Goal: Task Accomplishment & Management: Manage account settings

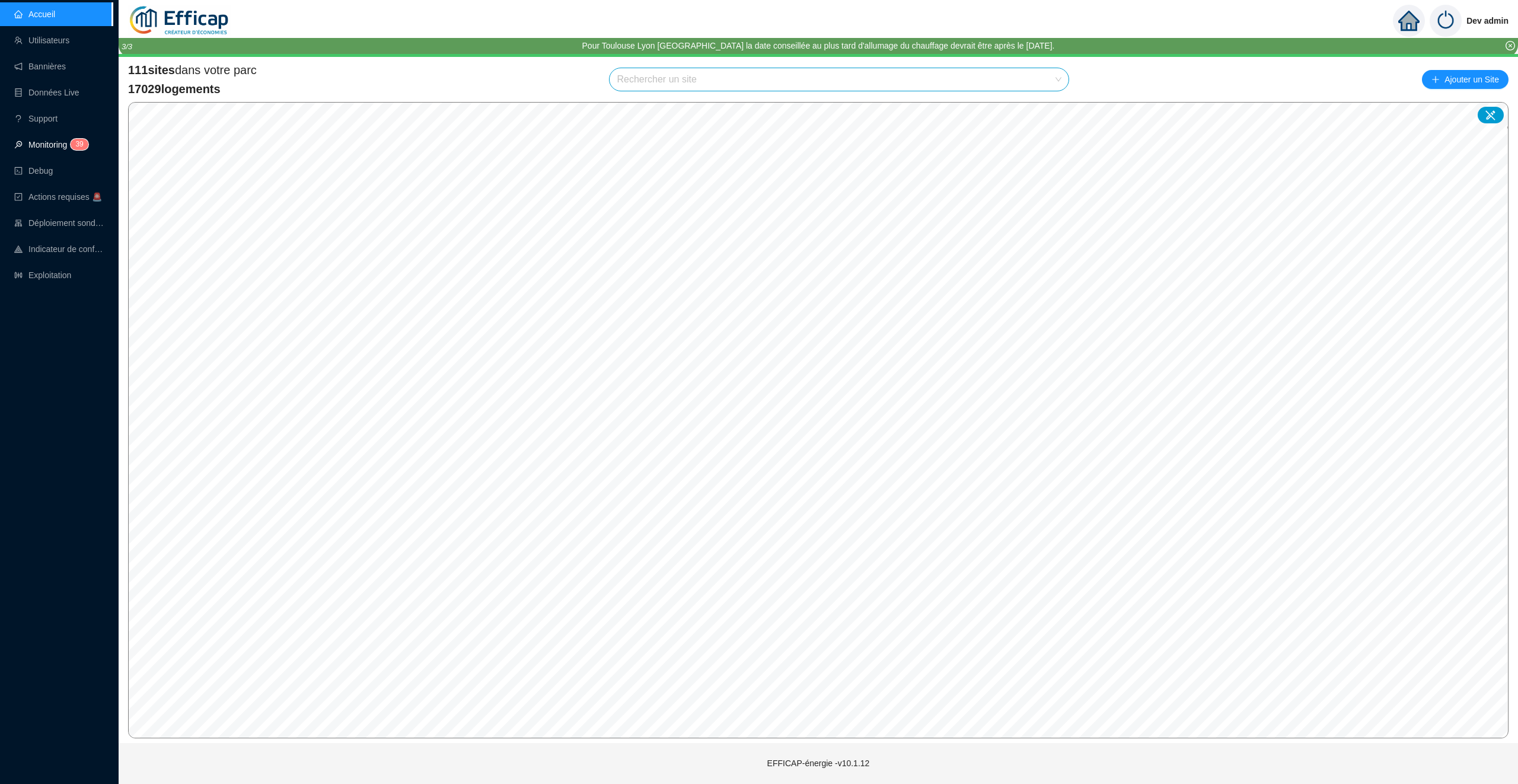
click at [52, 140] on link "Monitoring 3 9" at bounding box center [49, 145] width 71 height 10
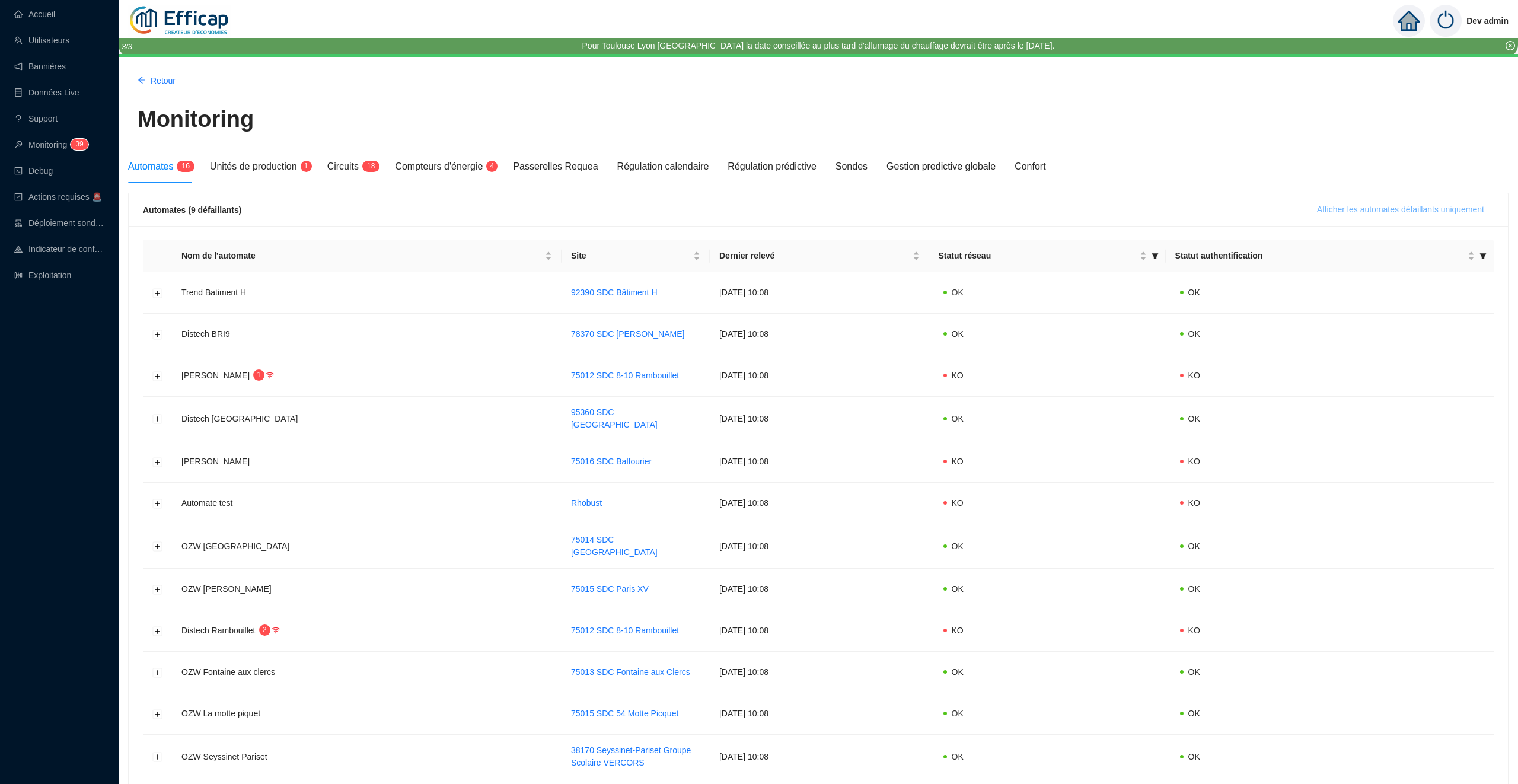
click at [1355, 204] on span "Afficher les automates défaillants uniquement" at bounding box center [1401, 210] width 167 height 12
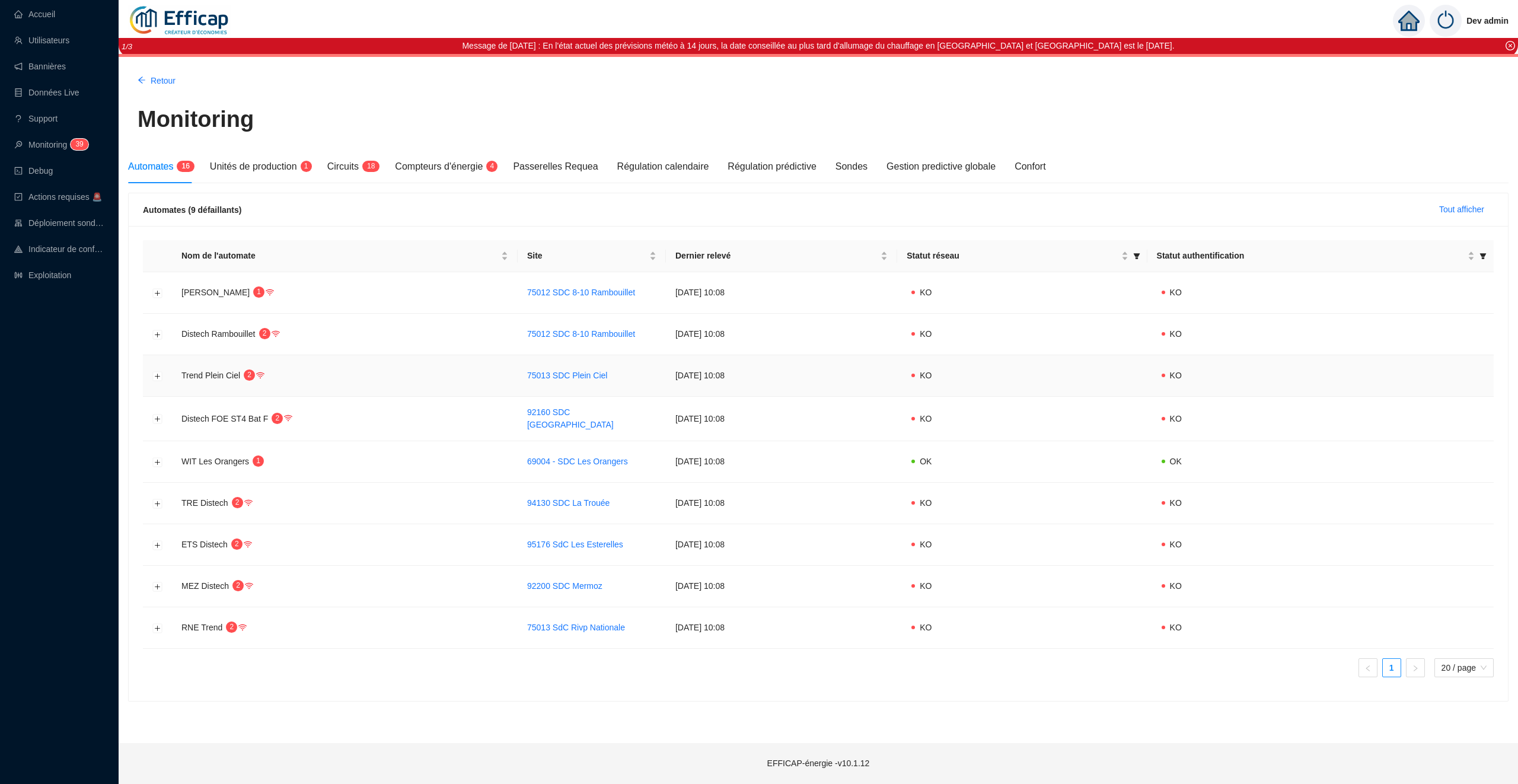
click at [160, 384] on td at bounding box center [157, 376] width 29 height 42
click at [160, 373] on button "Développer la ligne" at bounding box center [158, 376] width 10 height 10
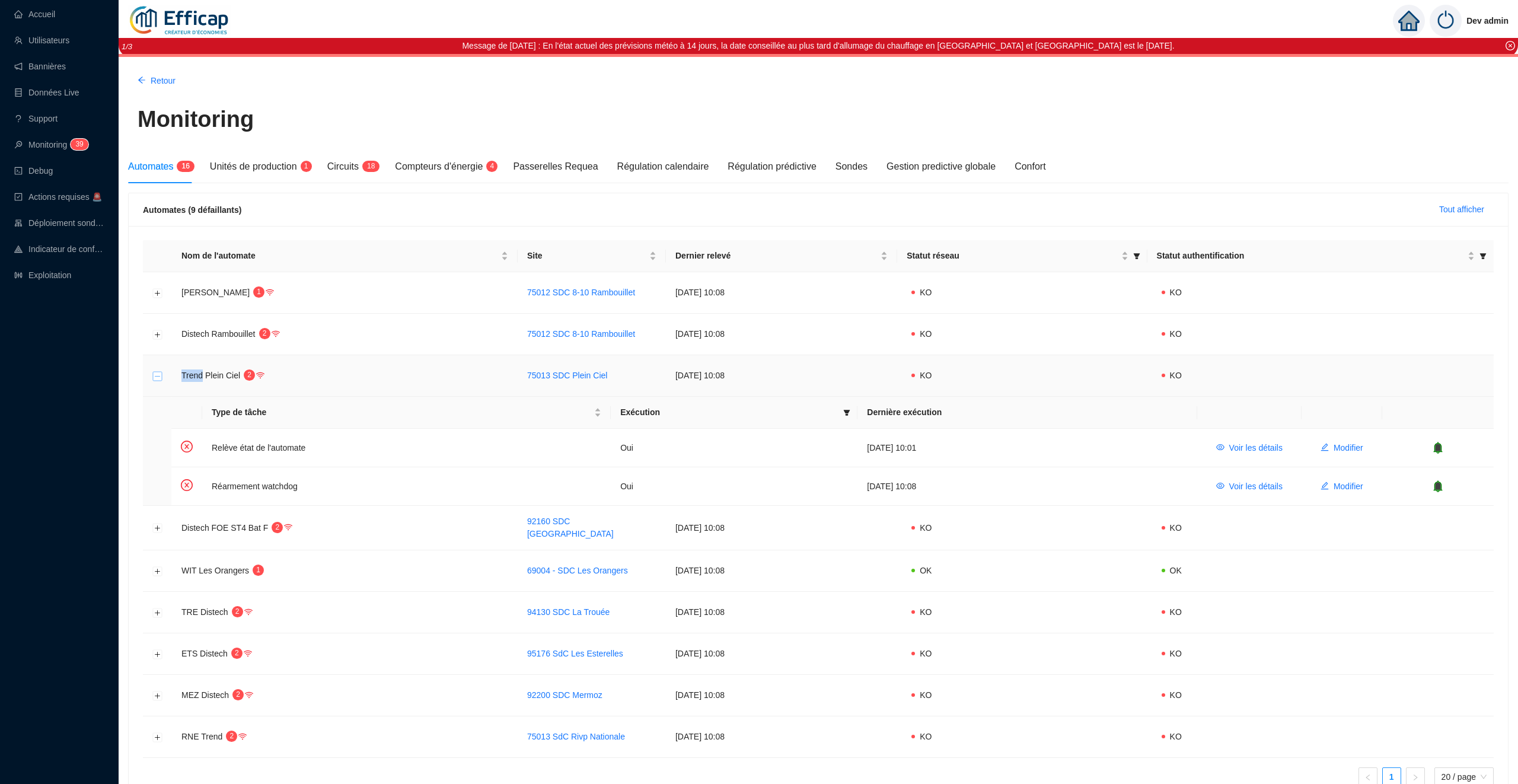
click at [159, 376] on button "Réduire la ligne" at bounding box center [158, 376] width 10 height 10
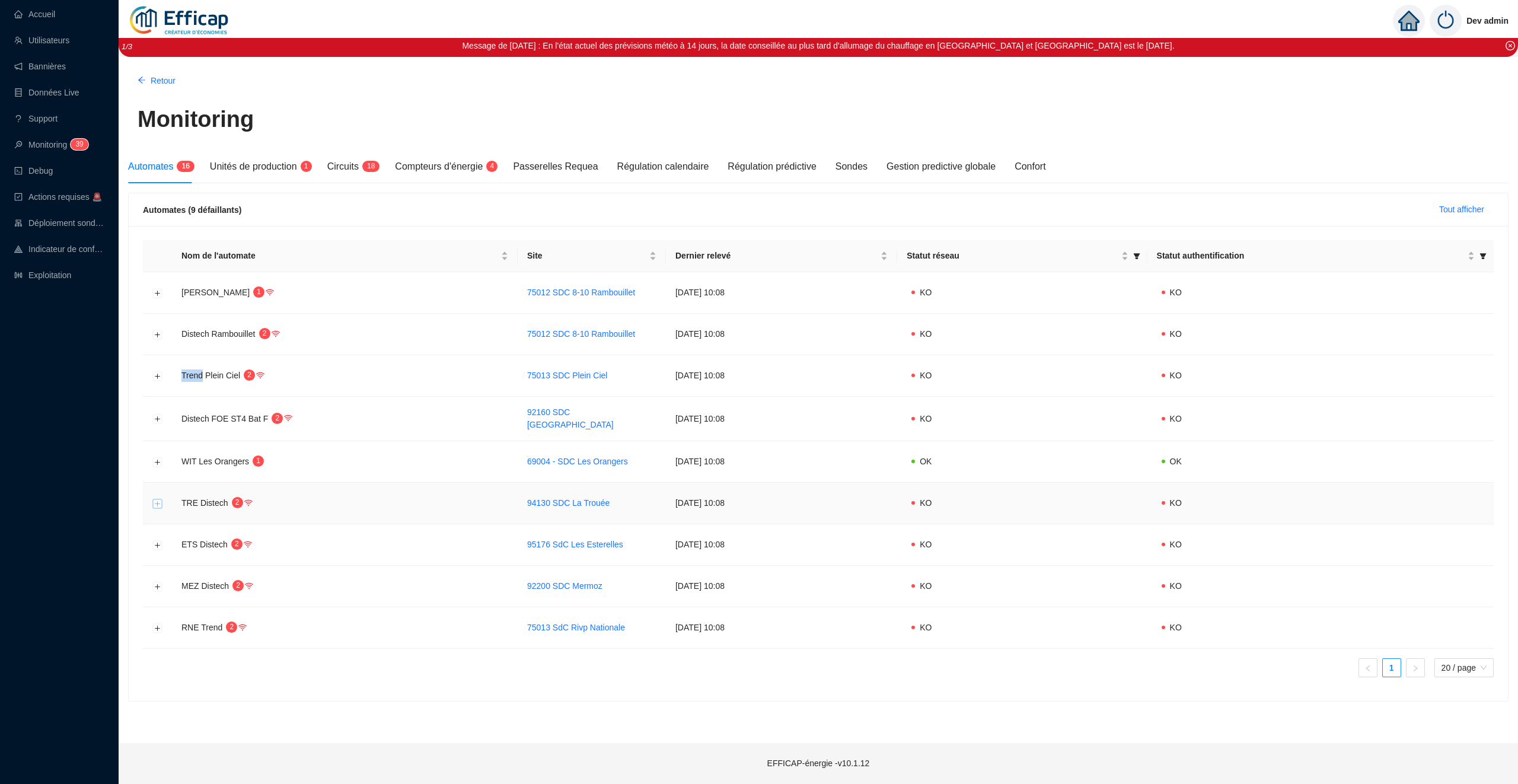
click at [159, 503] on button "Développer la ligne" at bounding box center [158, 503] width 10 height 10
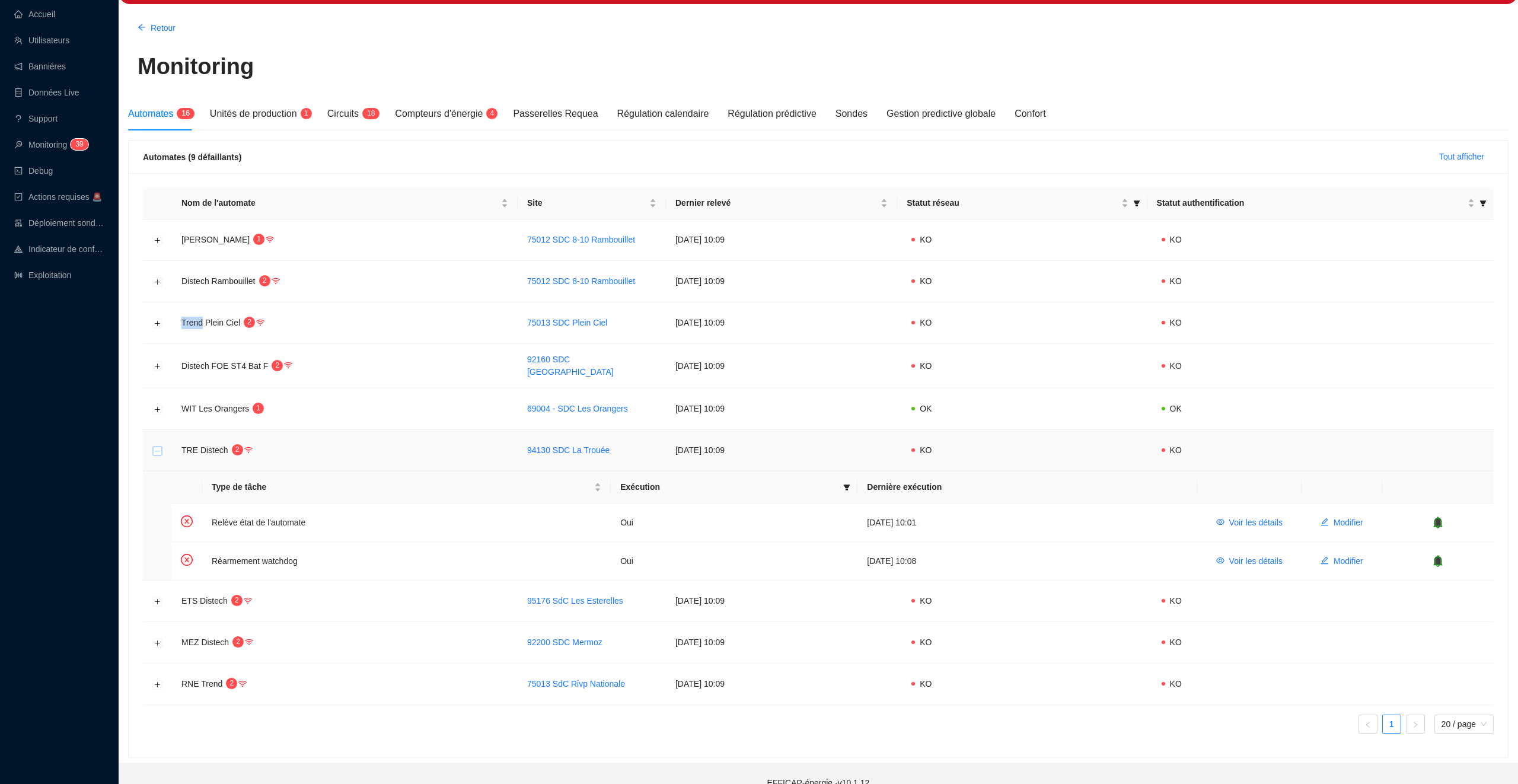
scroll to position [72, 0]
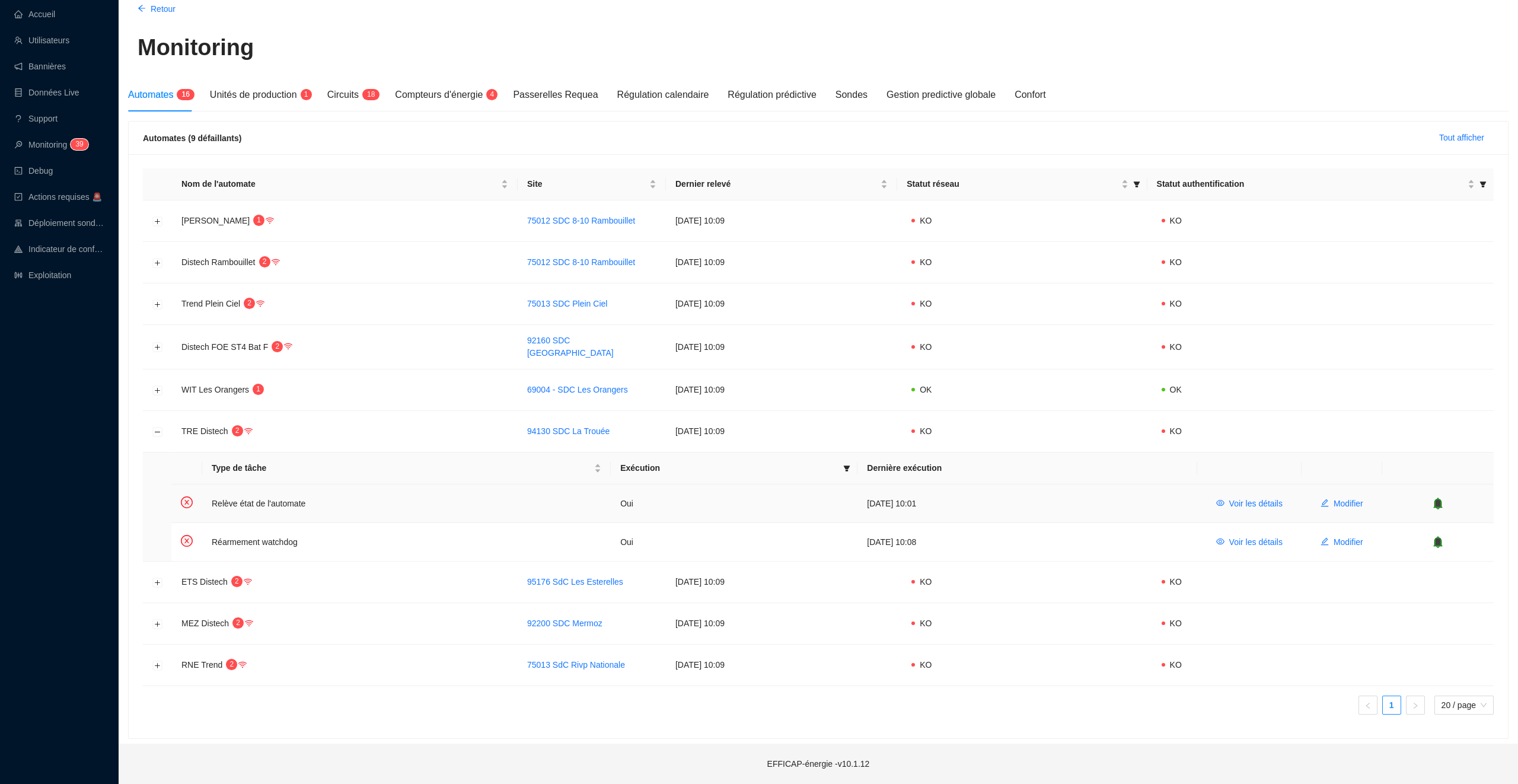
click at [1444, 499] on icon "bell" at bounding box center [1438, 503] width 12 height 12
click at [1441, 540] on icon "bell" at bounding box center [1438, 542] width 9 height 12
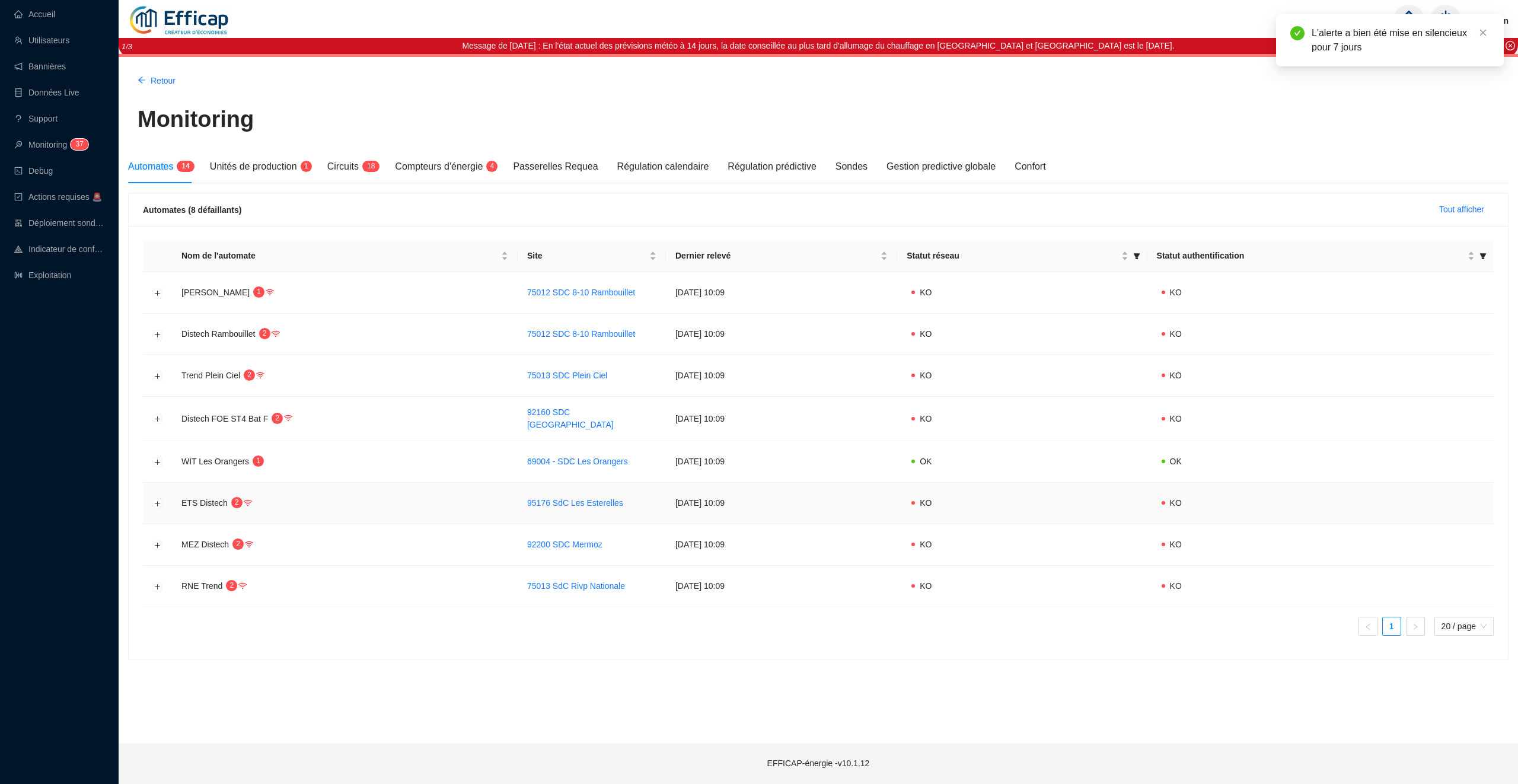
scroll to position [0, 0]
click at [294, 173] on div "Unités de production 1" at bounding box center [259, 167] width 99 height 14
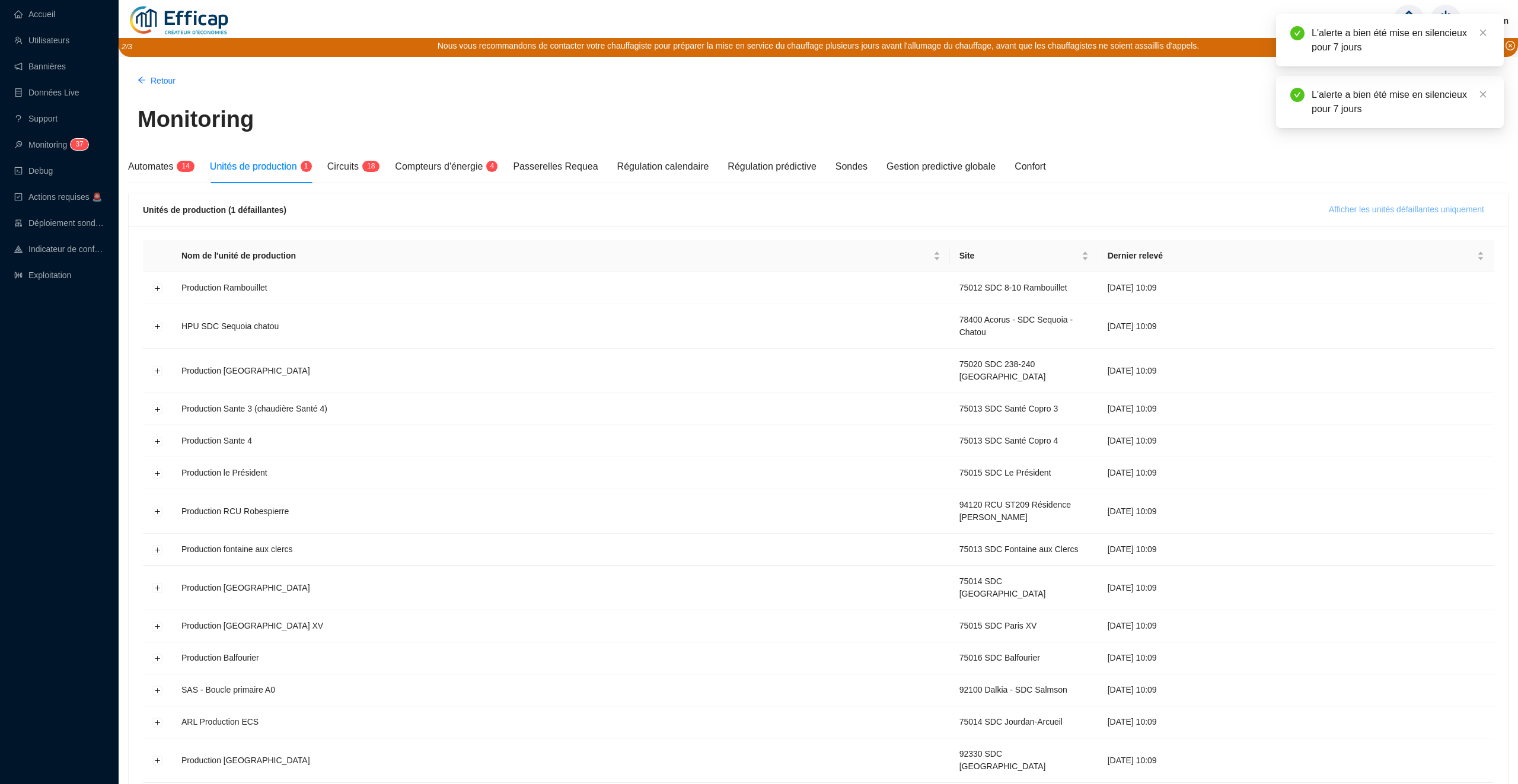
click at [1440, 204] on span "Afficher les unités défaillantes uniquement" at bounding box center [1407, 210] width 156 height 12
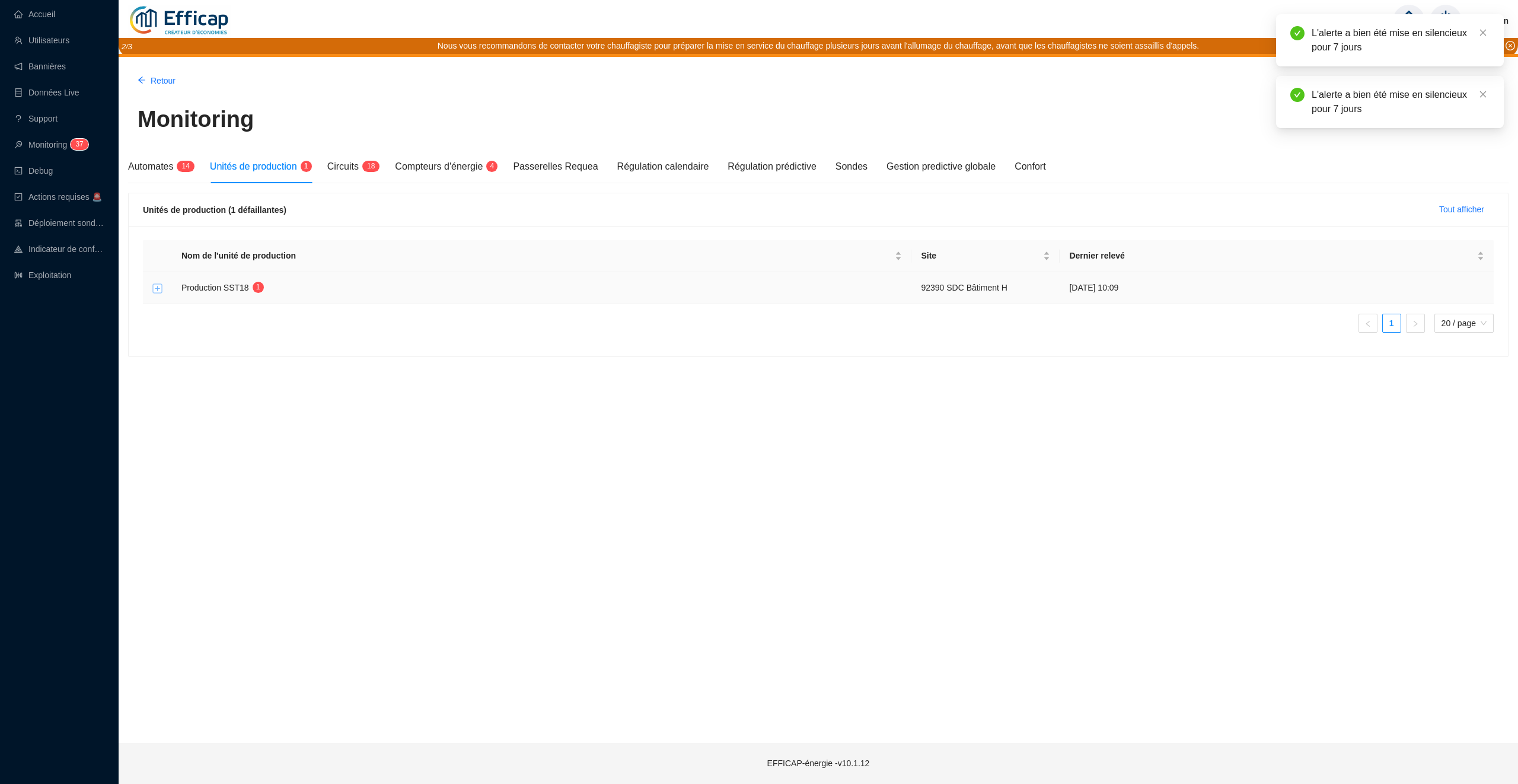
click at [158, 287] on button "Développer la ligne" at bounding box center [158, 288] width 10 height 10
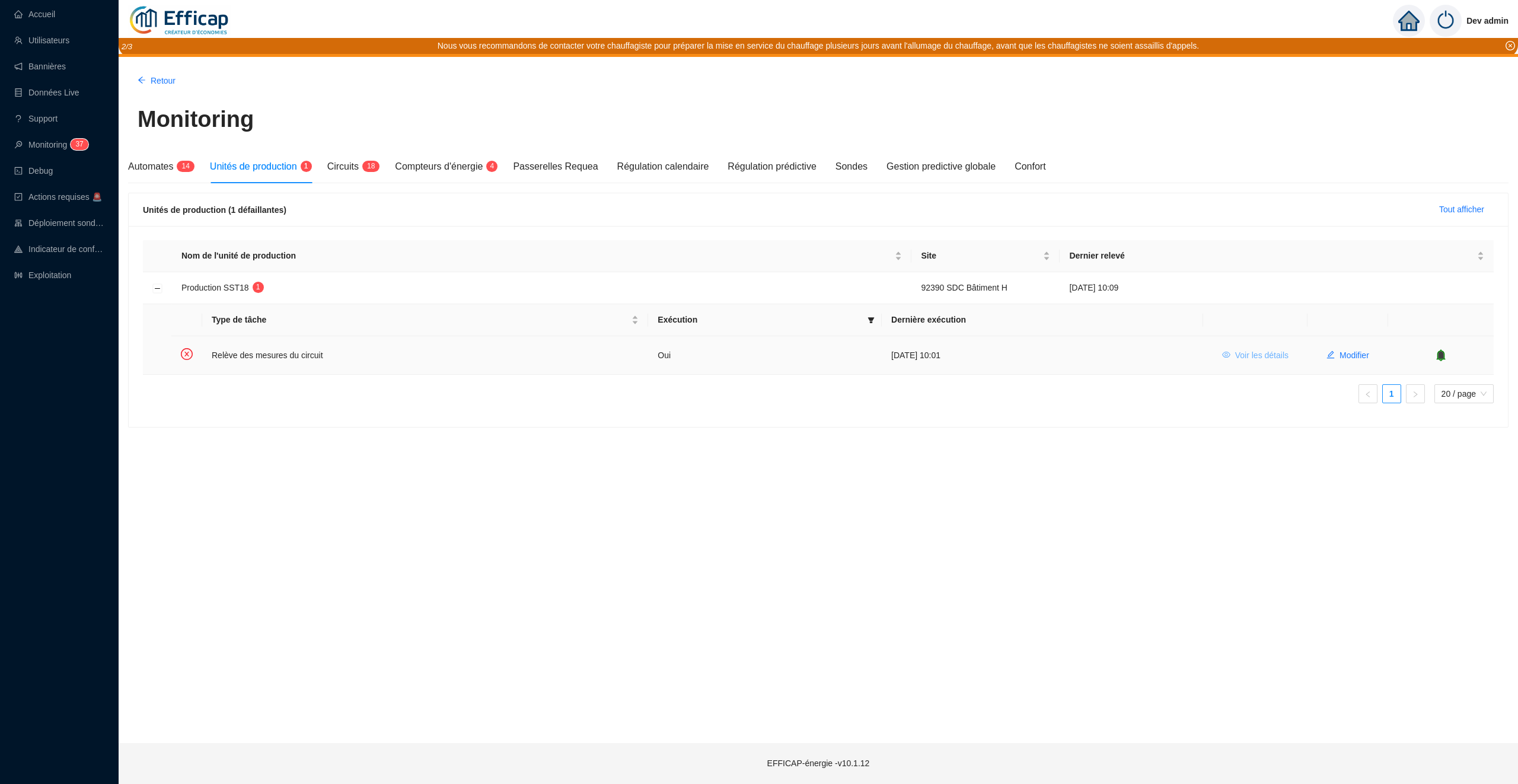
click at [1274, 357] on span "Voir les détails" at bounding box center [1262, 355] width 54 height 12
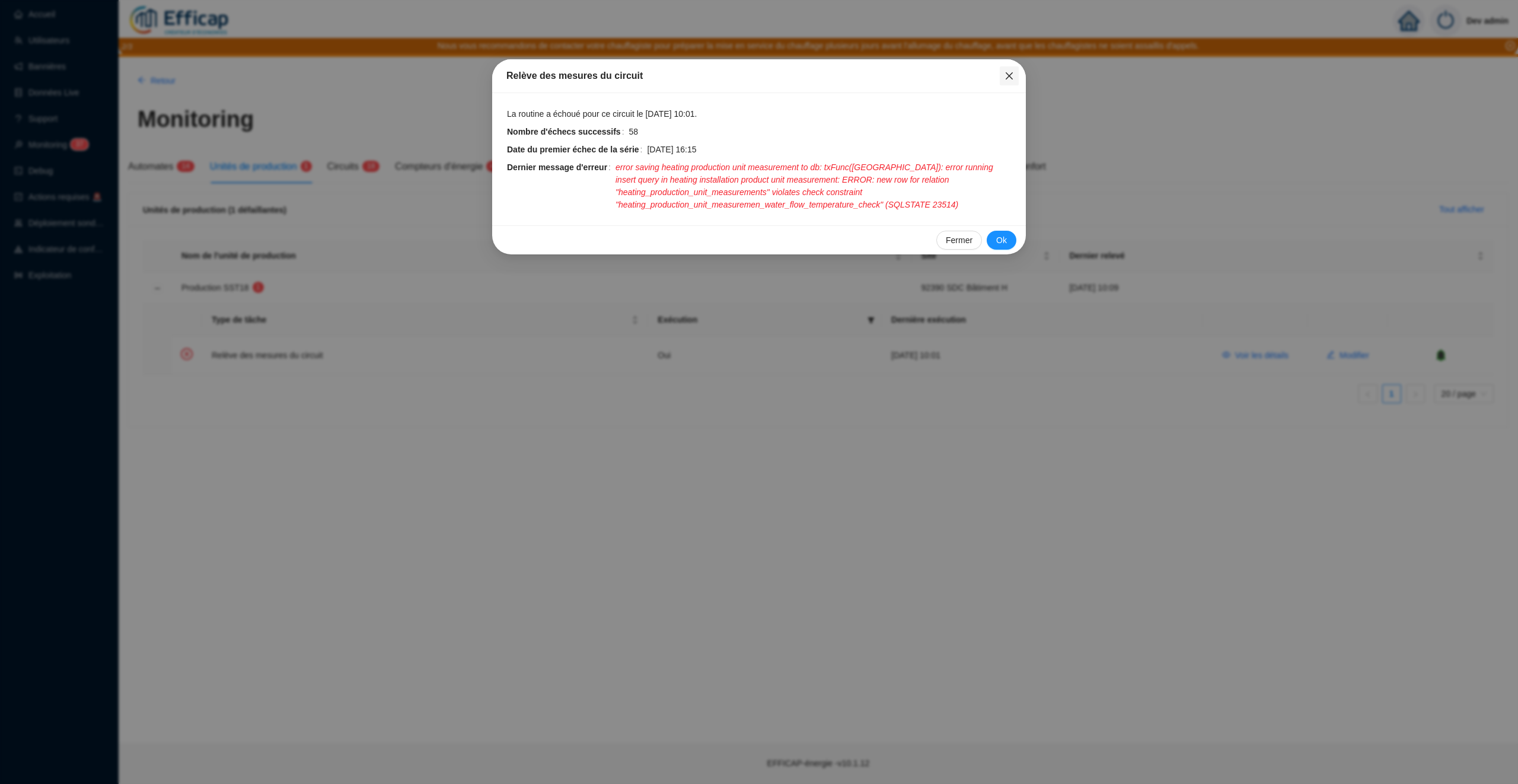
click at [1010, 78] on icon "close" at bounding box center [1010, 76] width 10 height 10
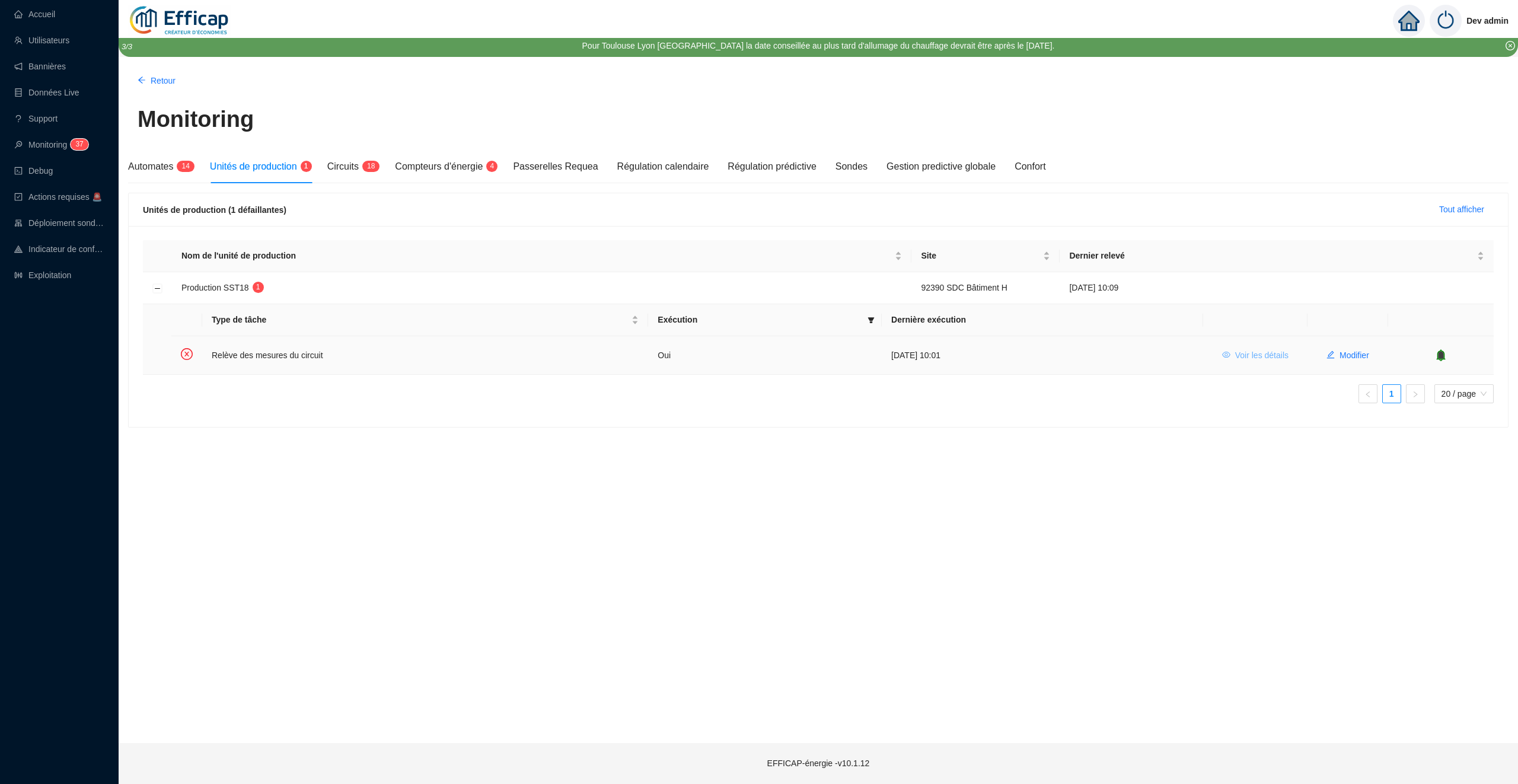
click at [1259, 351] on span "Voir les détails" at bounding box center [1262, 355] width 54 height 12
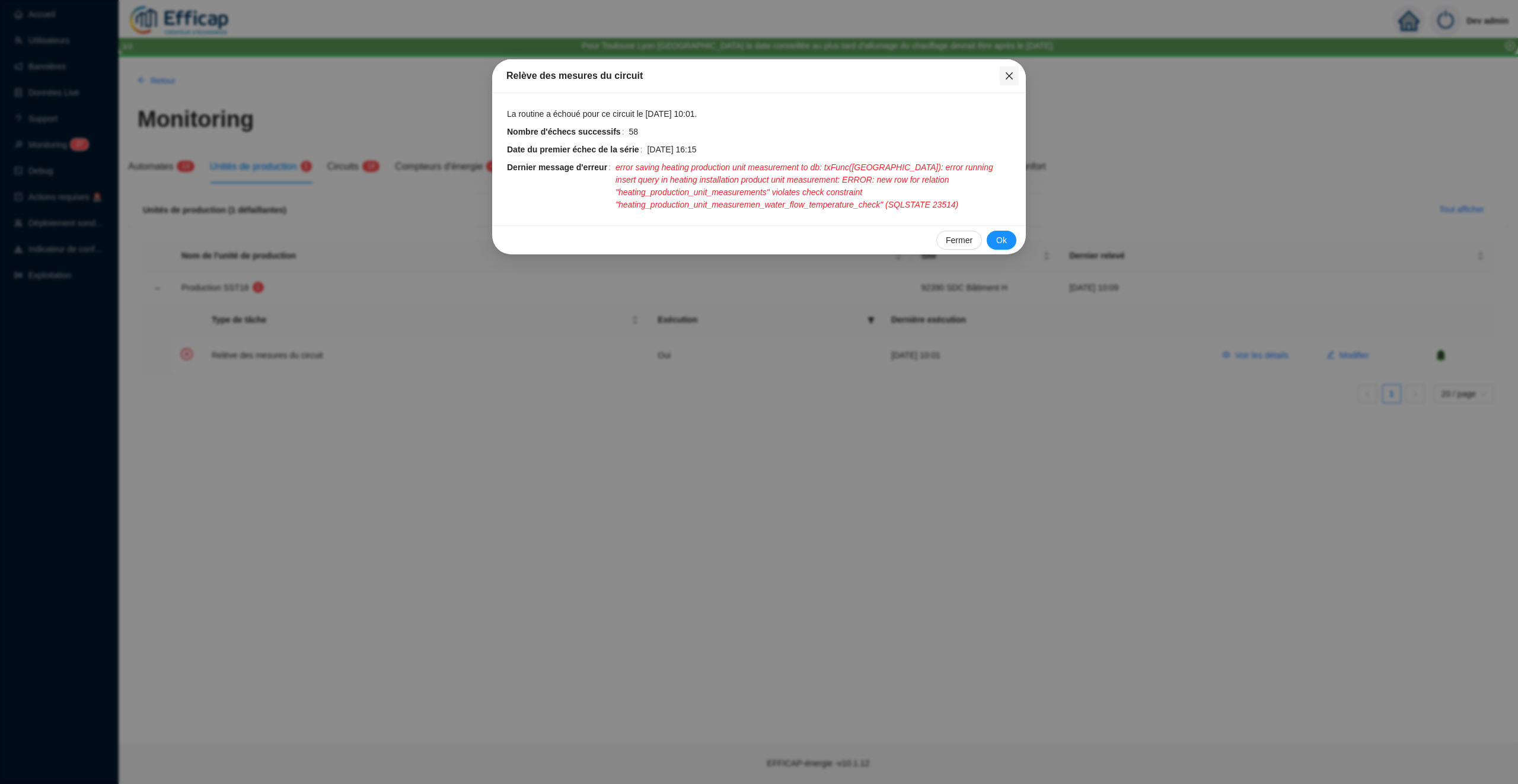
click at [1010, 73] on icon "close" at bounding box center [1010, 76] width 10 height 10
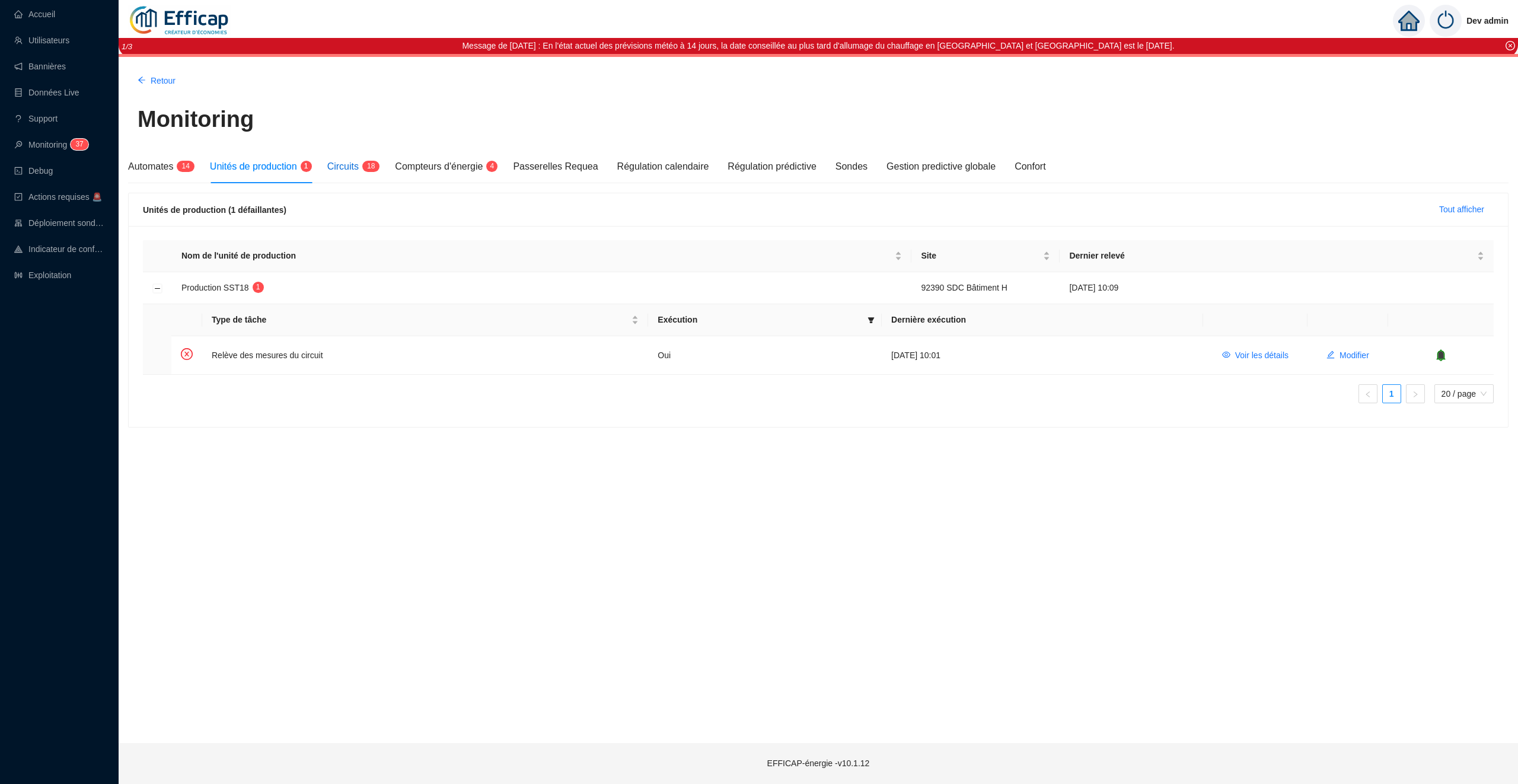
click at [351, 163] on span "Circuits" at bounding box center [343, 166] width 32 height 10
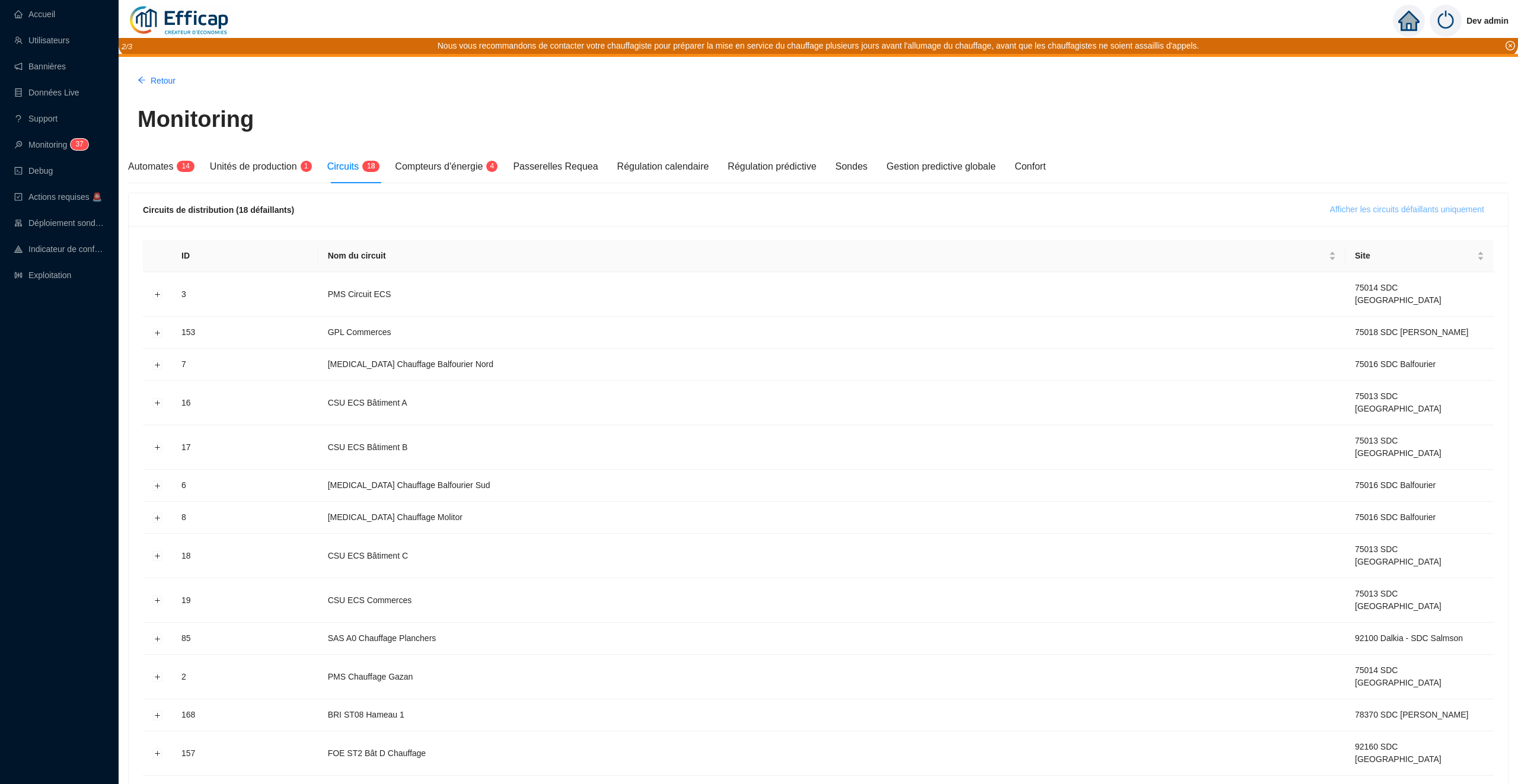
click at [1361, 216] on button "Afficher les circuits défaillants uniquement" at bounding box center [1408, 210] width 173 height 19
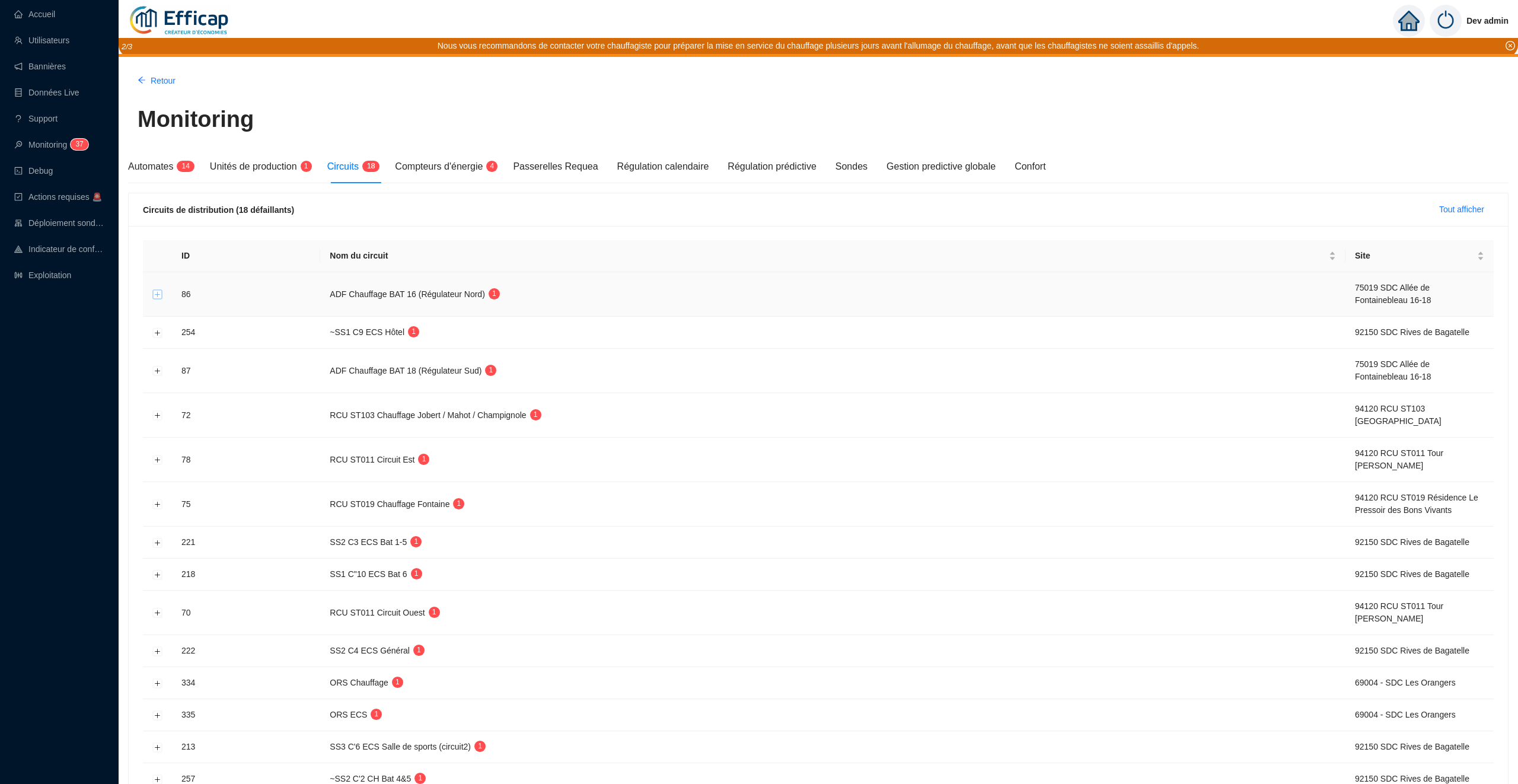
click at [157, 292] on button "Développer la ligne" at bounding box center [158, 295] width 10 height 10
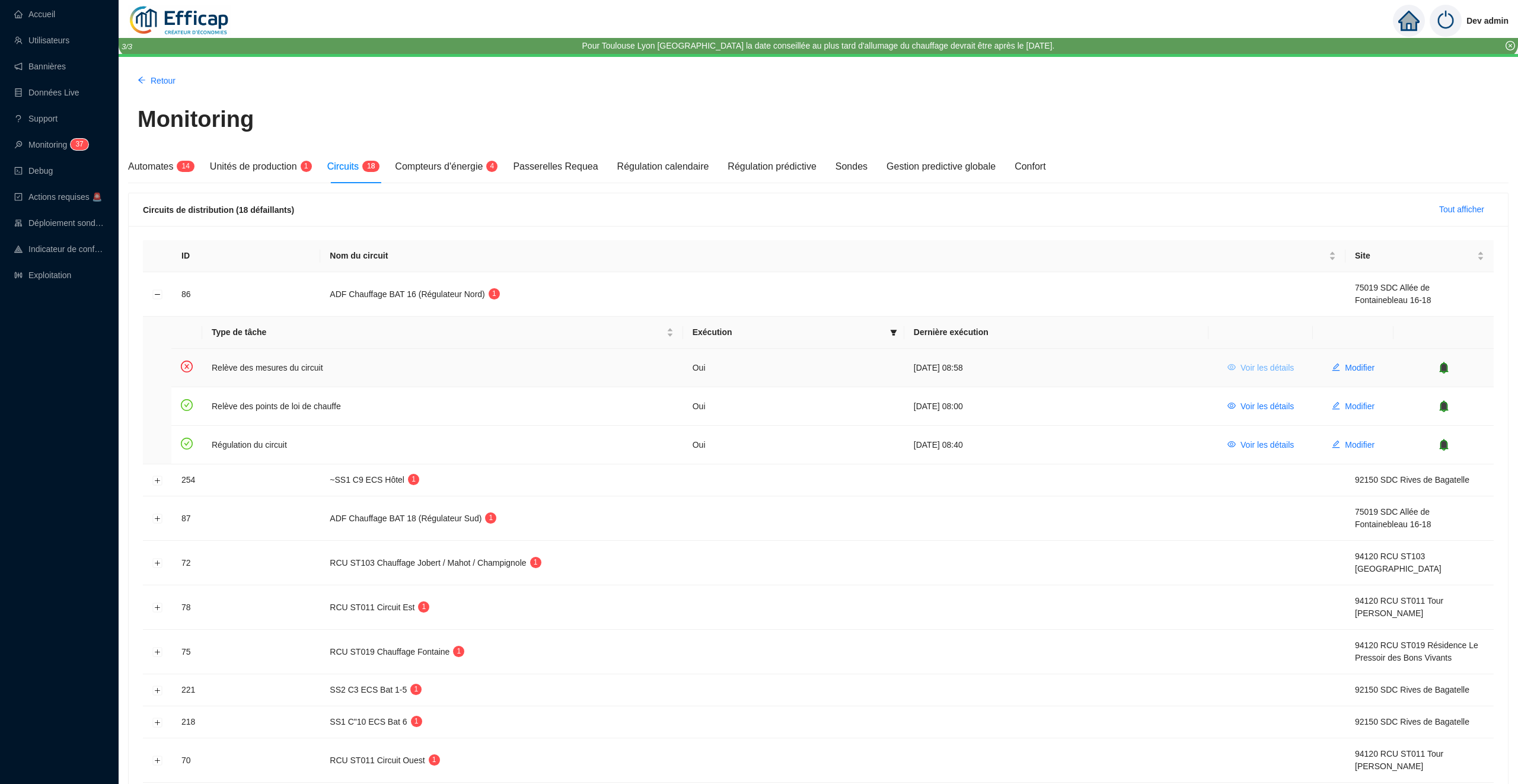
click at [1236, 366] on button "Voir les détails" at bounding box center [1261, 368] width 86 height 19
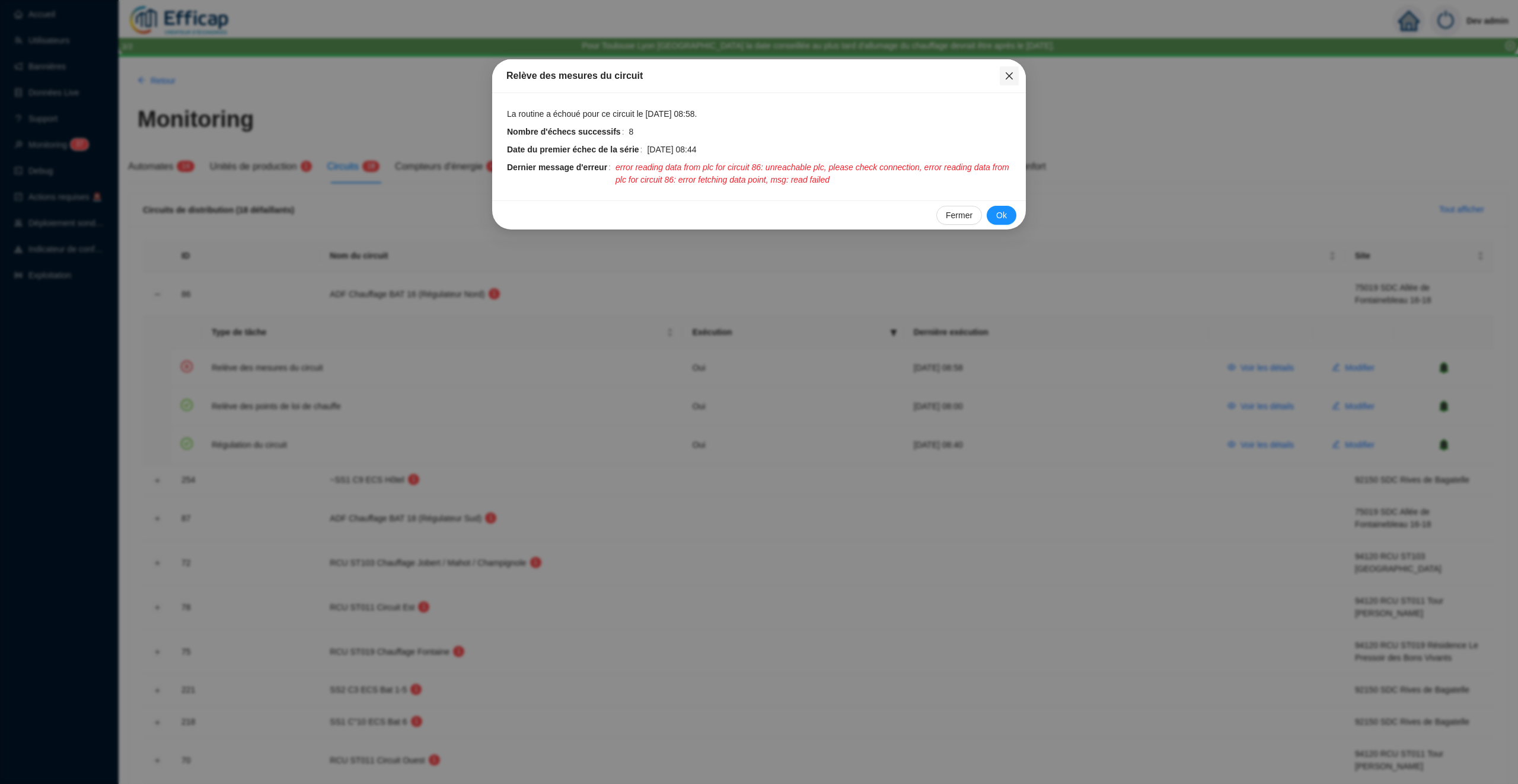
click at [1008, 69] on button "Close" at bounding box center [1010, 76] width 19 height 19
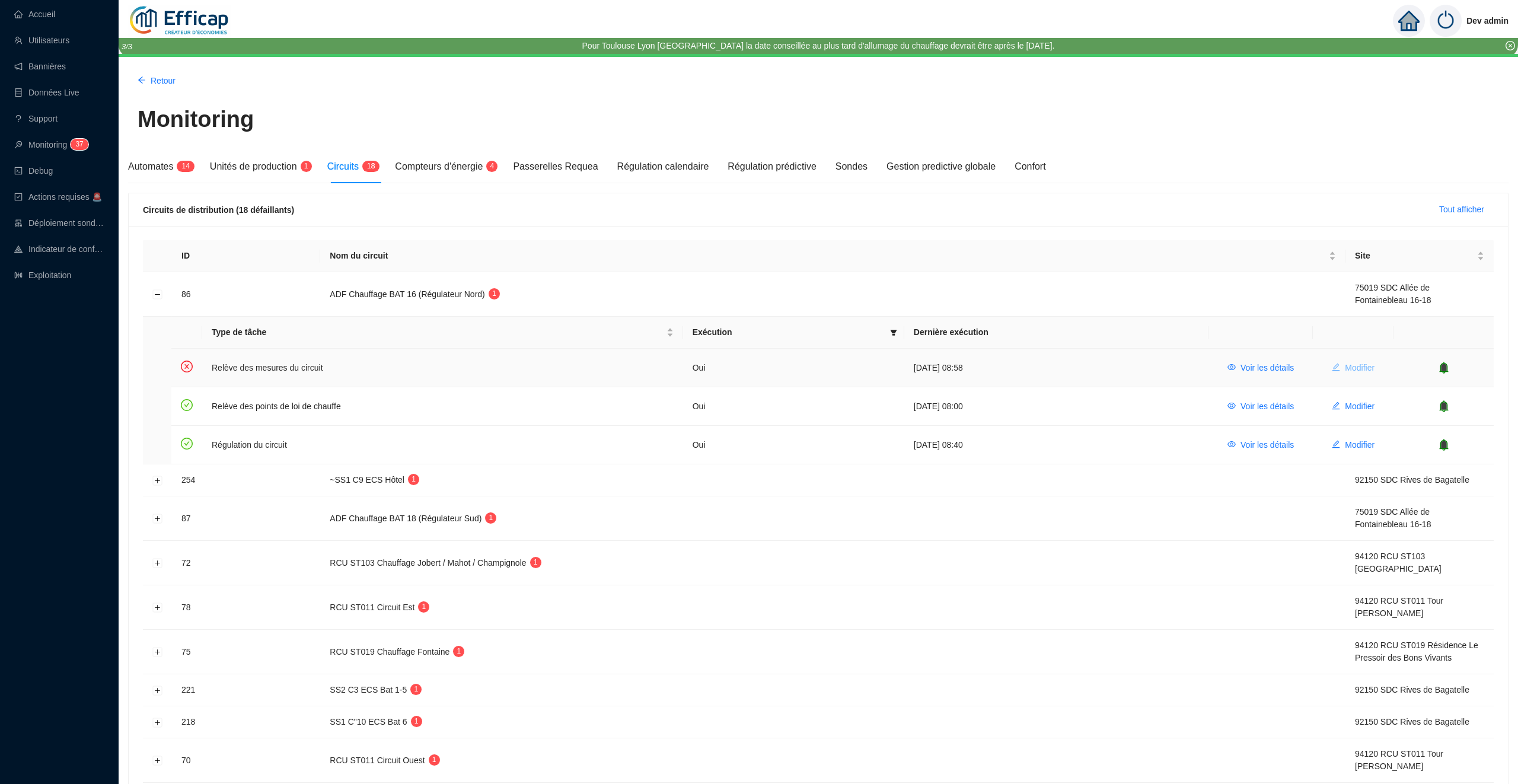
click at [1346, 366] on span "Modifier" at bounding box center [1360, 368] width 29 height 12
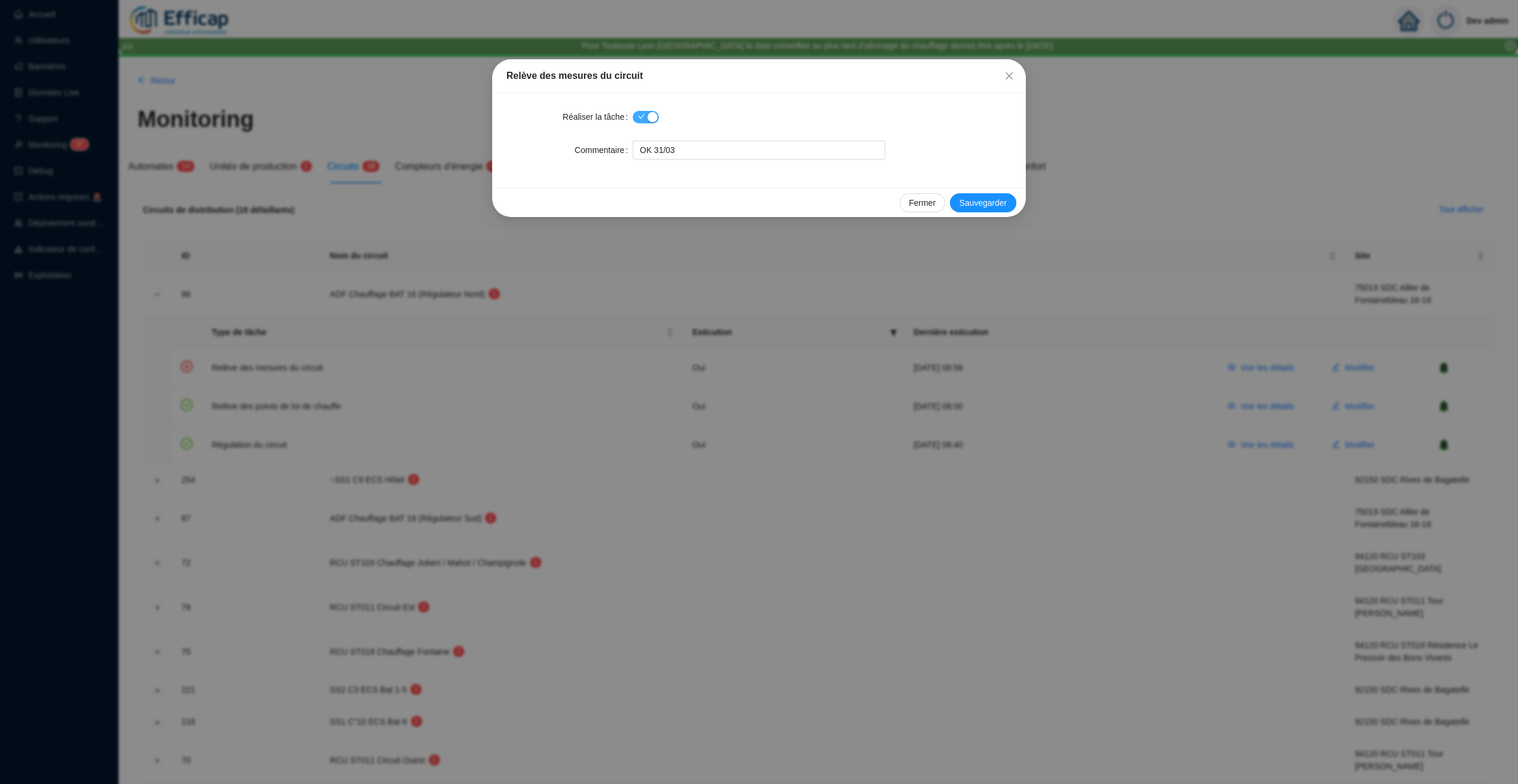
click at [651, 115] on div "button" at bounding box center [652, 117] width 10 height 10
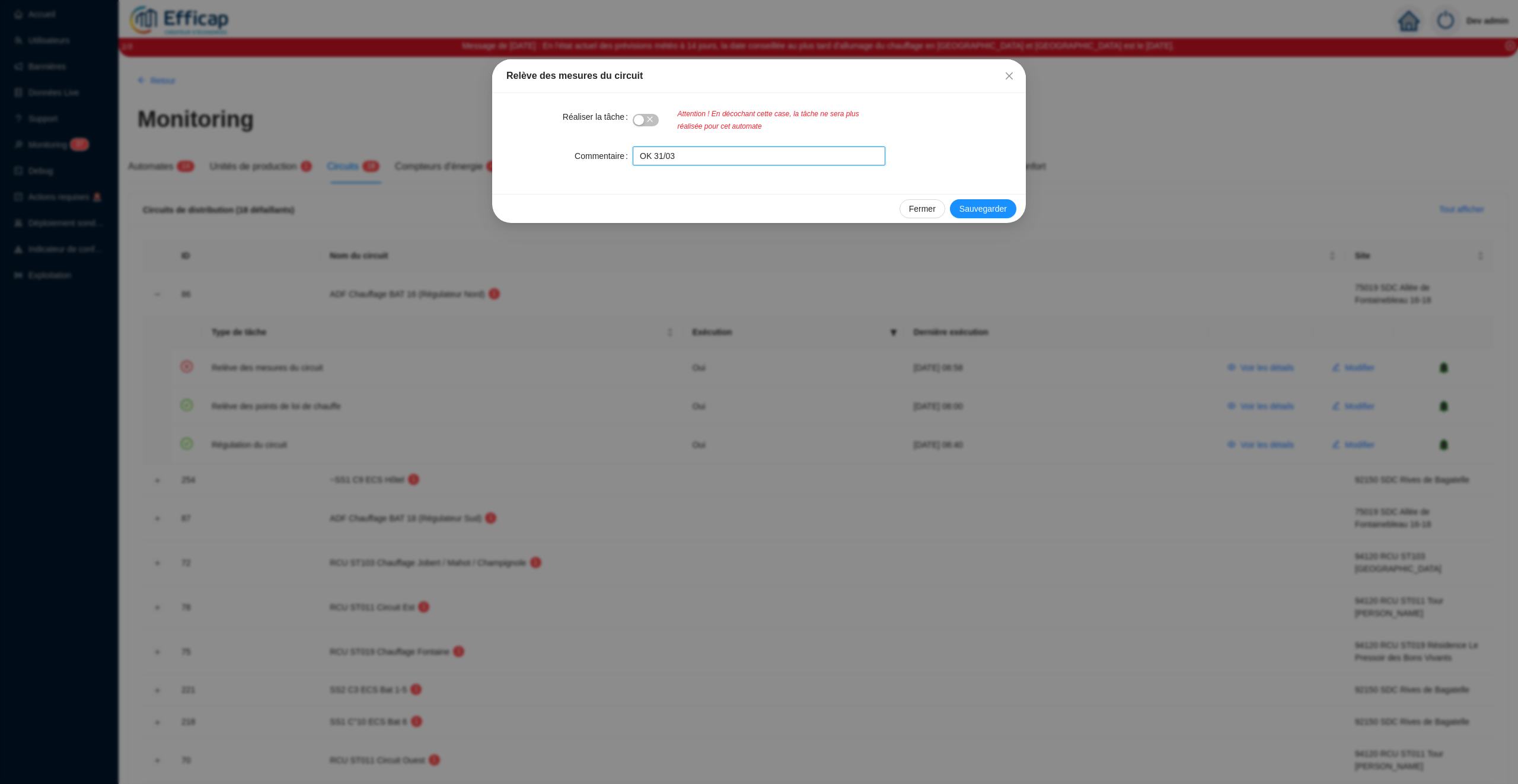
click at [739, 156] on input "OK 31/03" at bounding box center [759, 156] width 252 height 19
drag, startPoint x: 746, startPoint y: 155, endPoint x: 600, endPoint y: 155, distance: 146.0
click at [600, 155] on div "Commentaire OK 31/03" at bounding box center [759, 156] width 506 height 19
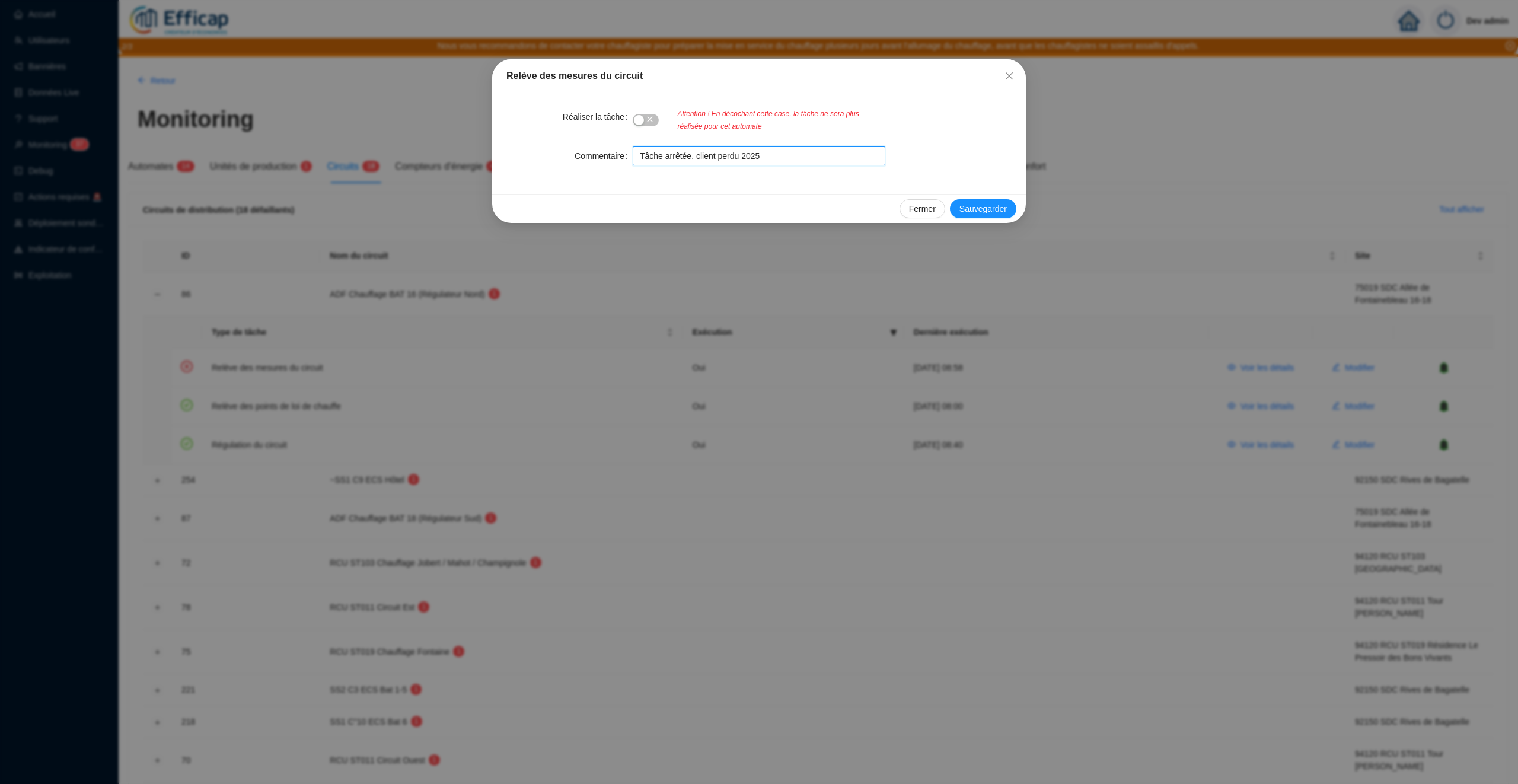
click at [746, 152] on input "Tâche arrêtée, client perdu 2025" at bounding box center [759, 156] width 252 height 19
drag, startPoint x: 859, startPoint y: 156, endPoint x: 602, endPoint y: 154, distance: 257.0
click at [602, 154] on div "Commentaire Tâche arrêtée, client perdu Octobre 2025" at bounding box center [759, 156] width 506 height 19
type input "Tâche arrêtée, client perdu Octobre 2025"
click at [1000, 208] on span "Sauvegarder" at bounding box center [983, 209] width 47 height 12
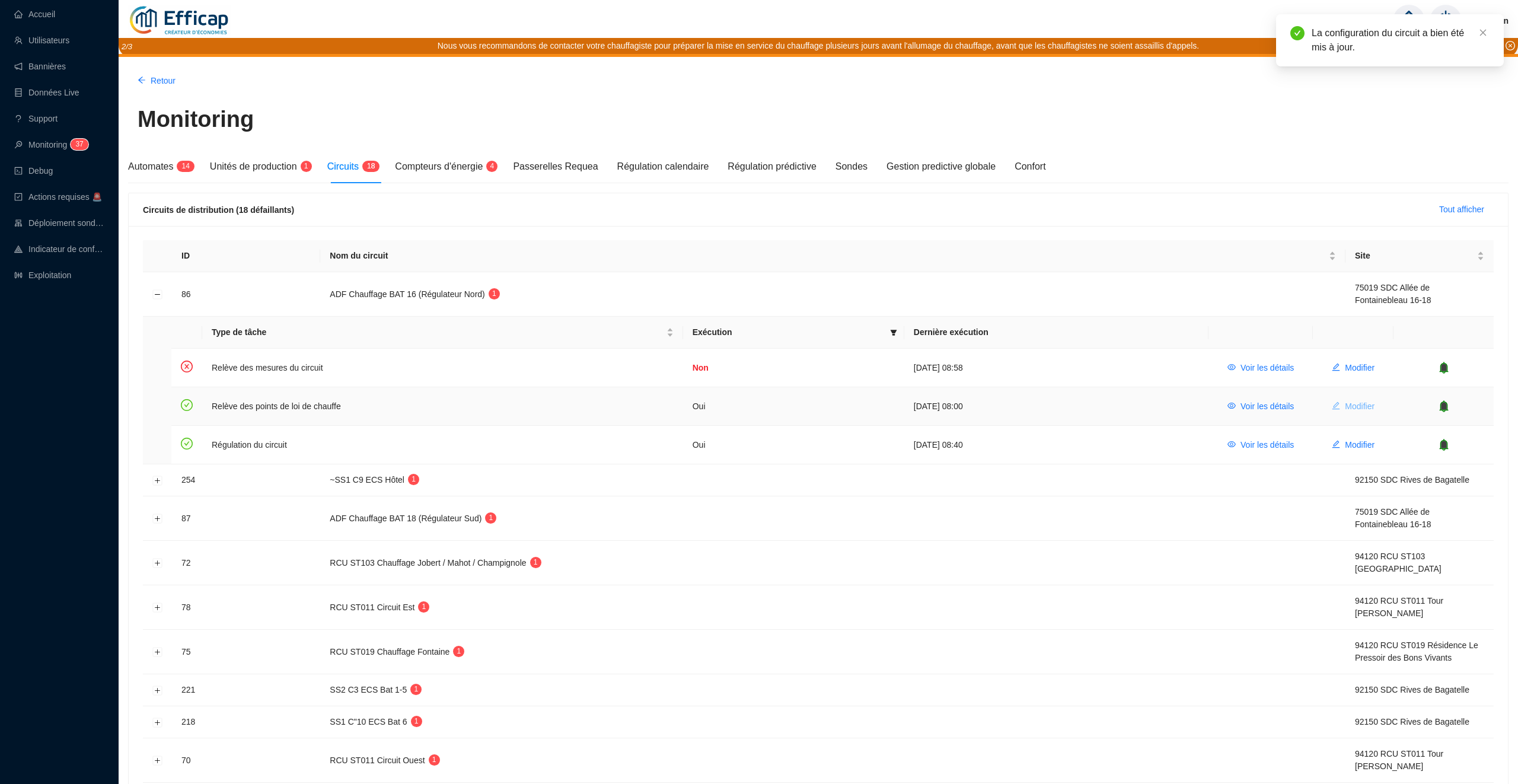
click at [1342, 403] on button "Modifier" at bounding box center [1353, 406] width 62 height 19
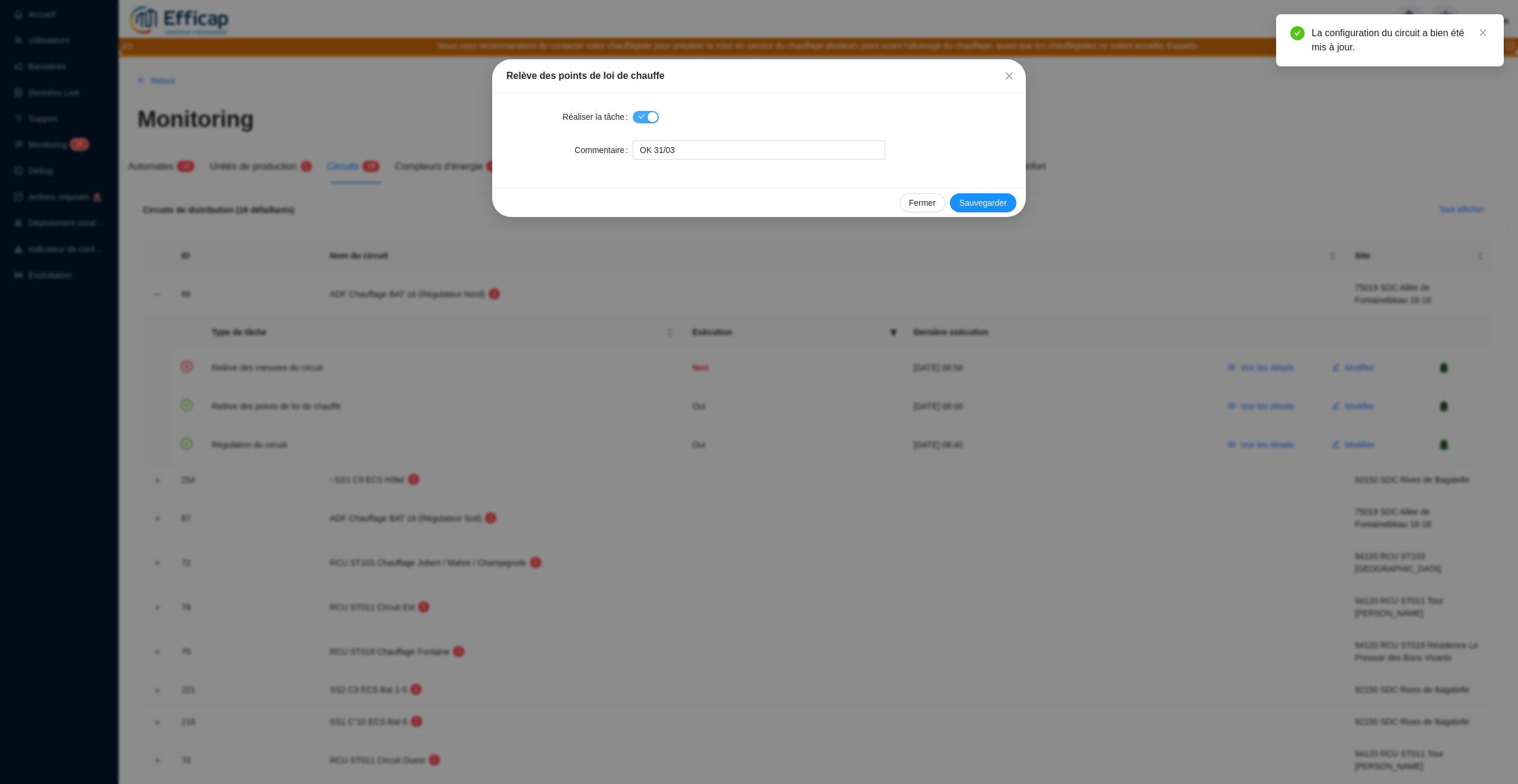
click at [655, 119] on div "button" at bounding box center [652, 117] width 10 height 10
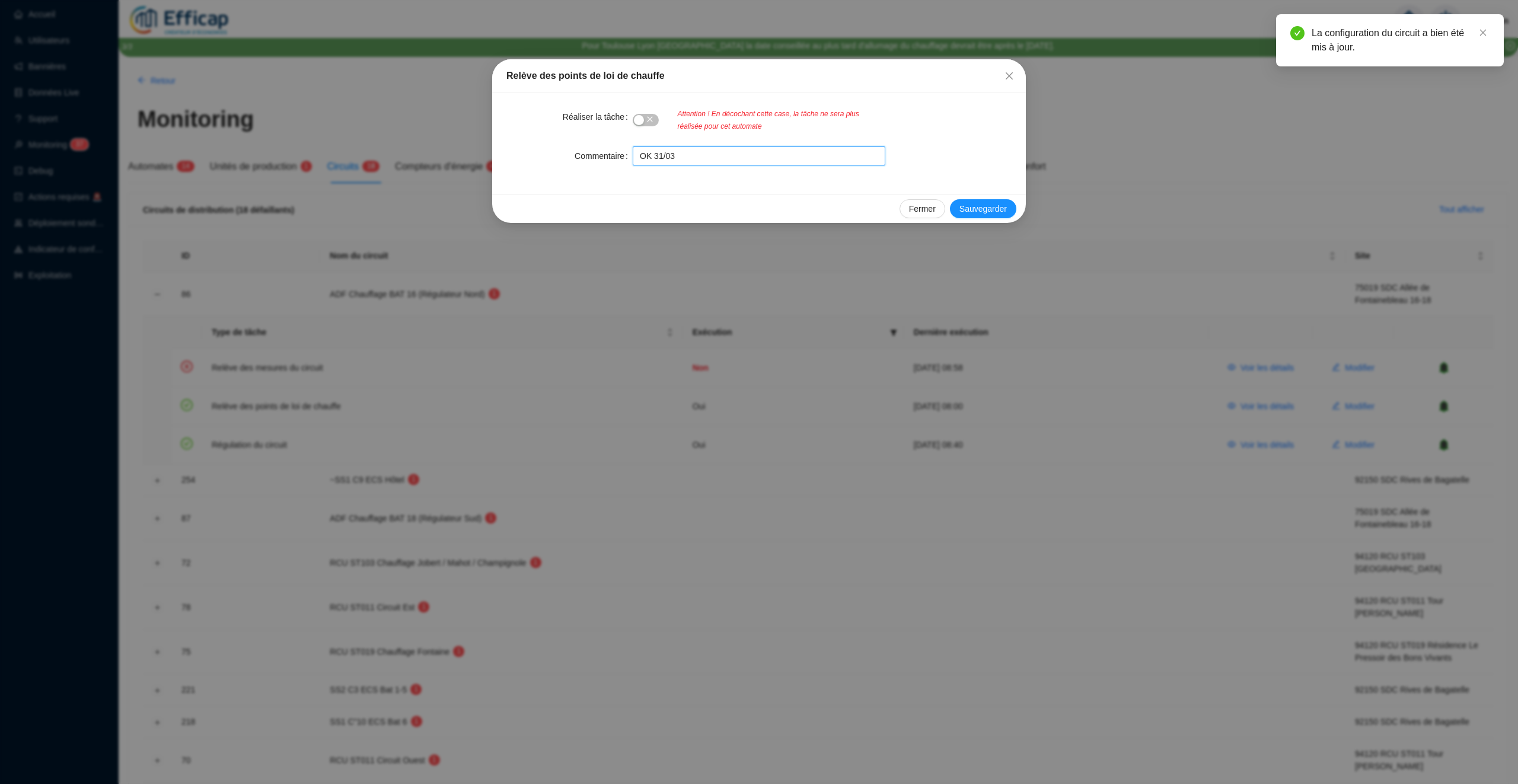
drag, startPoint x: 696, startPoint y: 152, endPoint x: 577, endPoint y: 152, distance: 119.0
click at [577, 152] on div "Commentaire OK 31/03" at bounding box center [759, 156] width 506 height 19
paste input "Tâche arrêtée, client perdu Octobre 2025"
type input "Tâche arrêtée, client perdu Octobre 2025"
click at [962, 203] on span "Sauvegarder" at bounding box center [983, 209] width 47 height 12
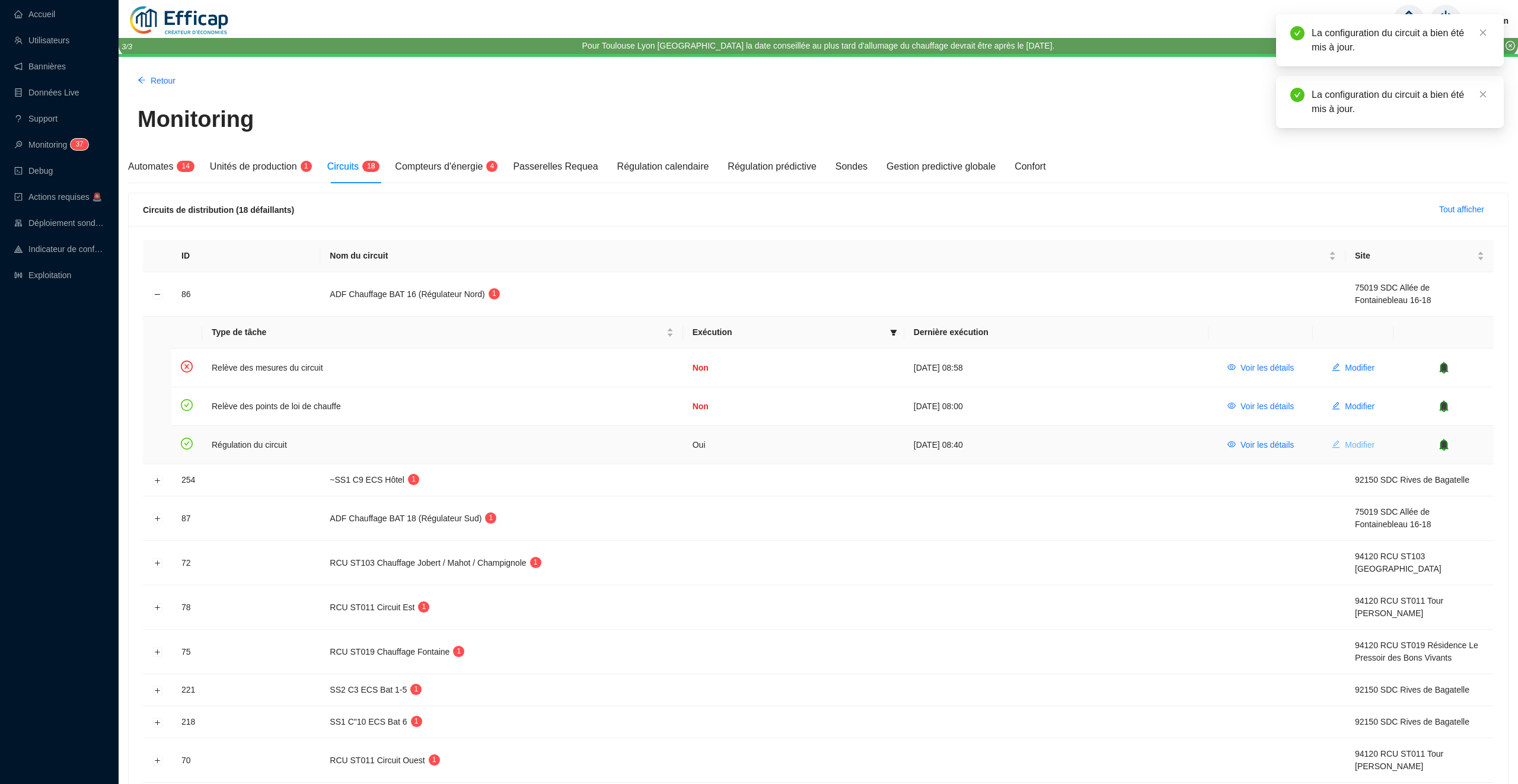
click at [1360, 446] on span "Modifier" at bounding box center [1360, 445] width 29 height 12
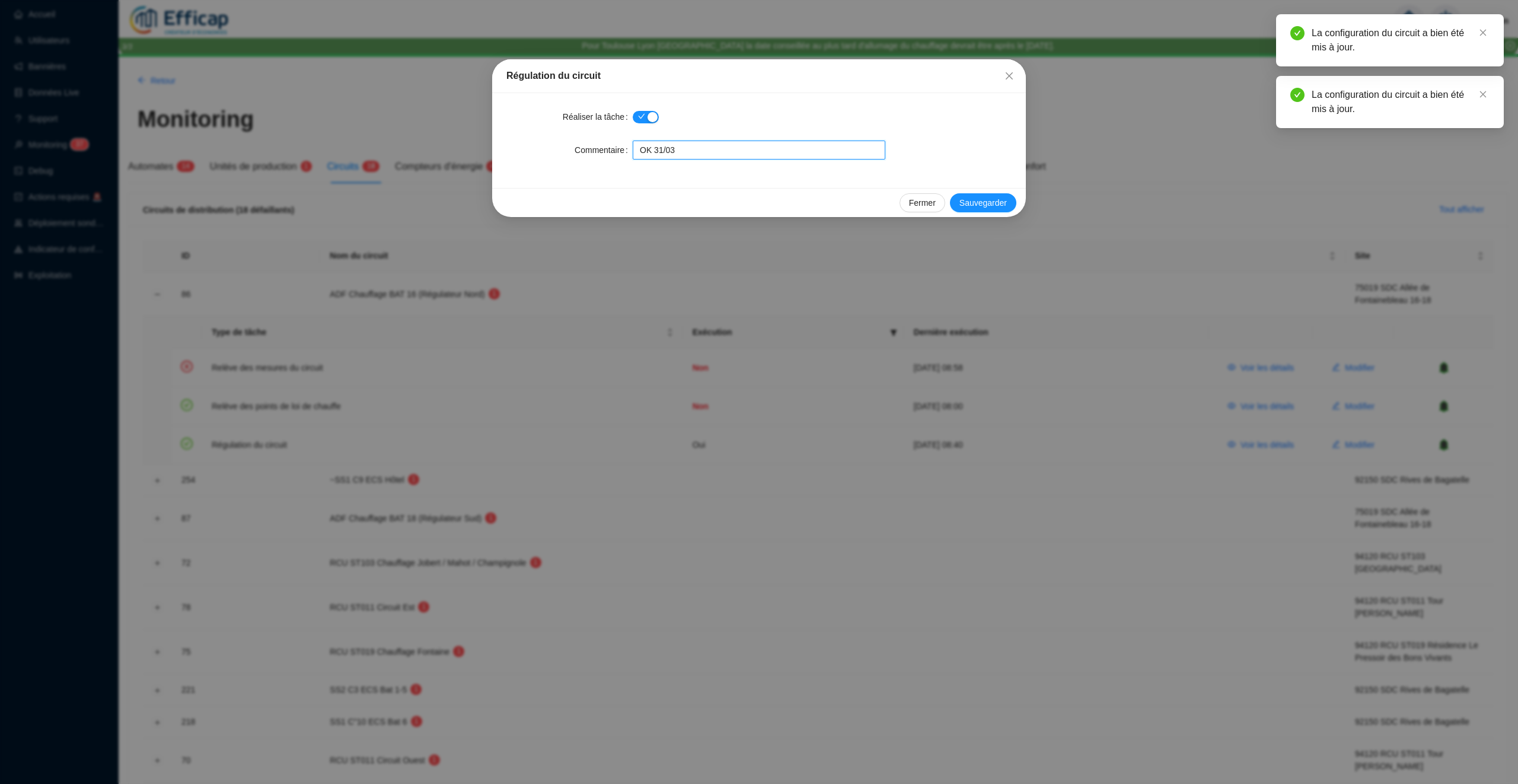
drag, startPoint x: 689, startPoint y: 155, endPoint x: 608, endPoint y: 143, distance: 81.9
click at [608, 143] on div "Commentaire OK 31/03" at bounding box center [759, 150] width 506 height 19
paste input "Tâche arrêtée, client perdu Octobre 2025"
type input "Tâche arrêtée, client perdu Octobre 2025"
click at [650, 130] on form "Réaliser la tâche Commentaire Tâche arrêtée, client perdu Octobre 2025" at bounding box center [759, 134] width 506 height 52
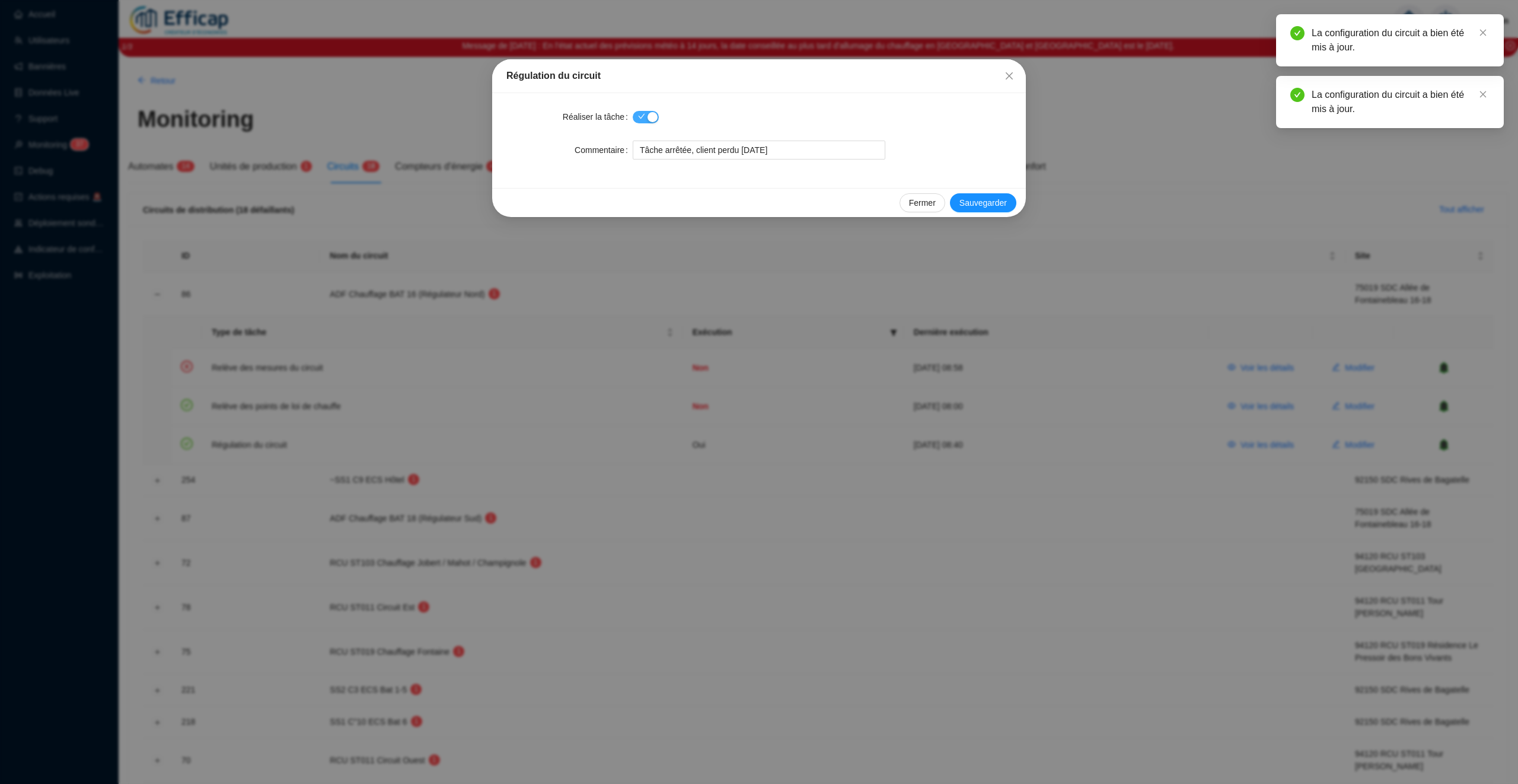
click at [650, 117] on div "button" at bounding box center [652, 117] width 10 height 10
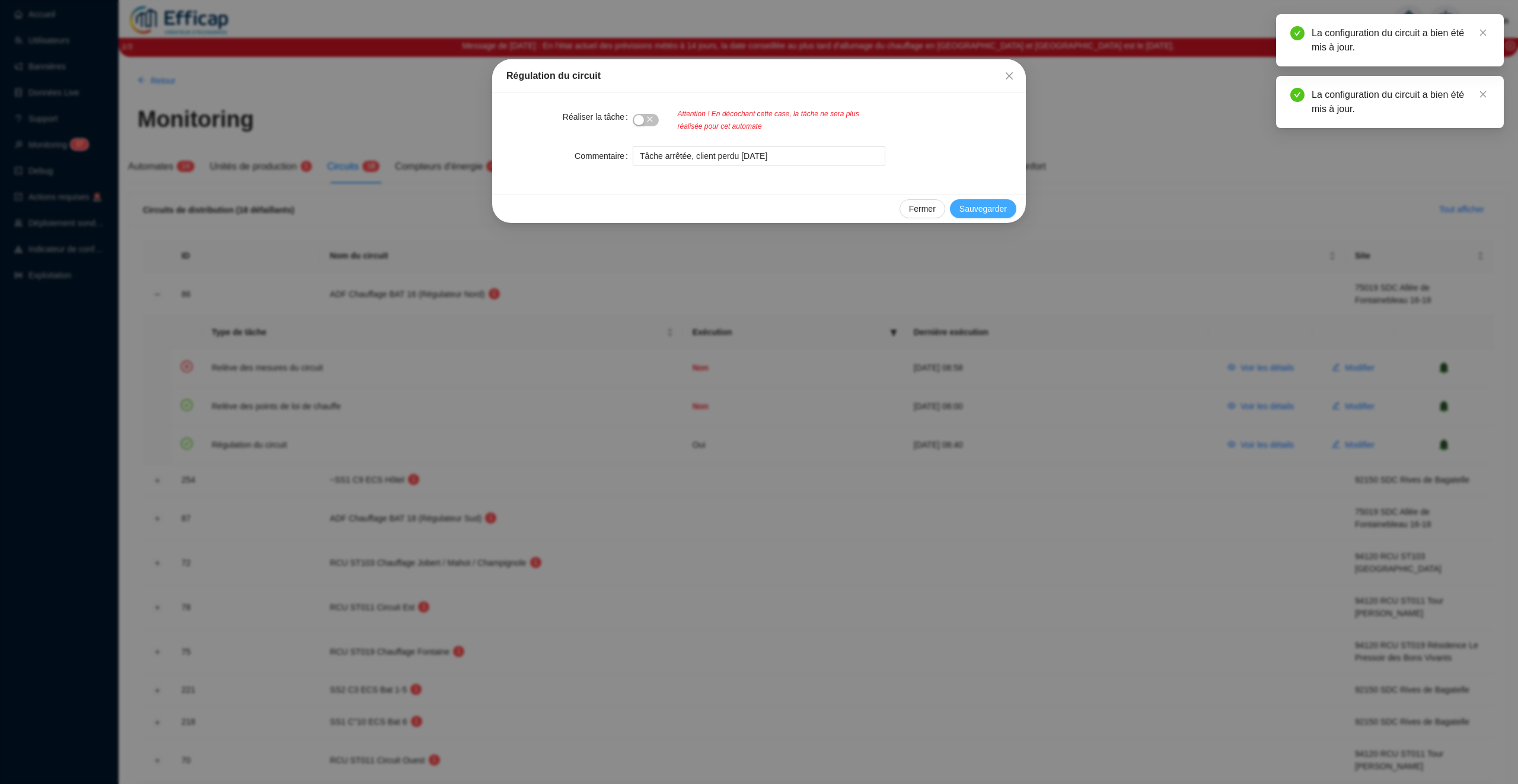
click at [1000, 213] on span "Sauvegarder" at bounding box center [983, 209] width 47 height 12
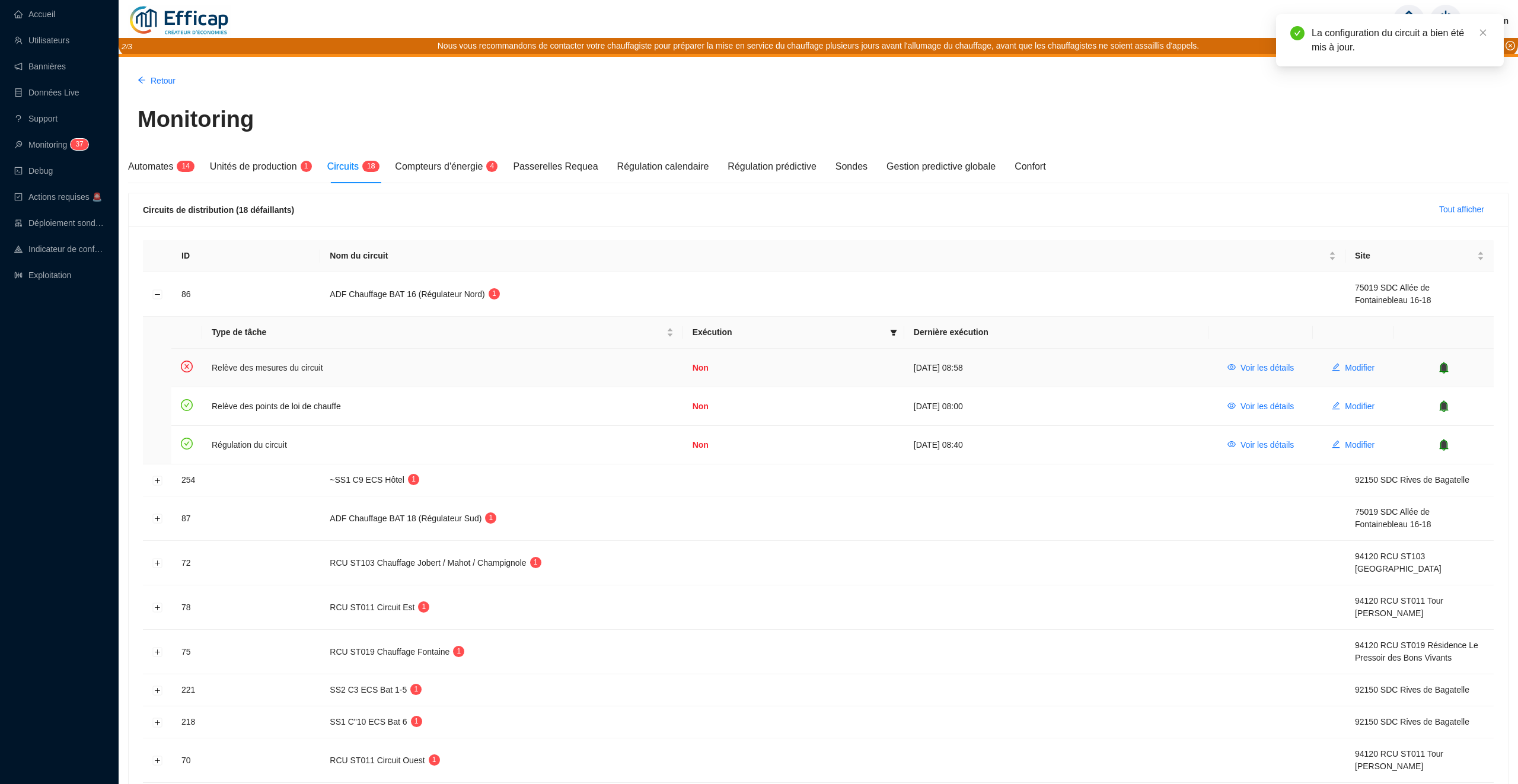
click at [1448, 370] on icon "bell" at bounding box center [1443, 367] width 9 height 12
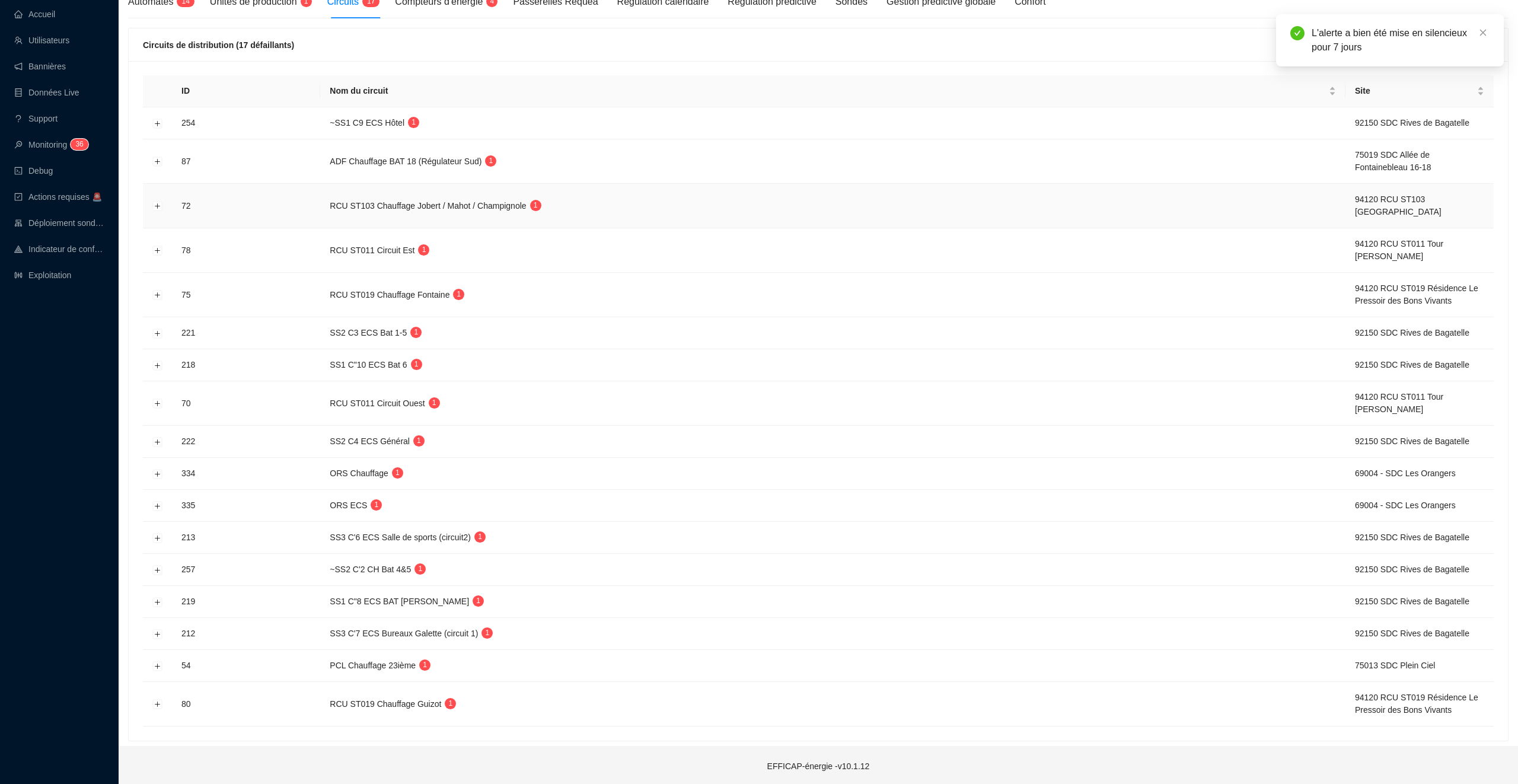
scroll to position [167, 0]
click at [156, 119] on button "Développer la ligne" at bounding box center [158, 121] width 10 height 10
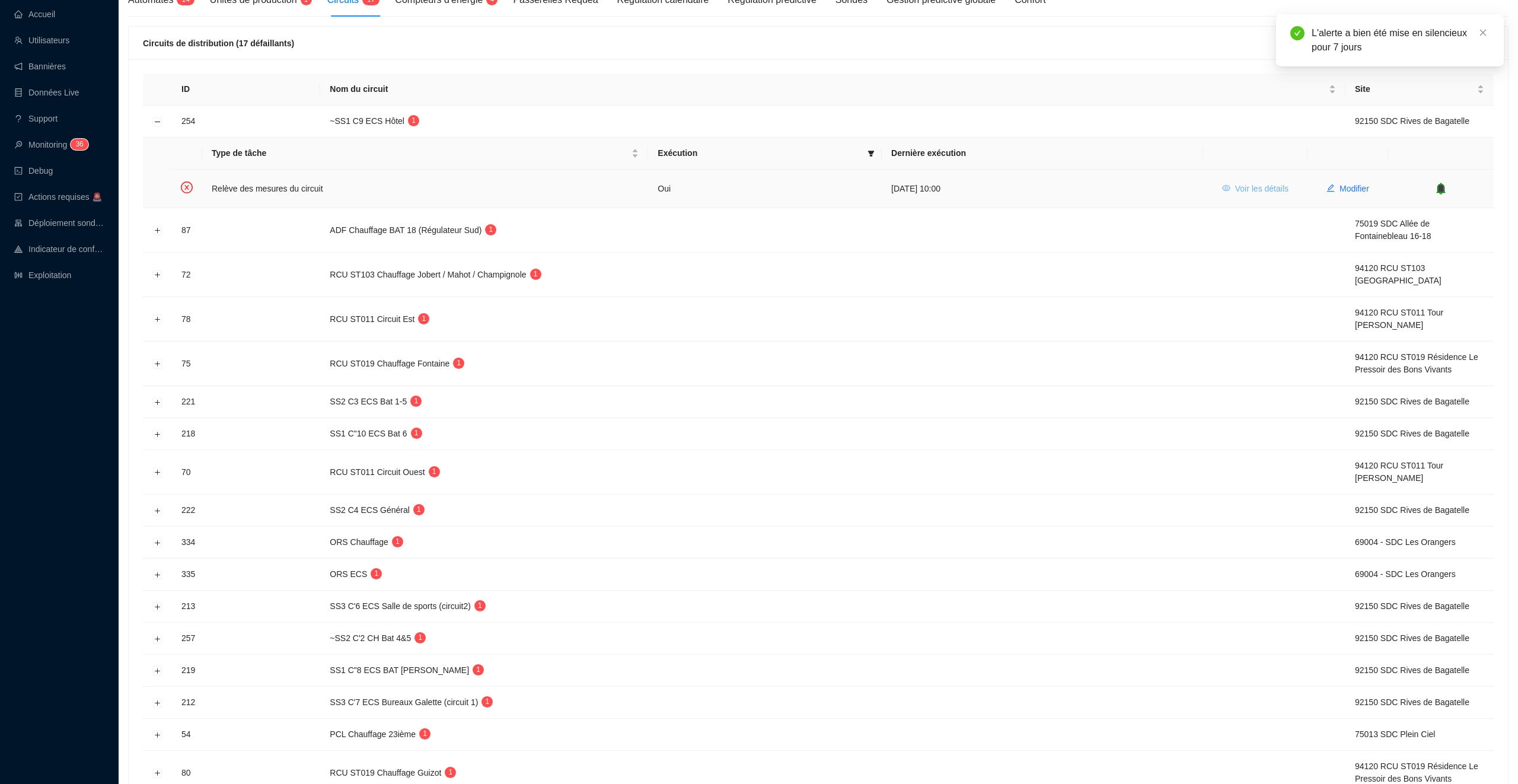
click at [1264, 189] on span "Voir les détails" at bounding box center [1262, 189] width 54 height 12
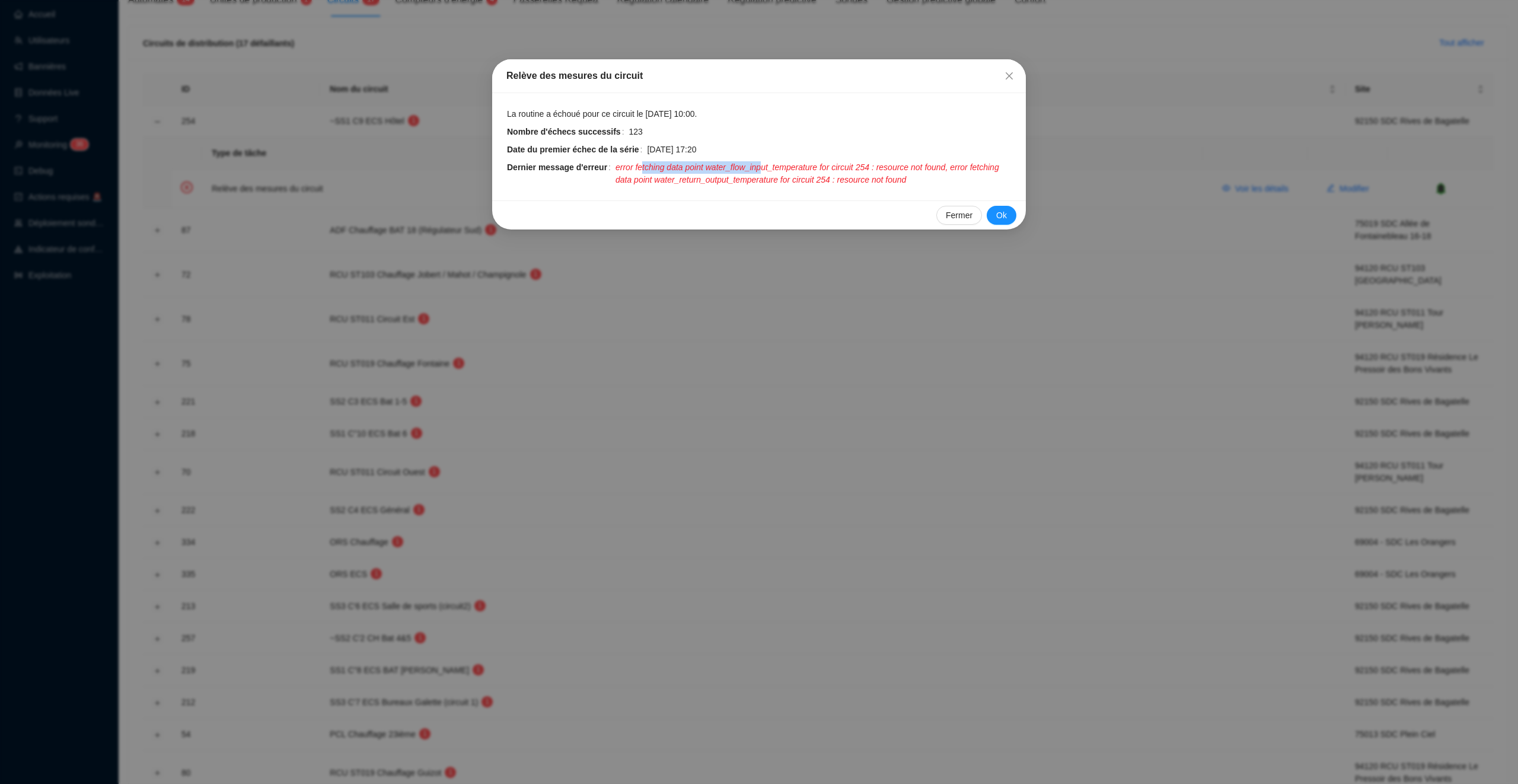
drag, startPoint x: 646, startPoint y: 169, endPoint x: 769, endPoint y: 168, distance: 123.0
click at [769, 168] on span "error fetching data point water_flow_input_temperature for circuit 254 : resour…" at bounding box center [814, 174] width 396 height 25
click at [1011, 78] on icon "close" at bounding box center [1009, 75] width 7 height 7
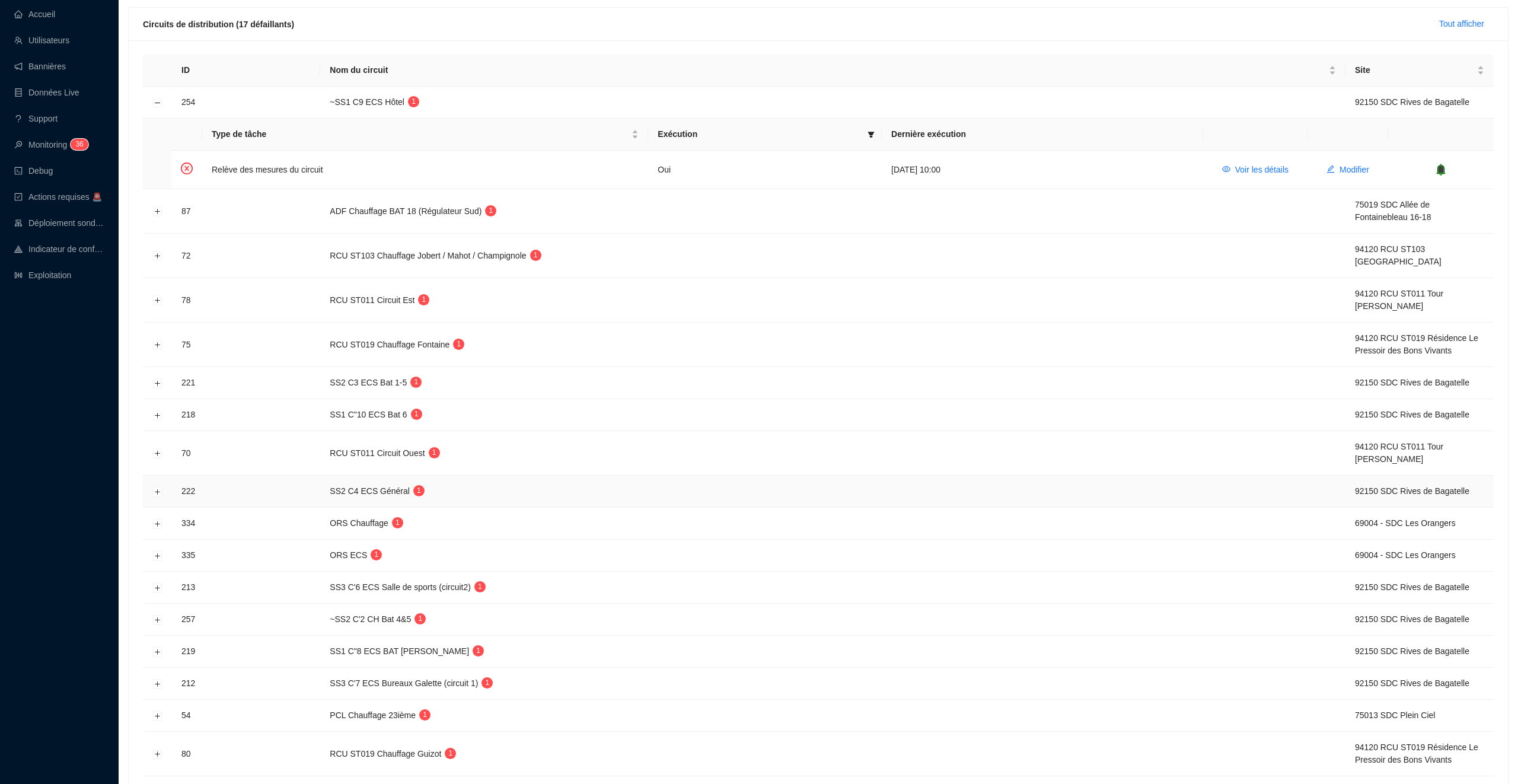
scroll to position [200, 0]
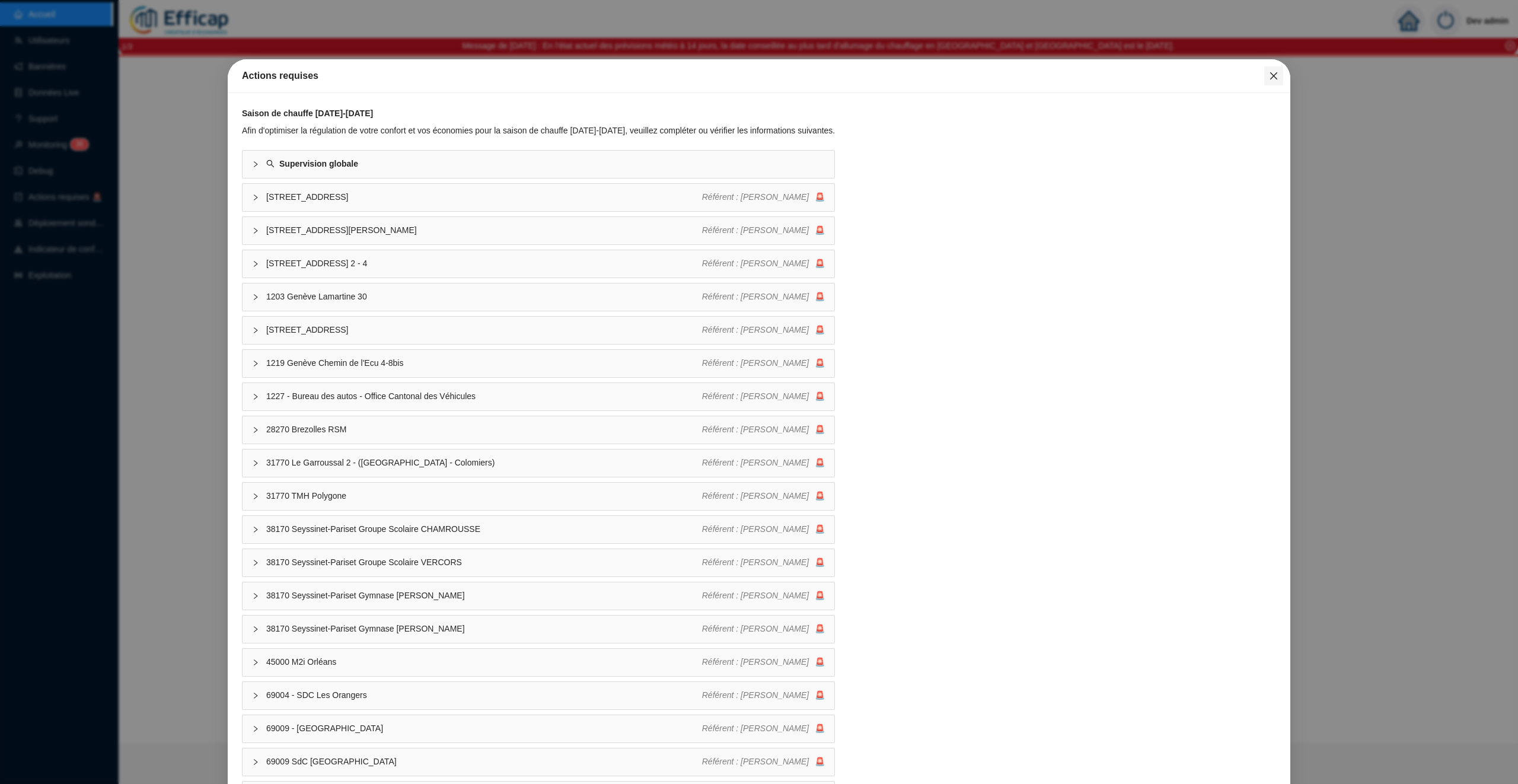
click at [1269, 78] on icon "close" at bounding box center [1274, 76] width 10 height 10
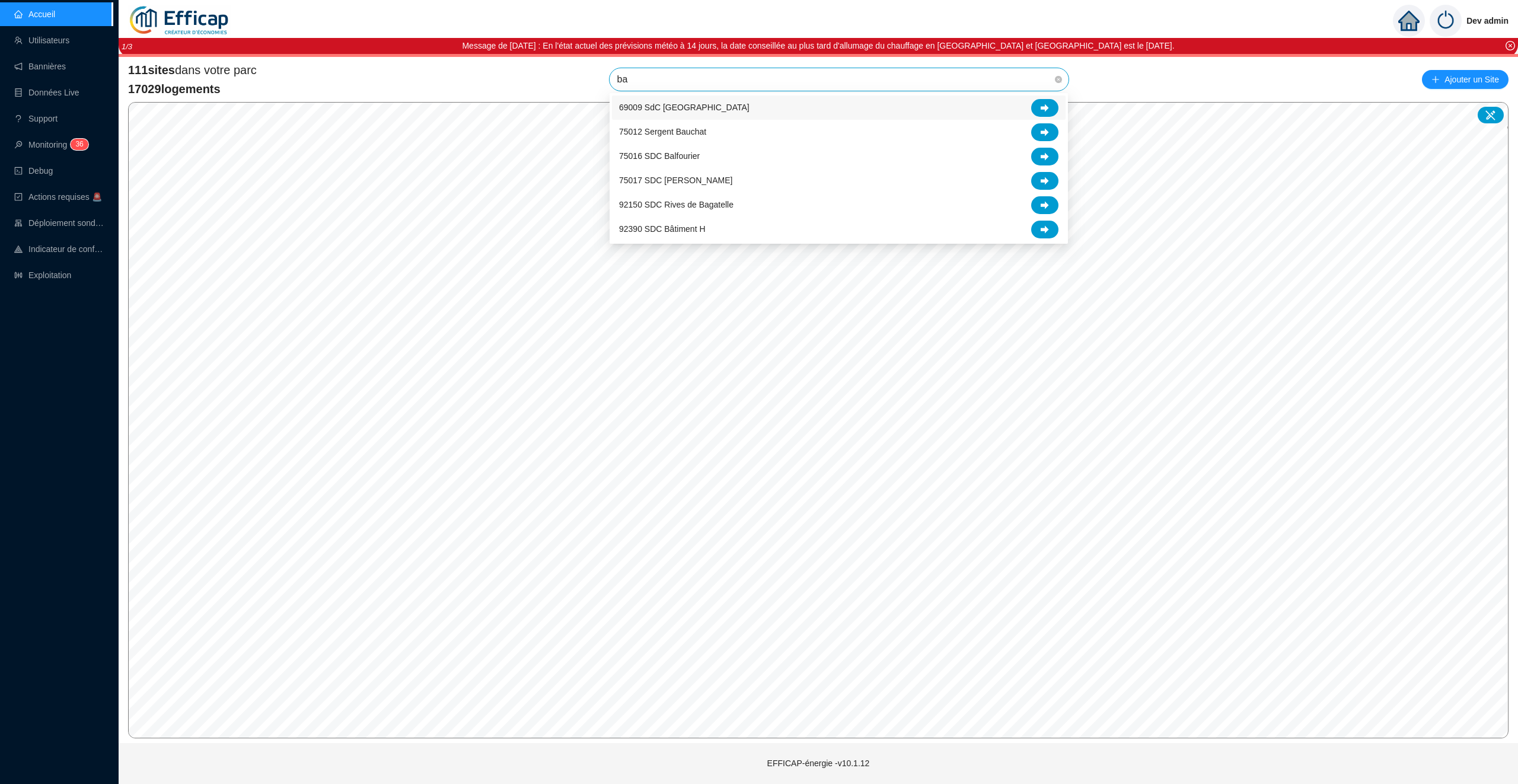
type input "bag"
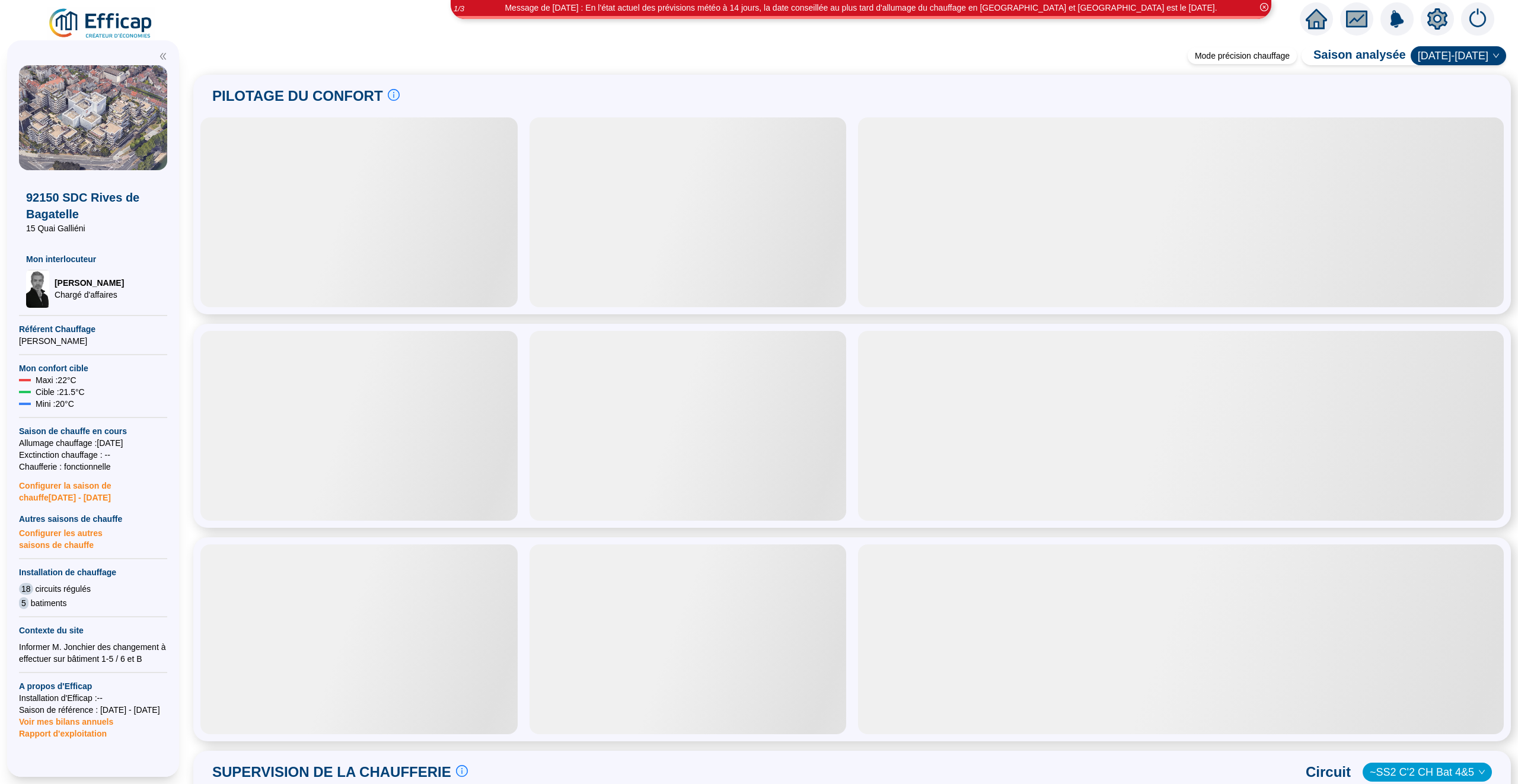
click at [1438, 25] on icon "setting" at bounding box center [1437, 19] width 20 height 19
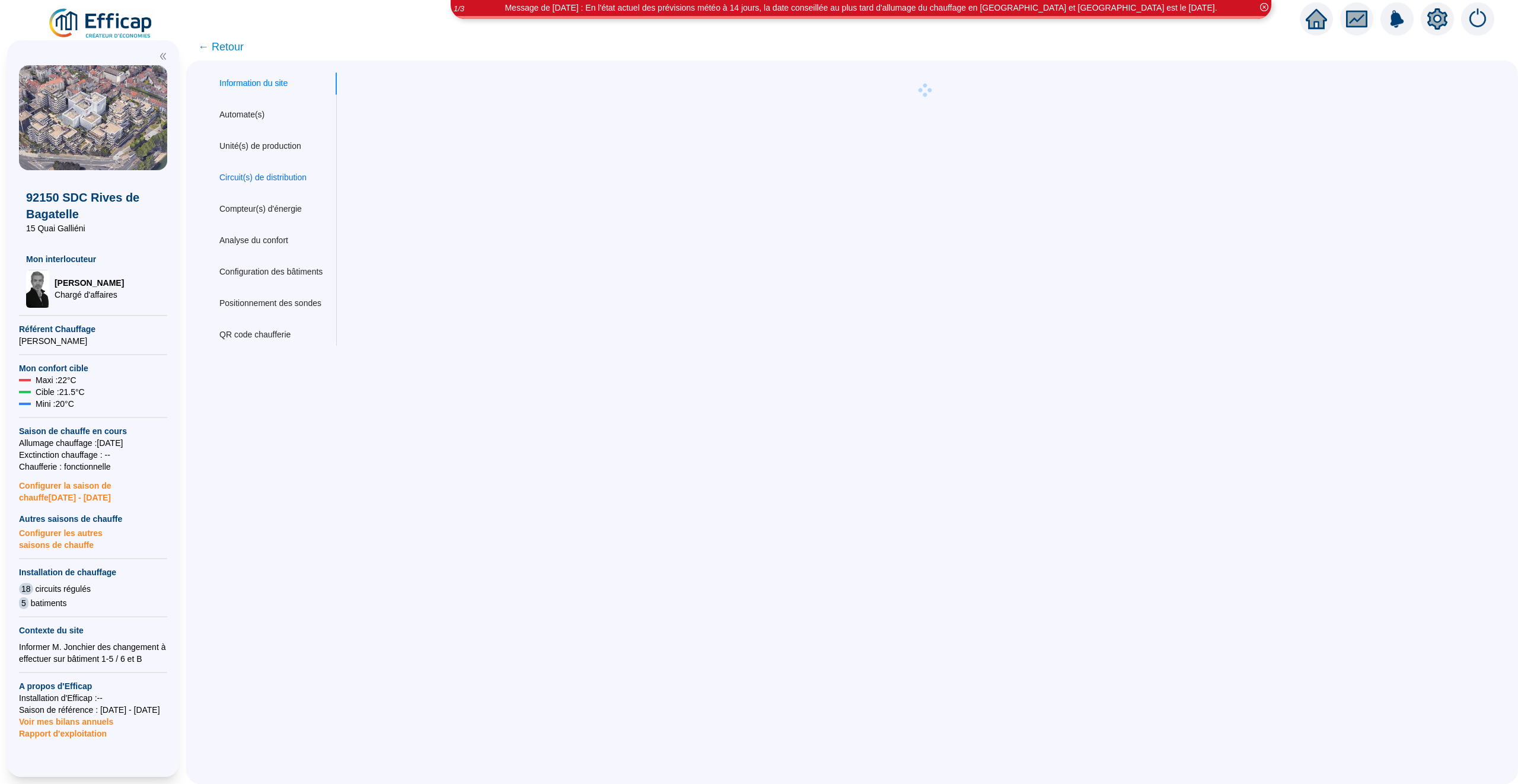
click at [275, 178] on div "Circuit(s) de distribution" at bounding box center [263, 178] width 87 height 12
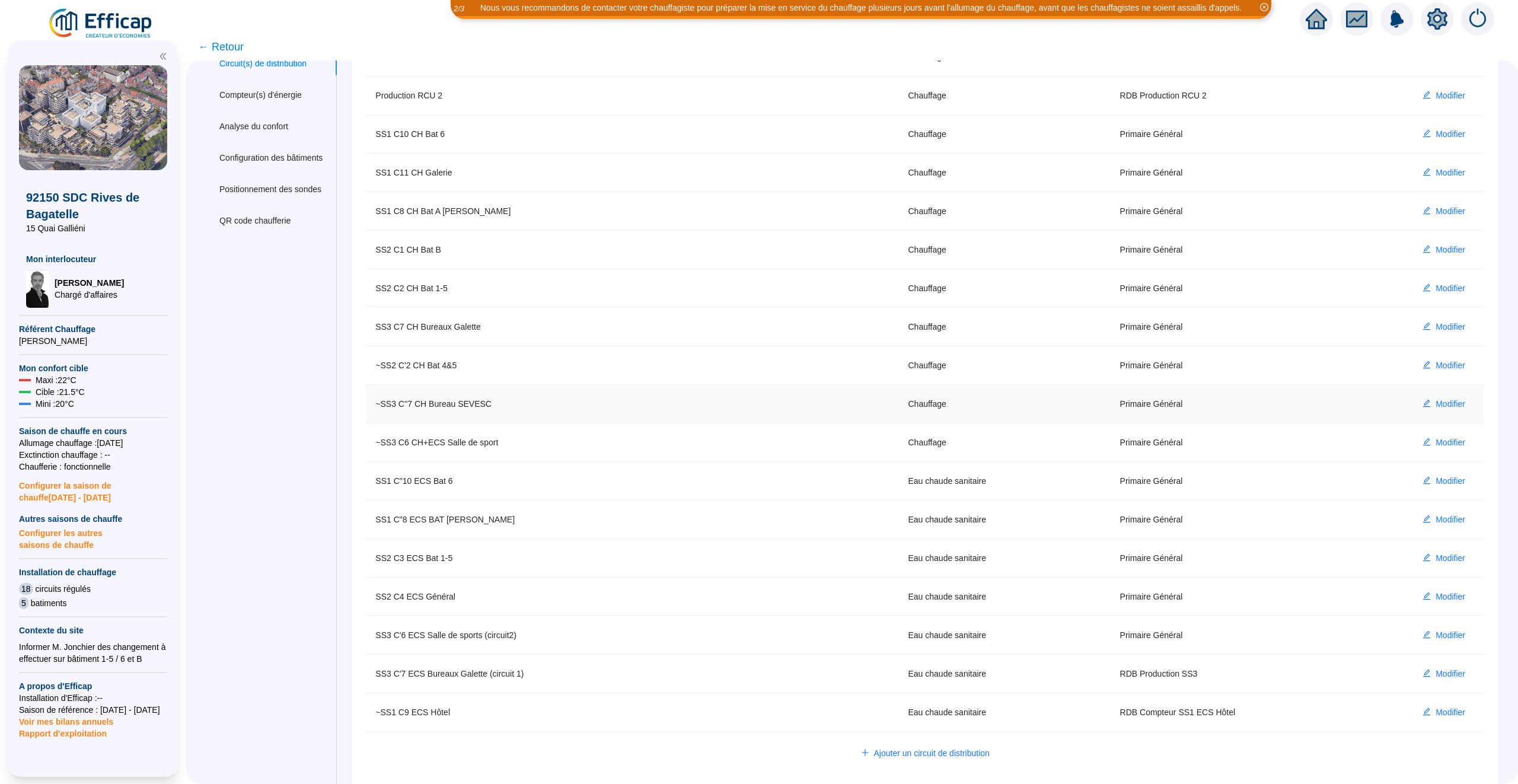
scroll to position [115, 0]
click at [1465, 710] on button "Modifier" at bounding box center [1444, 712] width 62 height 19
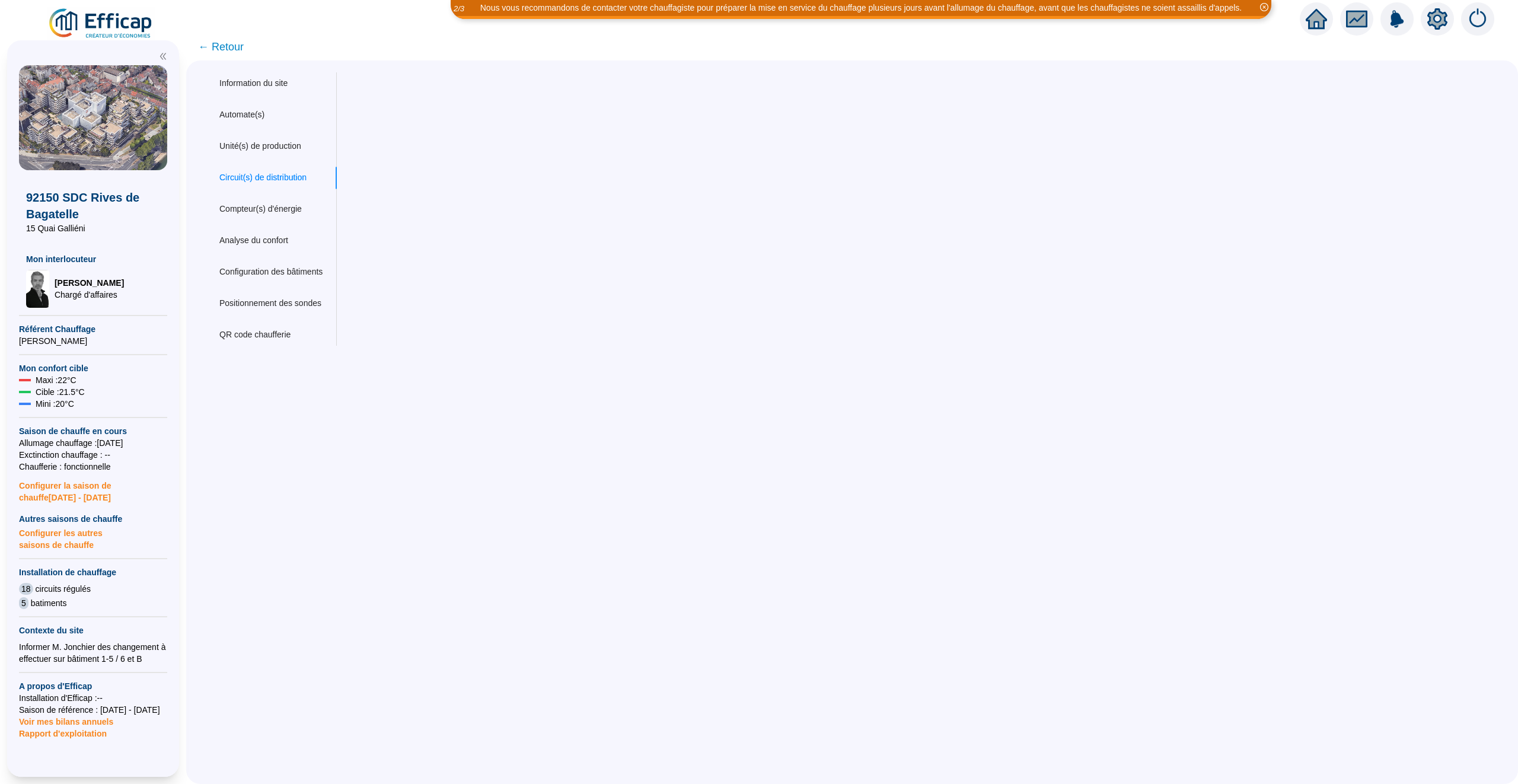
scroll to position [0, 0]
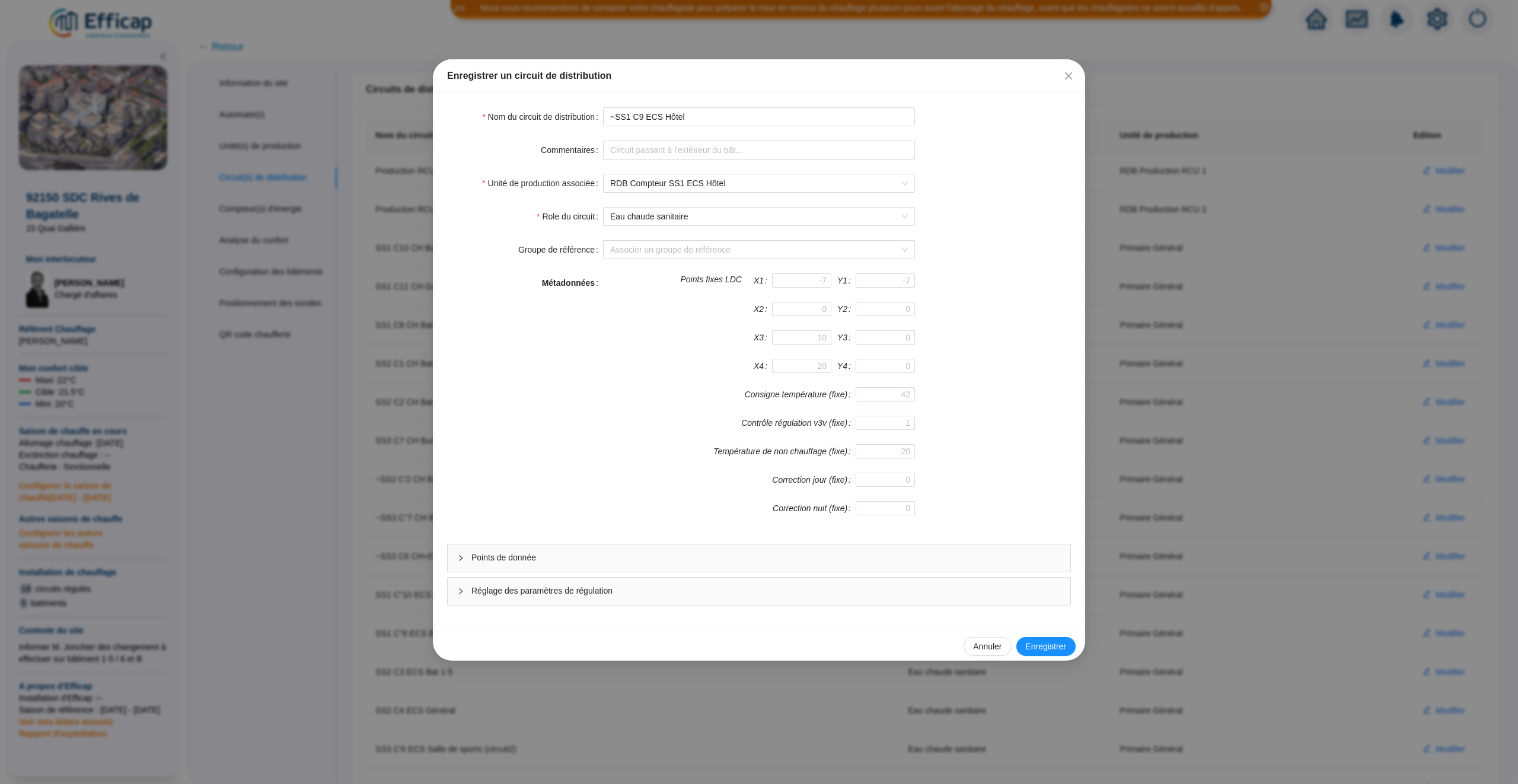
click at [814, 542] on form "Nom du circuit de distribution ~SS1 C9 ECS Hôtel Commentaires Unité de producti…" at bounding box center [759, 357] width 624 height 498
click at [811, 553] on div "Points de donnée" at bounding box center [759, 558] width 623 height 27
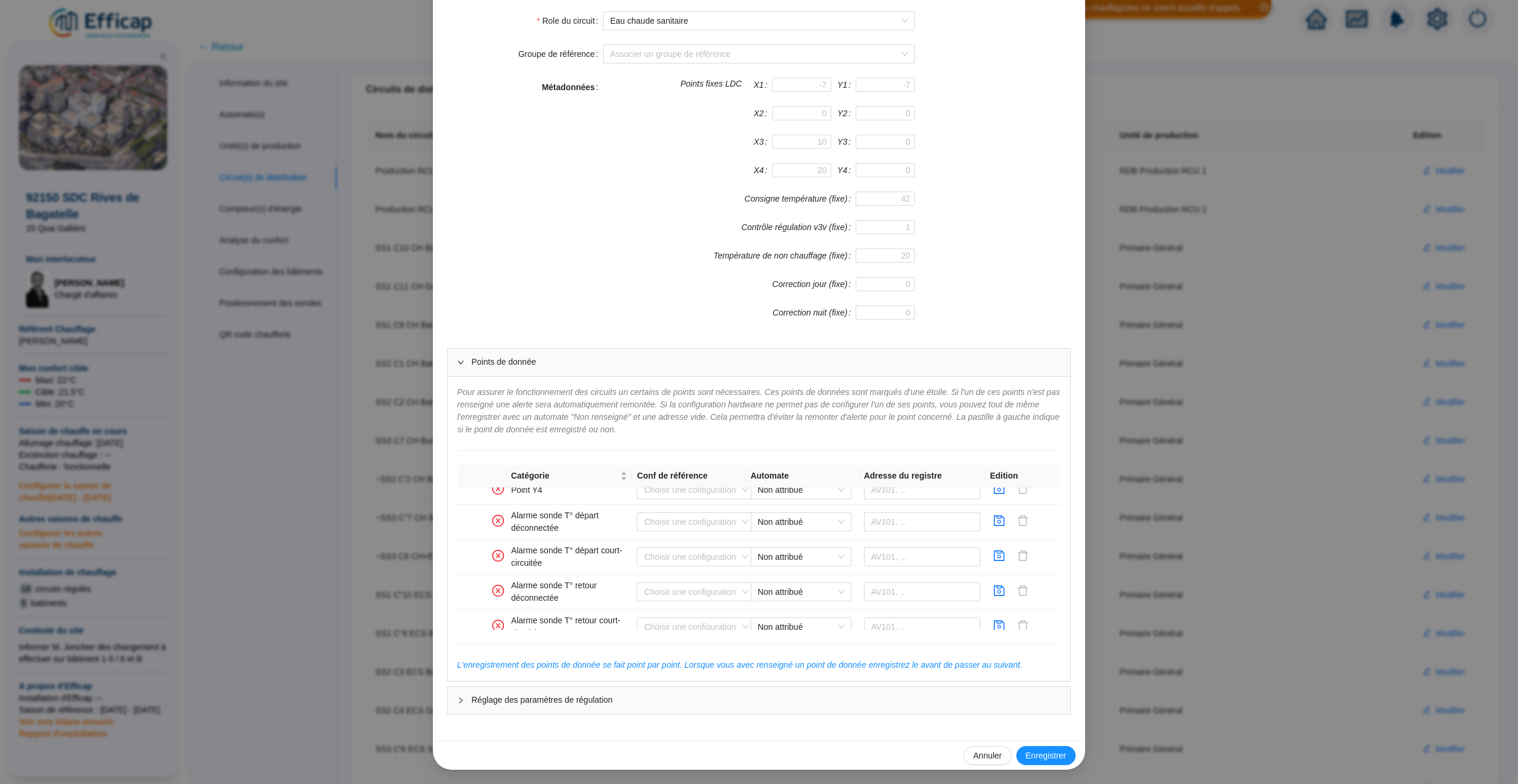
scroll to position [808, 0]
click at [997, 573] on icon "save" at bounding box center [999, 575] width 12 height 12
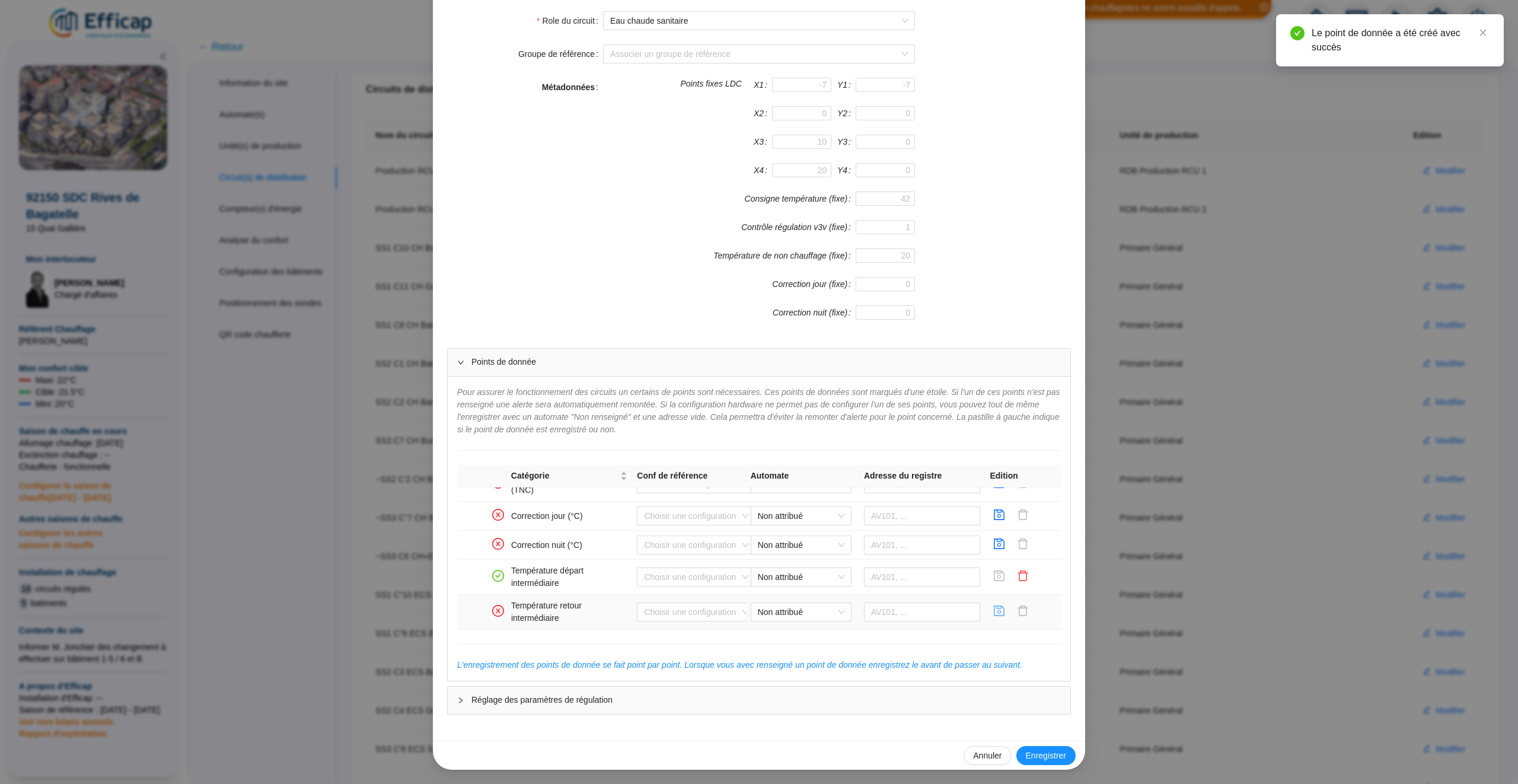
click at [998, 605] on icon "save" at bounding box center [999, 610] width 12 height 12
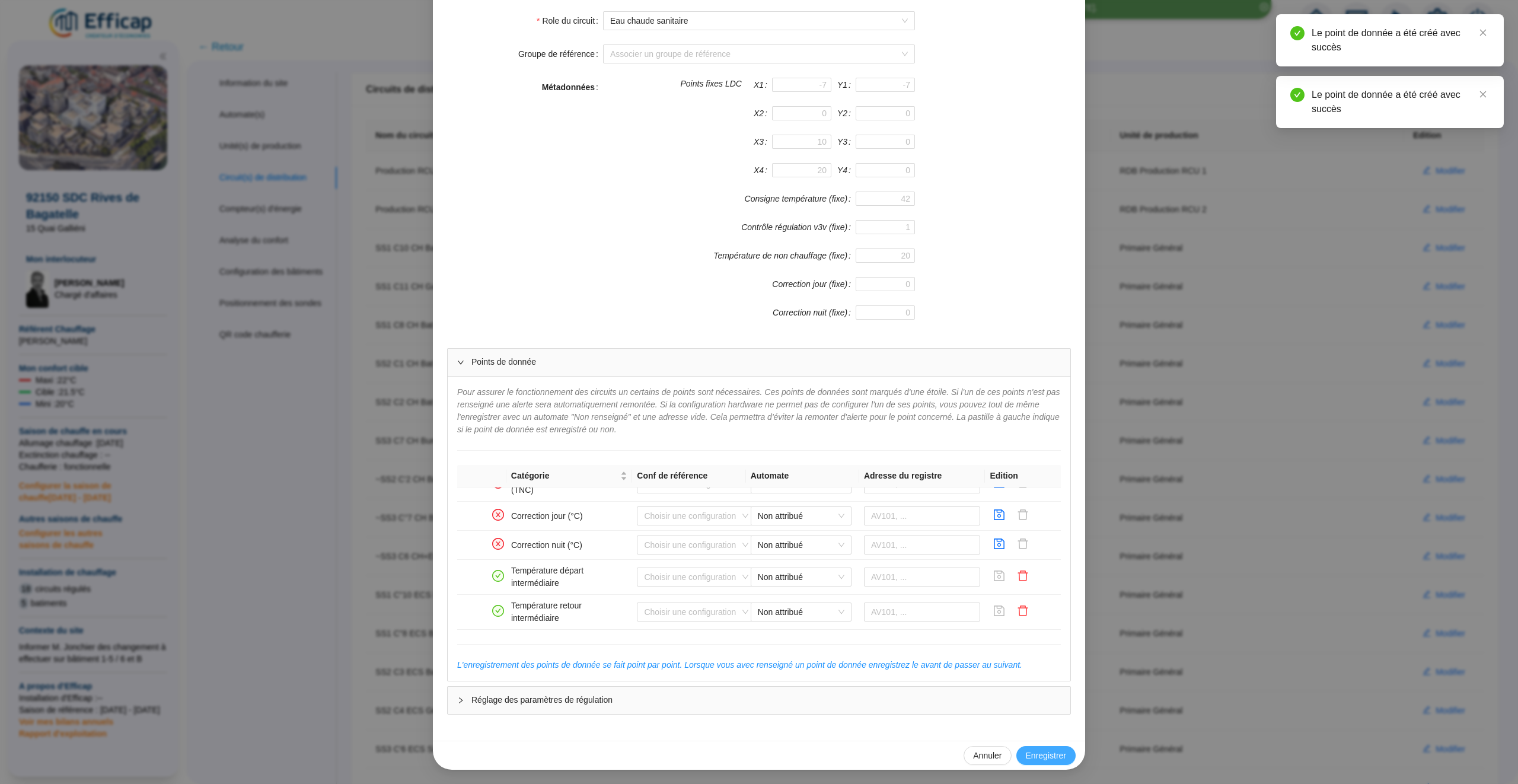
click at [1050, 750] on span "Enregistrer" at bounding box center [1046, 756] width 40 height 12
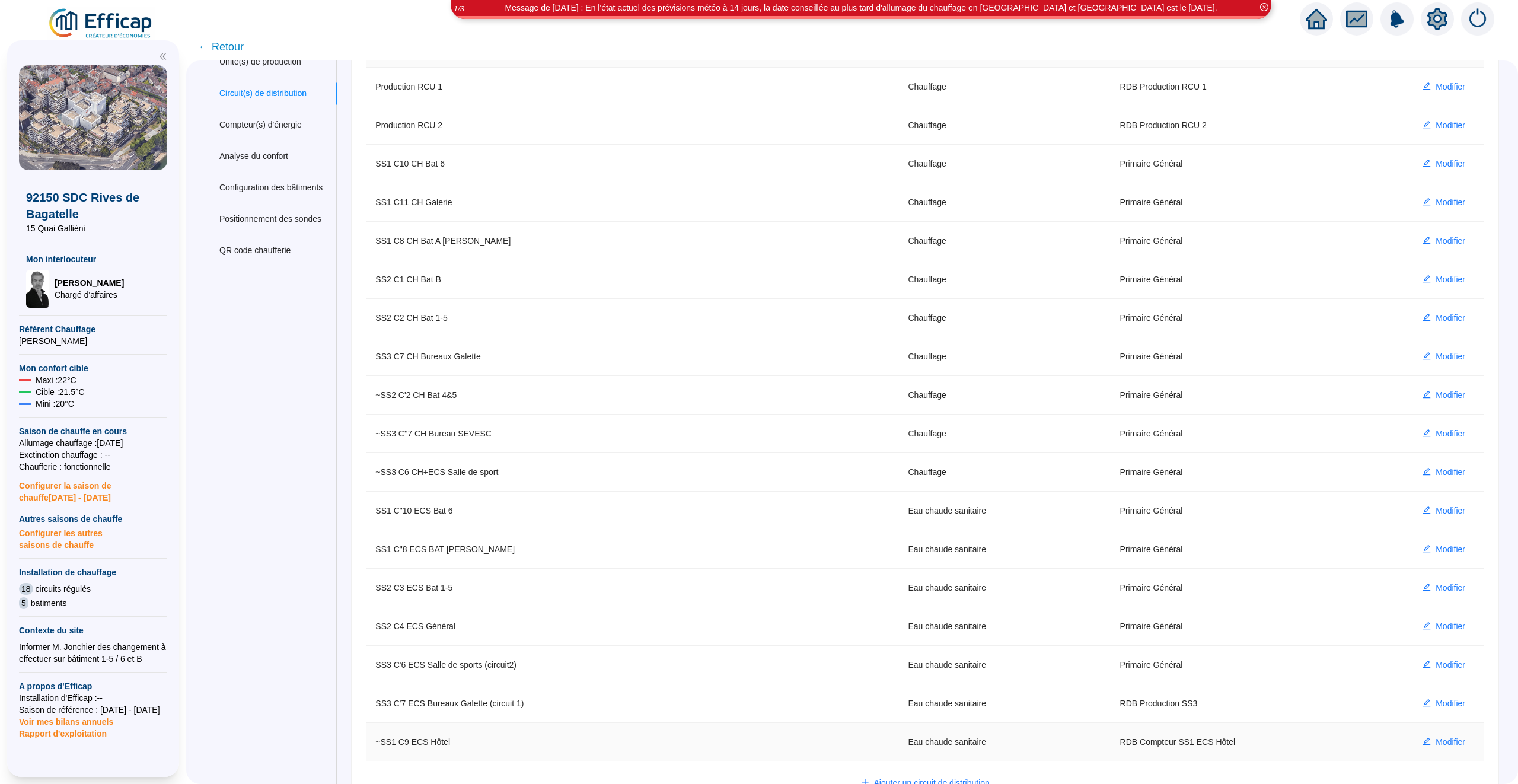
scroll to position [123, 0]
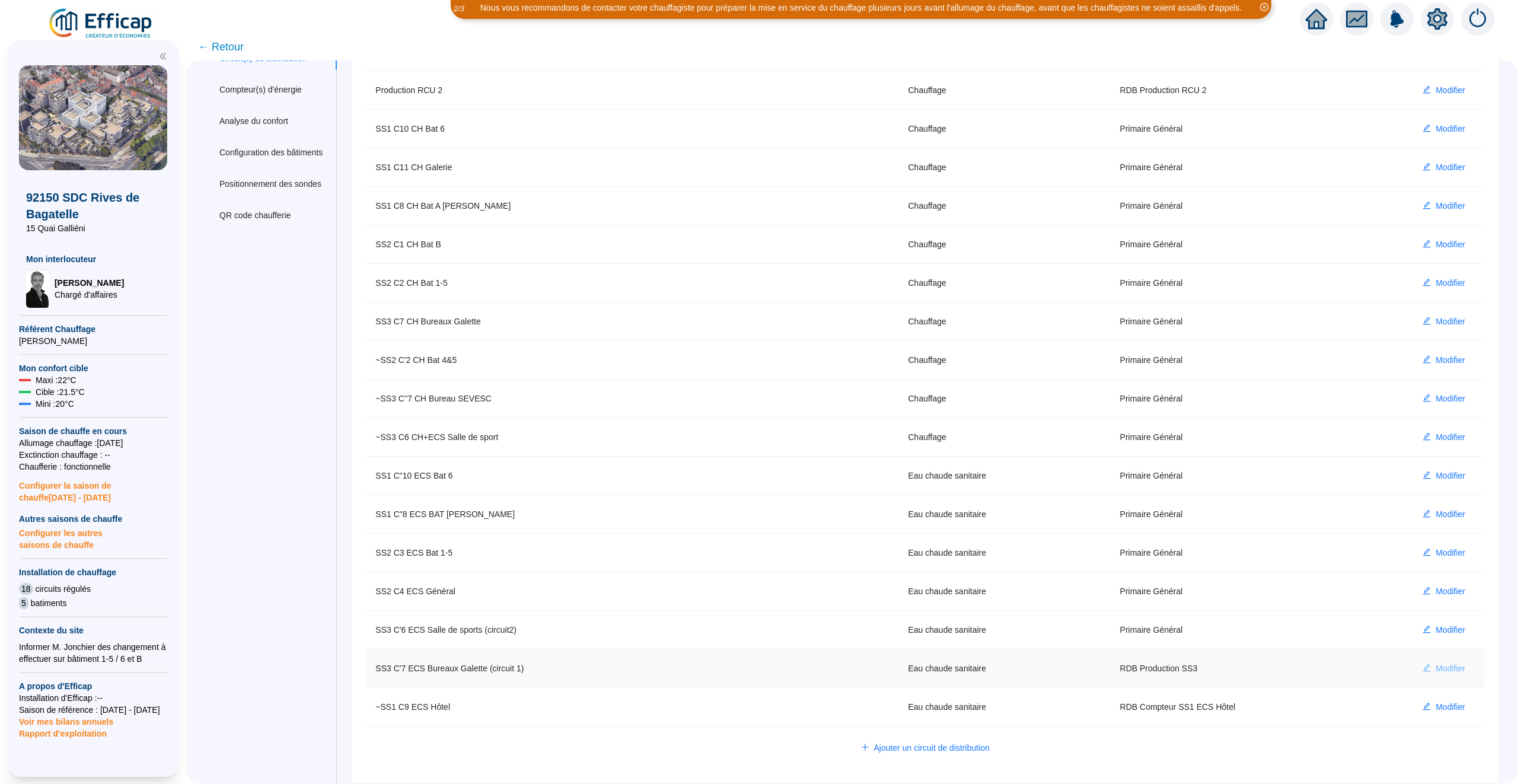
click at [1457, 666] on span "Modifier" at bounding box center [1450, 669] width 29 height 12
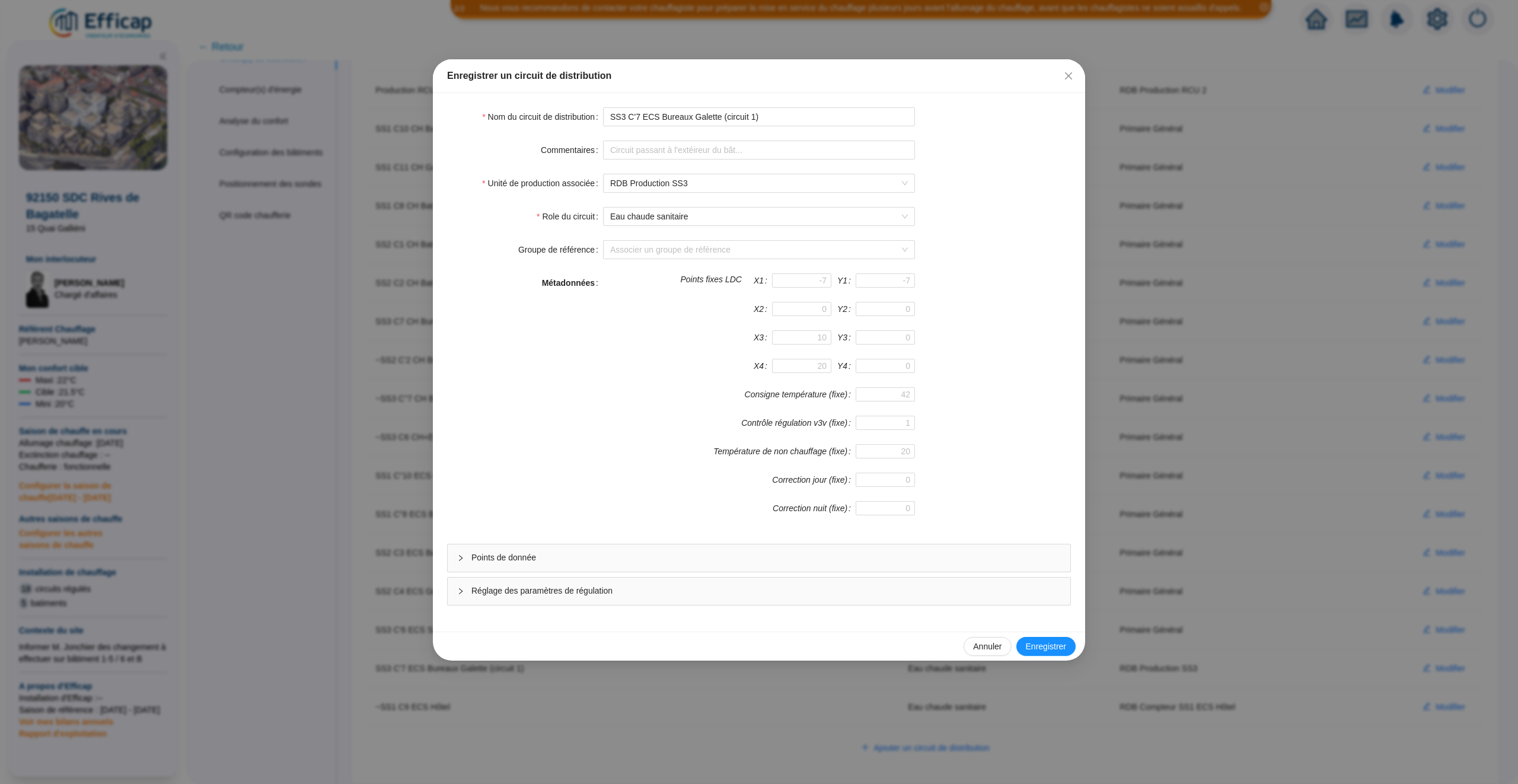
click at [803, 572] on div "Points de donnée" at bounding box center [759, 558] width 624 height 29
click at [803, 569] on div "Points de donnée" at bounding box center [759, 558] width 623 height 27
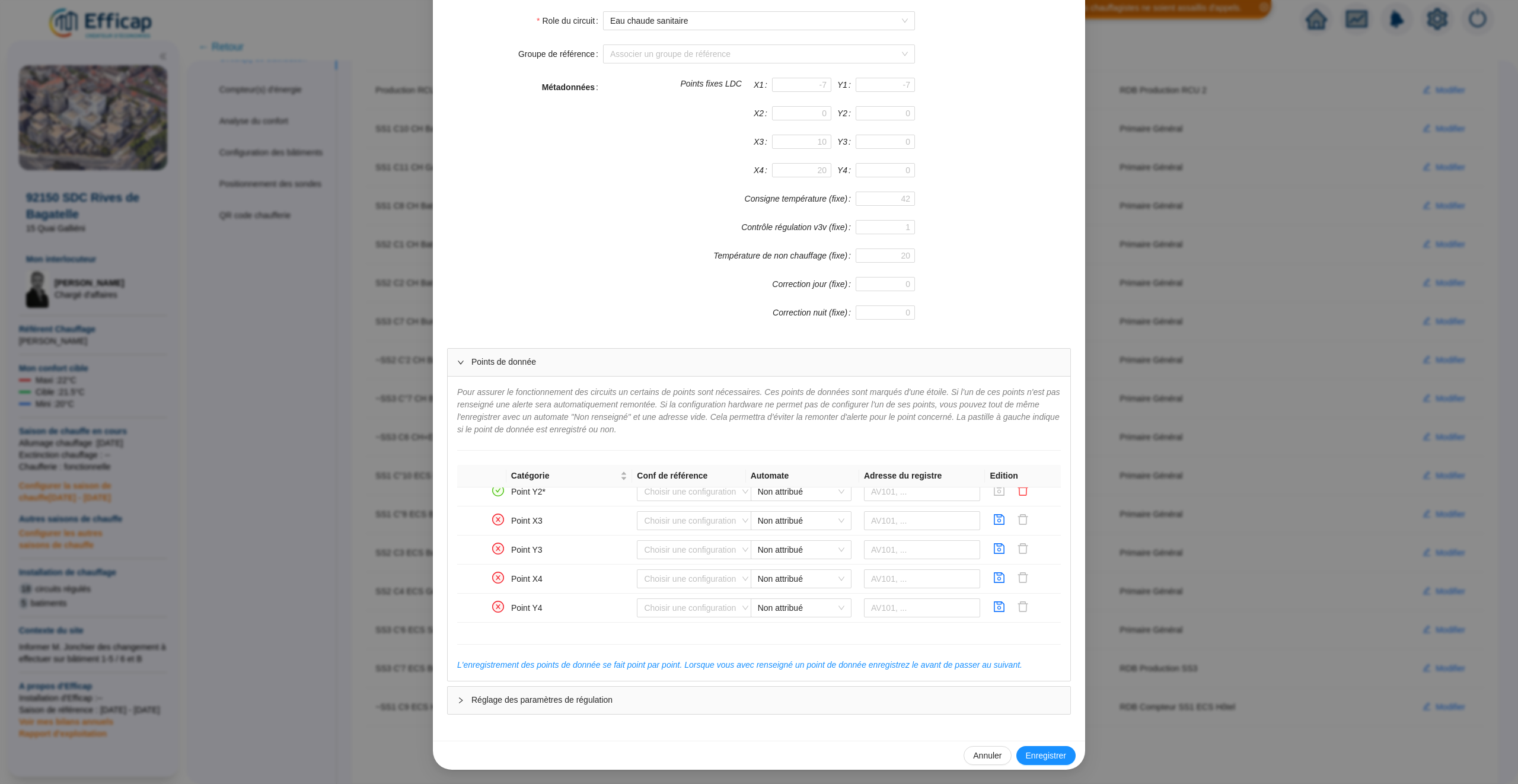
scroll to position [808, 0]
click at [993, 583] on button "button" at bounding box center [999, 577] width 19 height 19
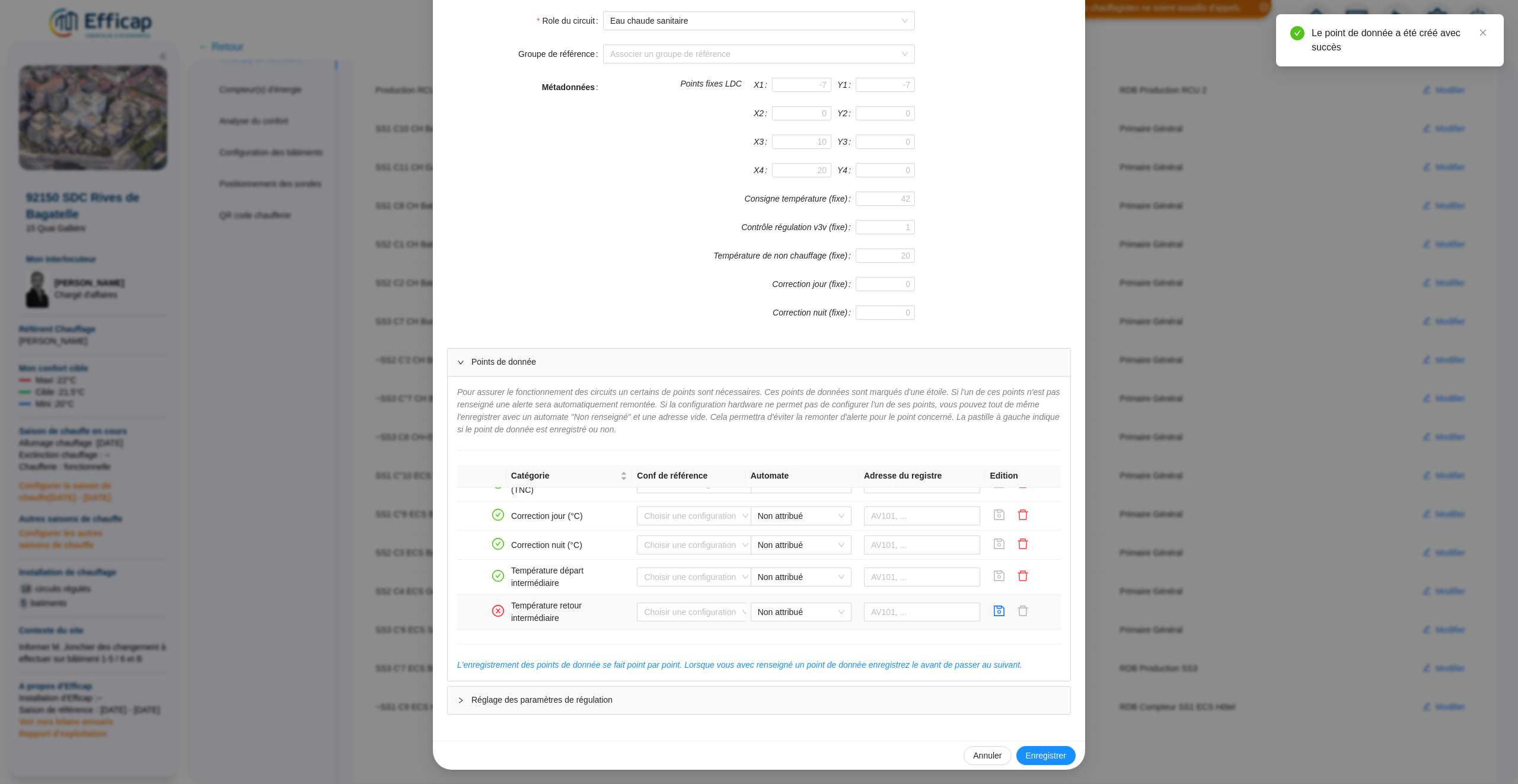
click at [996, 601] on td at bounding box center [1023, 612] width 76 height 35
click at [1004, 613] on icon "save" at bounding box center [1000, 611] width 11 height 11
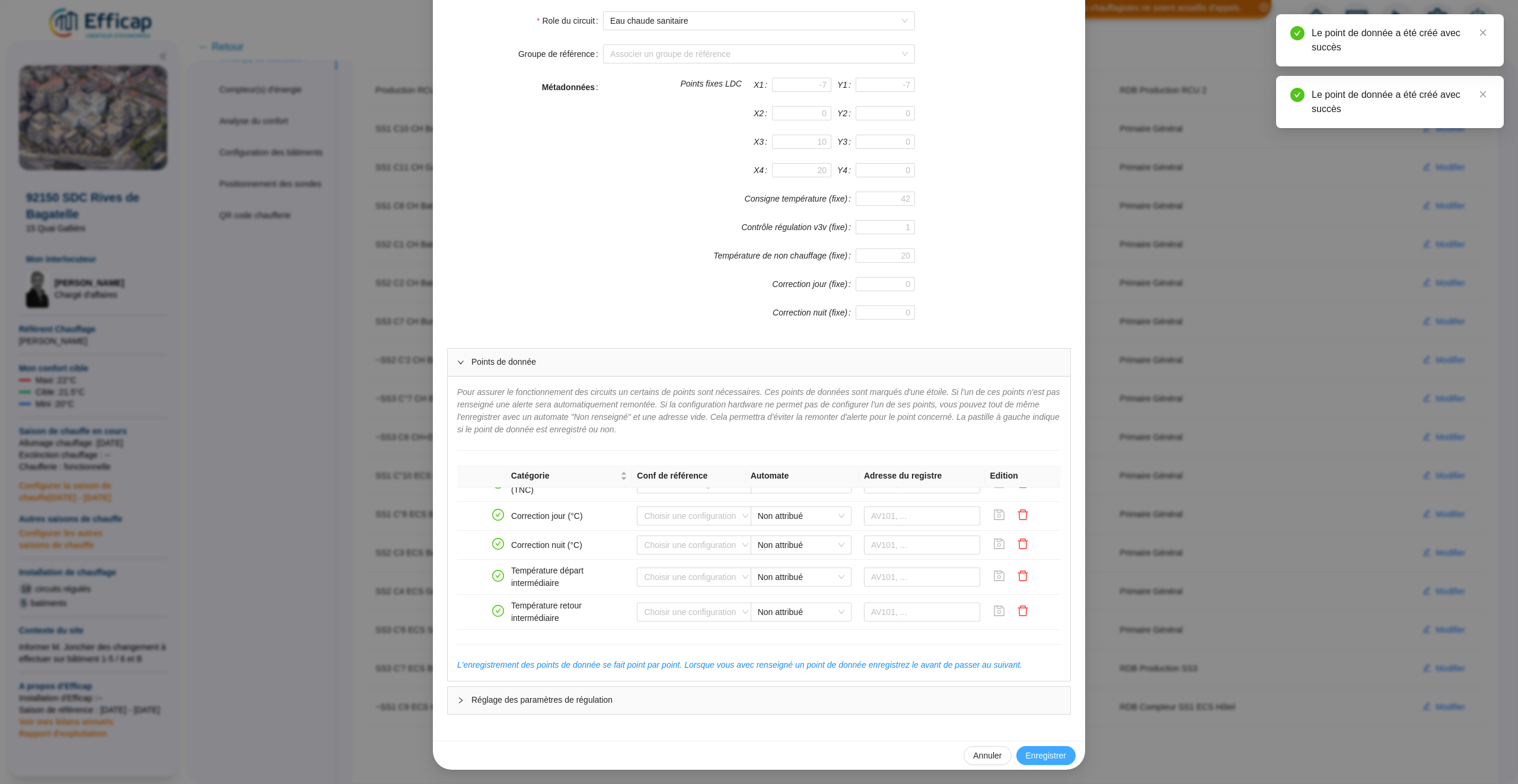
click at [1063, 758] on span "Enregistrer" at bounding box center [1046, 756] width 40 height 12
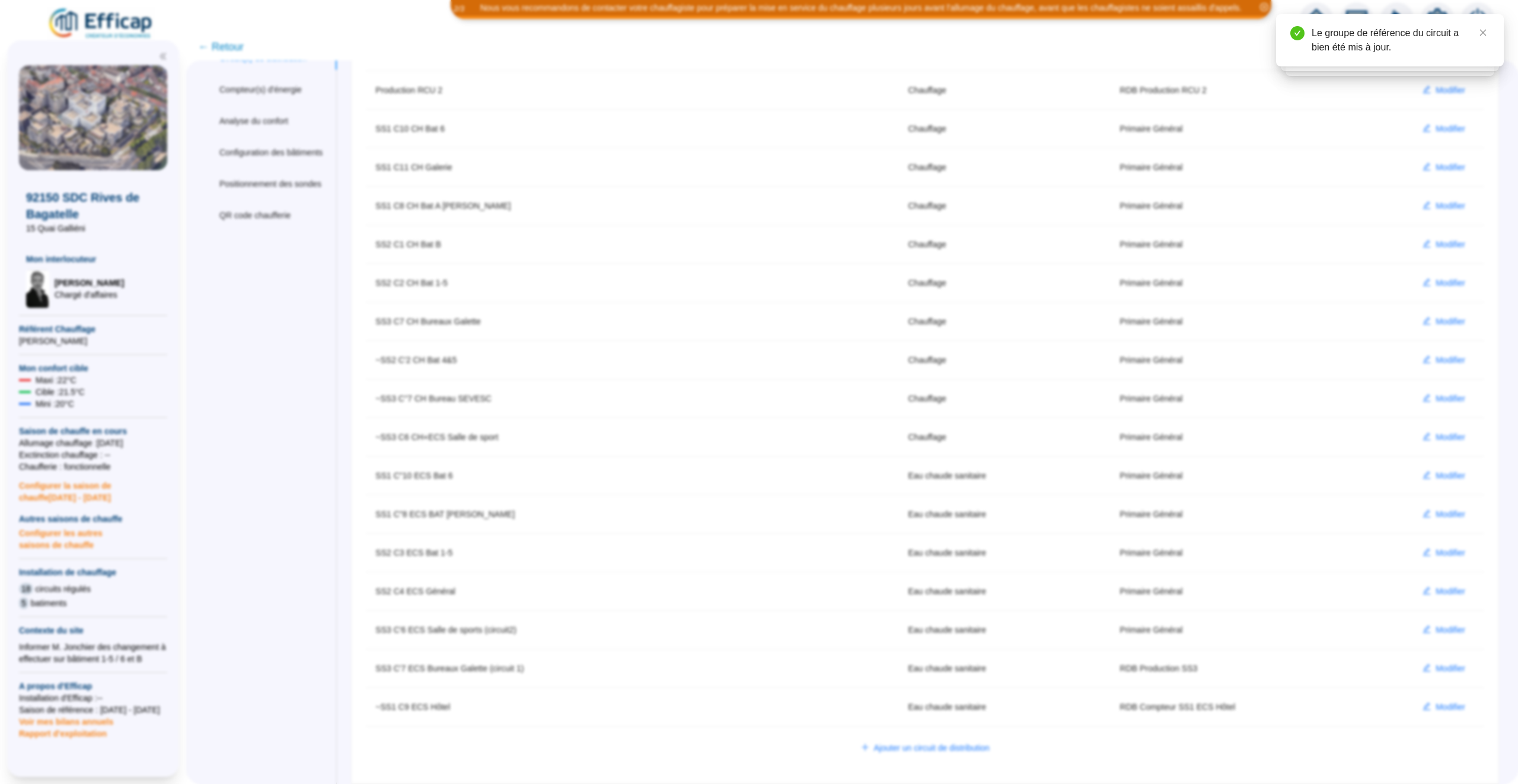
scroll to position [143, 0]
click at [1457, 624] on span "Modifier" at bounding box center [1450, 630] width 29 height 12
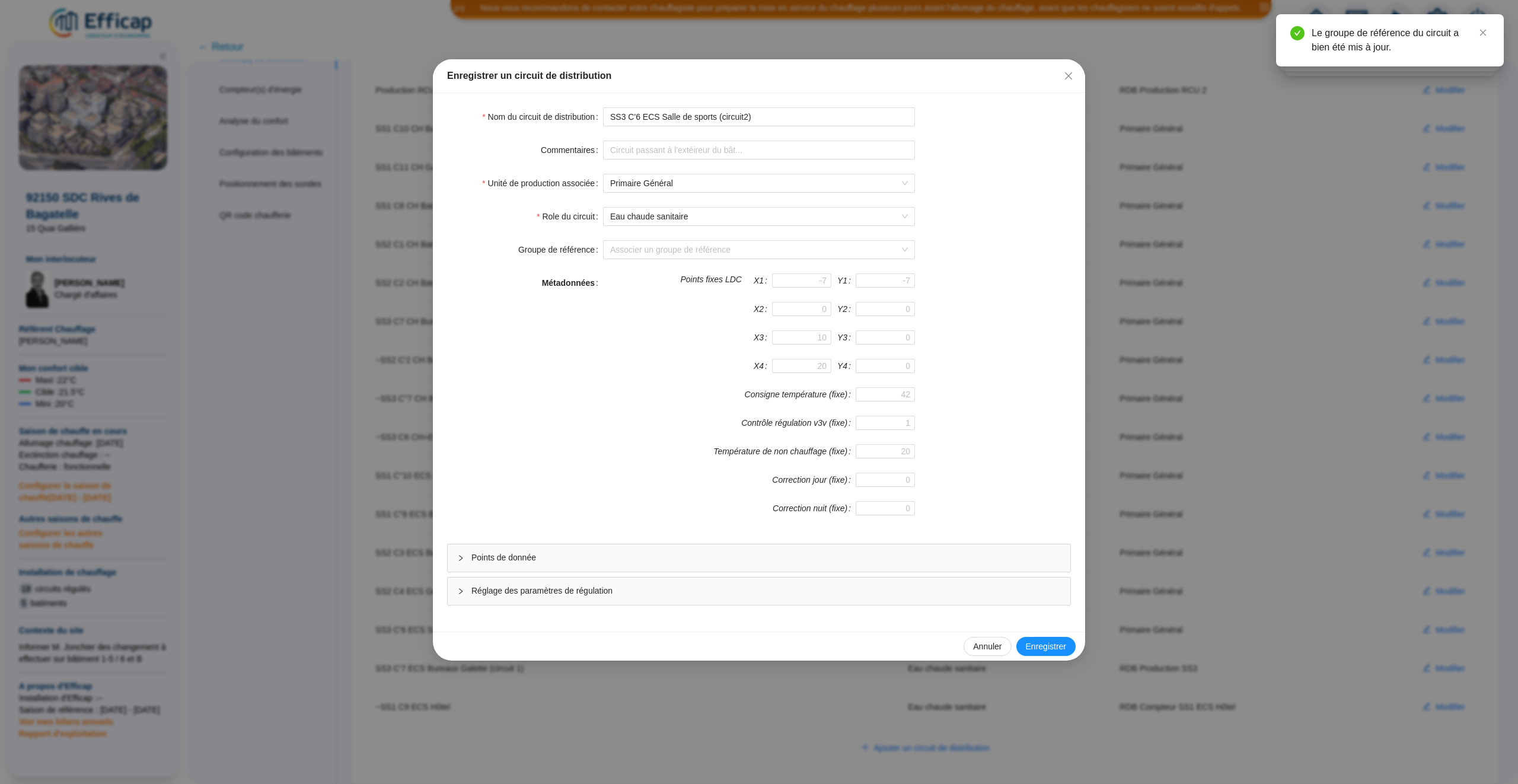
click at [928, 564] on span "Points de donnée" at bounding box center [766, 558] width 589 height 12
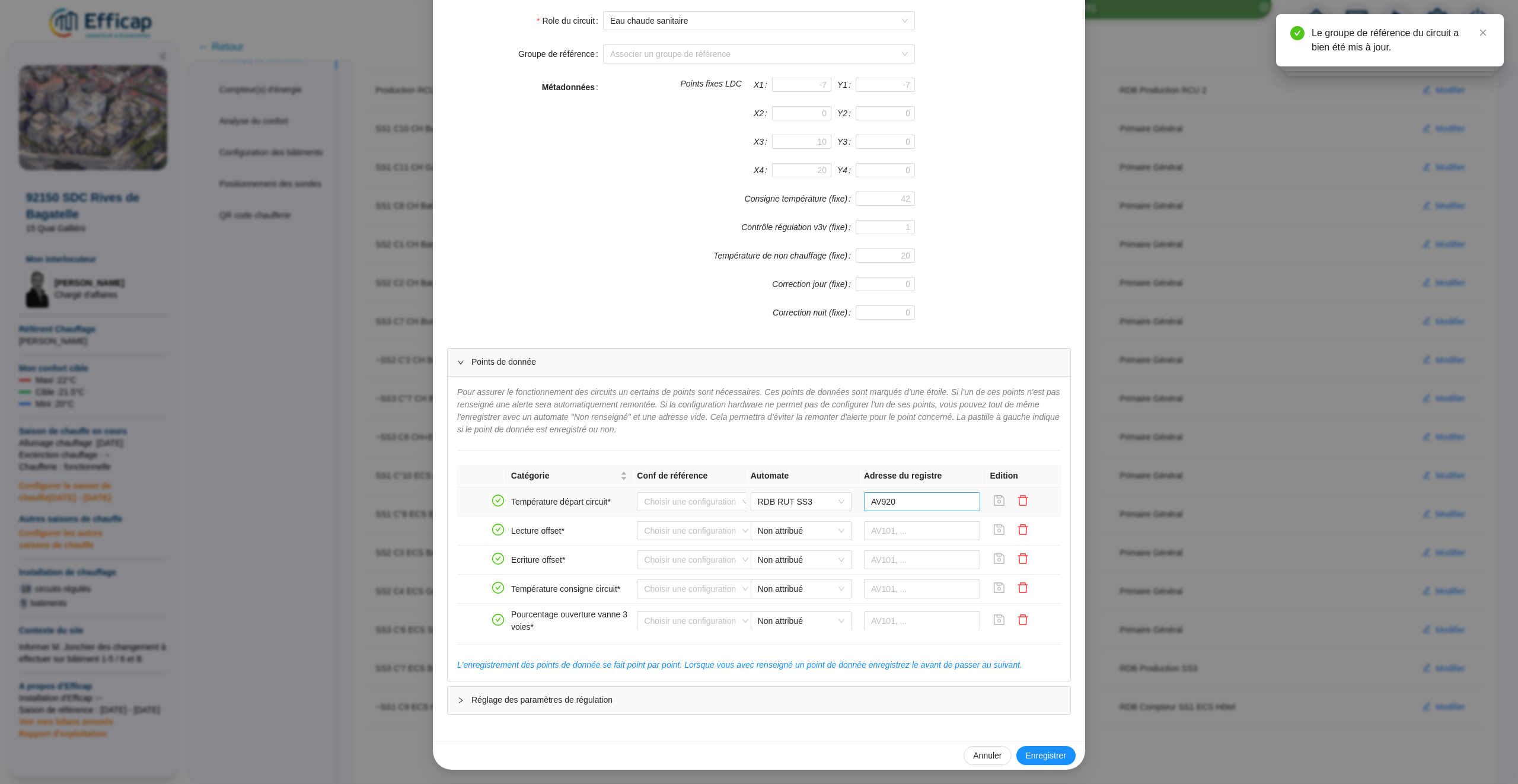
scroll to position [808, 0]
click at [1004, 579] on icon "save" at bounding box center [1000, 576] width 11 height 11
click at [1003, 609] on icon "save" at bounding box center [999, 610] width 12 height 12
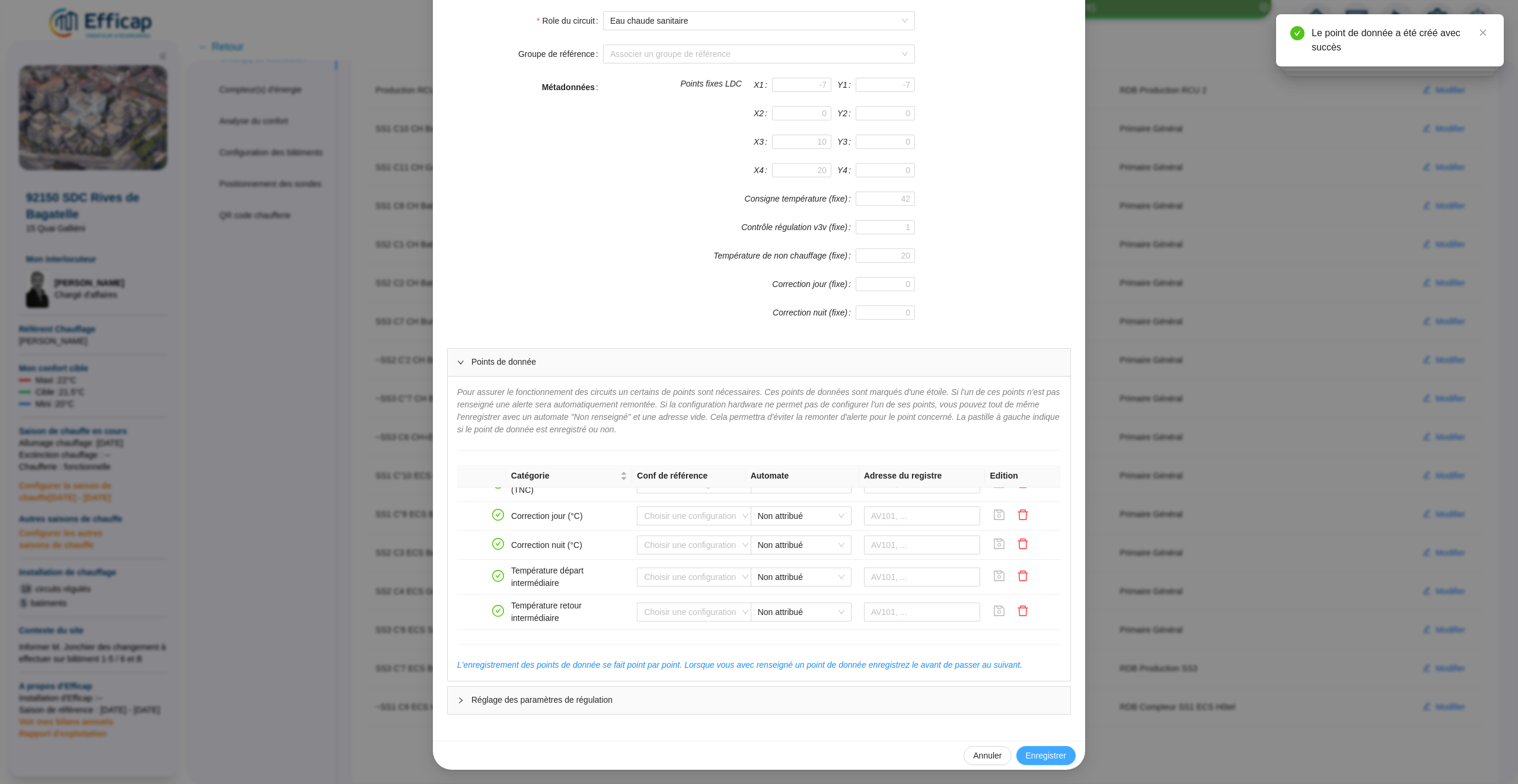
click at [1057, 756] on span "Enregistrer" at bounding box center [1046, 756] width 40 height 12
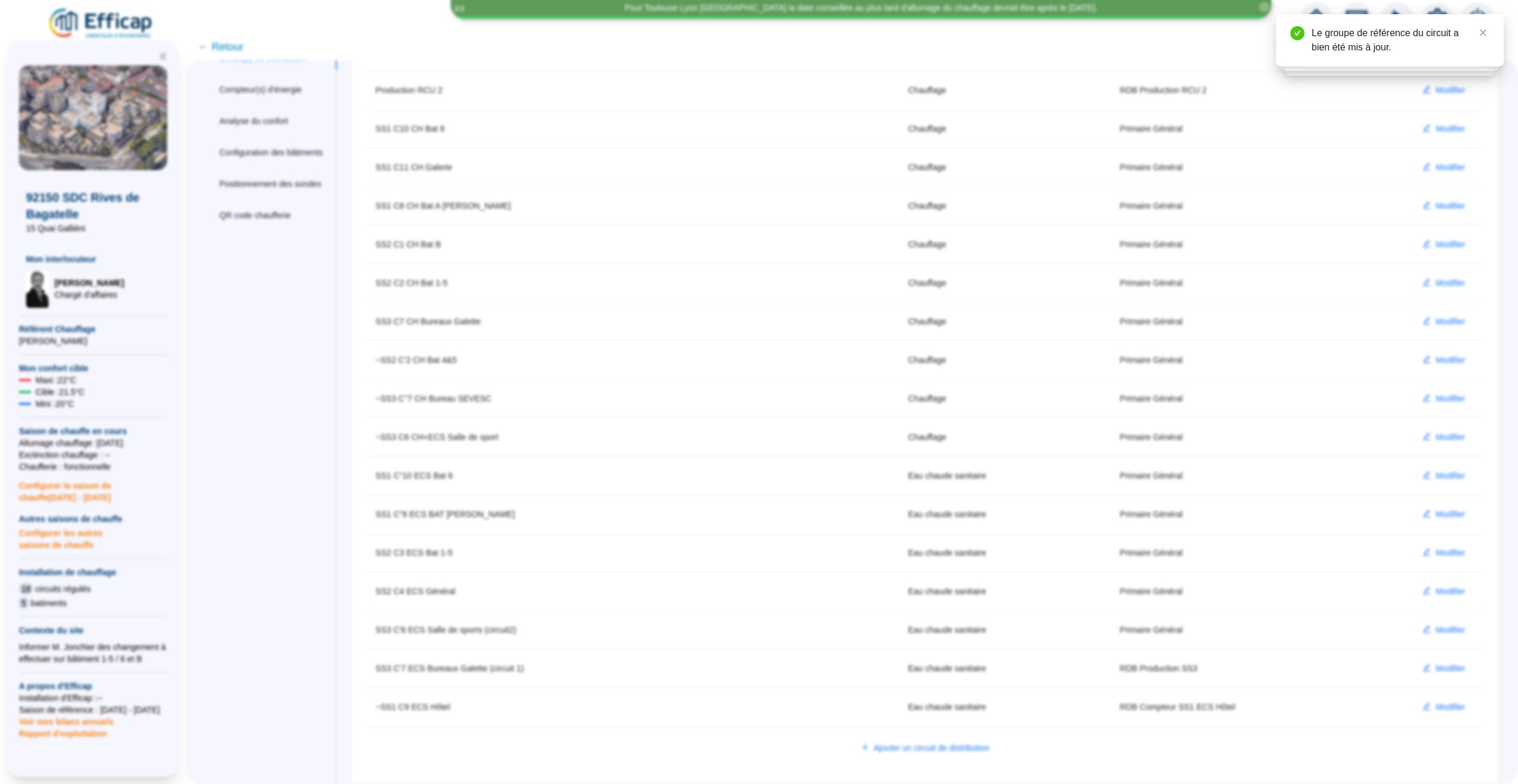
scroll to position [143, 0]
click at [1452, 590] on span "Modifier" at bounding box center [1450, 591] width 29 height 12
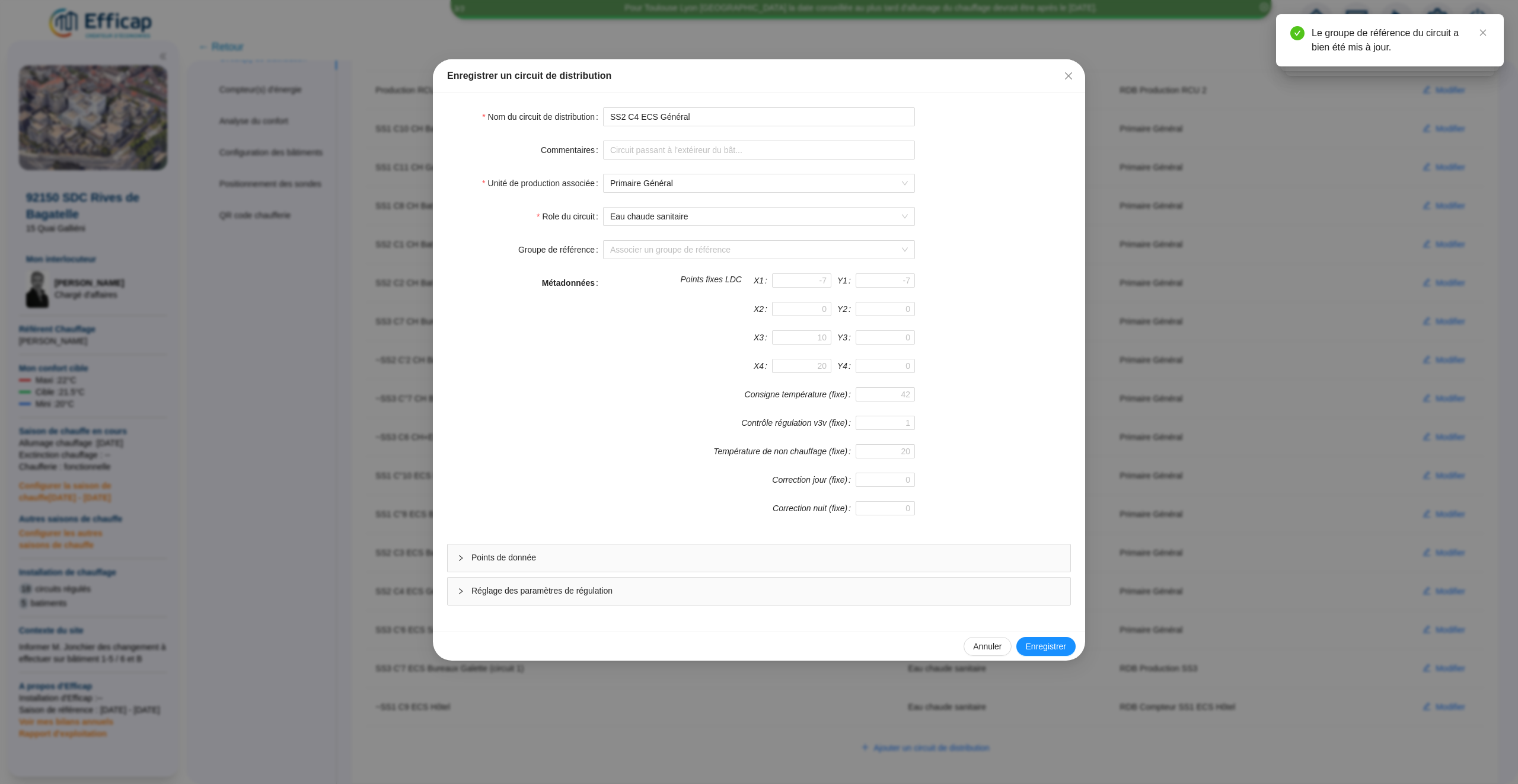
click at [940, 563] on span "Points de donnée" at bounding box center [766, 558] width 589 height 12
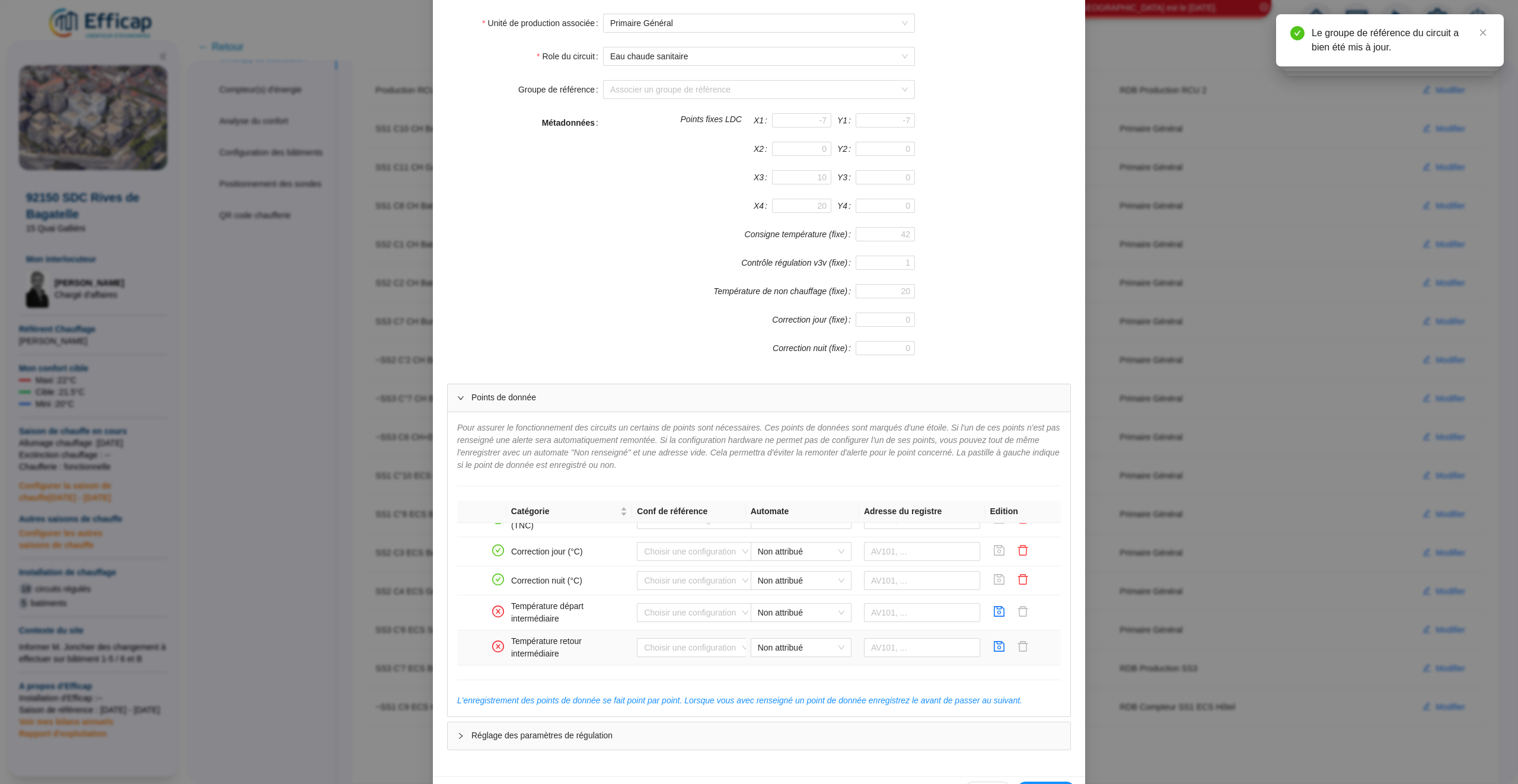
scroll to position [177, 0]
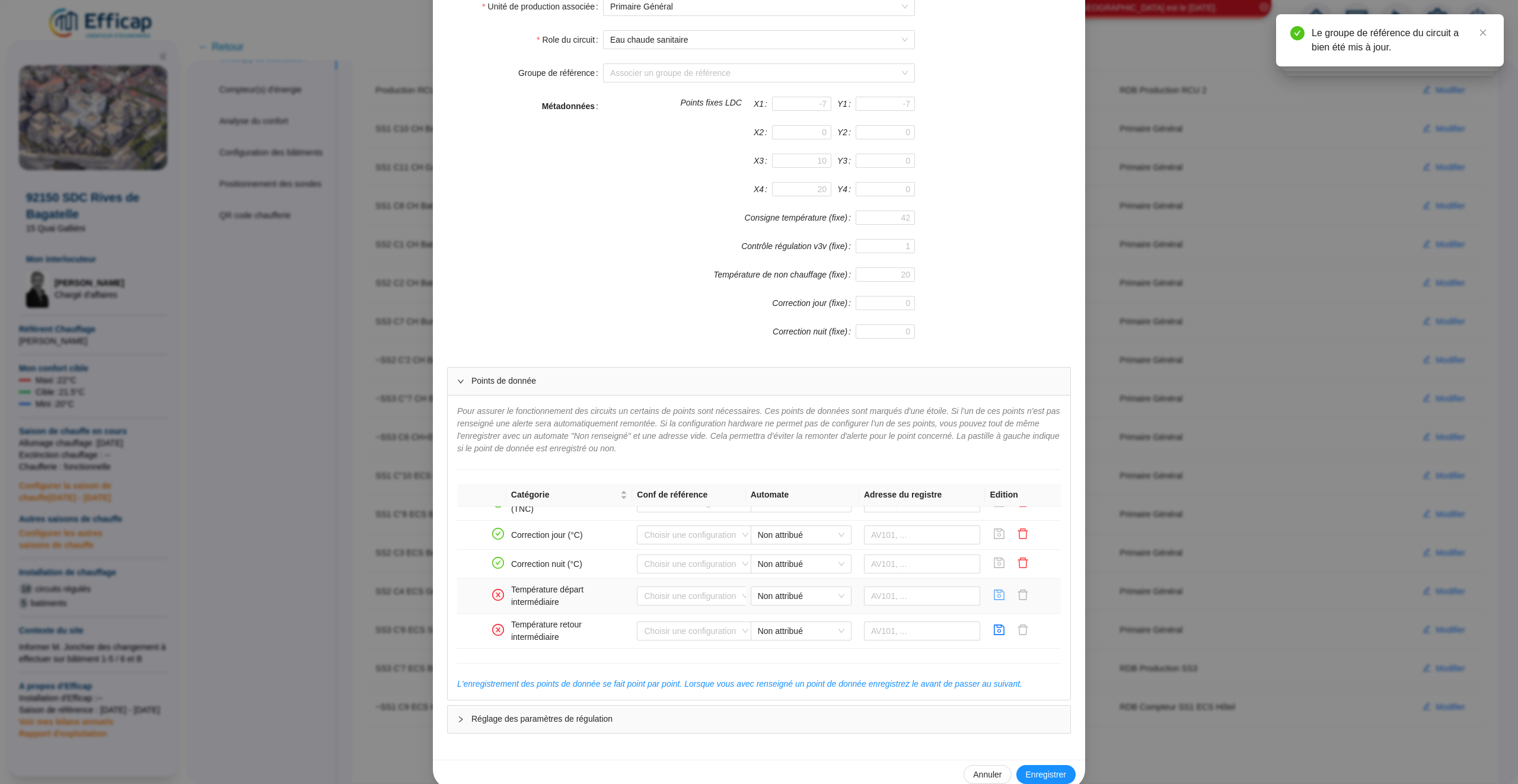
click at [999, 600] on icon "save" at bounding box center [999, 595] width 12 height 12
click at [999, 636] on icon "save" at bounding box center [999, 630] width 12 height 12
click at [1037, 773] on span "Enregistrer" at bounding box center [1046, 775] width 40 height 12
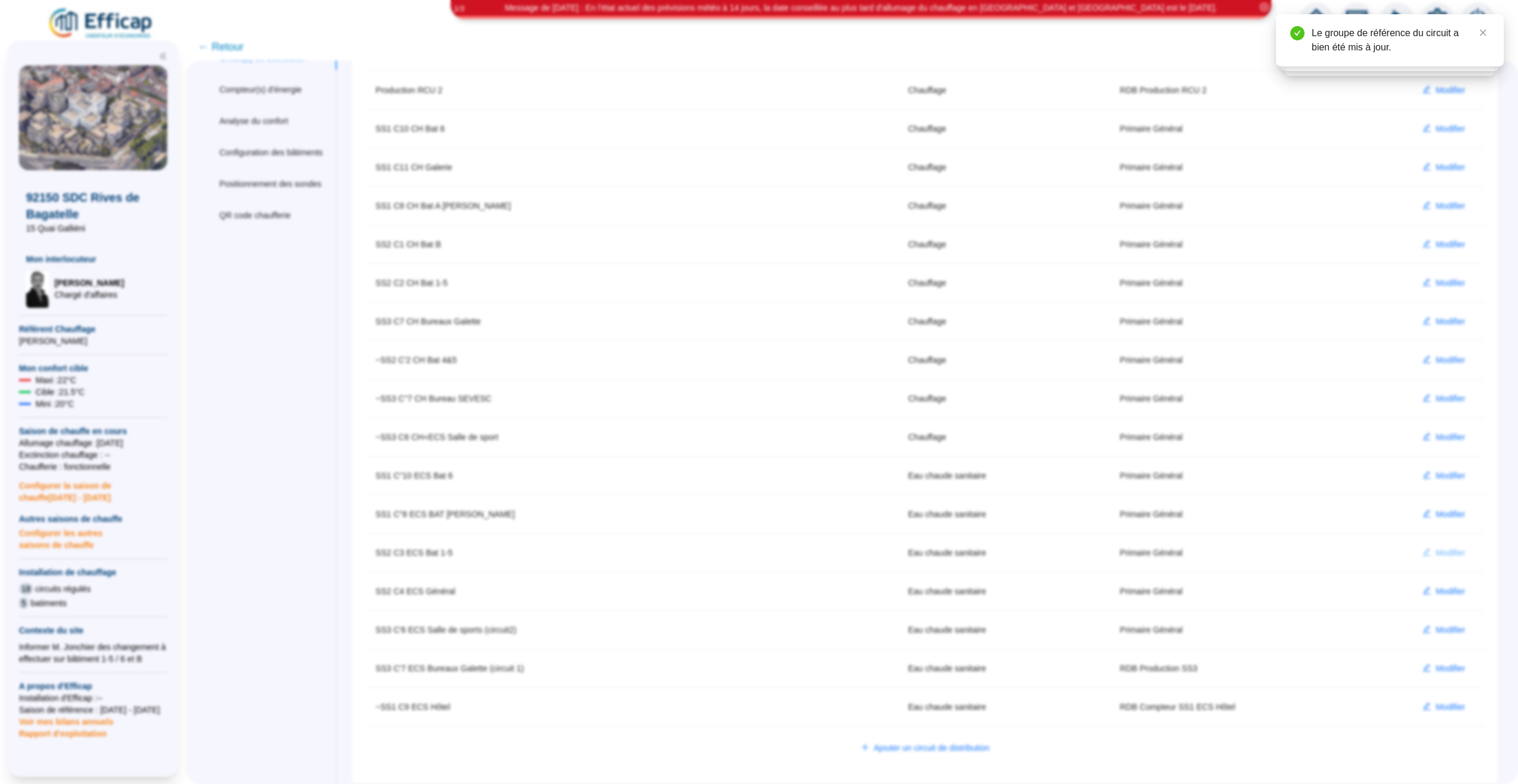
scroll to position [143, 0]
click at [1445, 551] on span "Modifier" at bounding box center [1450, 553] width 29 height 12
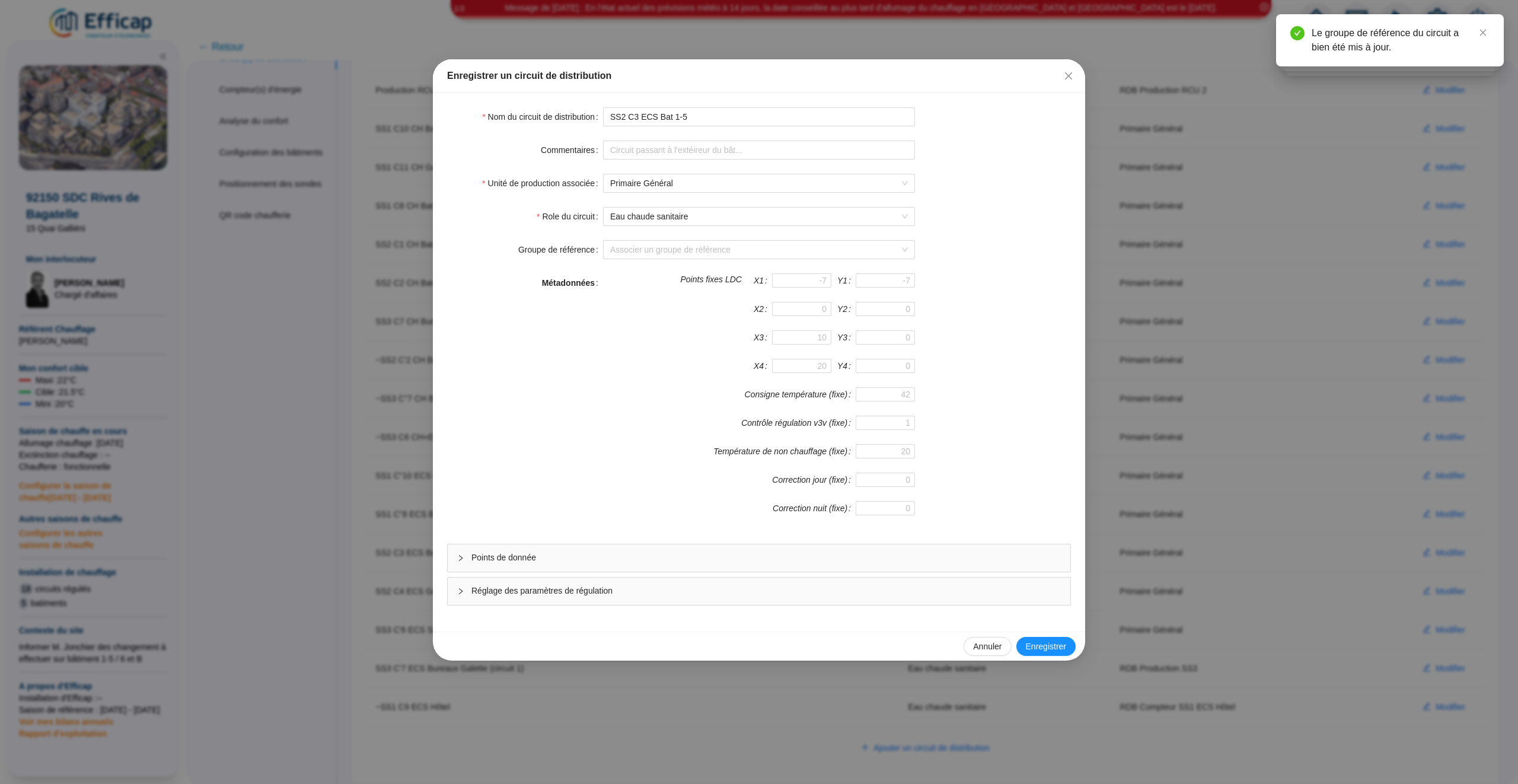
click at [868, 564] on span "Points de donnée" at bounding box center [766, 558] width 589 height 12
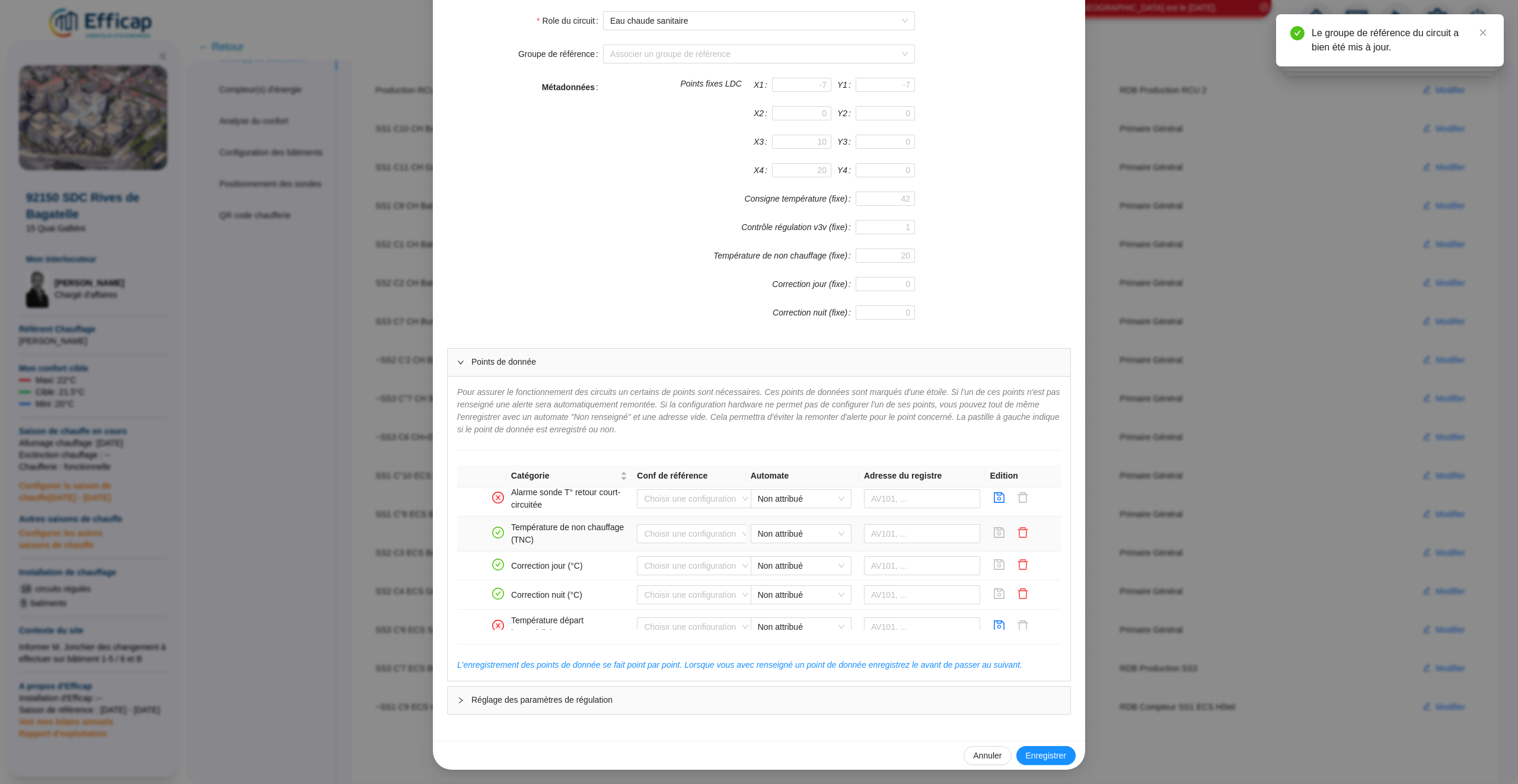
scroll to position [808, 0]
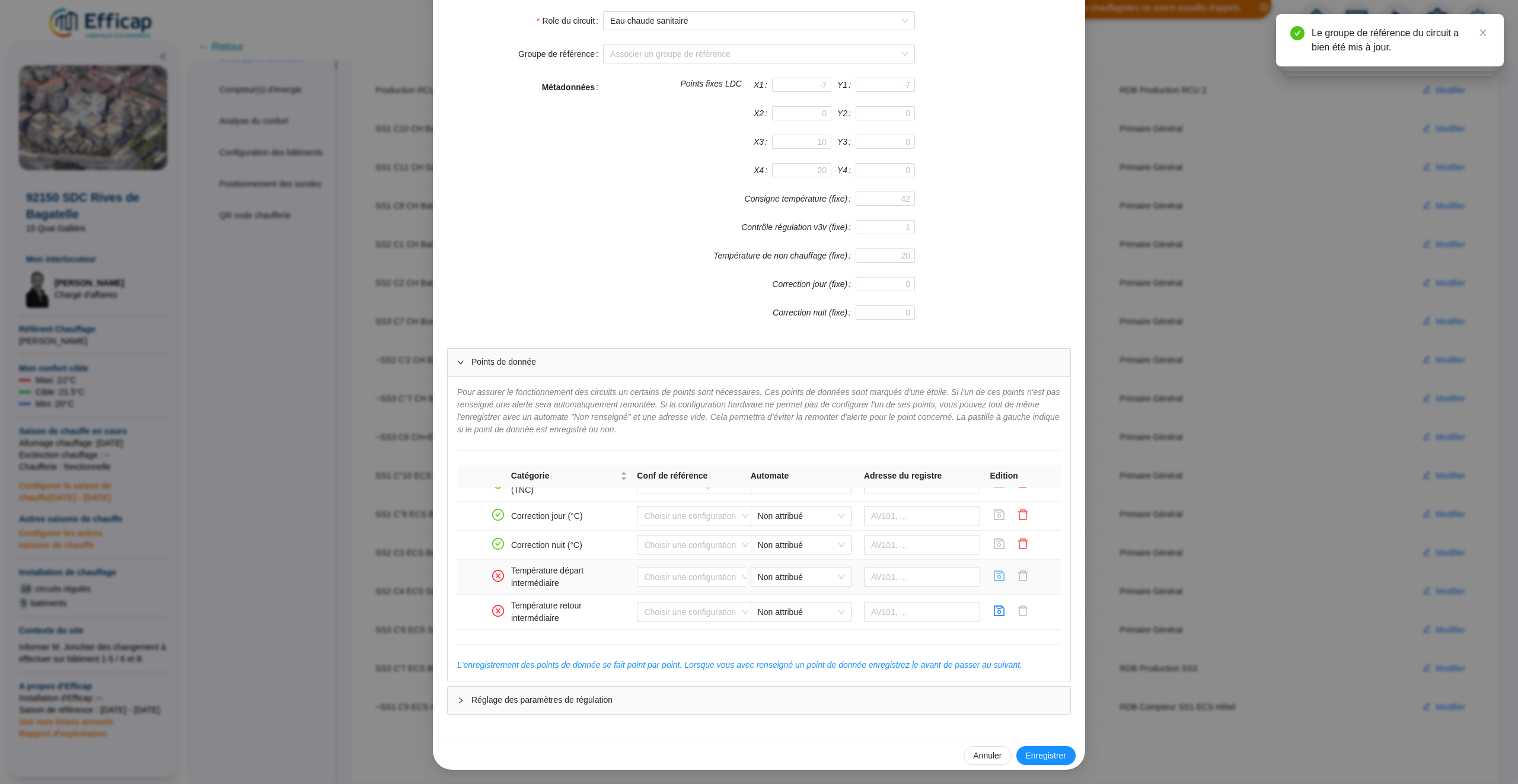
click at [1000, 578] on icon "save" at bounding box center [999, 575] width 12 height 12
click at [998, 606] on icon "save" at bounding box center [1000, 611] width 11 height 11
click at [1073, 753] on button "Enregistrer" at bounding box center [1046, 756] width 59 height 19
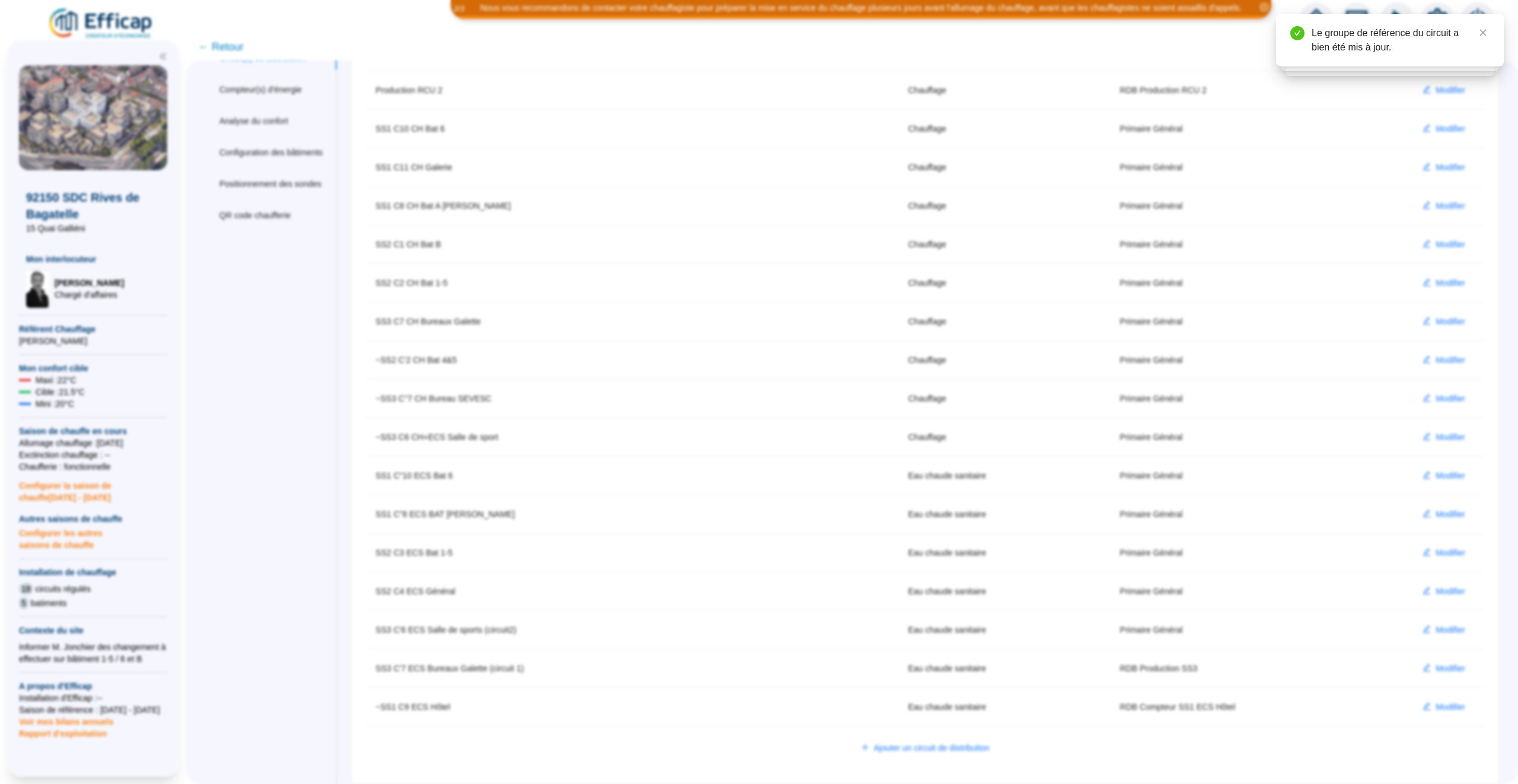
scroll to position [143, 0]
click at [1445, 475] on span "Modifier" at bounding box center [1450, 476] width 29 height 12
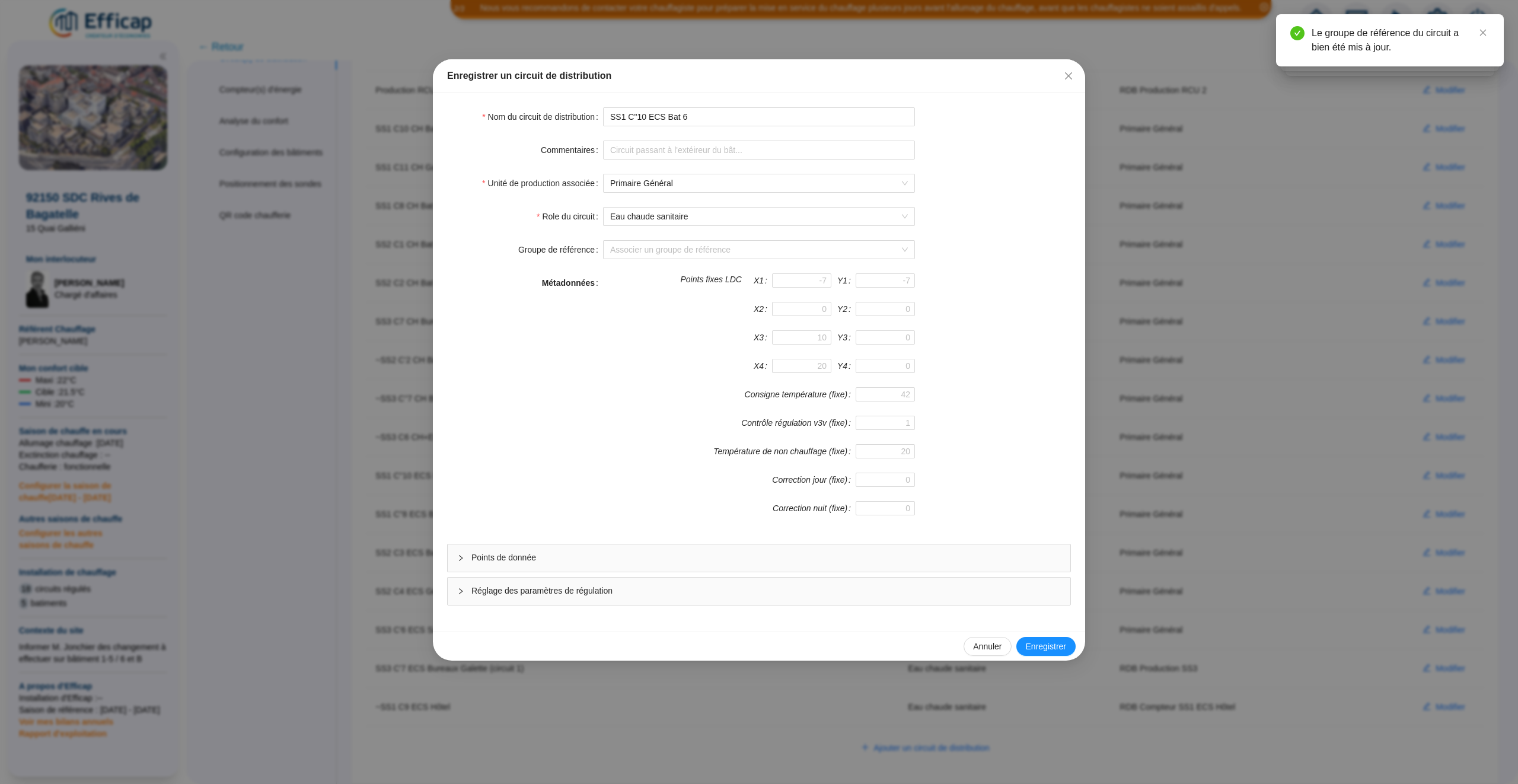
click at [890, 560] on span "Points de donnée" at bounding box center [766, 558] width 589 height 12
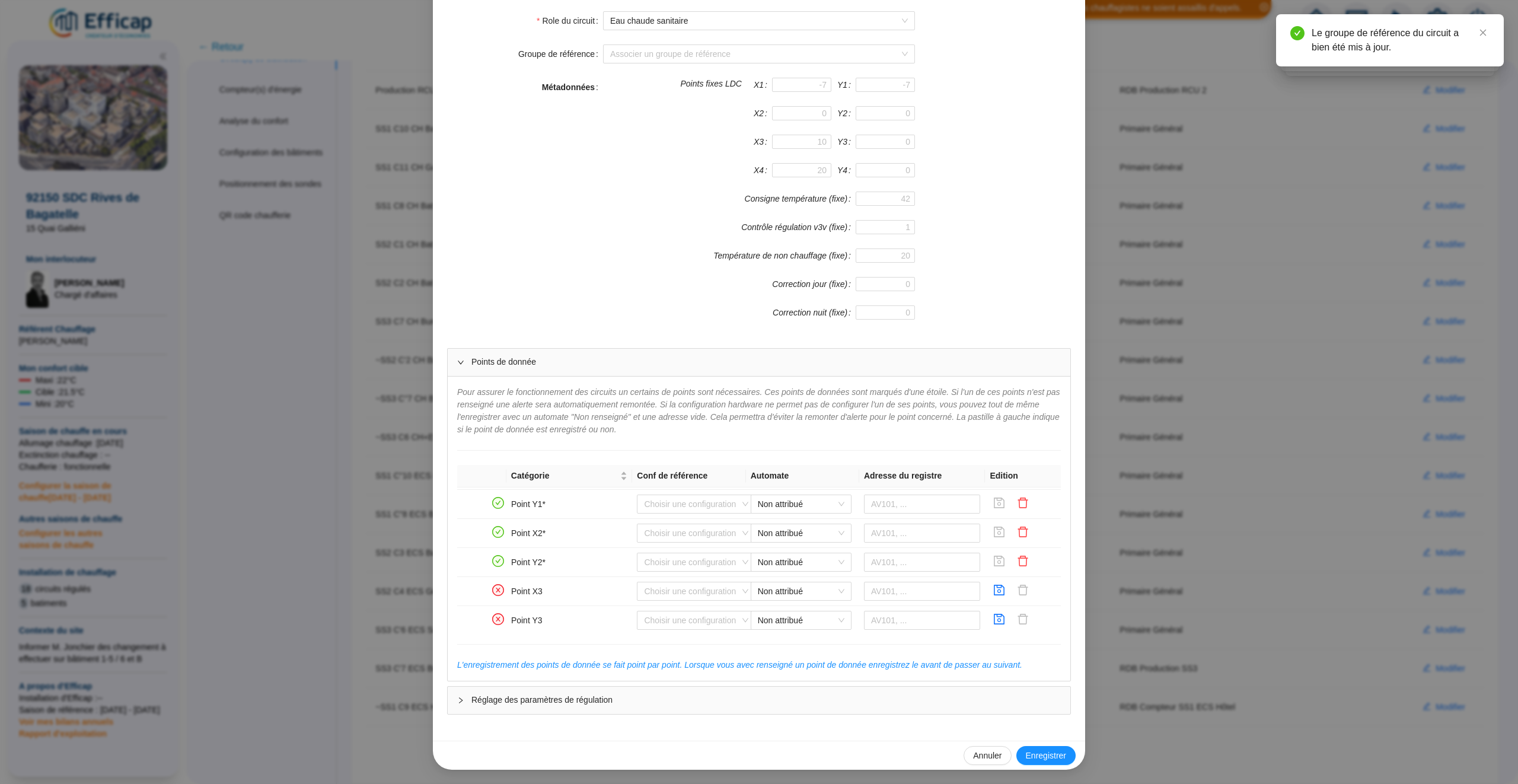
scroll to position [808, 0]
click at [997, 570] on icon "save" at bounding box center [999, 575] width 12 height 12
click at [997, 610] on icon "save" at bounding box center [999, 610] width 12 height 12
click at [1036, 756] on span "Enregistrer" at bounding box center [1046, 756] width 40 height 12
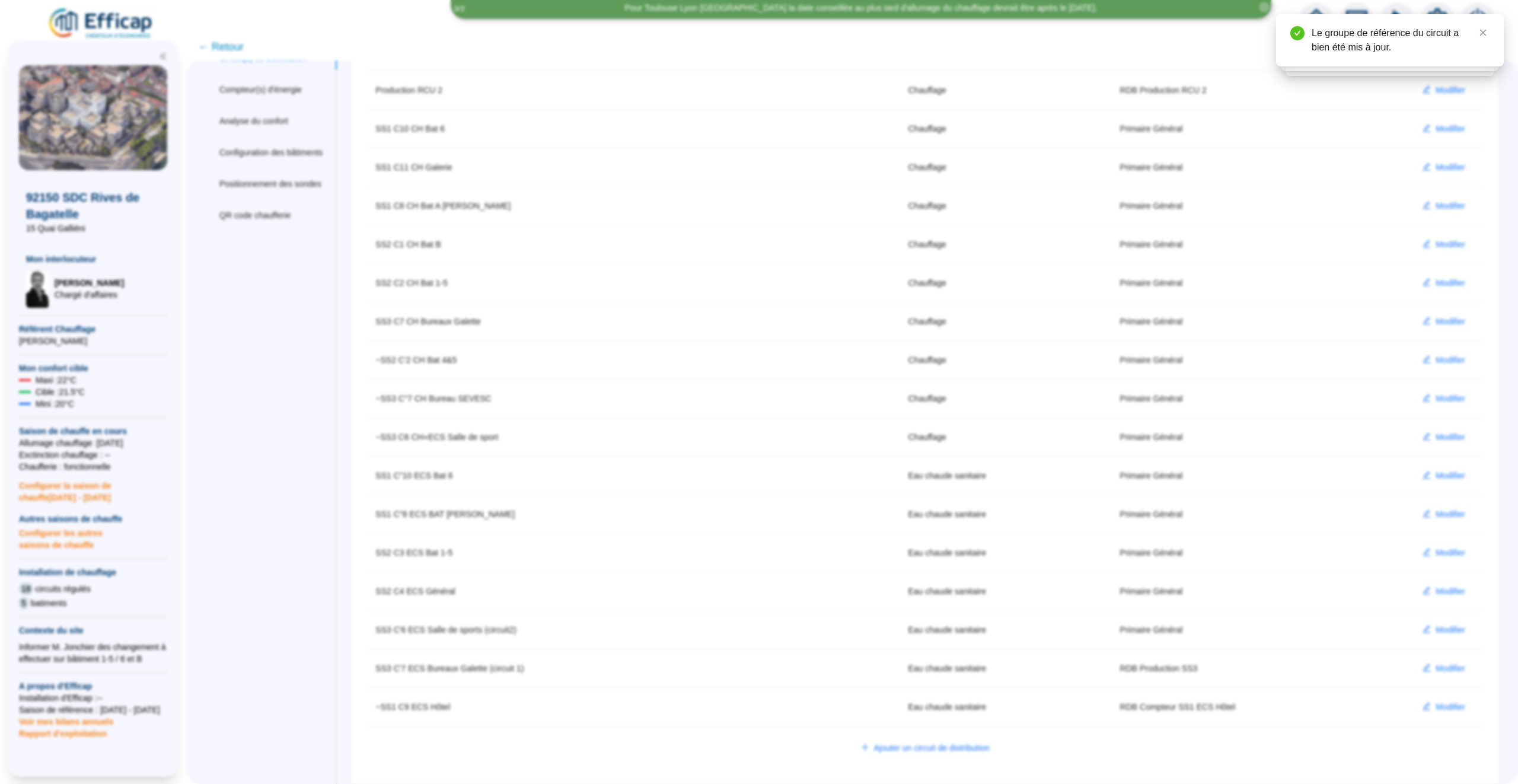
scroll to position [143, 0]
click at [1443, 431] on span "Modifier" at bounding box center [1450, 438] width 29 height 12
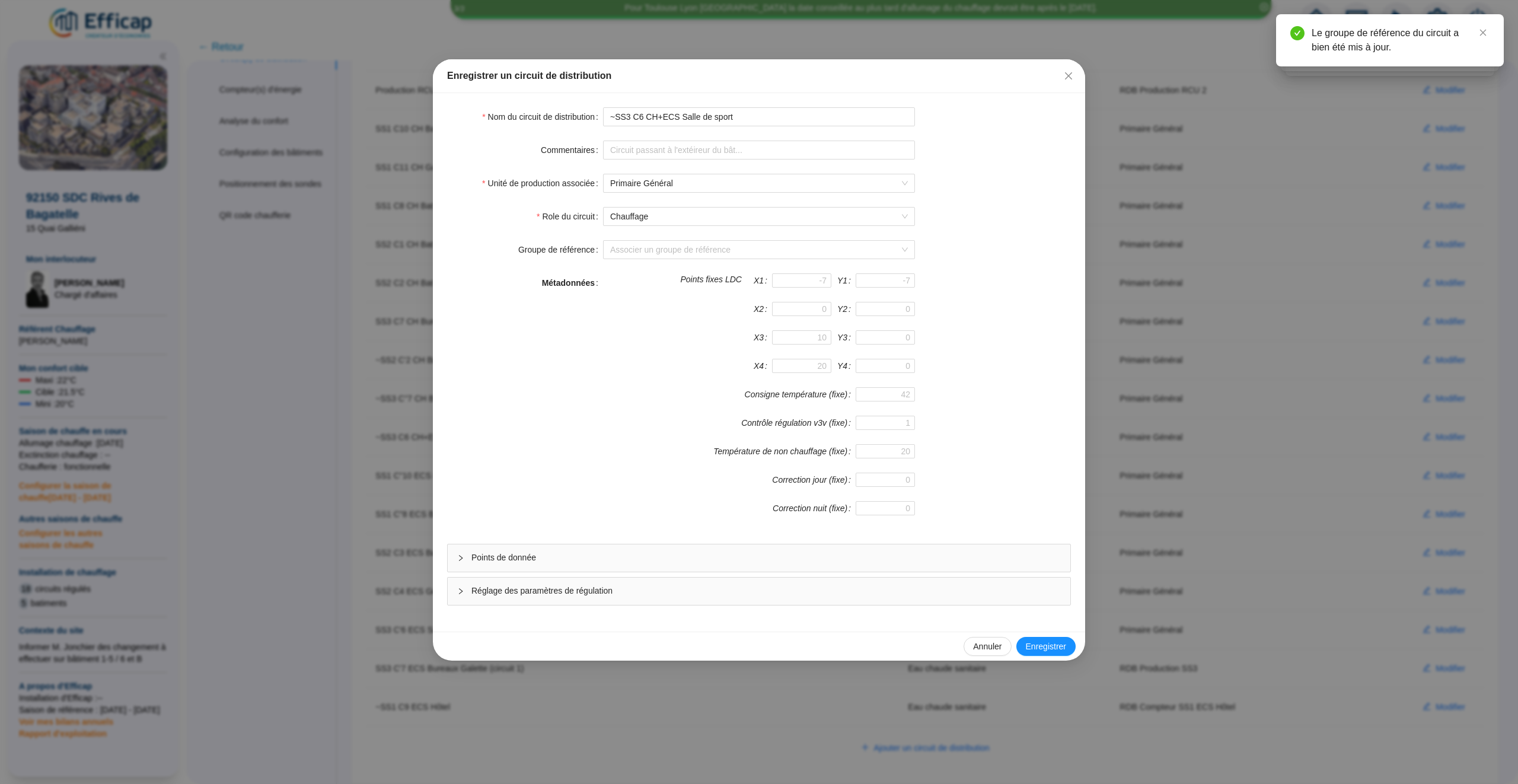
click at [881, 572] on div "Points de donnée" at bounding box center [759, 558] width 624 height 29
click at [881, 562] on span "Points de donnée" at bounding box center [766, 558] width 589 height 12
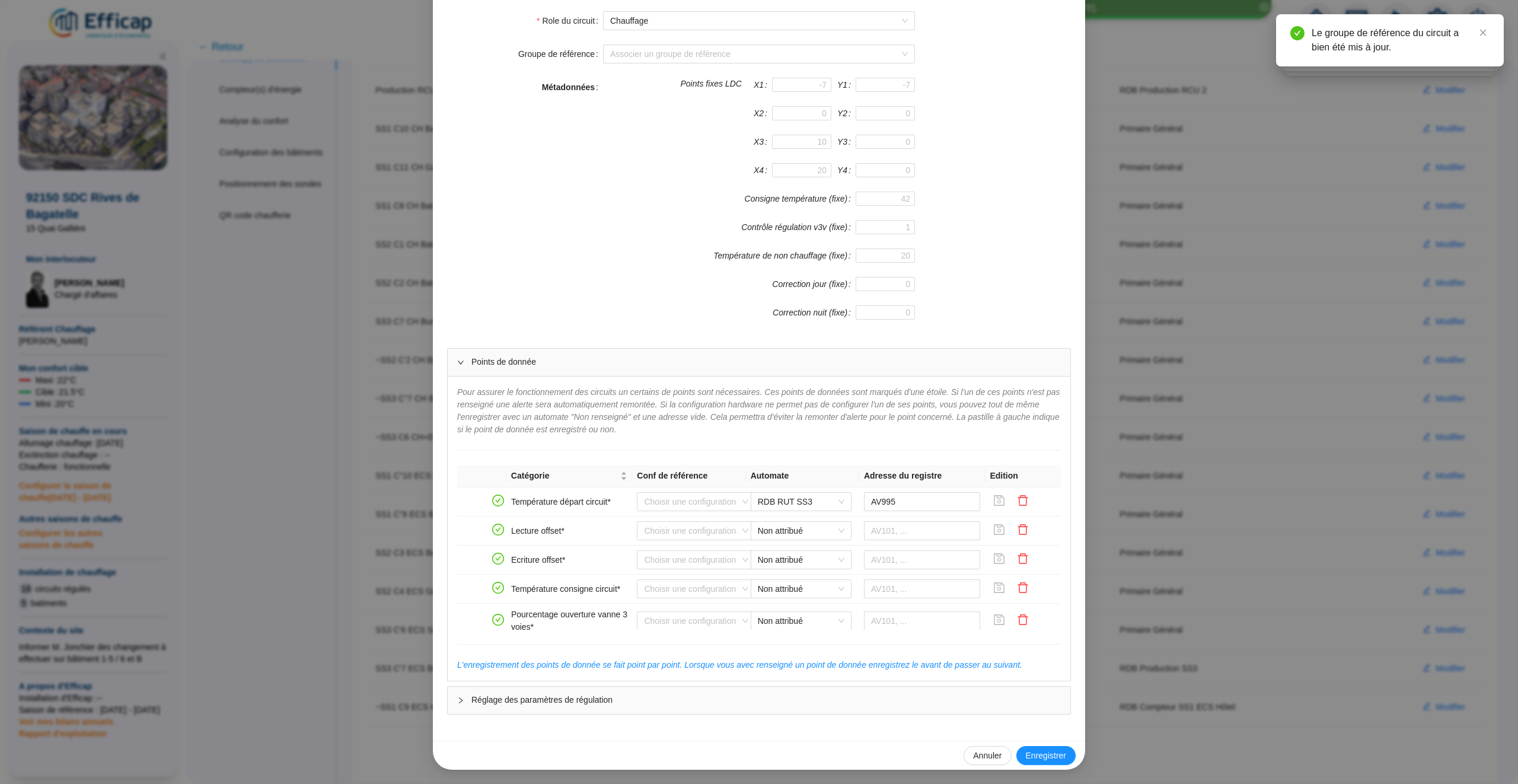
scroll to position [808, 0]
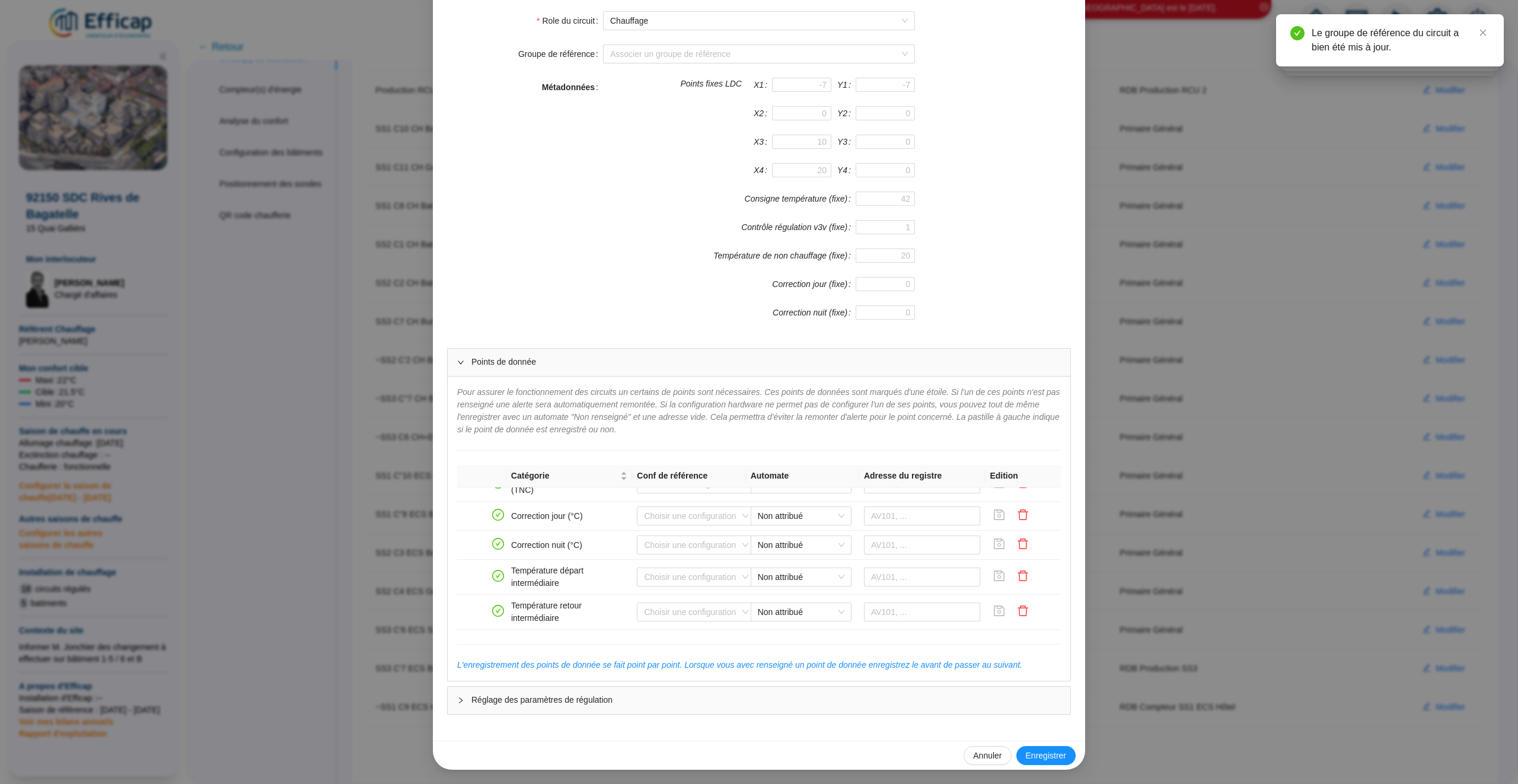
click at [1186, 534] on div "Enregistrer un circuit de distribution Nom du circuit de distribution ~SS3 C6 C…" at bounding box center [759, 392] width 1518 height 784
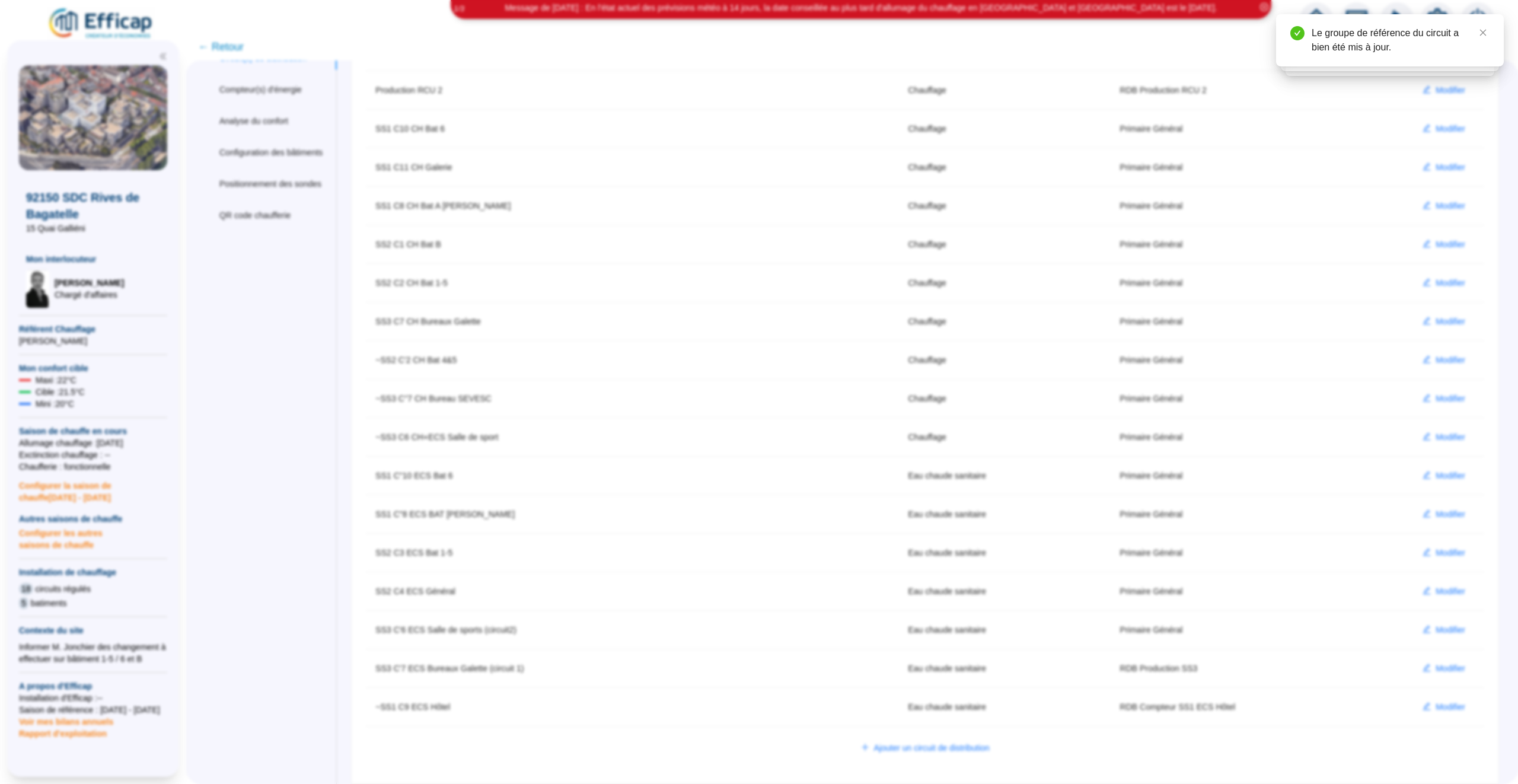
scroll to position [143, 0]
click at [1449, 392] on span "Modifier" at bounding box center [1450, 399] width 29 height 12
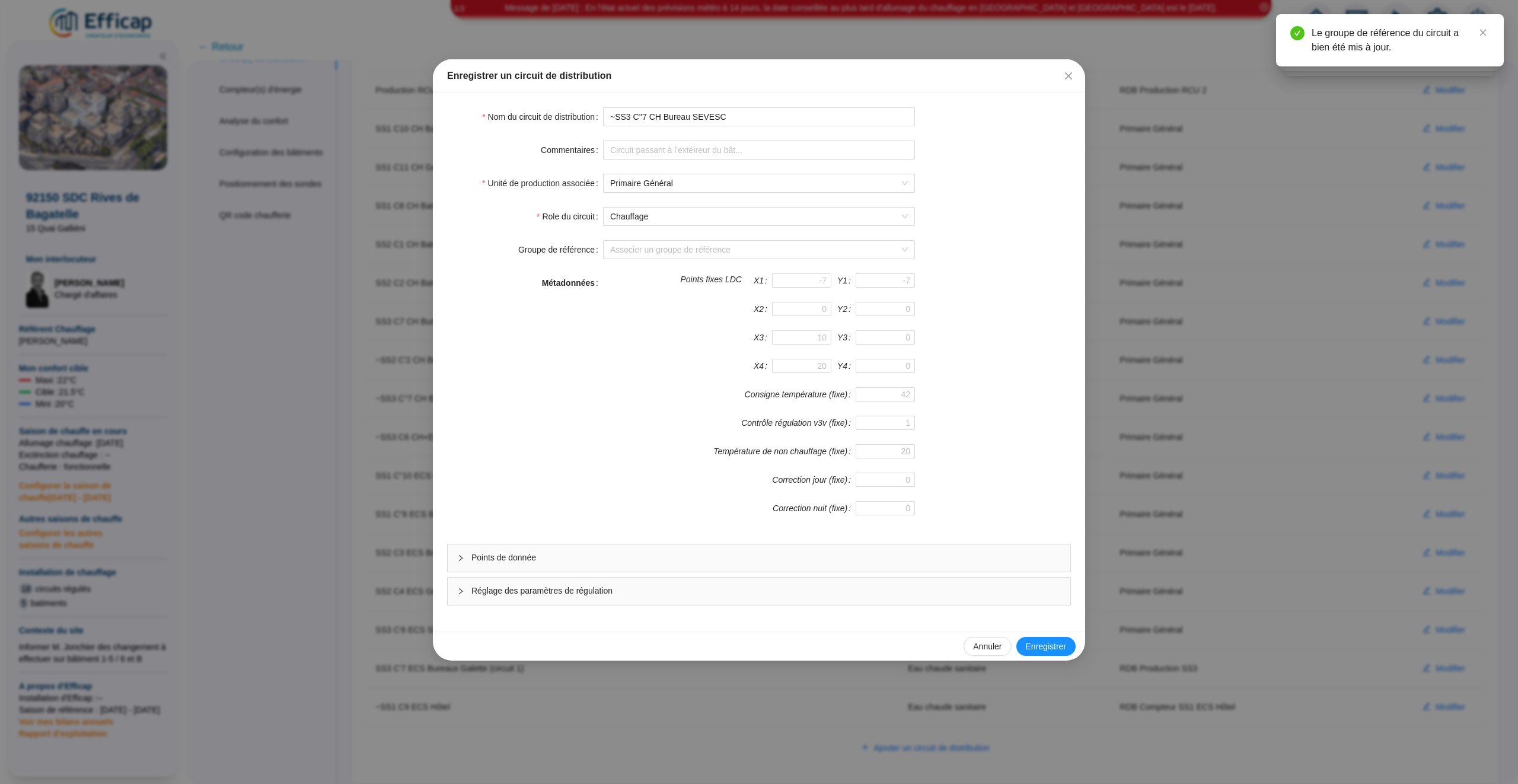
click at [861, 562] on span "Points de donnée" at bounding box center [766, 558] width 589 height 12
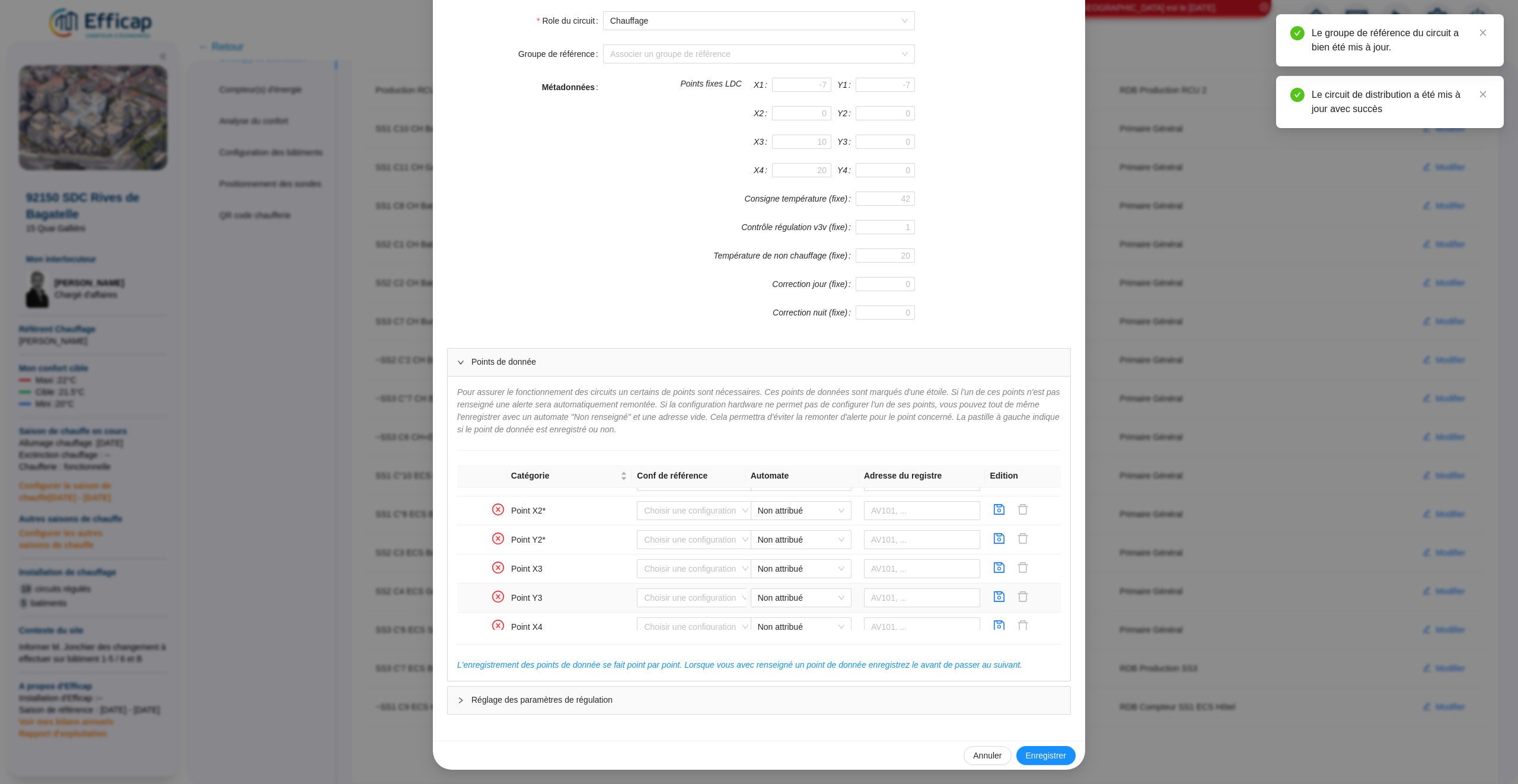
scroll to position [808, 0]
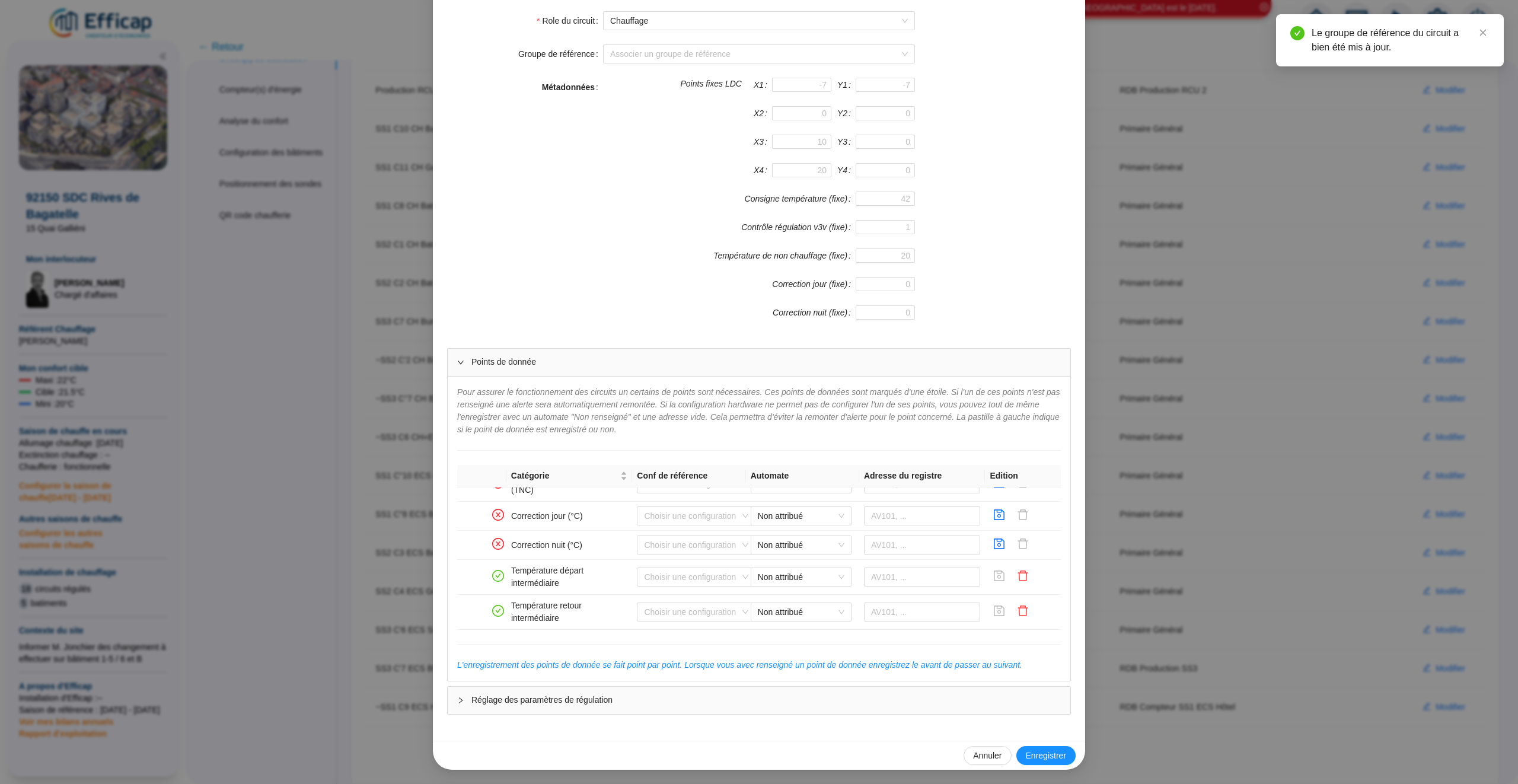
click at [1168, 569] on div "Enregistrer un circuit de distribution Nom du circuit de distribution ~SS3 C''7…" at bounding box center [759, 392] width 1518 height 784
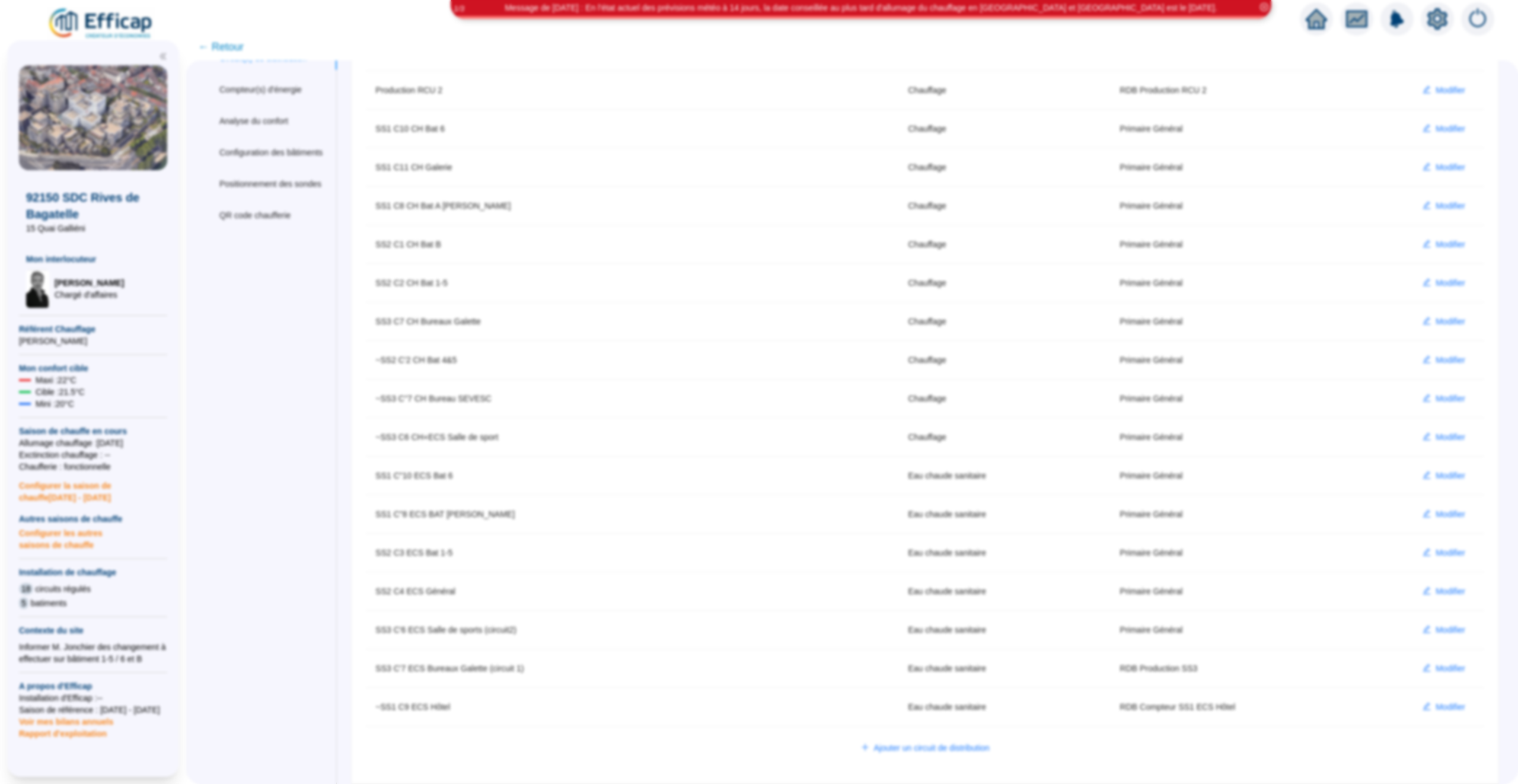
scroll to position [143, 0]
click at [1448, 551] on span "Modifier" at bounding box center [1450, 553] width 29 height 12
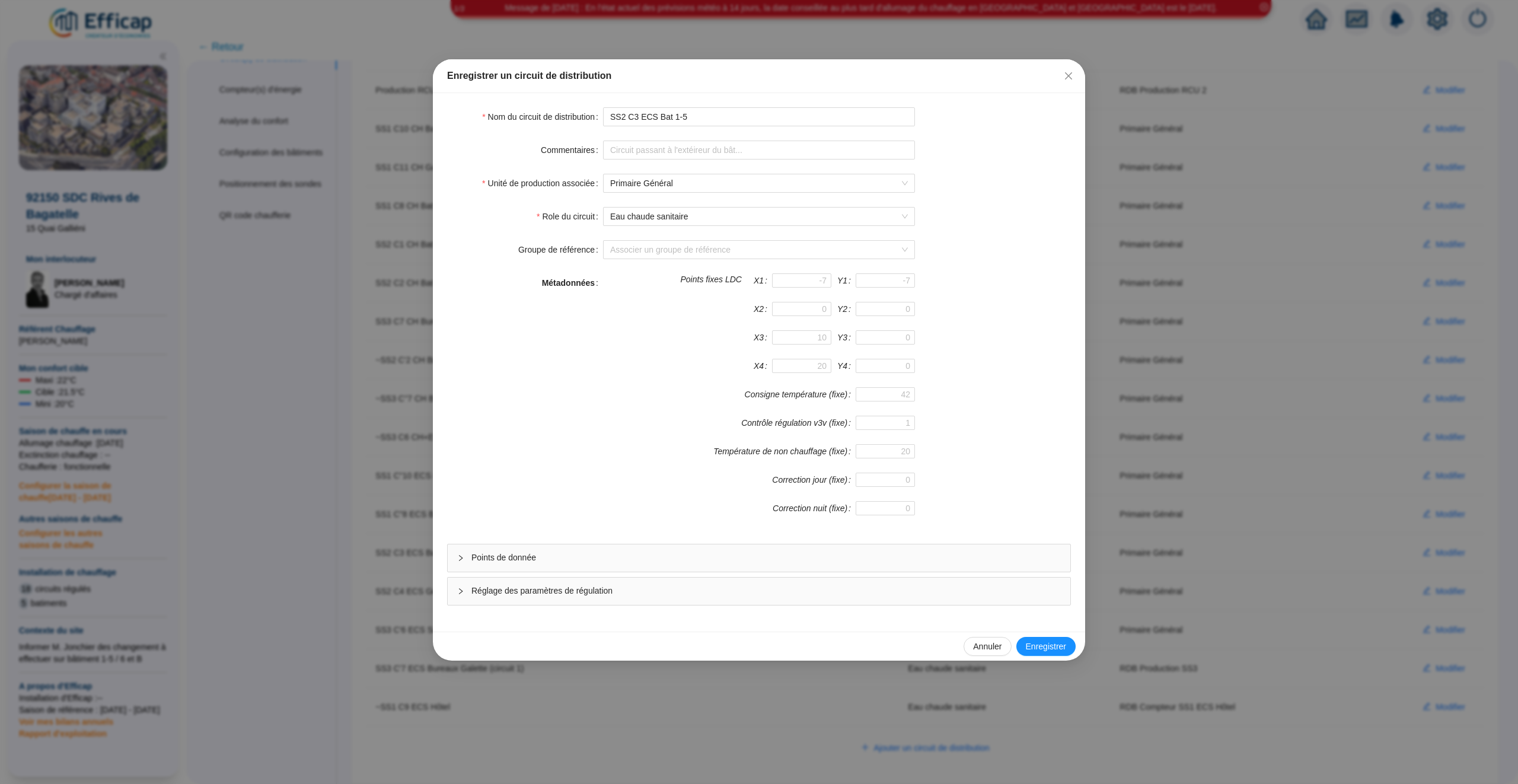
click at [881, 564] on span "Points de donnée" at bounding box center [766, 558] width 589 height 12
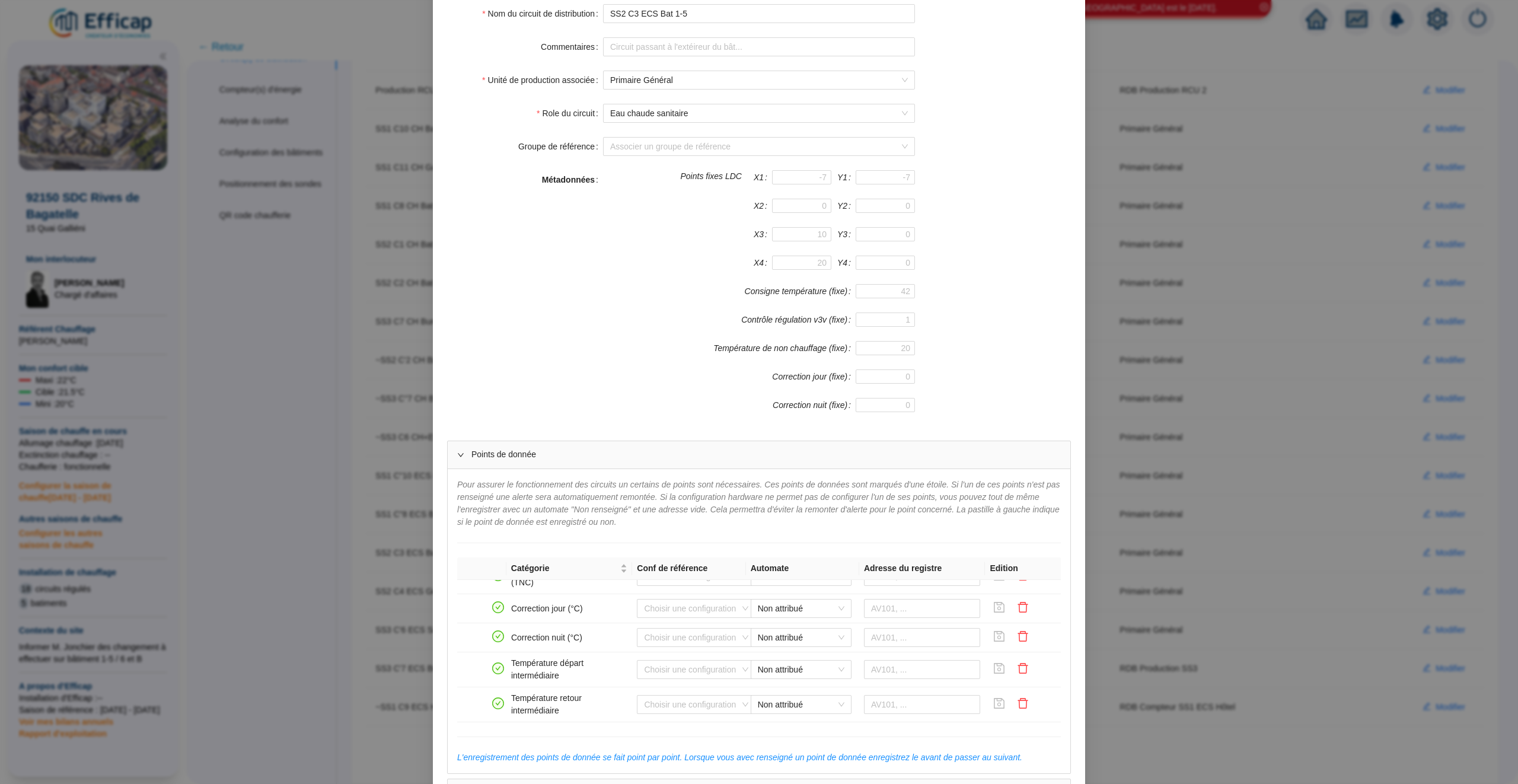
scroll to position [131, 0]
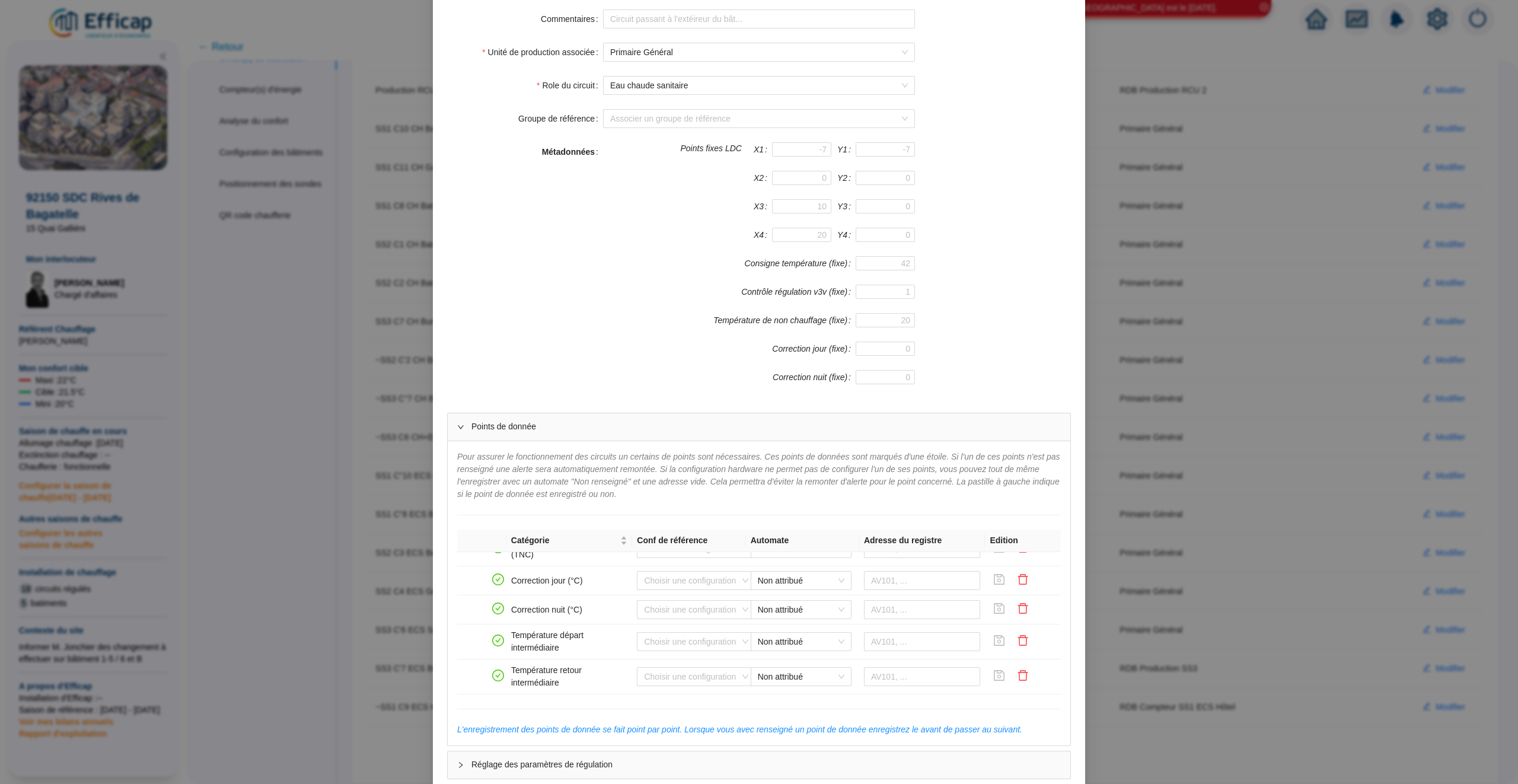
click at [1205, 538] on div "Enregistrer un circuit de distribution Nom du circuit de distribution SS2 C3 EC…" at bounding box center [759, 392] width 1518 height 784
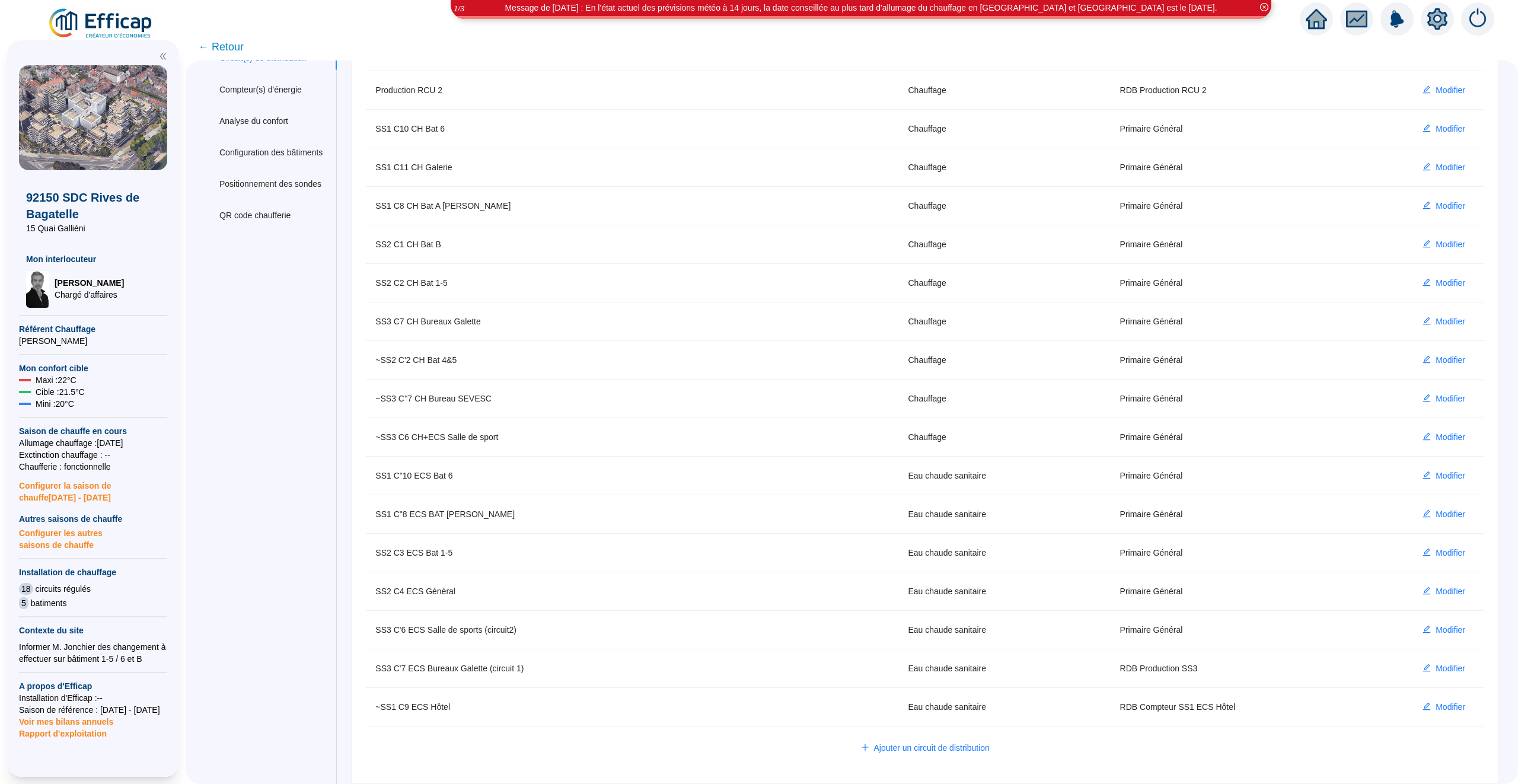
scroll to position [115, 0]
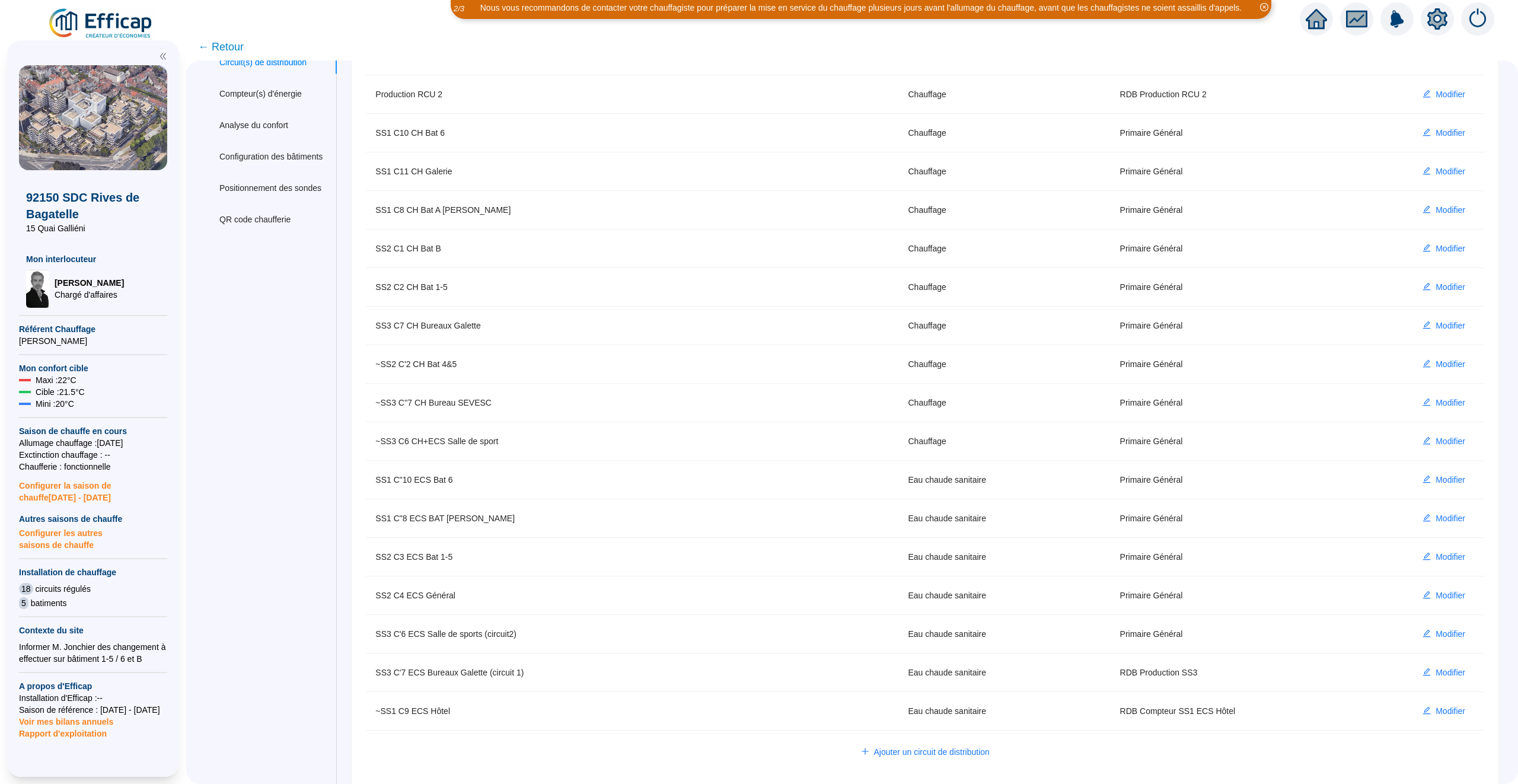
click at [1443, 25] on icon "setting" at bounding box center [1437, 19] width 20 height 21
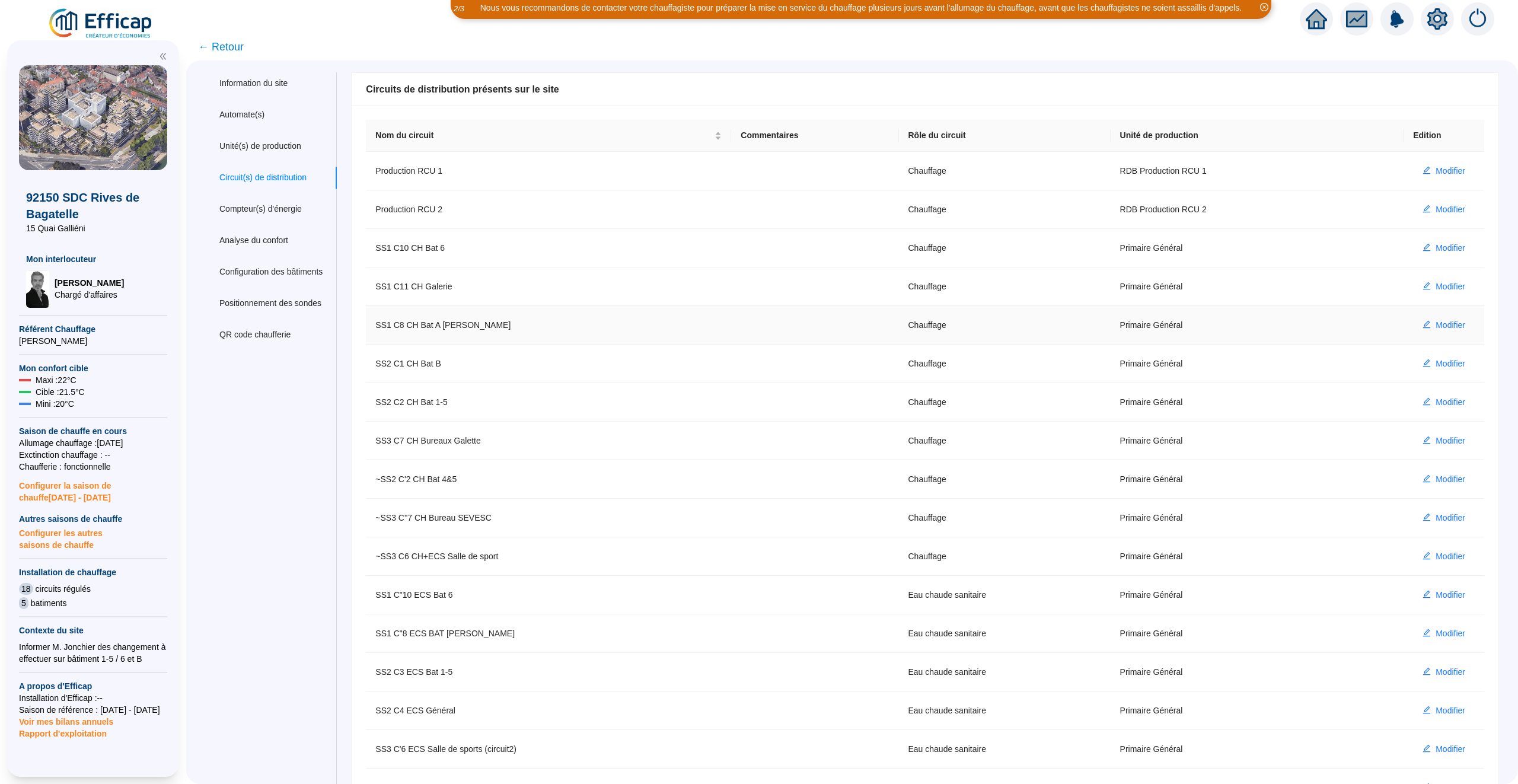
scroll to position [12, 0]
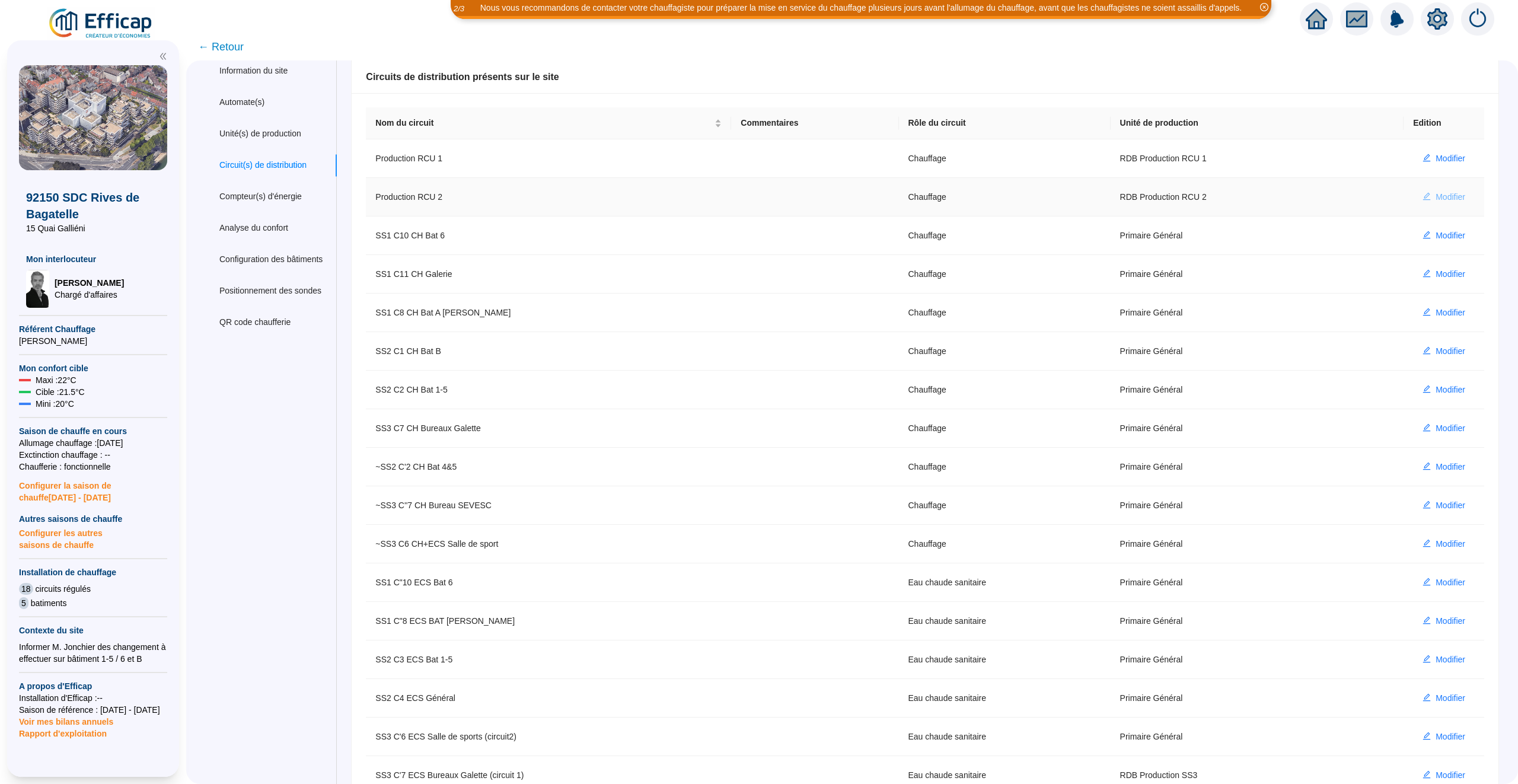
click at [1453, 195] on span "Modifier" at bounding box center [1450, 197] width 29 height 12
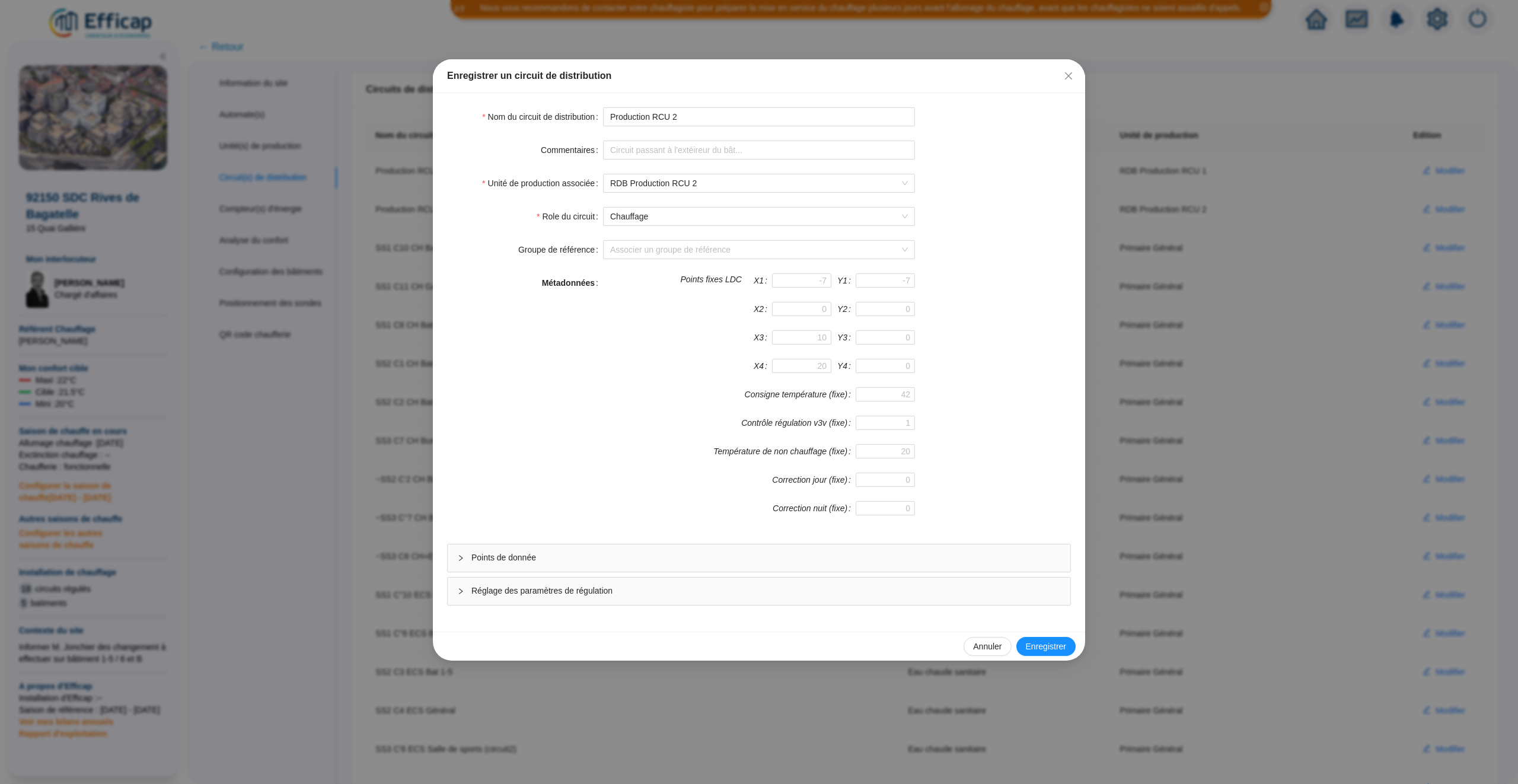
click at [672, 561] on span "Points de donnée" at bounding box center [766, 558] width 589 height 12
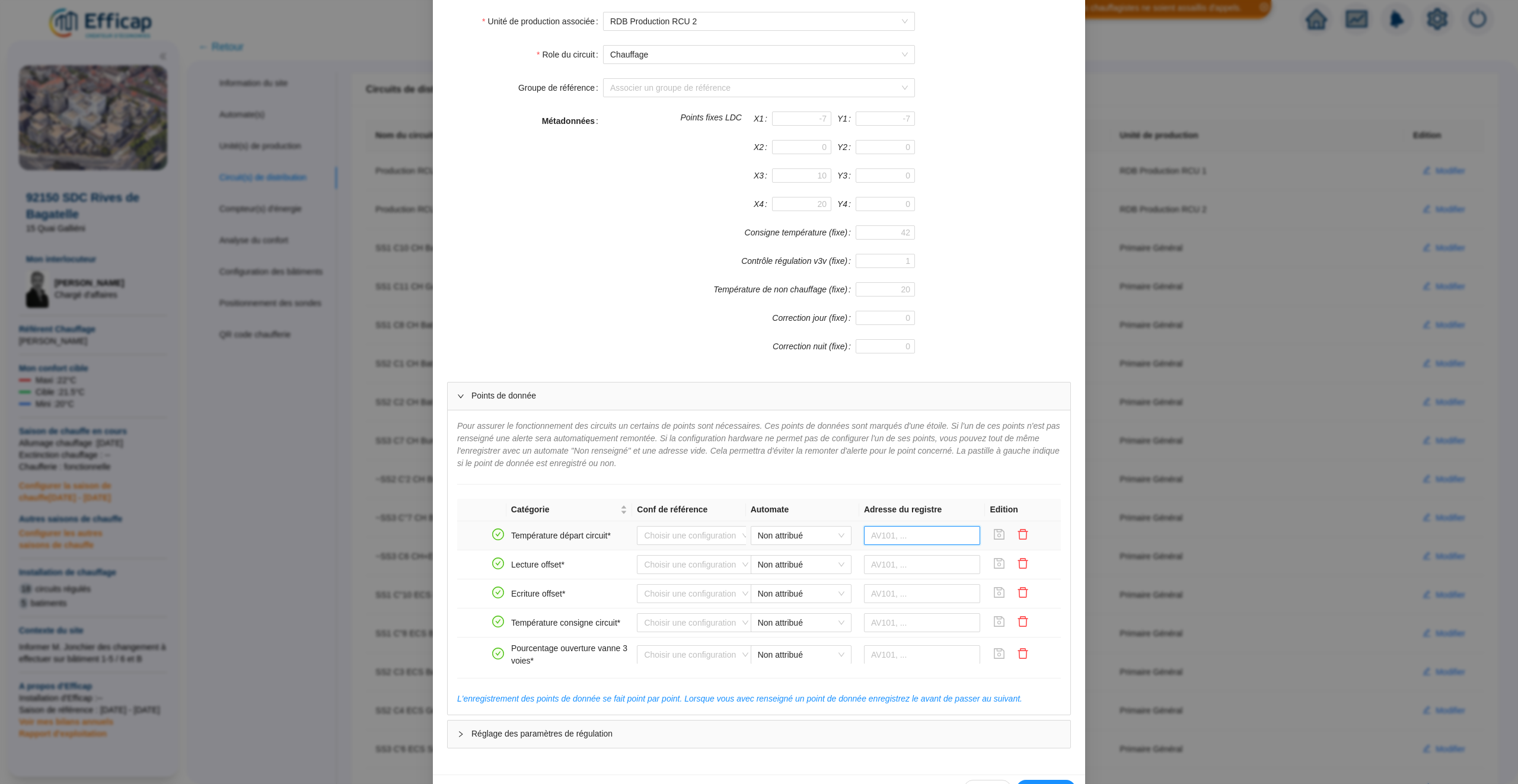
click at [923, 536] on input "text" at bounding box center [923, 536] width 117 height 19
click at [772, 545] on span "Non attribué" at bounding box center [801, 536] width 86 height 18
click at [711, 535] on input "search" at bounding box center [691, 536] width 94 height 18
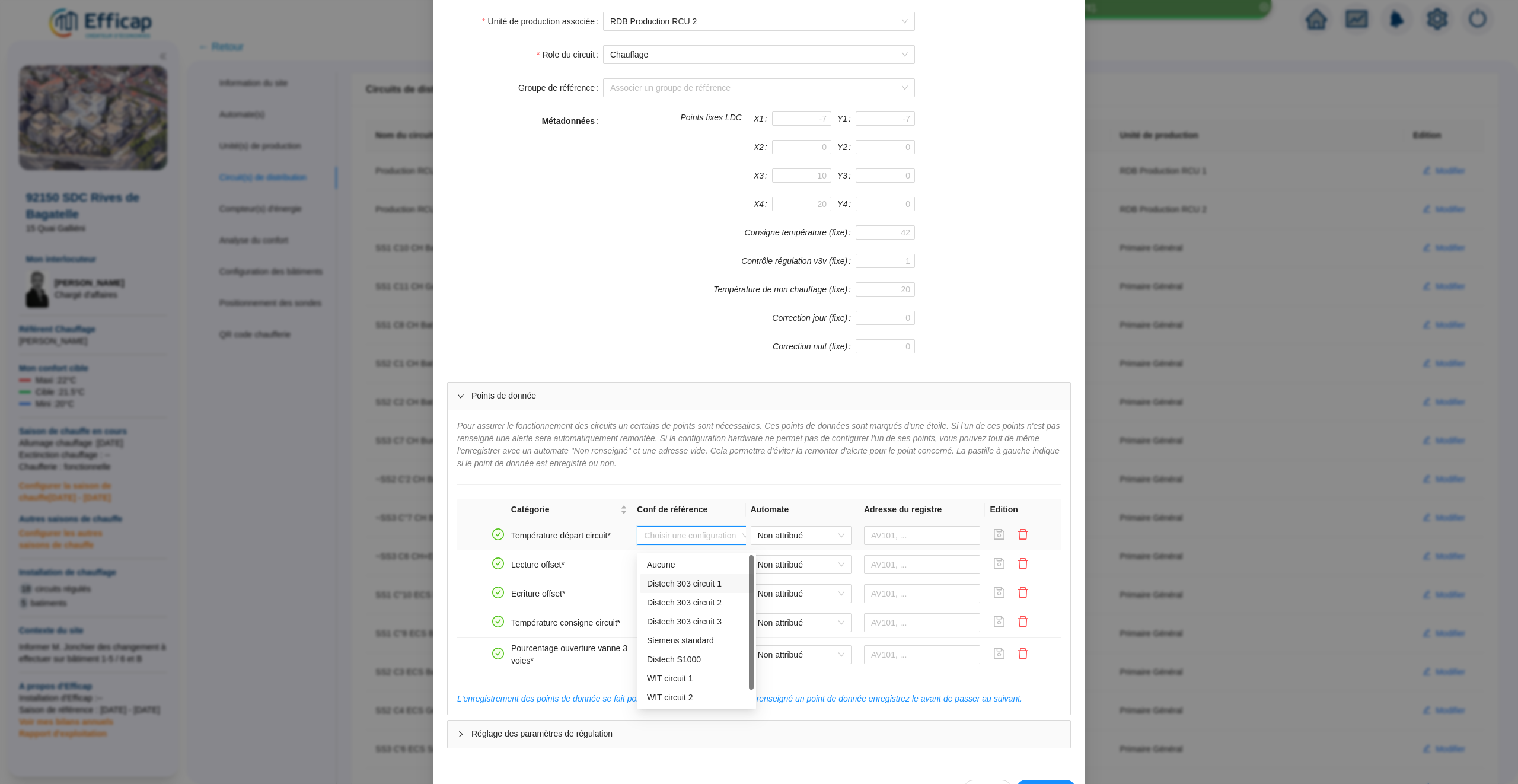
click at [708, 587] on div "Distech 303 circuit 1" at bounding box center [696, 584] width 99 height 12
type input "AV101"
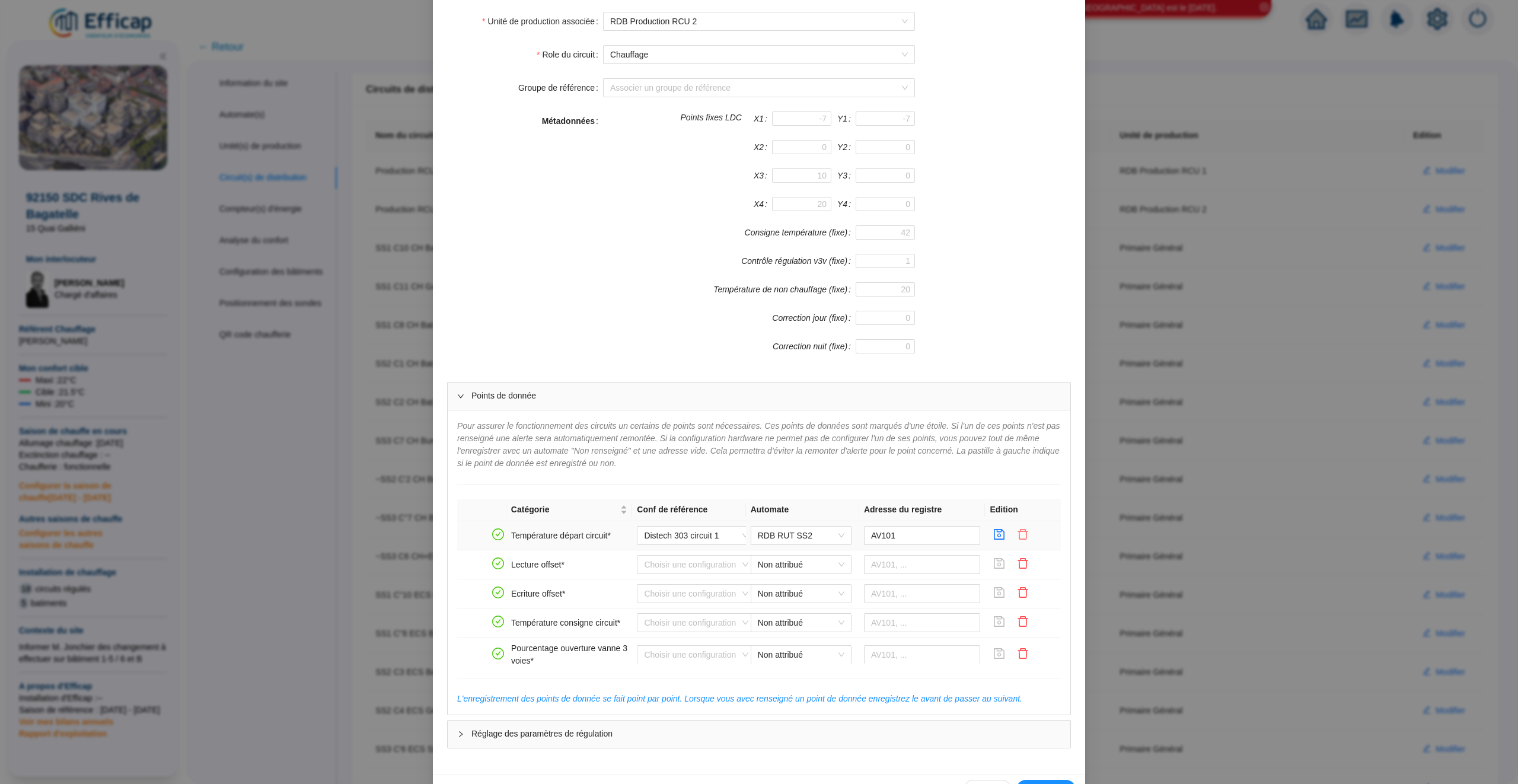
click at [1019, 536] on icon "delete" at bounding box center [1023, 534] width 10 height 11
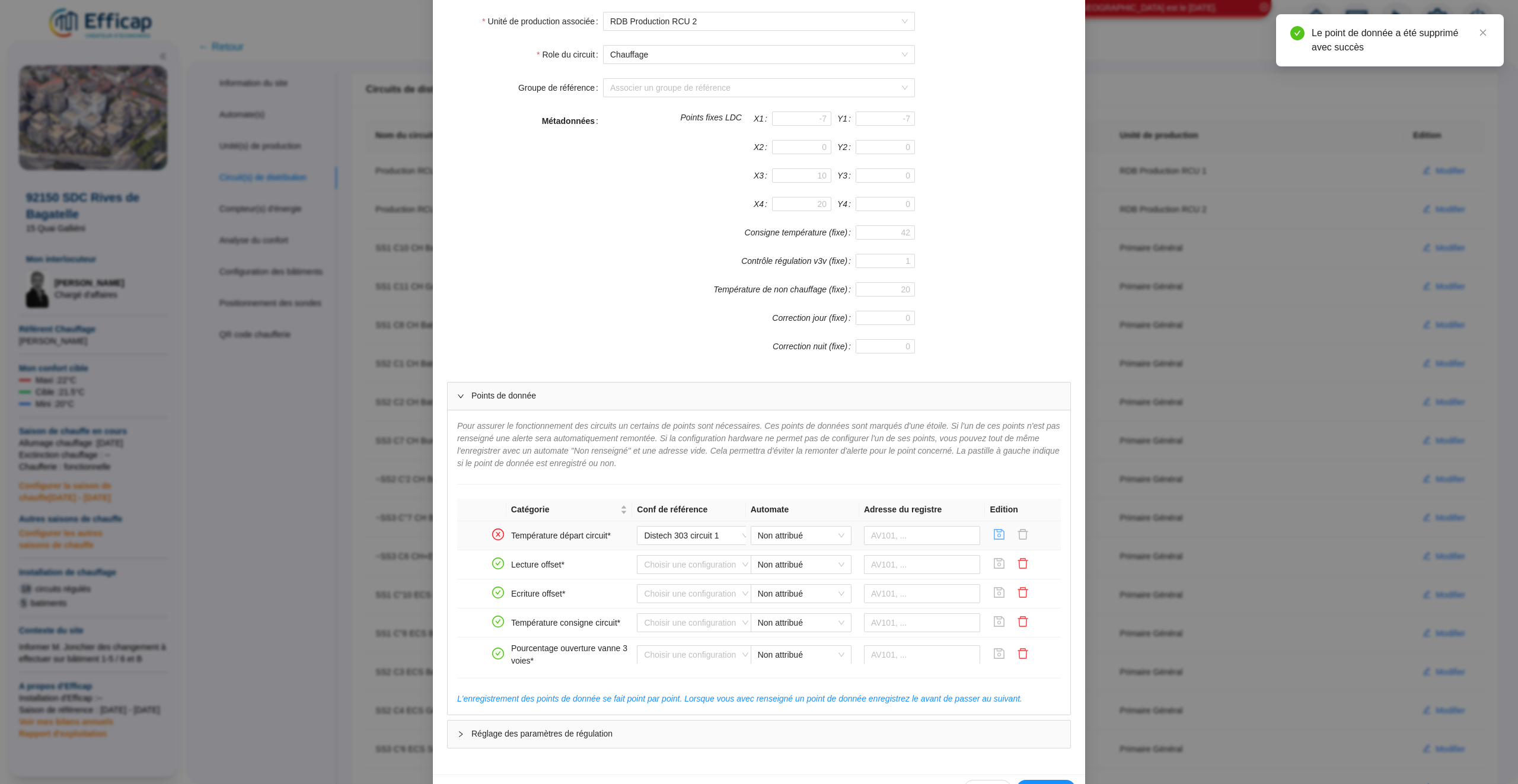
click at [999, 540] on icon "save" at bounding box center [1000, 534] width 11 height 11
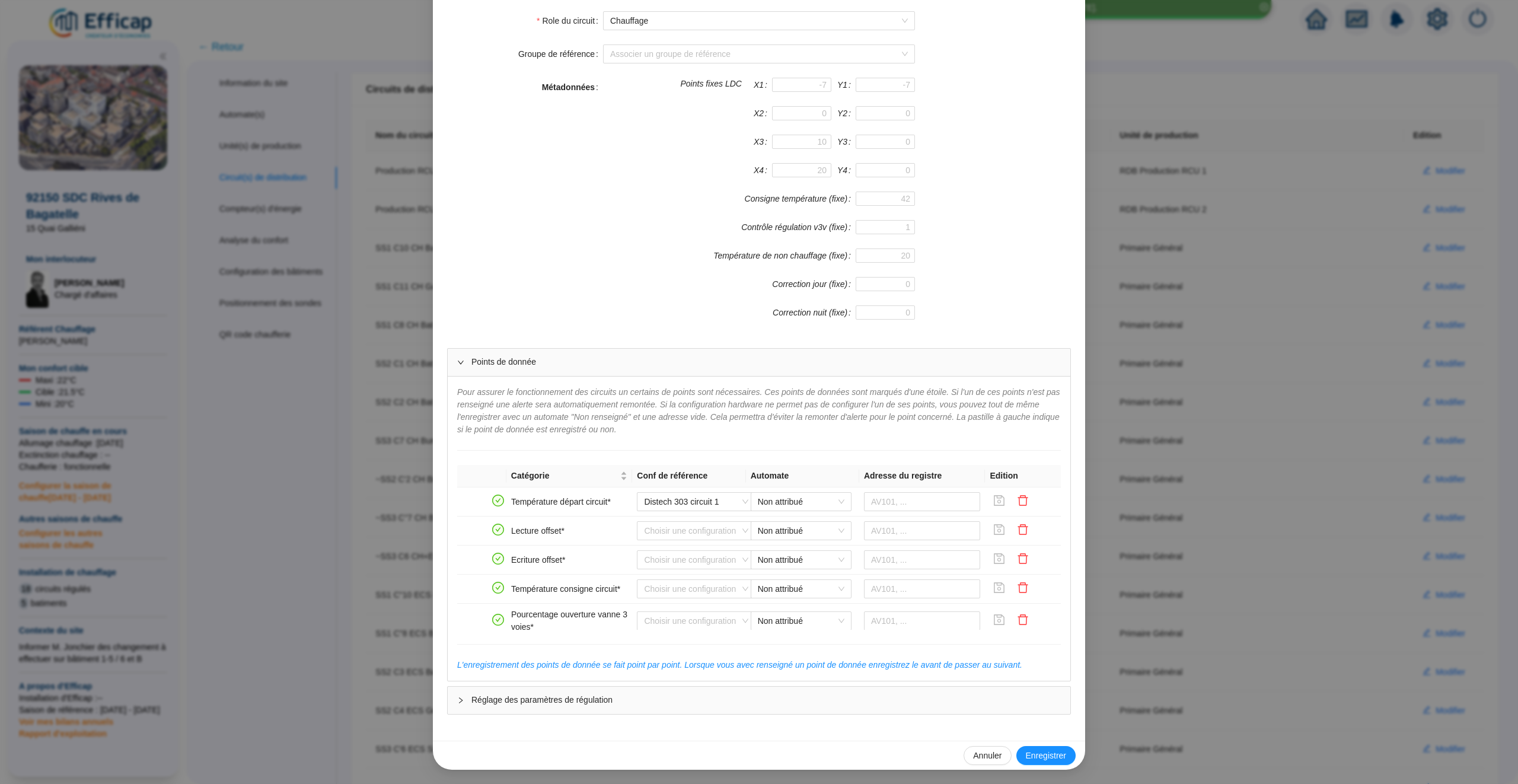
click at [1322, 191] on div "Enregistrer un circuit de distribution Nom du circuit de distribution Productio…" at bounding box center [759, 392] width 1518 height 784
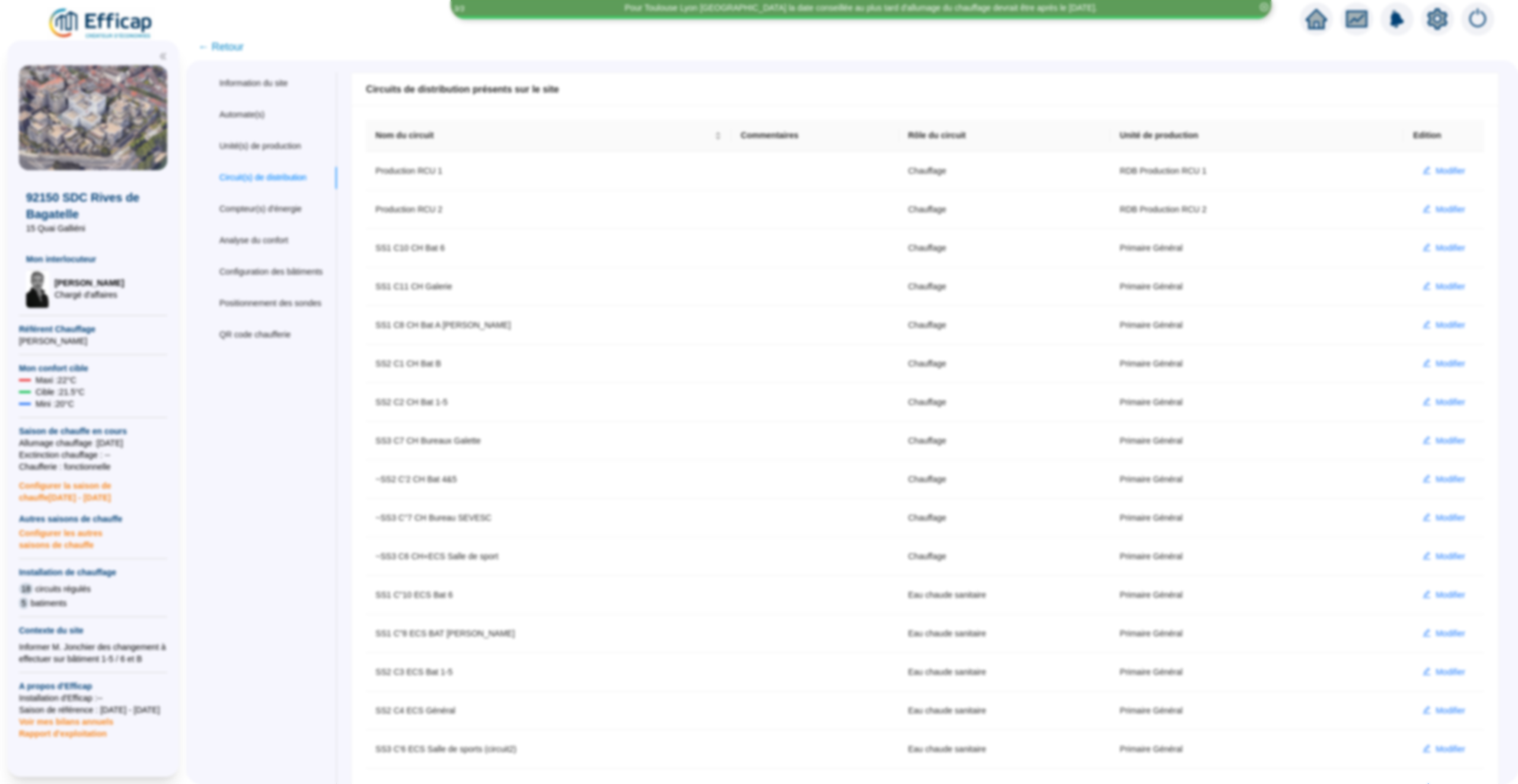
scroll to position [143, 0]
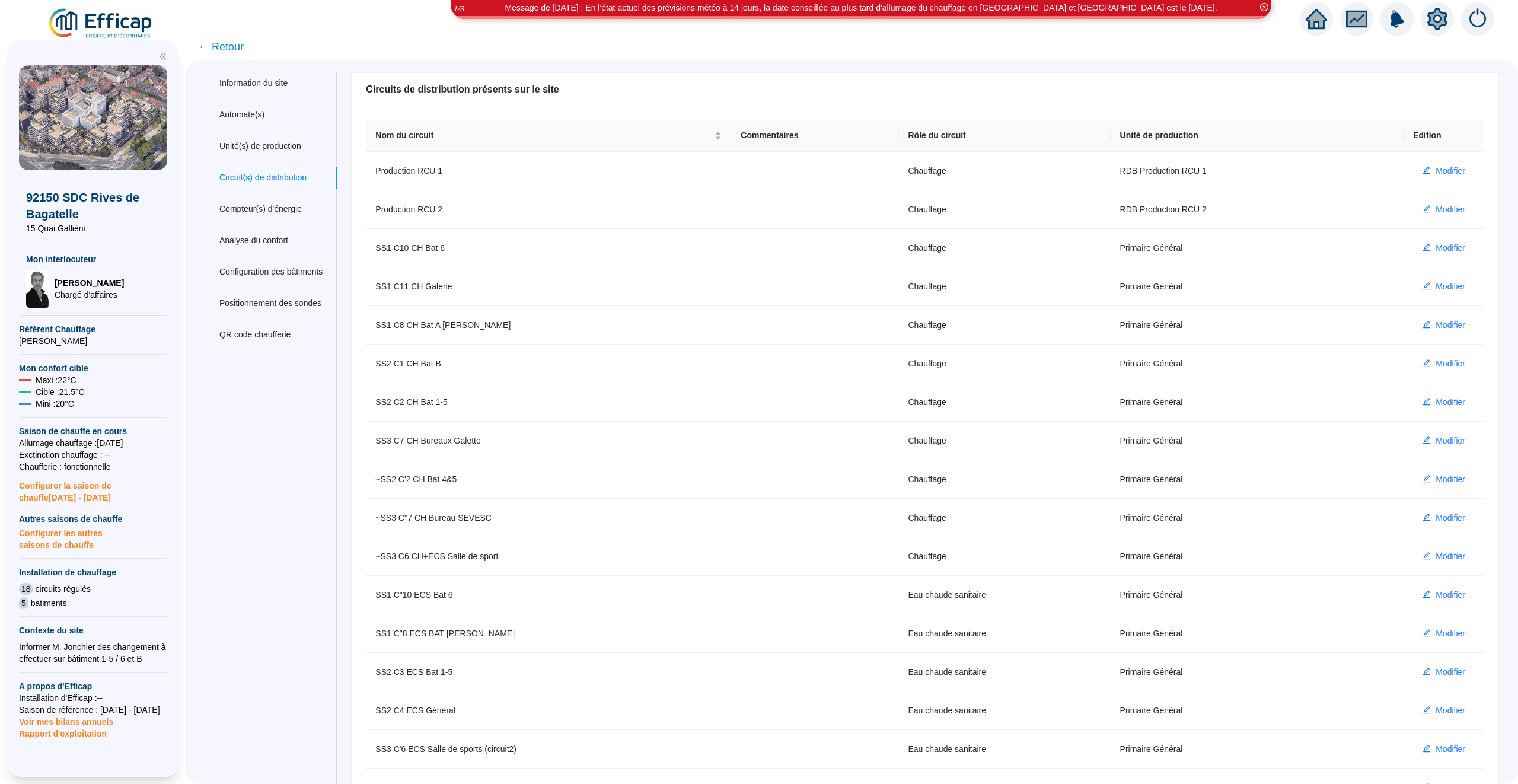
click at [1326, 18] on icon "home" at bounding box center [1316, 19] width 21 height 21
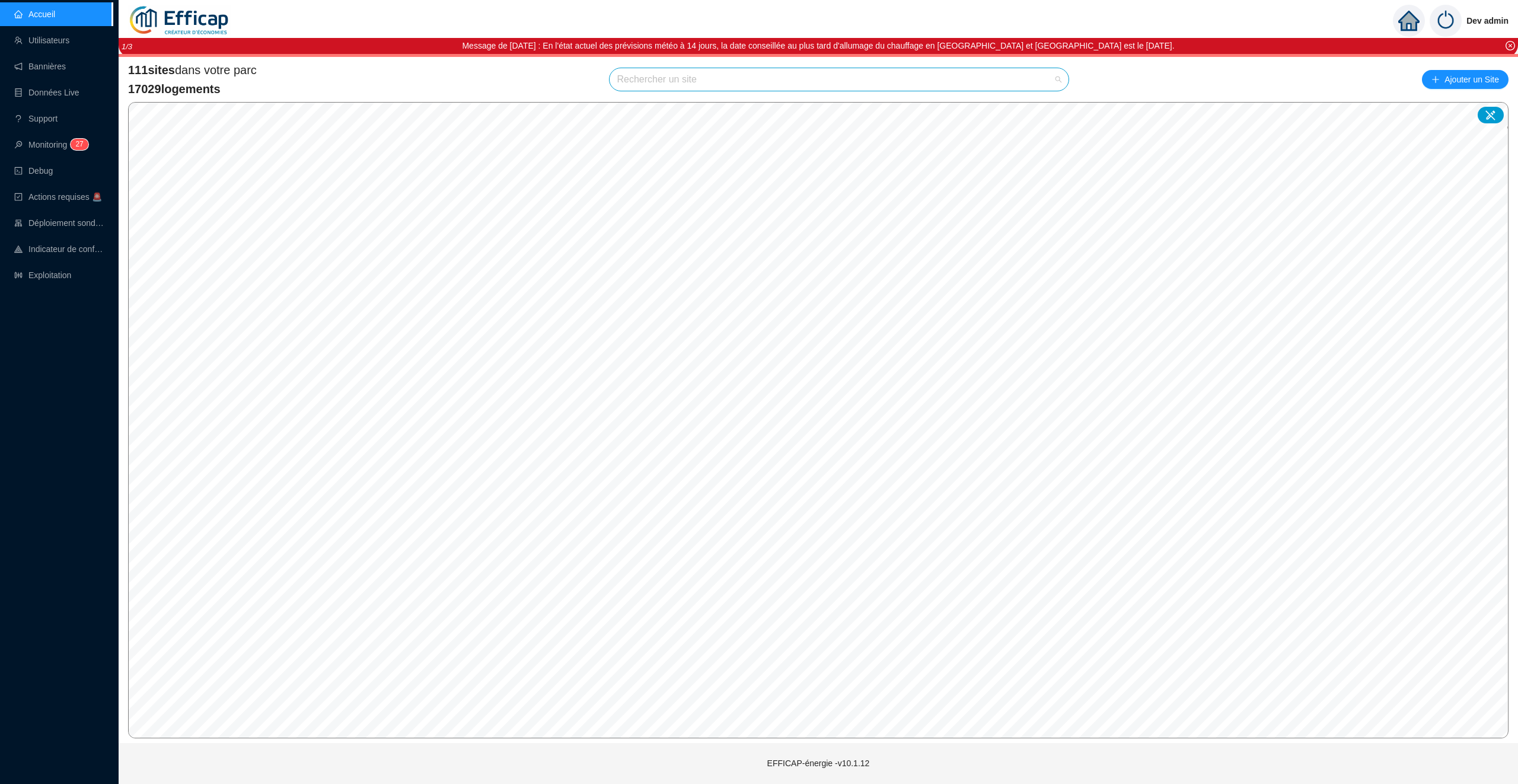
click at [728, 76] on input "search" at bounding box center [833, 79] width 434 height 23
type input "perr"
click at [1041, 104] on div at bounding box center [1045, 108] width 27 height 18
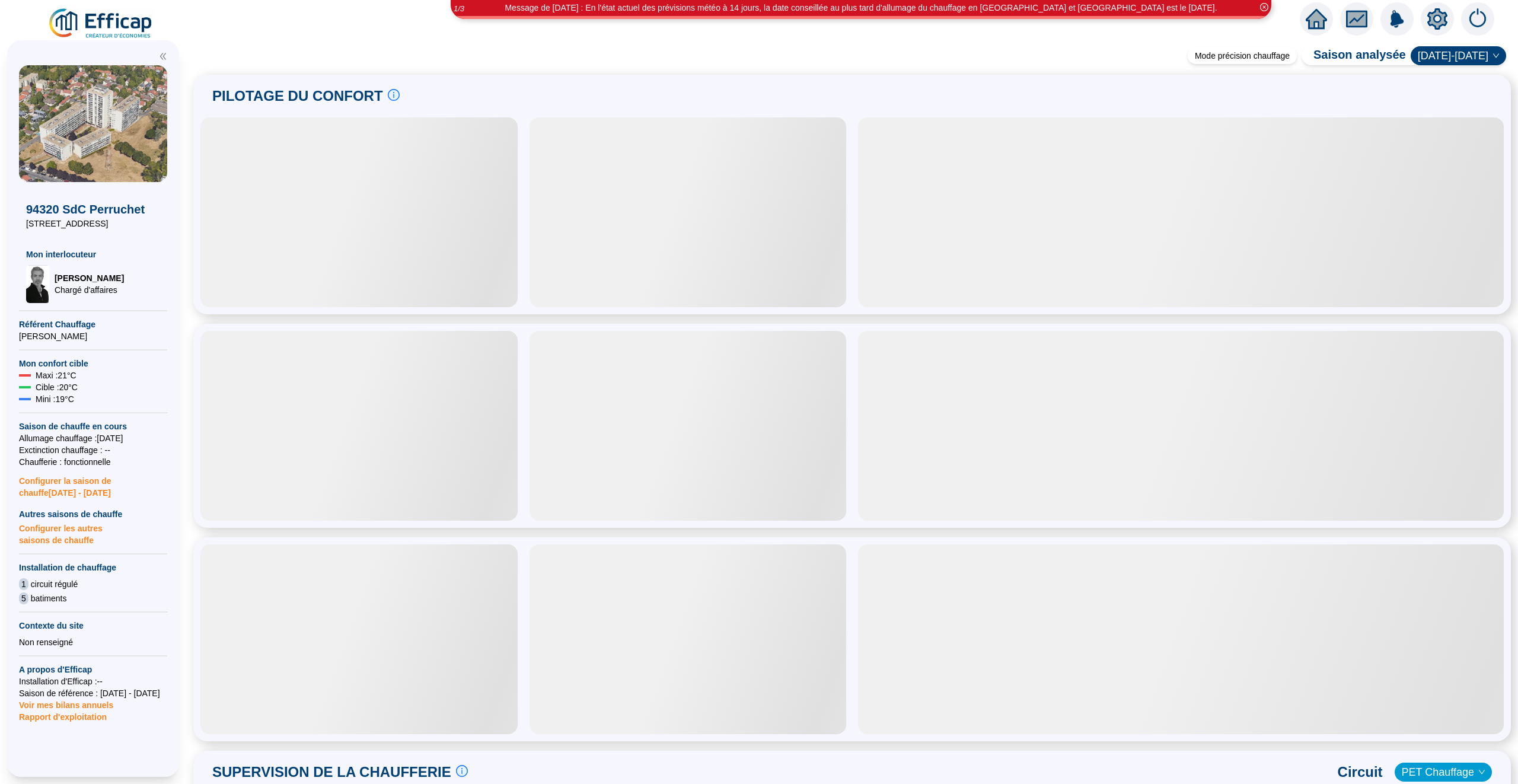
click at [1445, 22] on icon "setting" at bounding box center [1437, 19] width 20 height 19
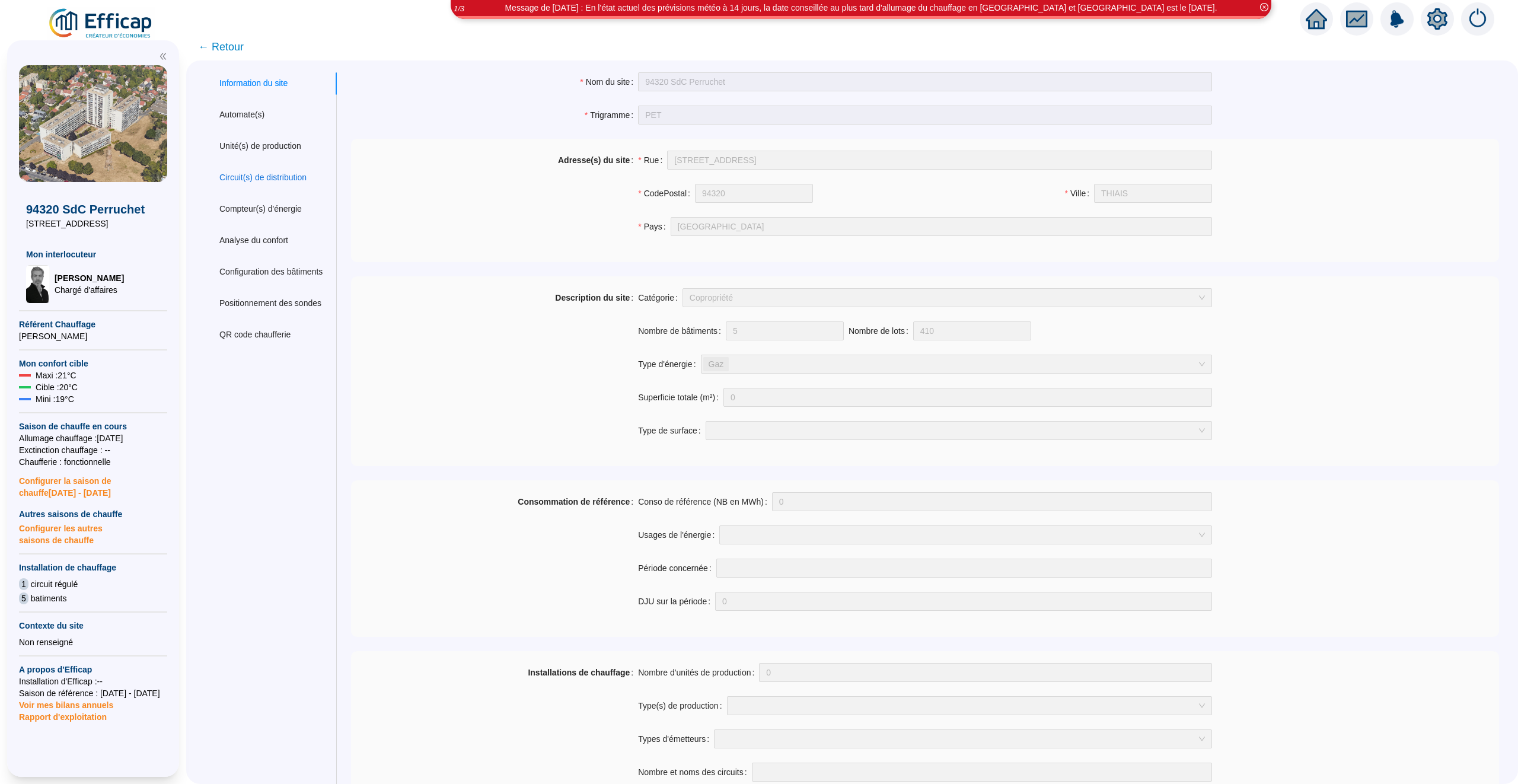
click at [254, 171] on div "Circuit(s) de distribution" at bounding box center [263, 178] width 87 height 12
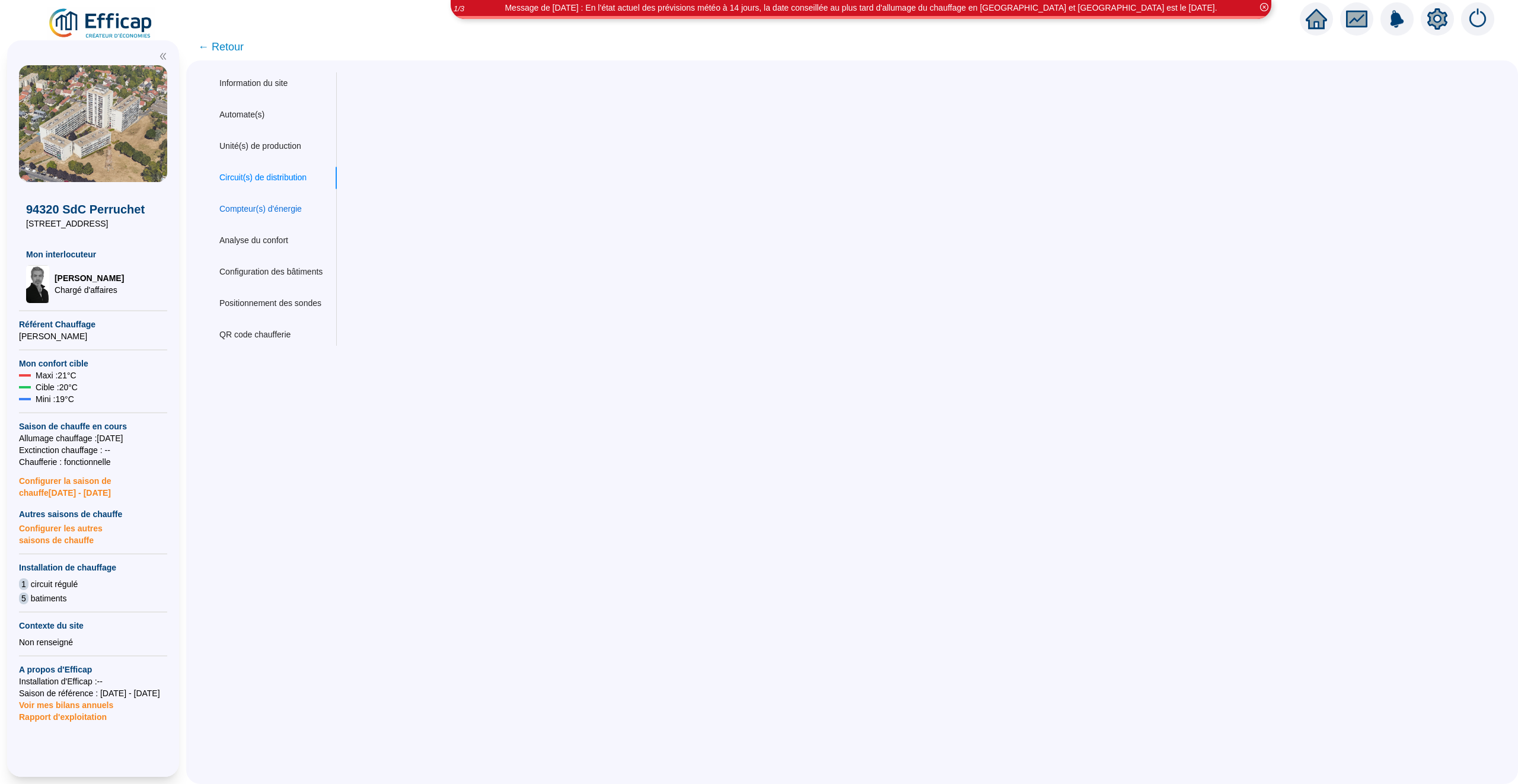
click at [265, 211] on div "Compteur(s) d'énergie" at bounding box center [261, 209] width 82 height 12
click at [269, 195] on div "Information du site Automate(s) Unité(s) de production Circuit(s) de distributi…" at bounding box center [271, 209] width 132 height 274
click at [269, 186] on div "Circuit(s) de distribution" at bounding box center [271, 178] width 132 height 22
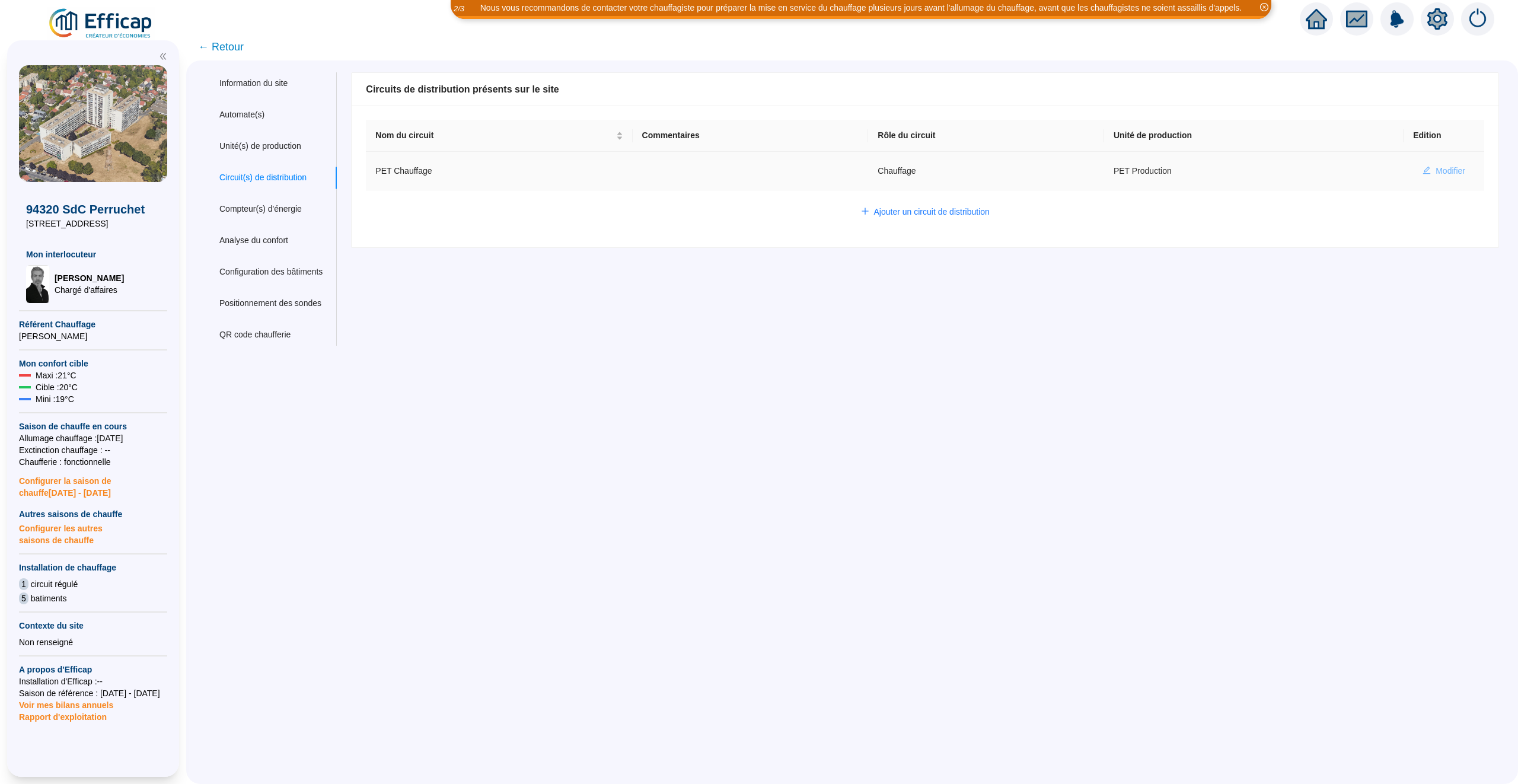
click at [1441, 169] on span "Modifier" at bounding box center [1450, 171] width 29 height 12
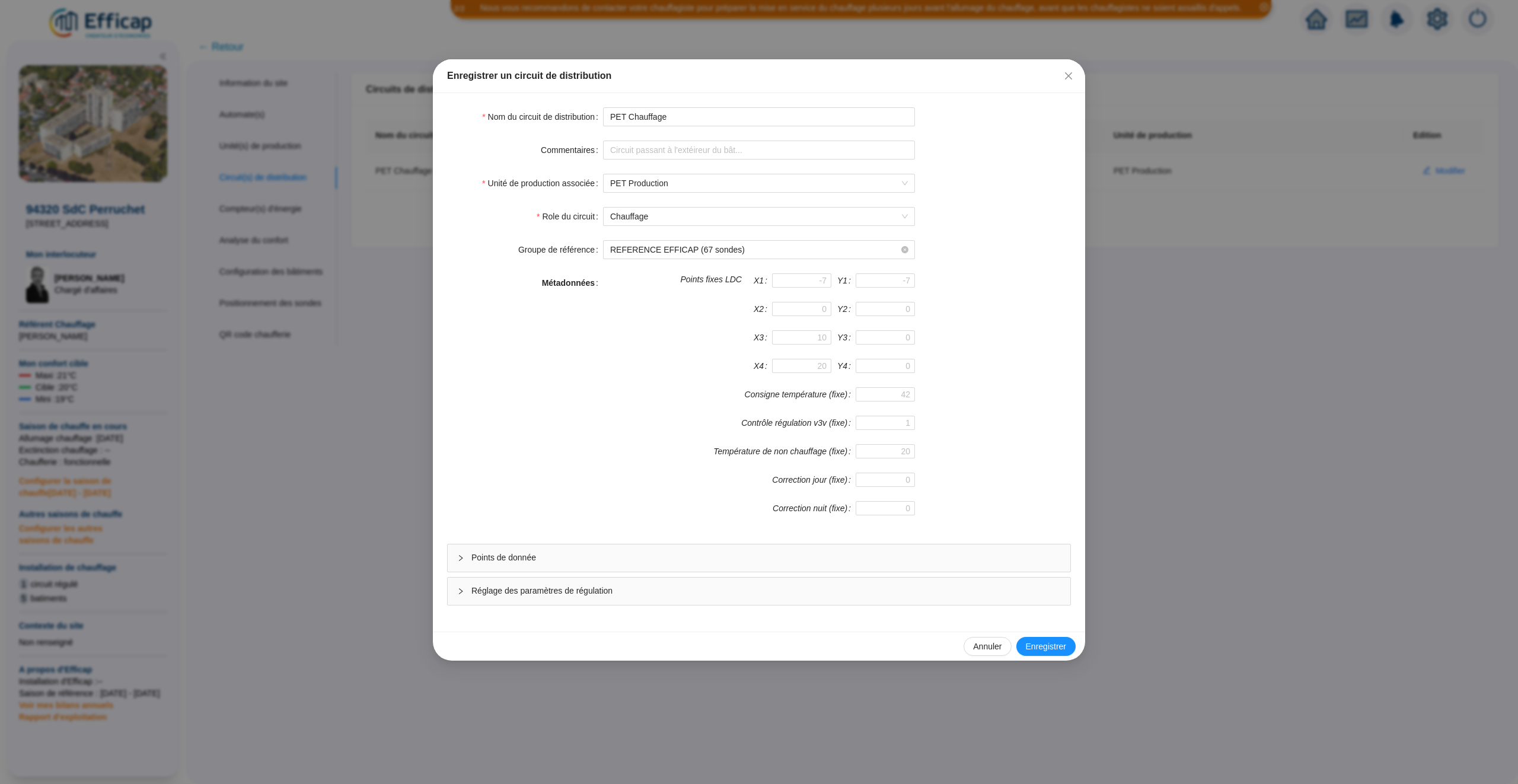
click at [816, 571] on div "Points de donnée" at bounding box center [759, 558] width 623 height 27
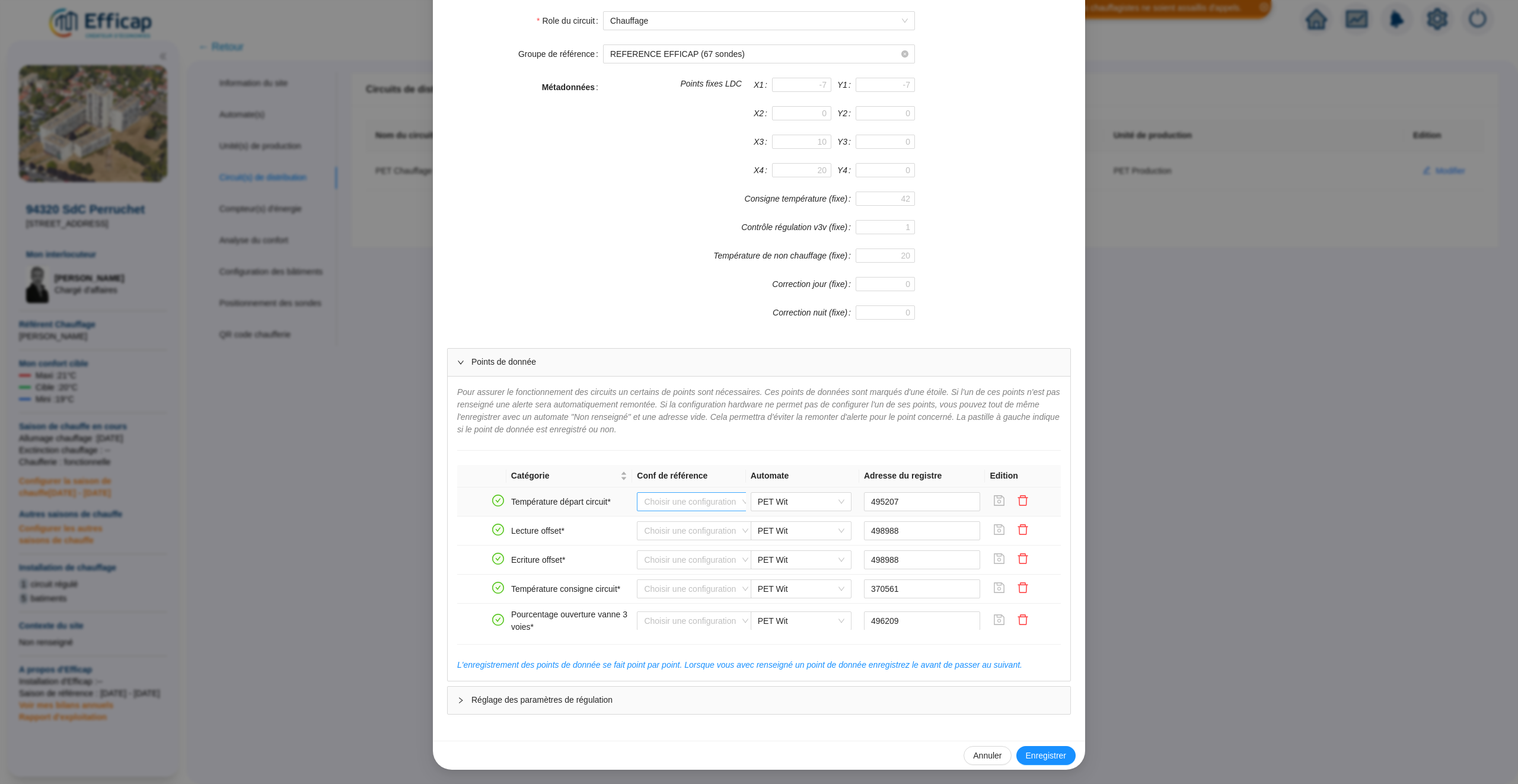
click at [720, 506] on input "search" at bounding box center [691, 502] width 94 height 18
click at [689, 550] on div "Distech 303 circuit 1" at bounding box center [696, 550] width 99 height 12
type input "AV101"
click at [731, 509] on span "Distech 303 circuit 1" at bounding box center [696, 502] width 104 height 18
click at [987, 761] on span "Annuler" at bounding box center [988, 756] width 29 height 12
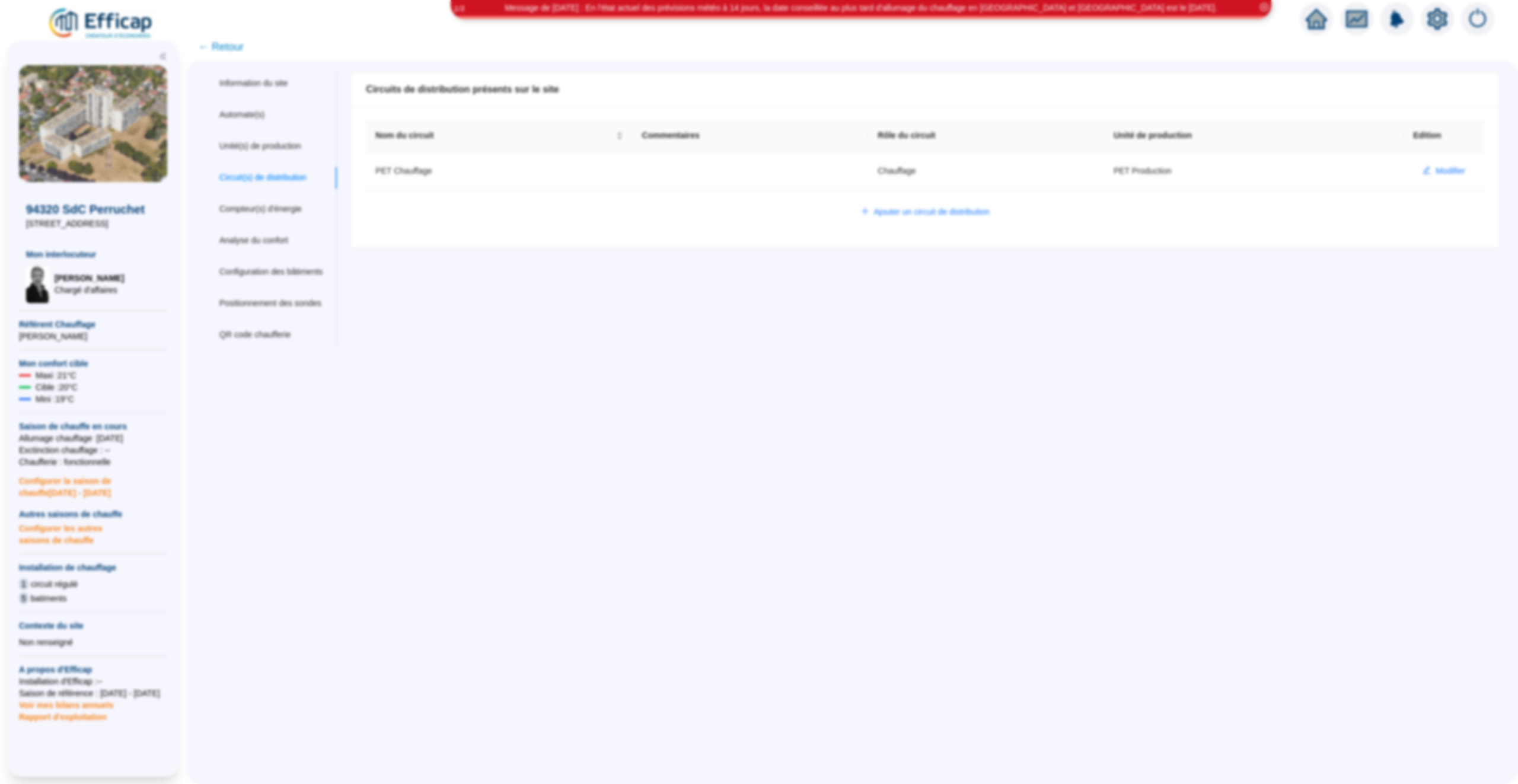
scroll to position [143, 0]
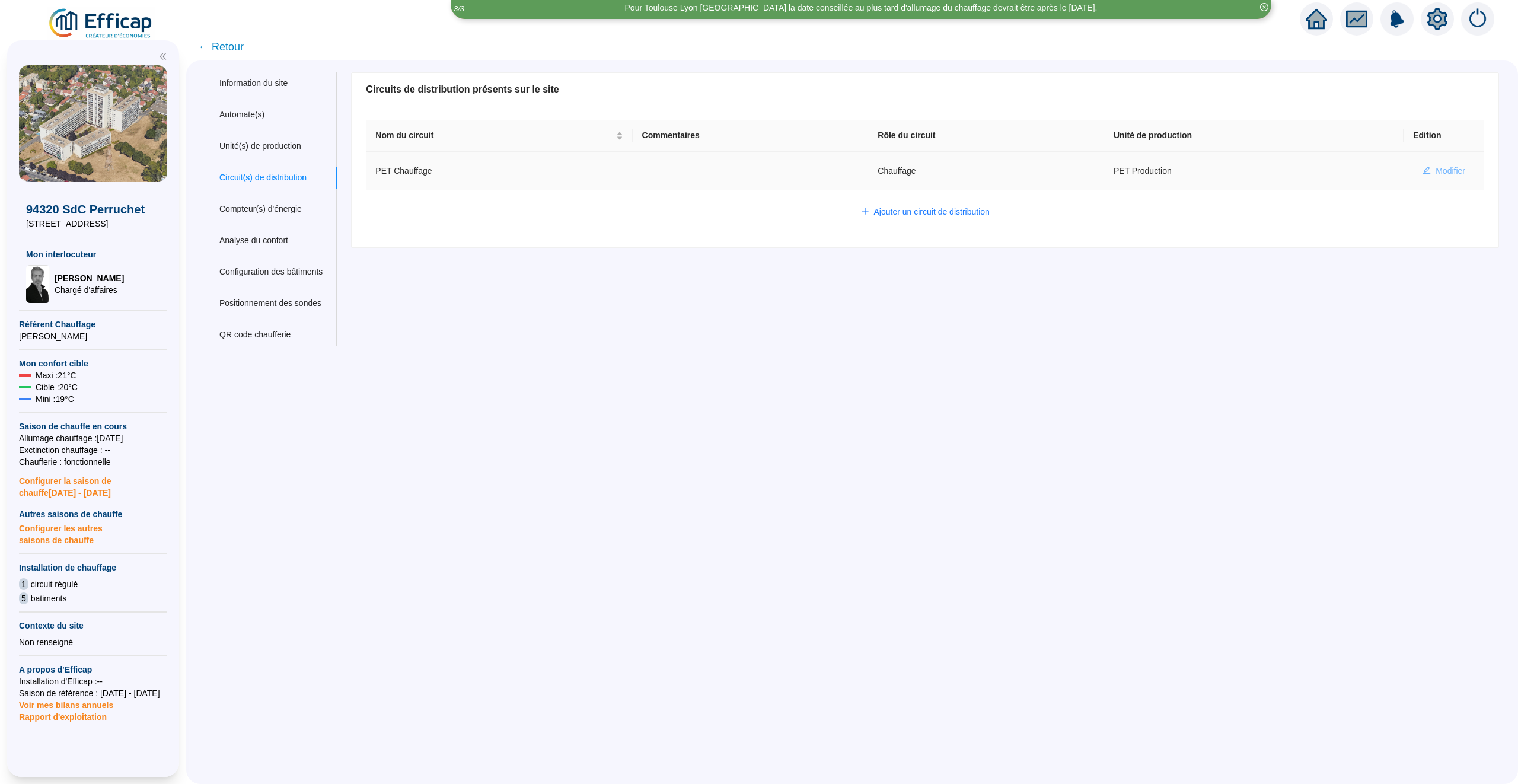
click at [1447, 168] on span "Modifier" at bounding box center [1450, 171] width 29 height 12
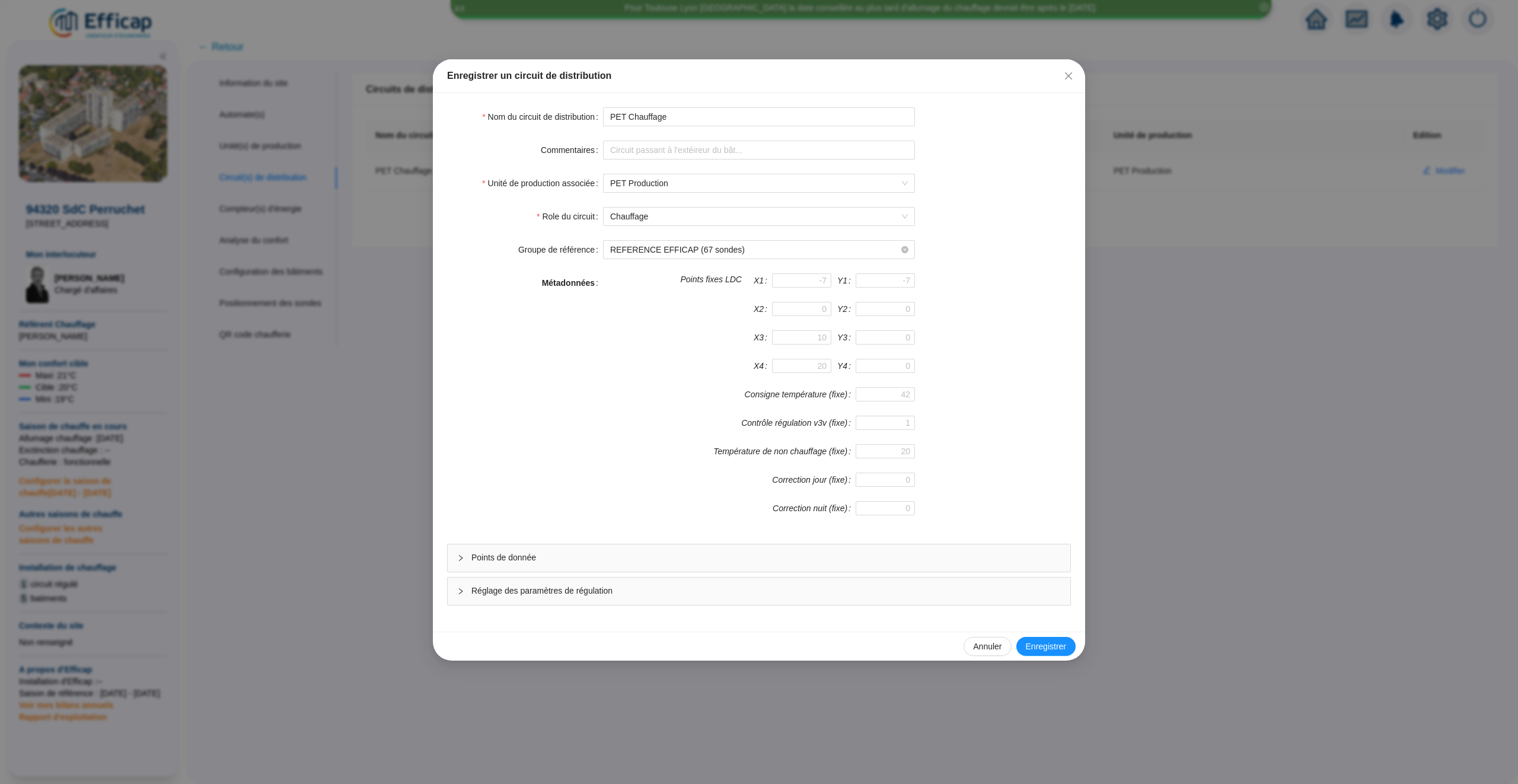
click at [1078, 70] on div "Enregistrer un circuit de distribution" at bounding box center [759, 75] width 652 height 34
click at [1076, 71] on span "Fermer" at bounding box center [1069, 76] width 19 height 10
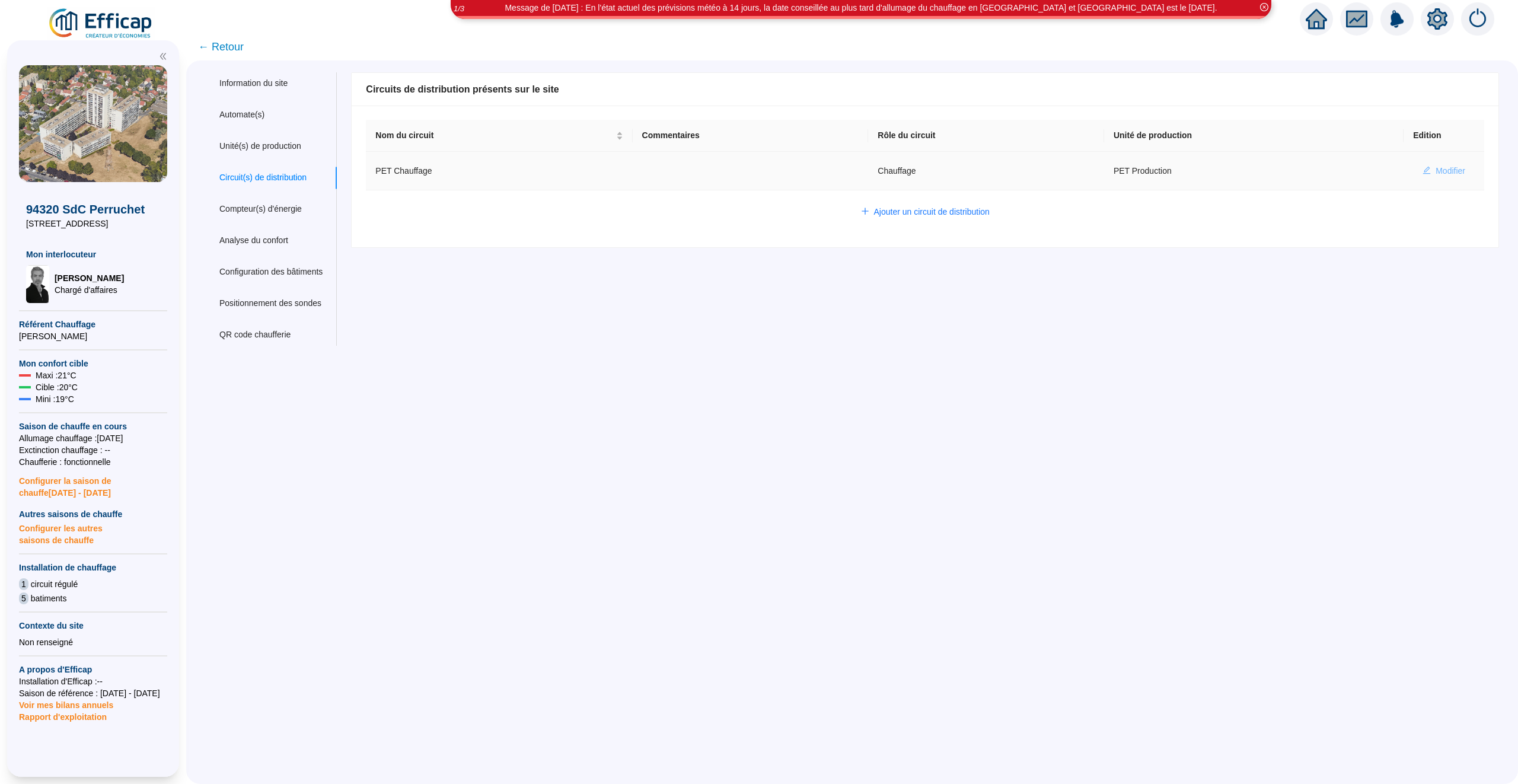
click at [1452, 173] on span "Modifier" at bounding box center [1450, 171] width 29 height 12
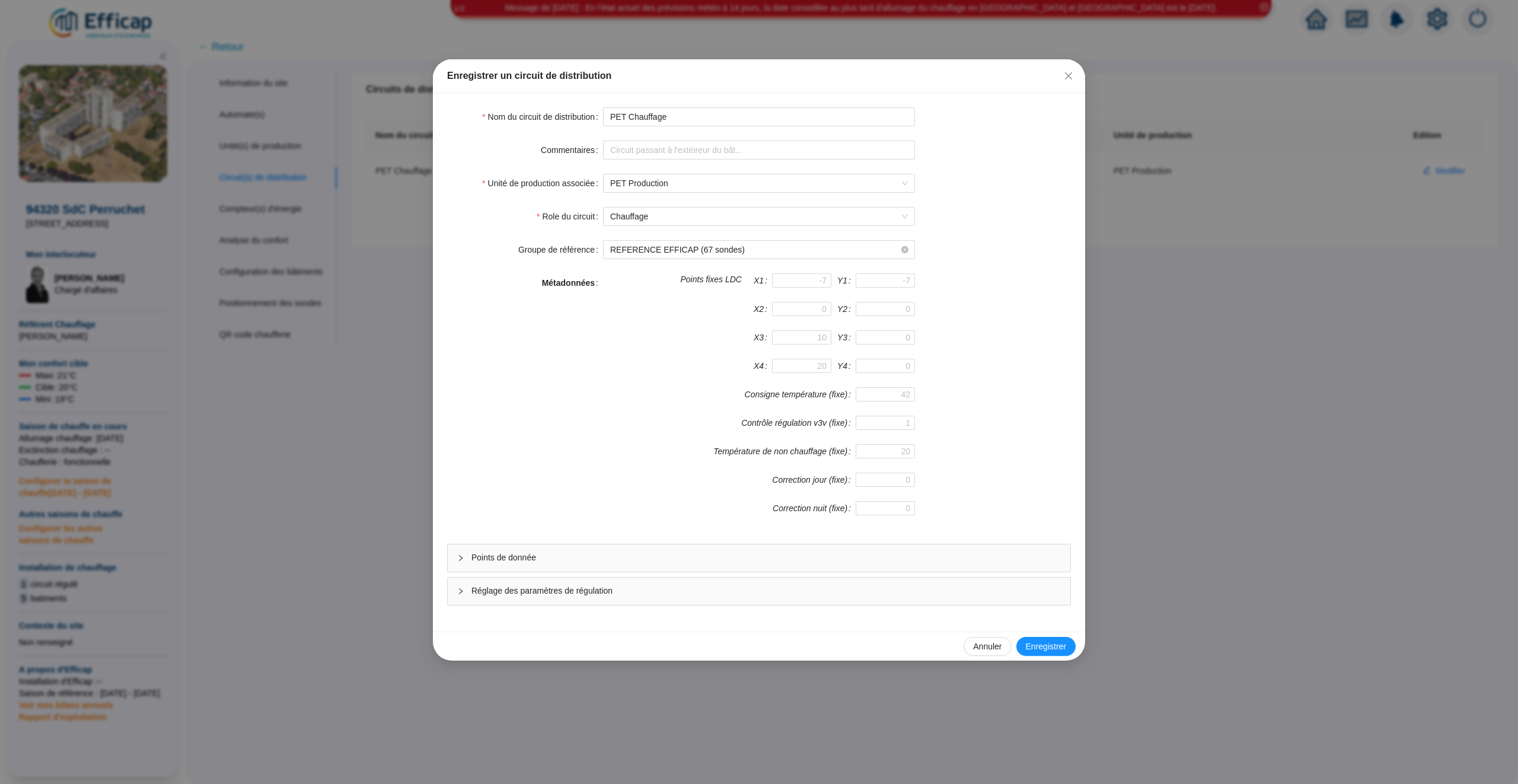
click at [842, 571] on div "Points de donnée" at bounding box center [759, 558] width 623 height 27
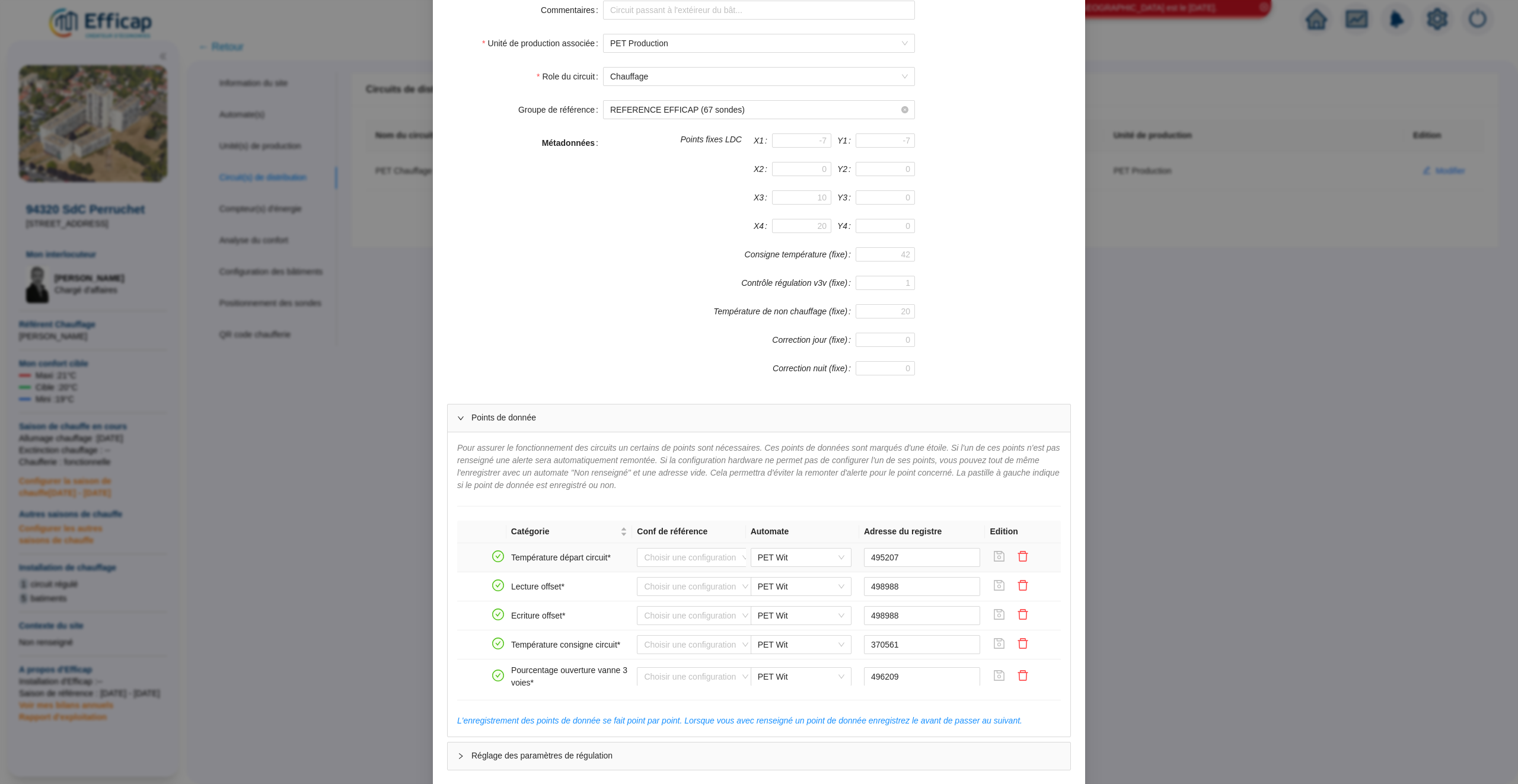
scroll to position [141, 0]
click at [1185, 355] on div "Enregistrer un circuit de distribution Nom du circuit de distribution PET Chauf…" at bounding box center [759, 392] width 1518 height 784
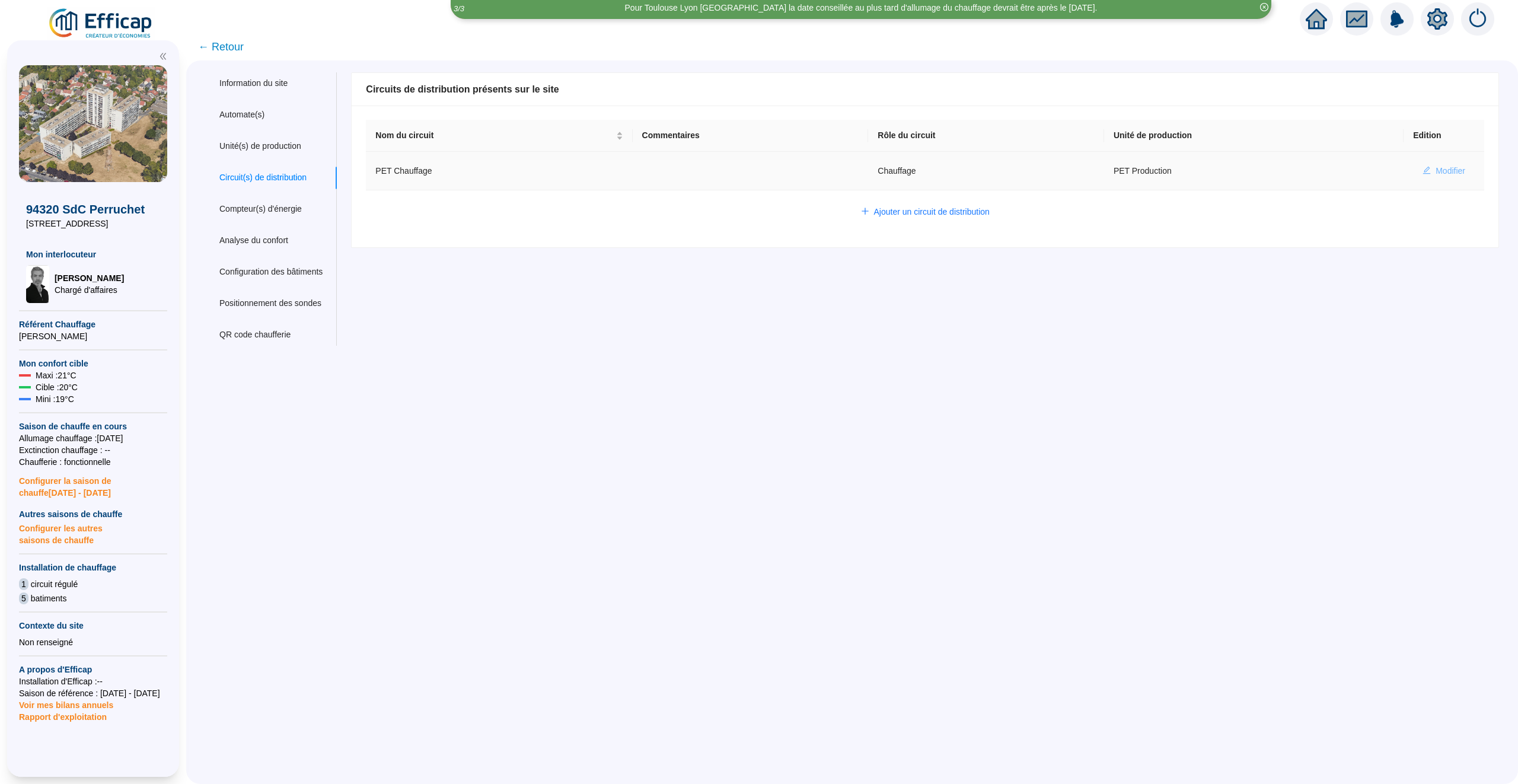
click at [1436, 162] on button "Modifier" at bounding box center [1444, 171] width 62 height 19
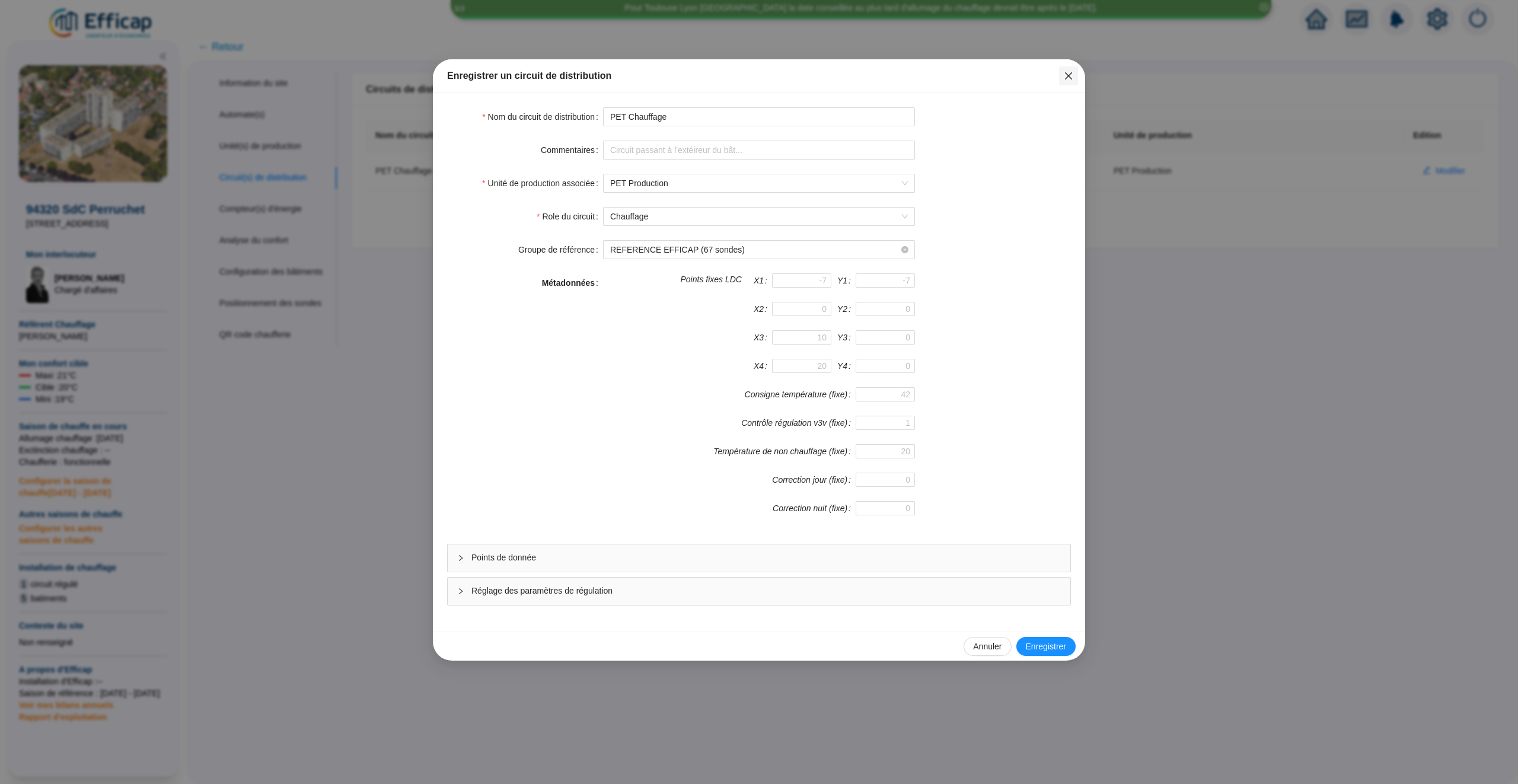
click at [1067, 76] on icon "close" at bounding box center [1069, 76] width 10 height 10
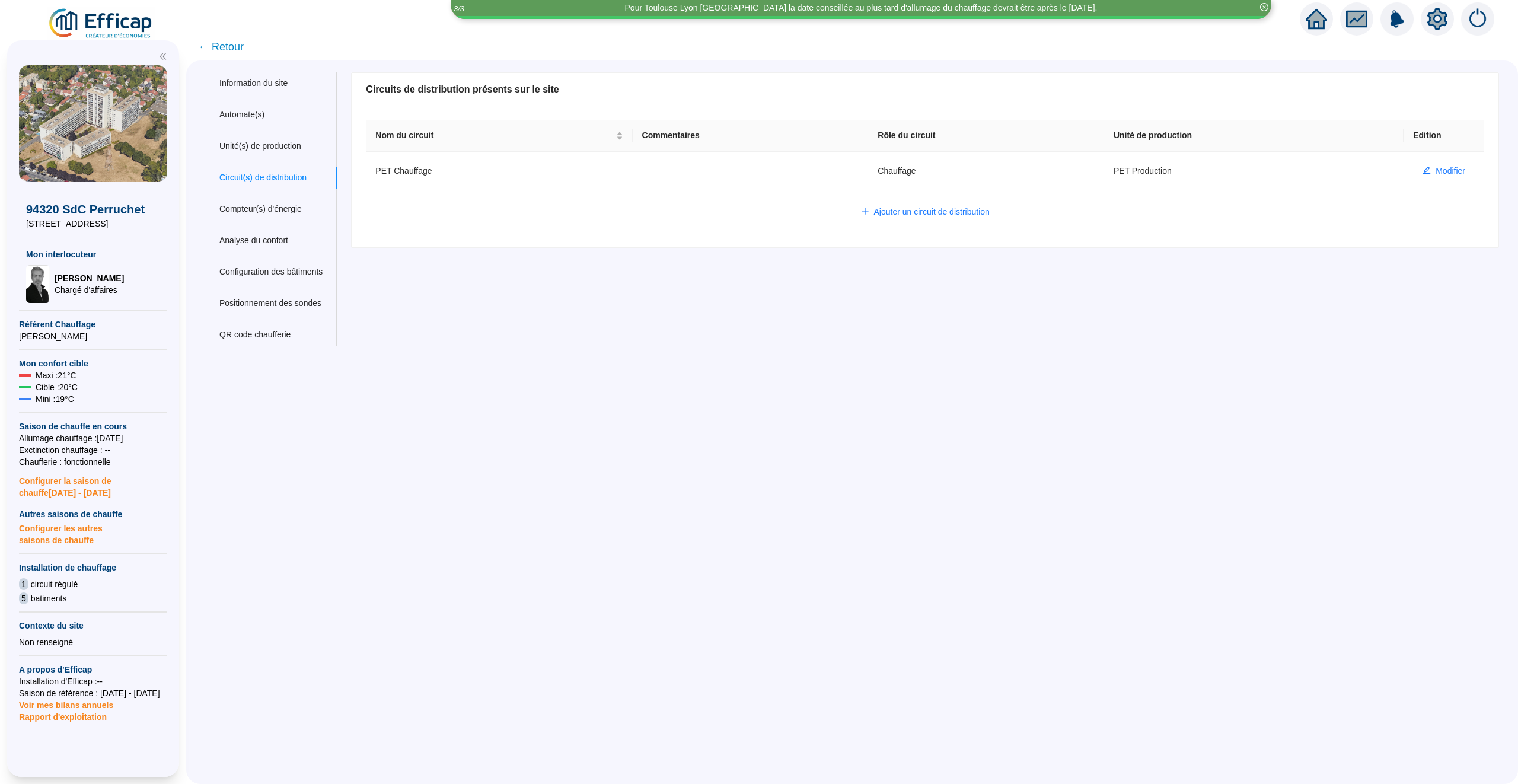
click at [1317, 22] on icon "home" at bounding box center [1316, 19] width 21 height 20
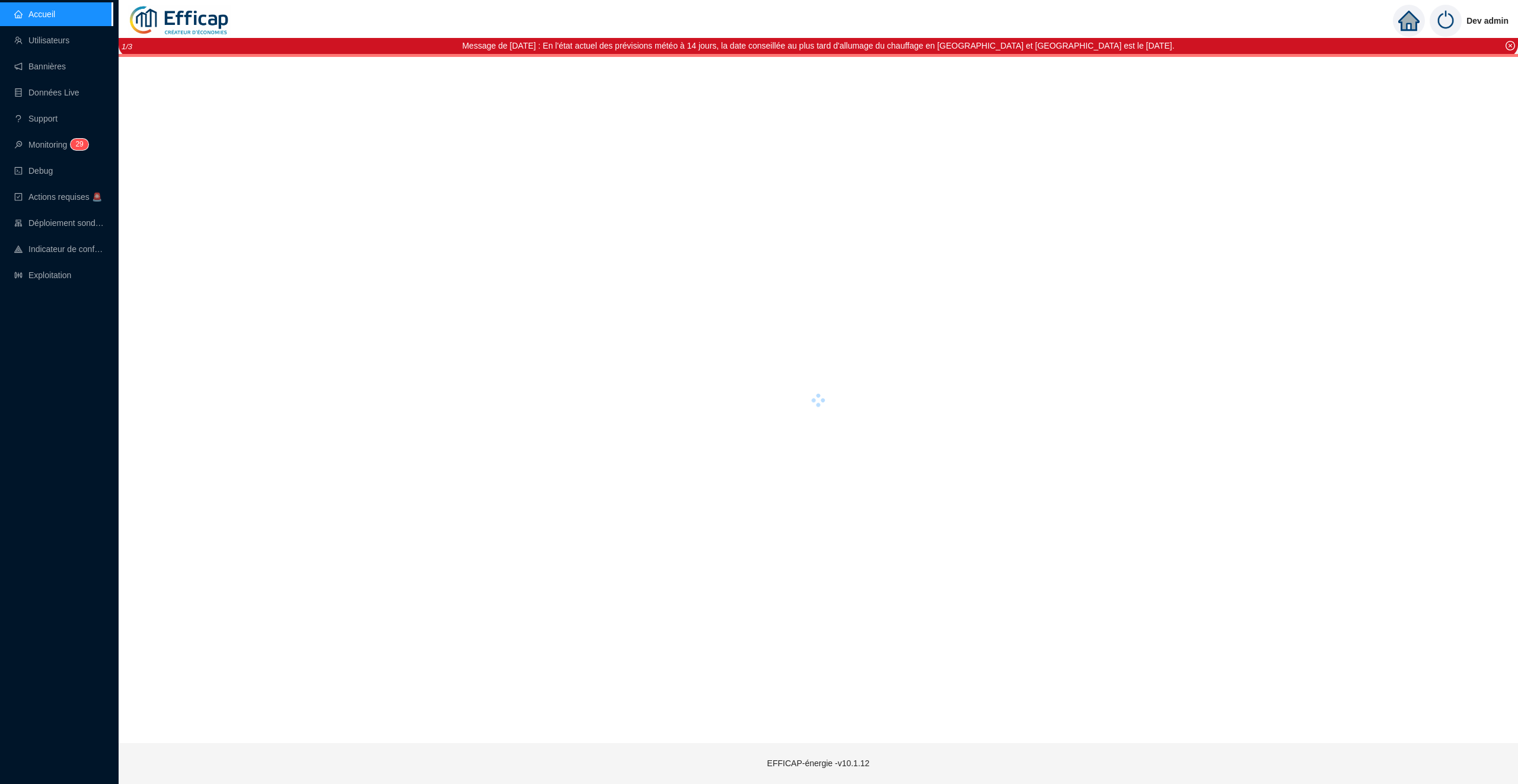
click at [51, 316] on div "Accueil Utilisateurs Bannières Données Live Support Monitoring 2 9 Debug Action…" at bounding box center [56, 392] width 112 height 784
click at [48, 279] on link "Exploitation" at bounding box center [43, 275] width 57 height 10
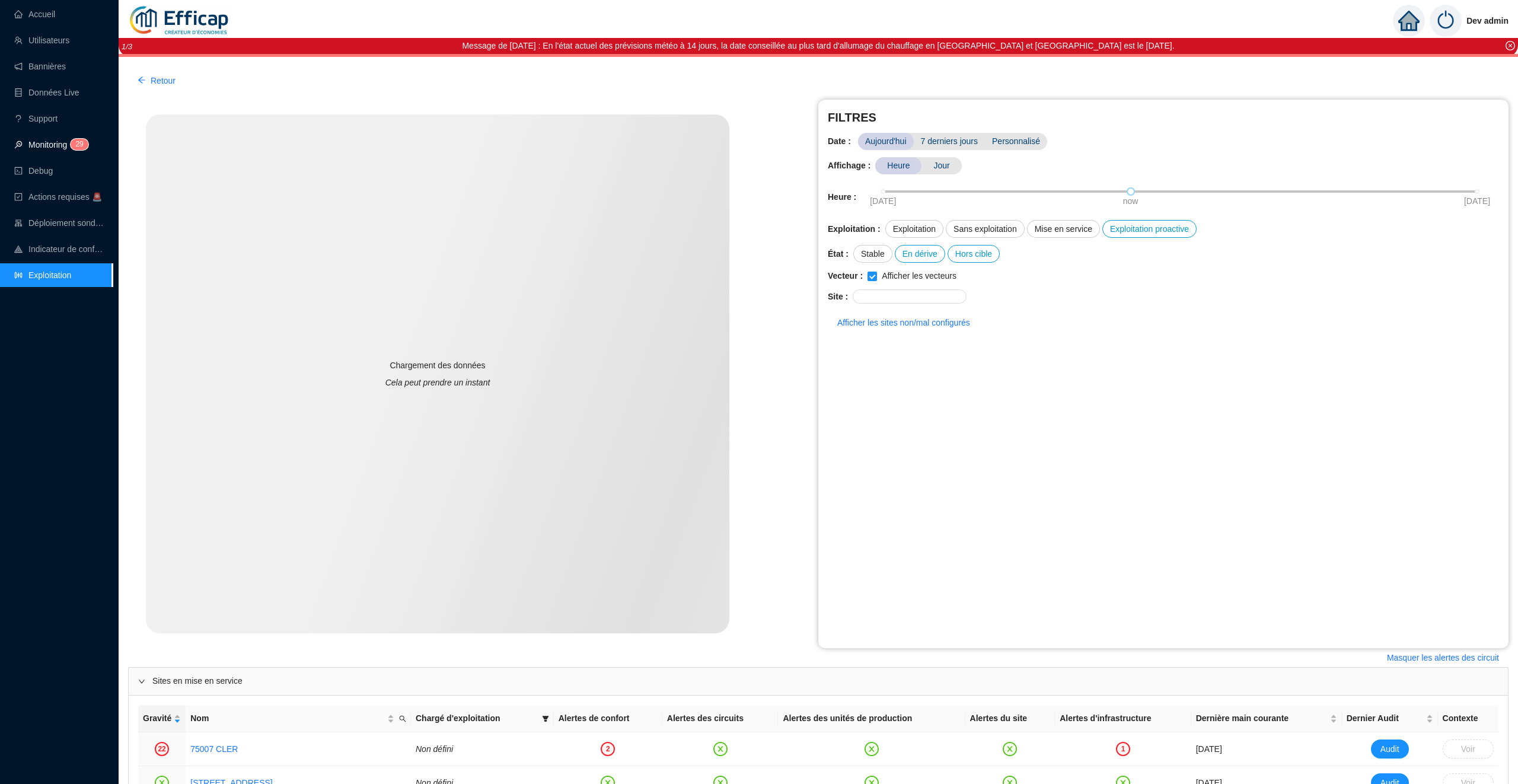
click at [72, 148] on span "2 9" at bounding box center [75, 145] width 17 height 10
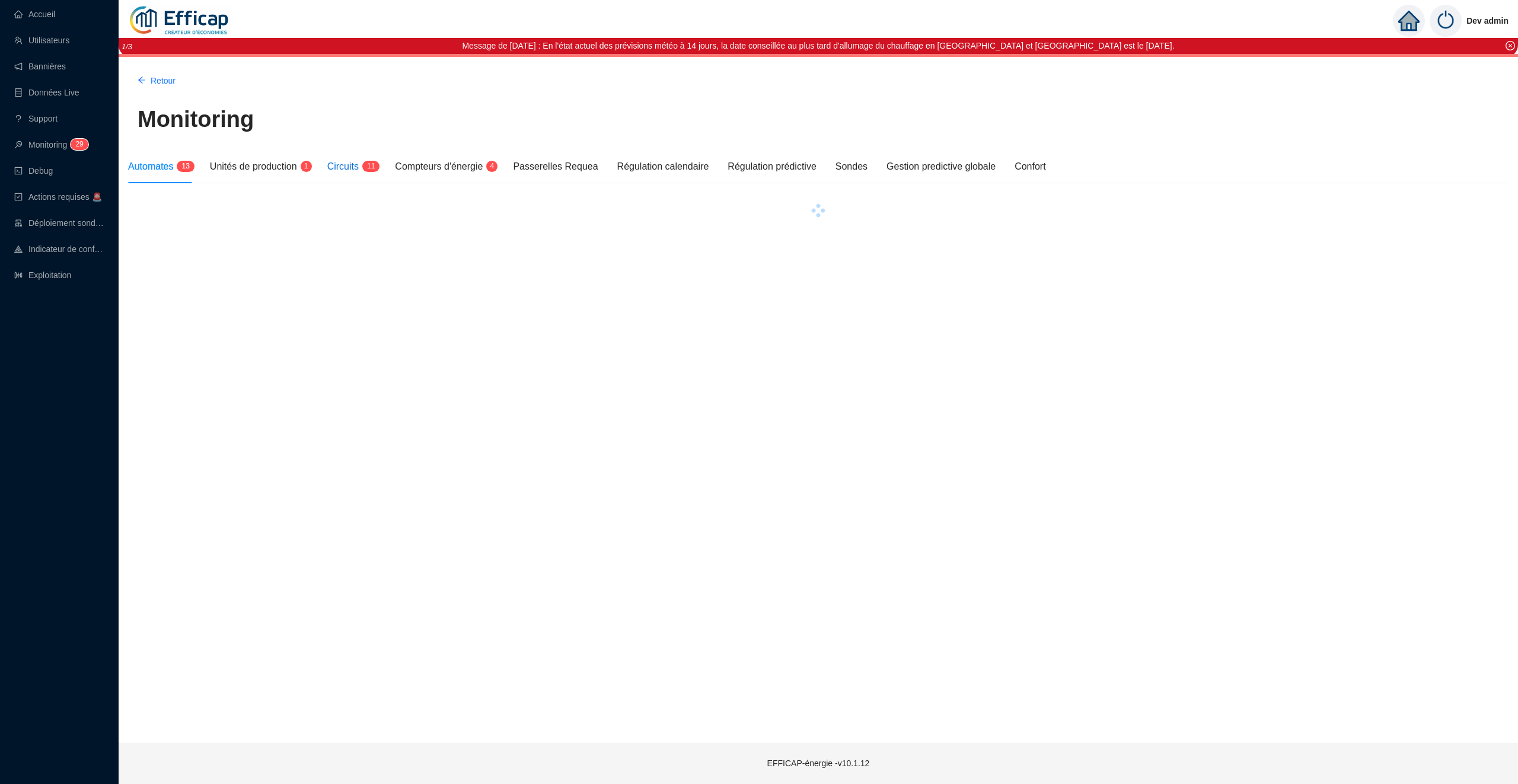
click at [364, 168] on span "1 1" at bounding box center [367, 167] width 17 height 10
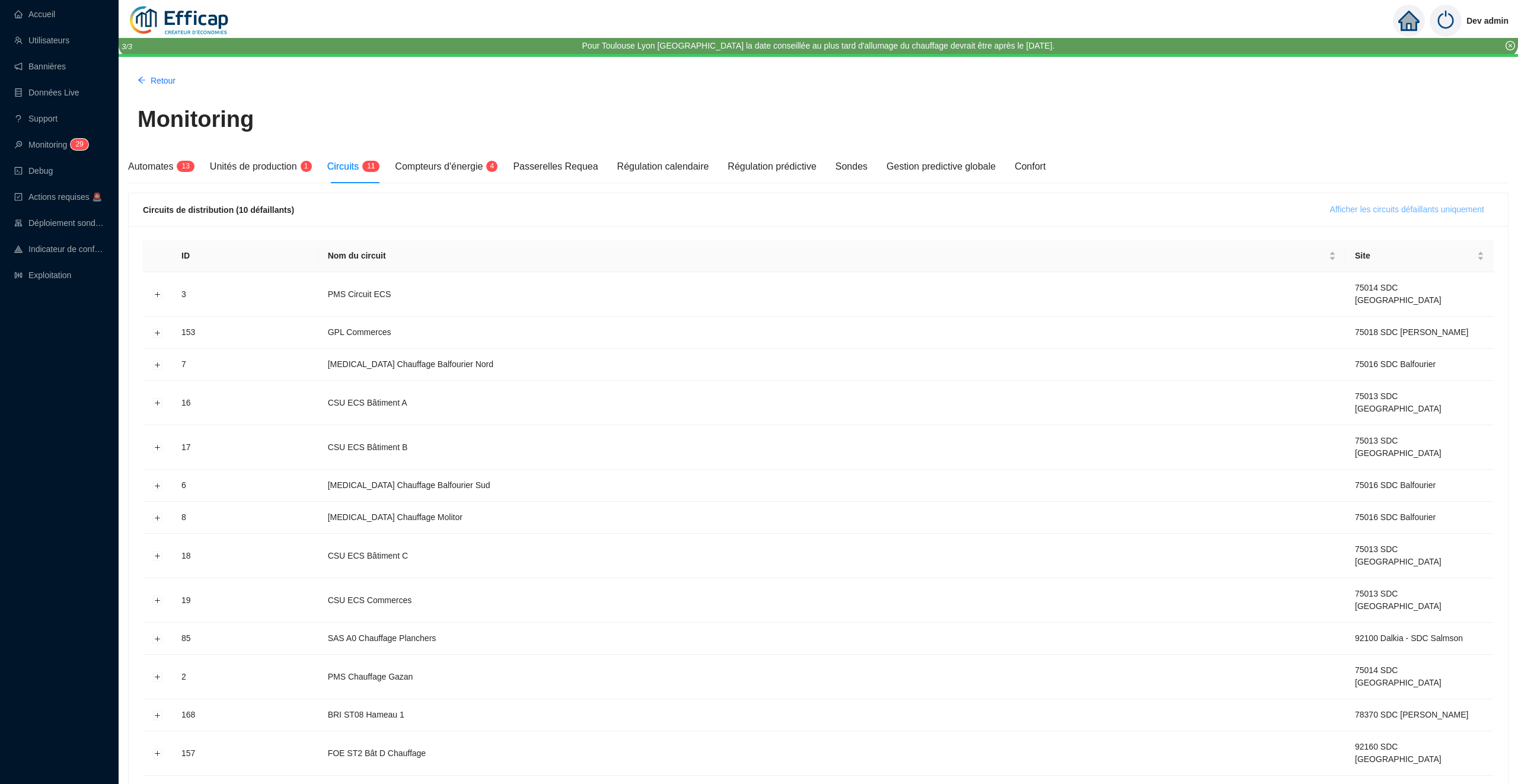
click at [1354, 207] on span "Afficher les circuits défaillants uniquement" at bounding box center [1407, 210] width 154 height 12
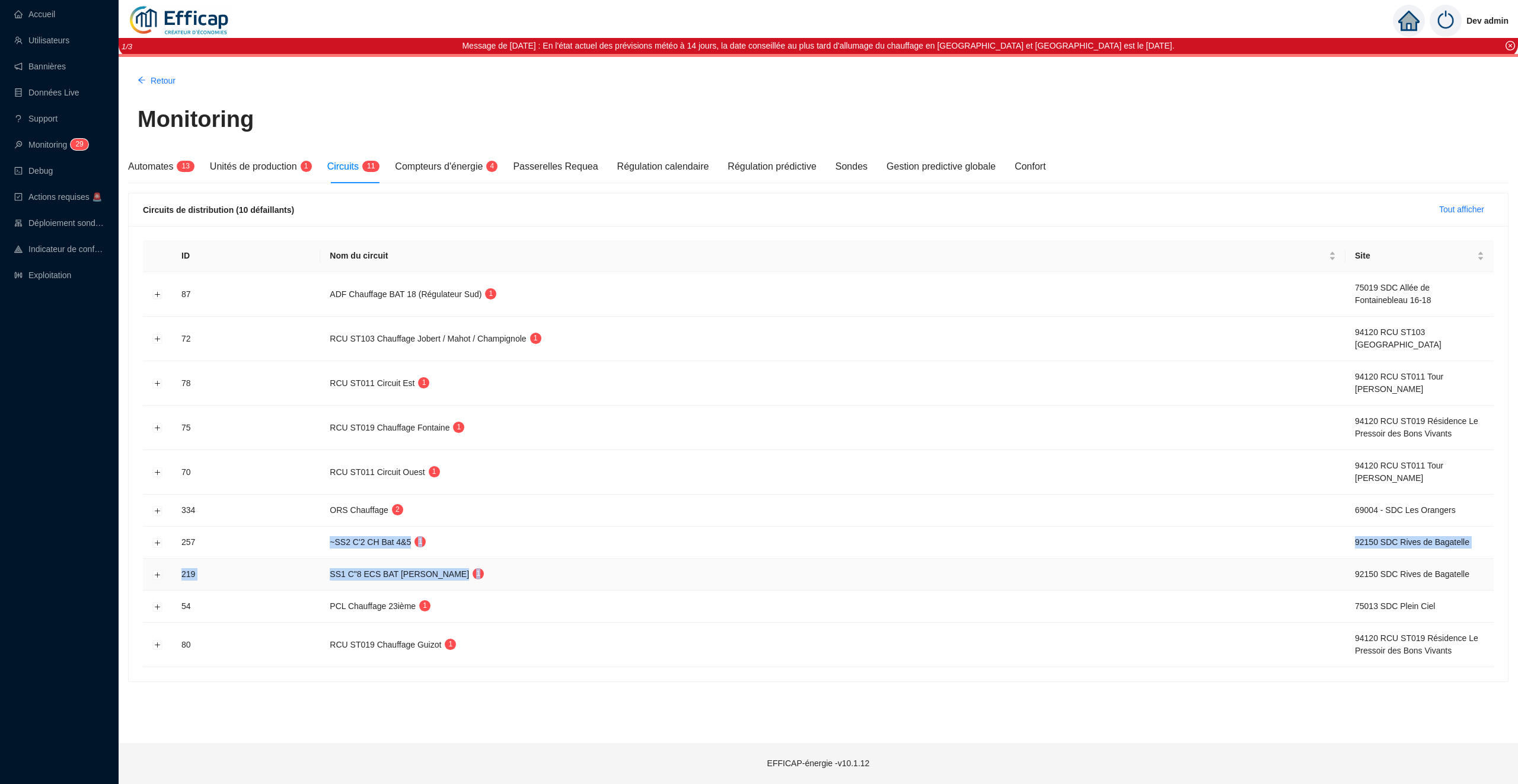
drag, startPoint x: 329, startPoint y: 547, endPoint x: 444, endPoint y: 582, distance: 120.2
click at [444, 582] on tbody "87 ADF Chauffage BAT 18 (Régulateur Sud) 1 75019 SDC Allée de Fontainebleau 16-…" at bounding box center [818, 470] width 1351 height 395
click at [157, 577] on button "Développer la ligne" at bounding box center [158, 575] width 10 height 10
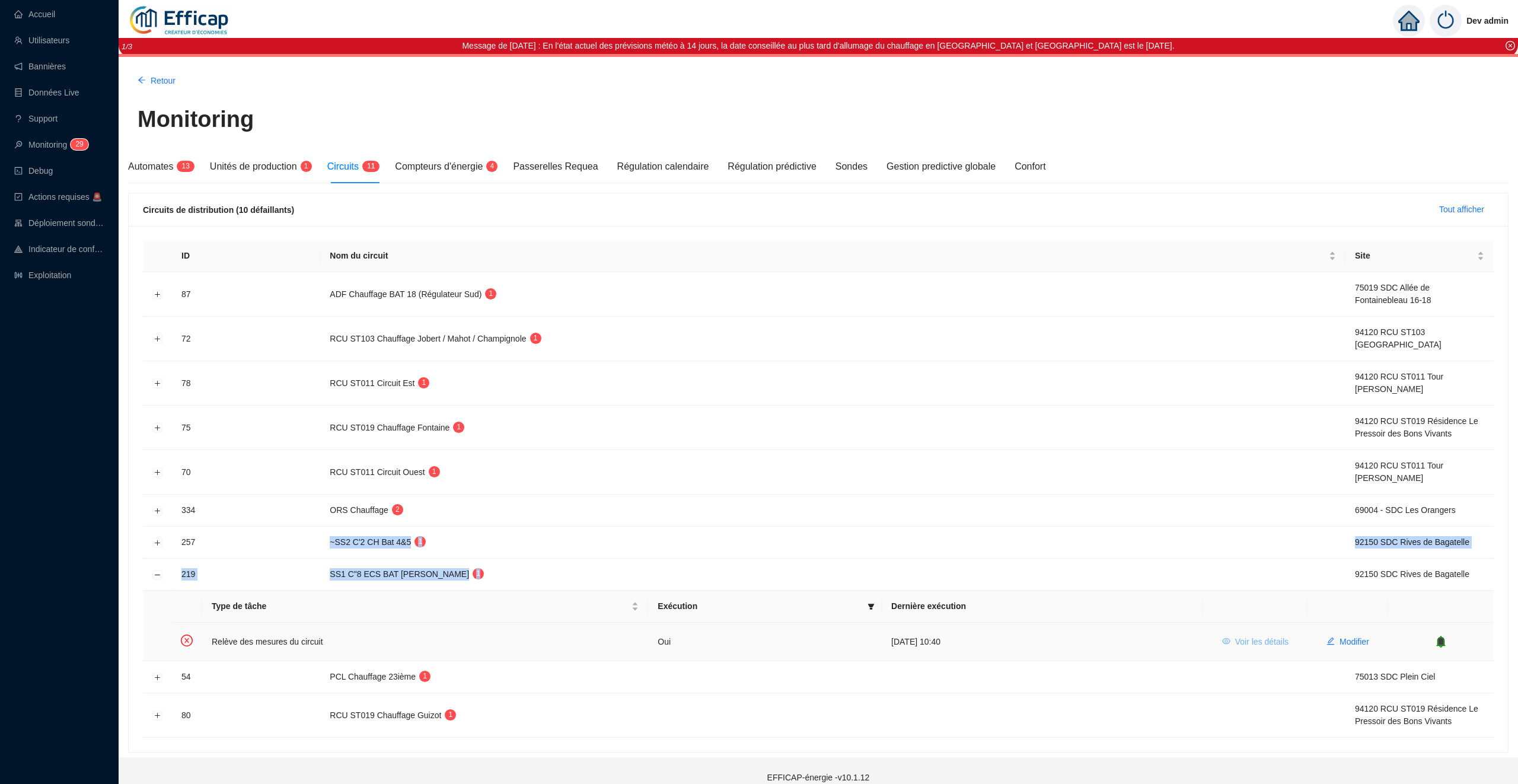
click at [1274, 645] on span "Voir les détails" at bounding box center [1262, 642] width 54 height 12
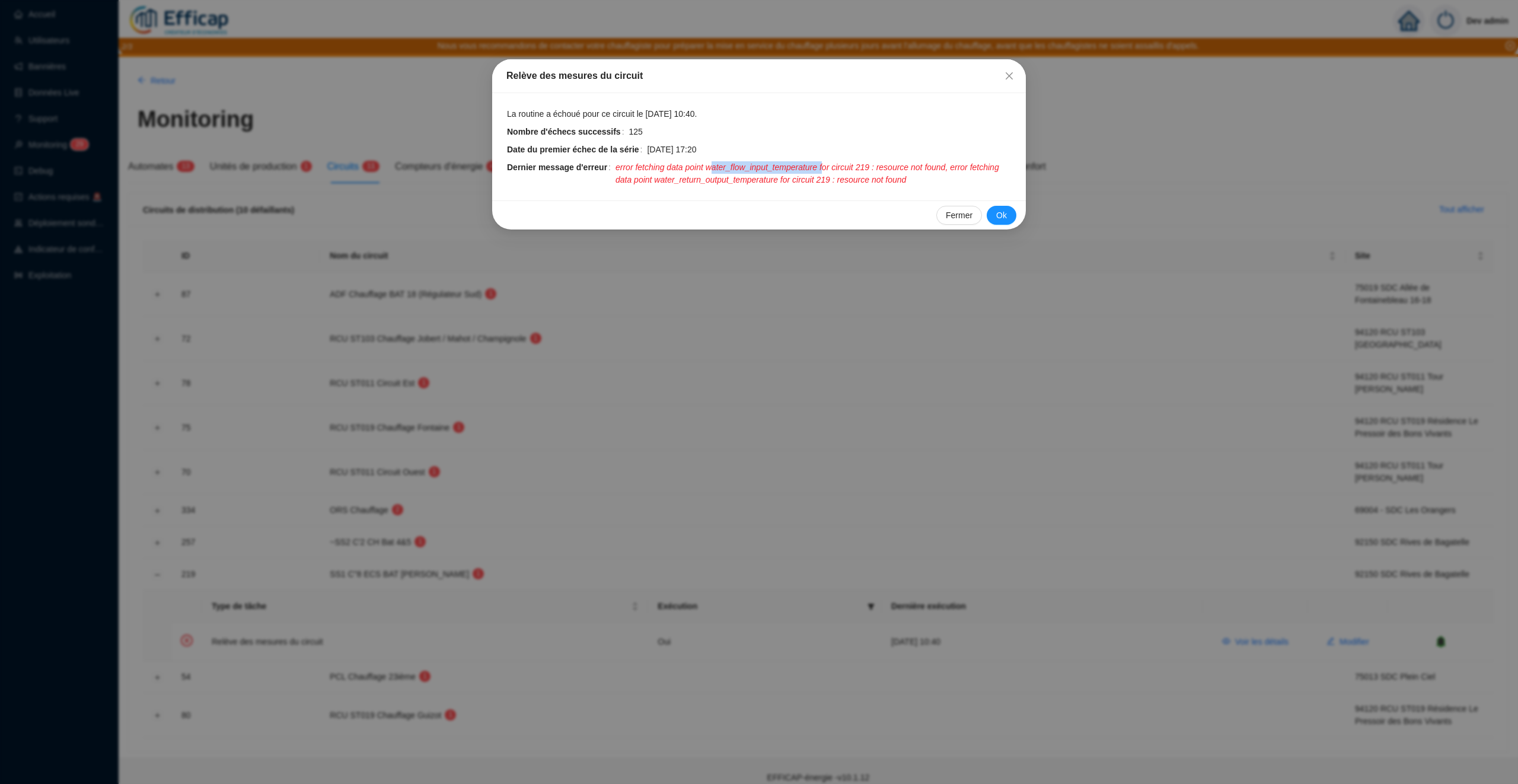
drag, startPoint x: 831, startPoint y: 169, endPoint x: 718, endPoint y: 169, distance: 113.0
click at [718, 169] on span "error fetching data point water_flow_input_temperature for circuit 219 : resour…" at bounding box center [814, 174] width 396 height 25
click at [817, 177] on span "error fetching data point water_flow_input_temperature for circuit 219 : resour…" at bounding box center [814, 174] width 396 height 25
click at [993, 216] on button "Ok" at bounding box center [1001, 215] width 29 height 19
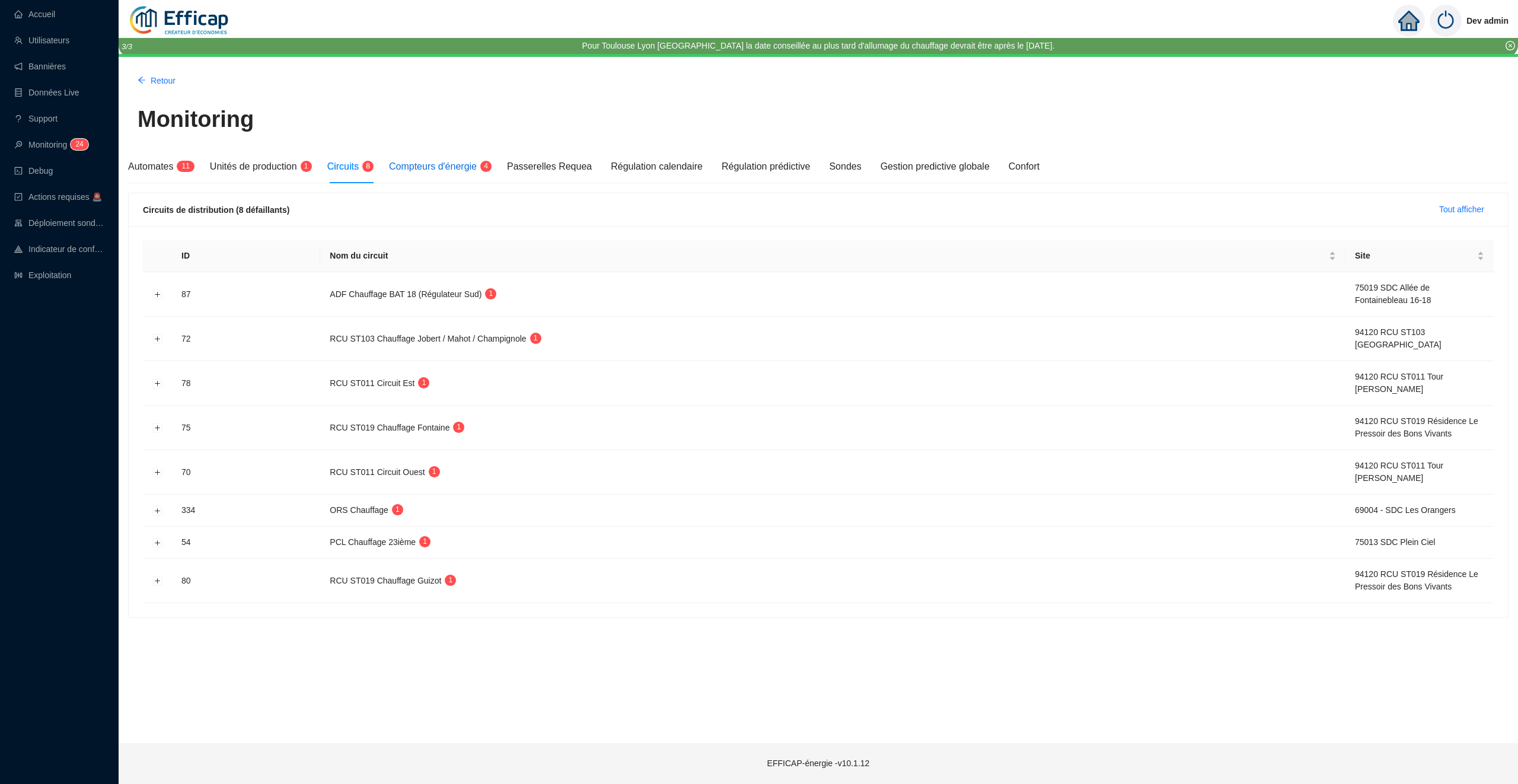
click at [444, 165] on span "Compteurs d'énergie" at bounding box center [433, 166] width 88 height 10
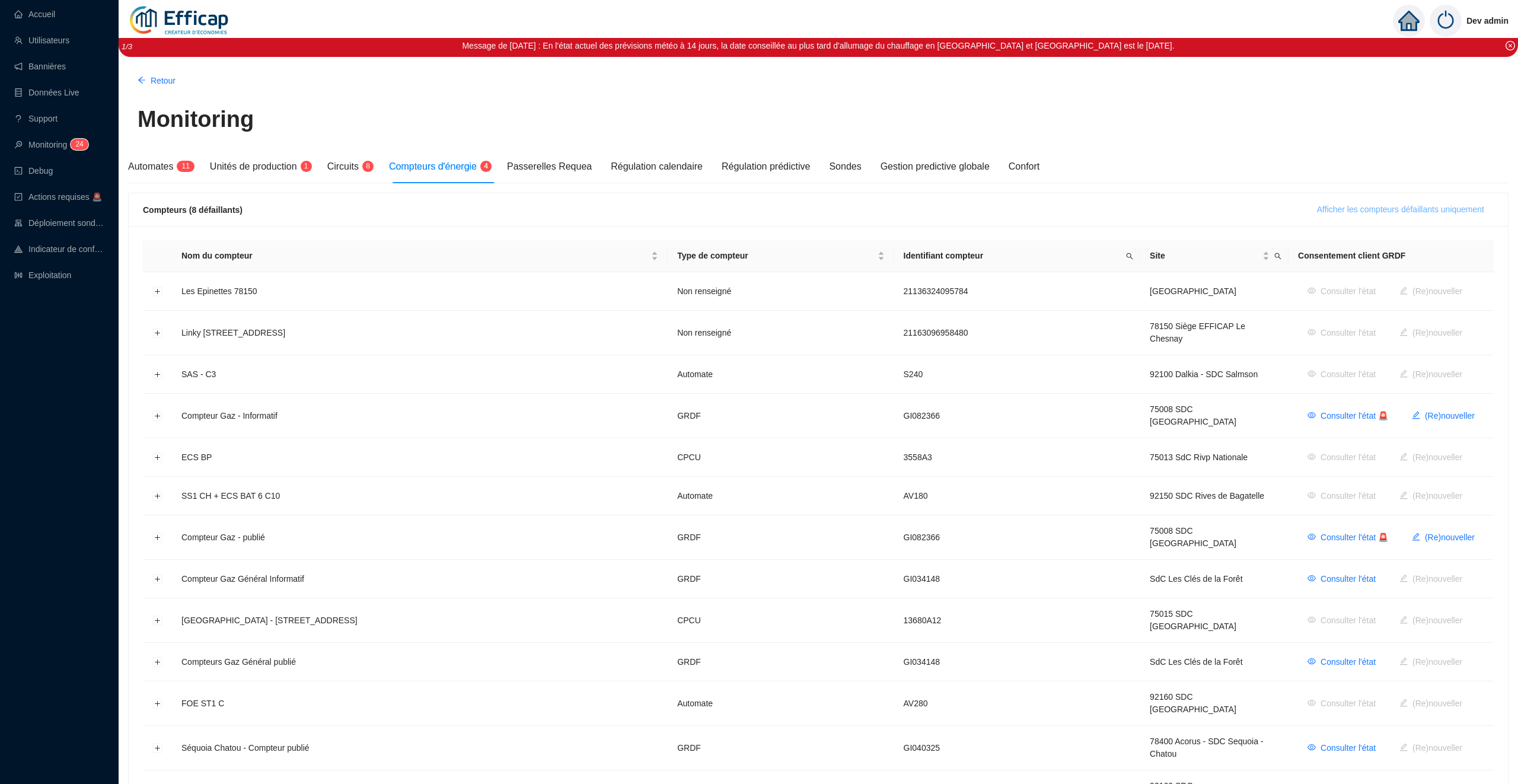
click at [1375, 206] on span "Afficher les compteurs défaillants uniquement" at bounding box center [1401, 210] width 167 height 12
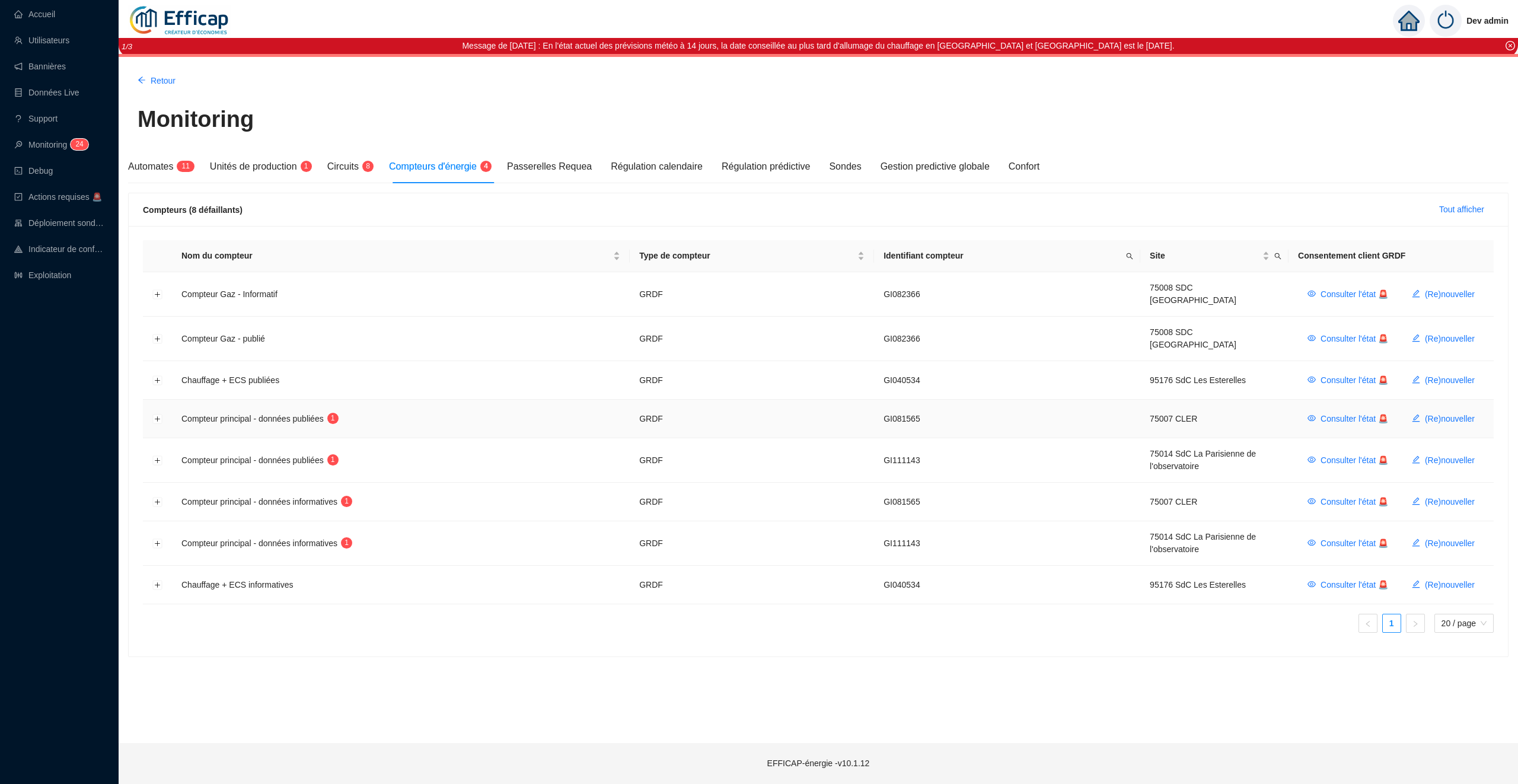
click at [150, 405] on td at bounding box center [157, 419] width 29 height 38
click at [153, 414] on button "Développer la ligne" at bounding box center [158, 419] width 10 height 10
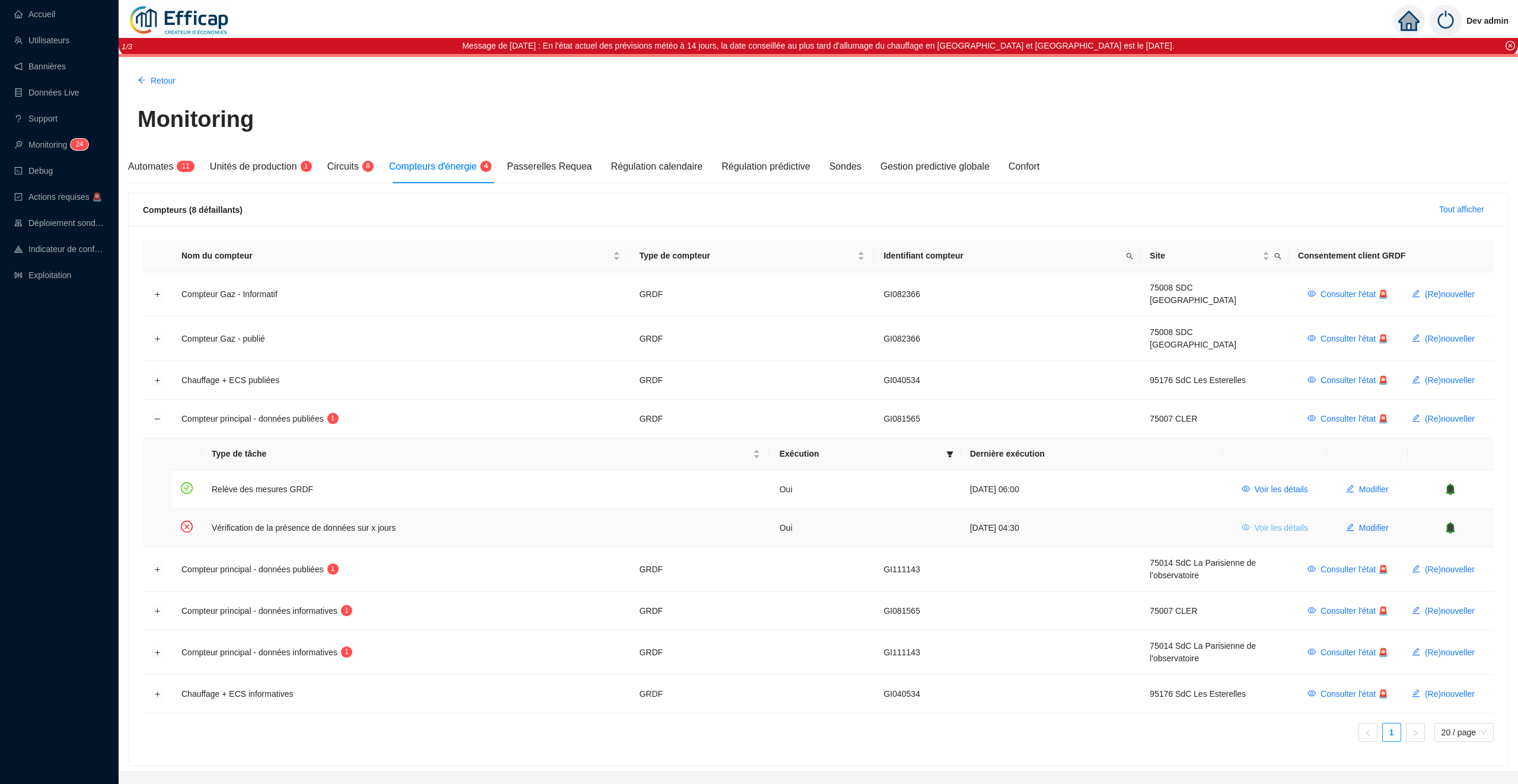
click at [1274, 522] on span "Voir les détails" at bounding box center [1282, 528] width 54 height 12
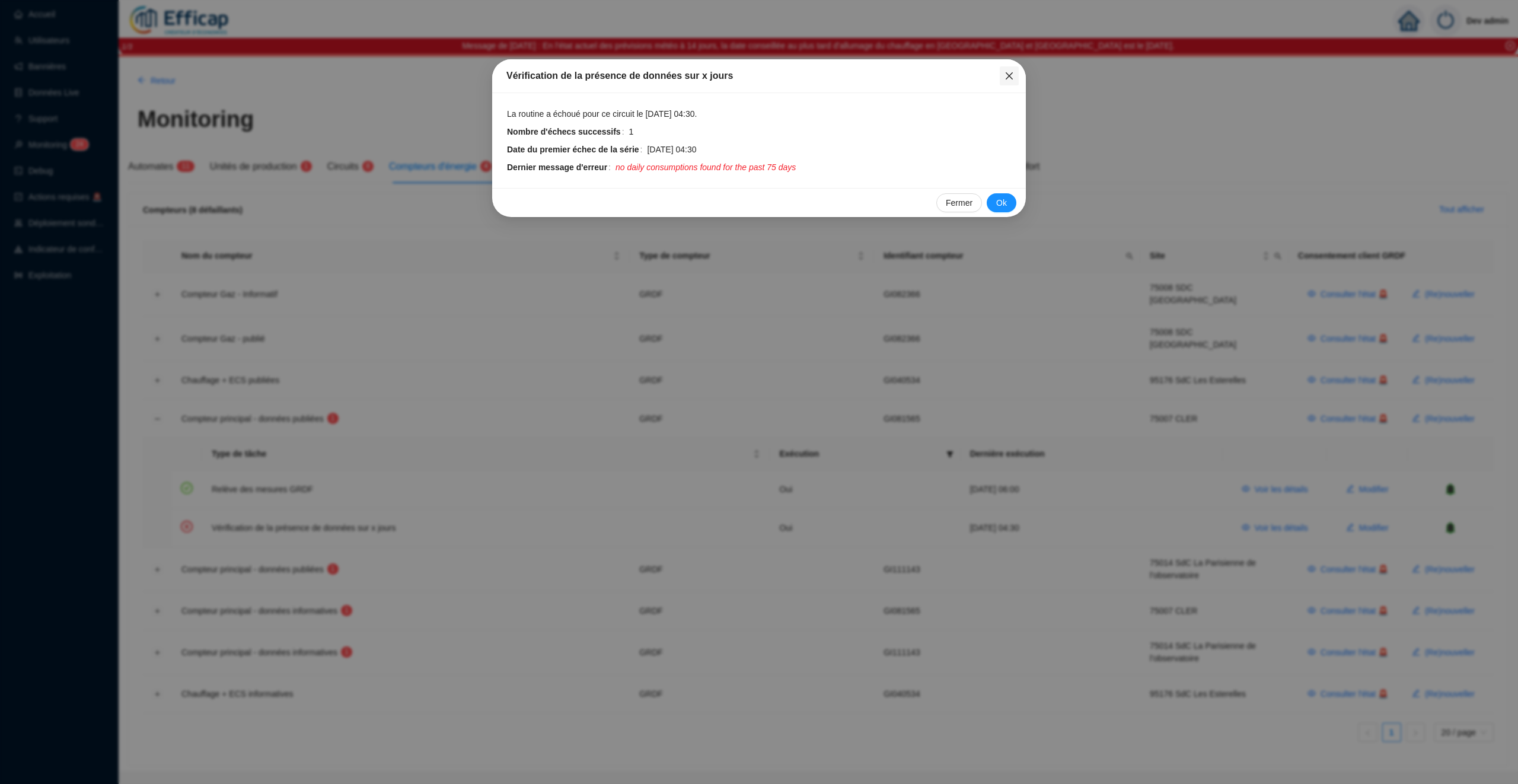
click at [1010, 73] on icon "close" at bounding box center [1010, 76] width 10 height 10
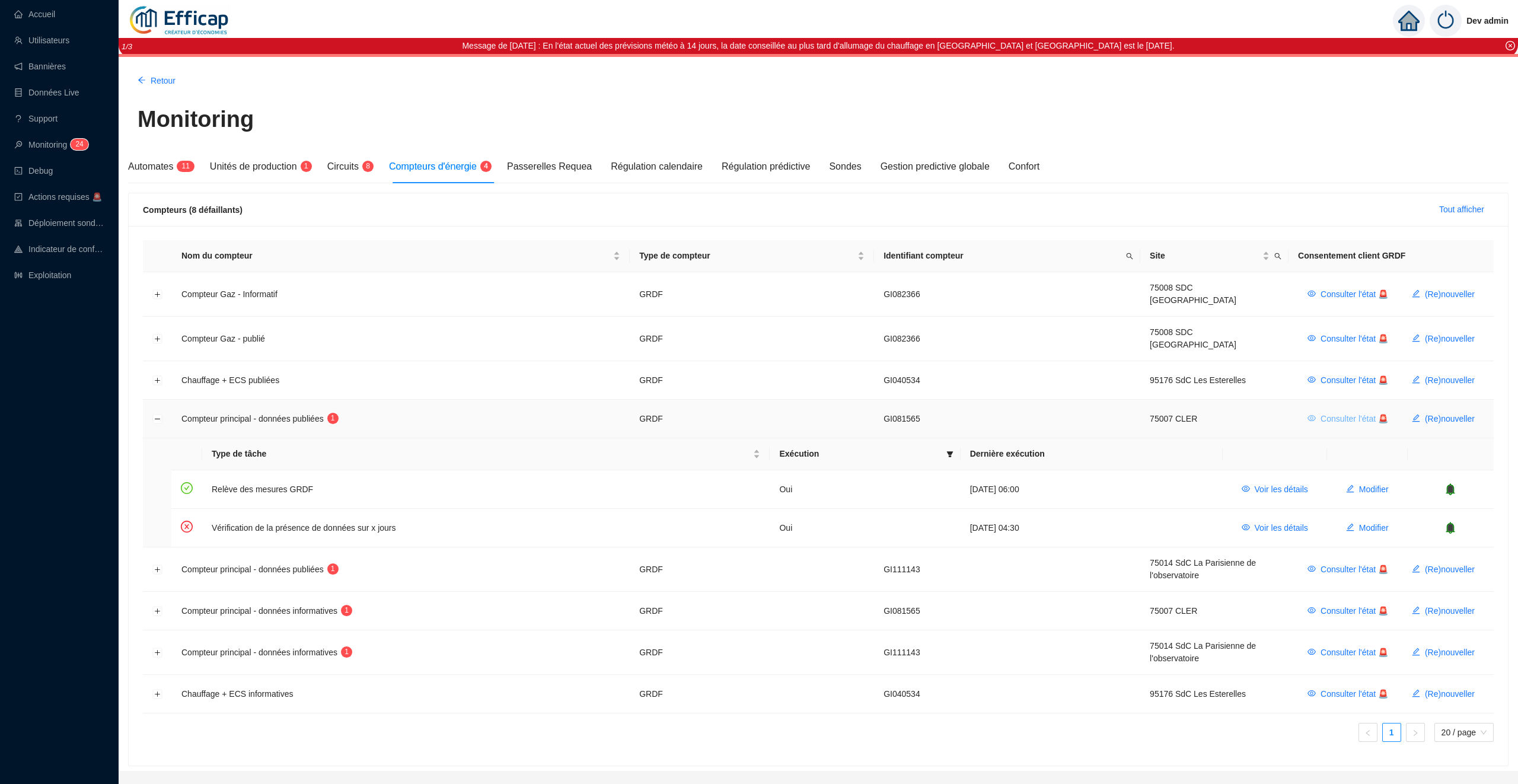
click at [1364, 413] on span "Consulter l'état 🚨" at bounding box center [1355, 419] width 68 height 12
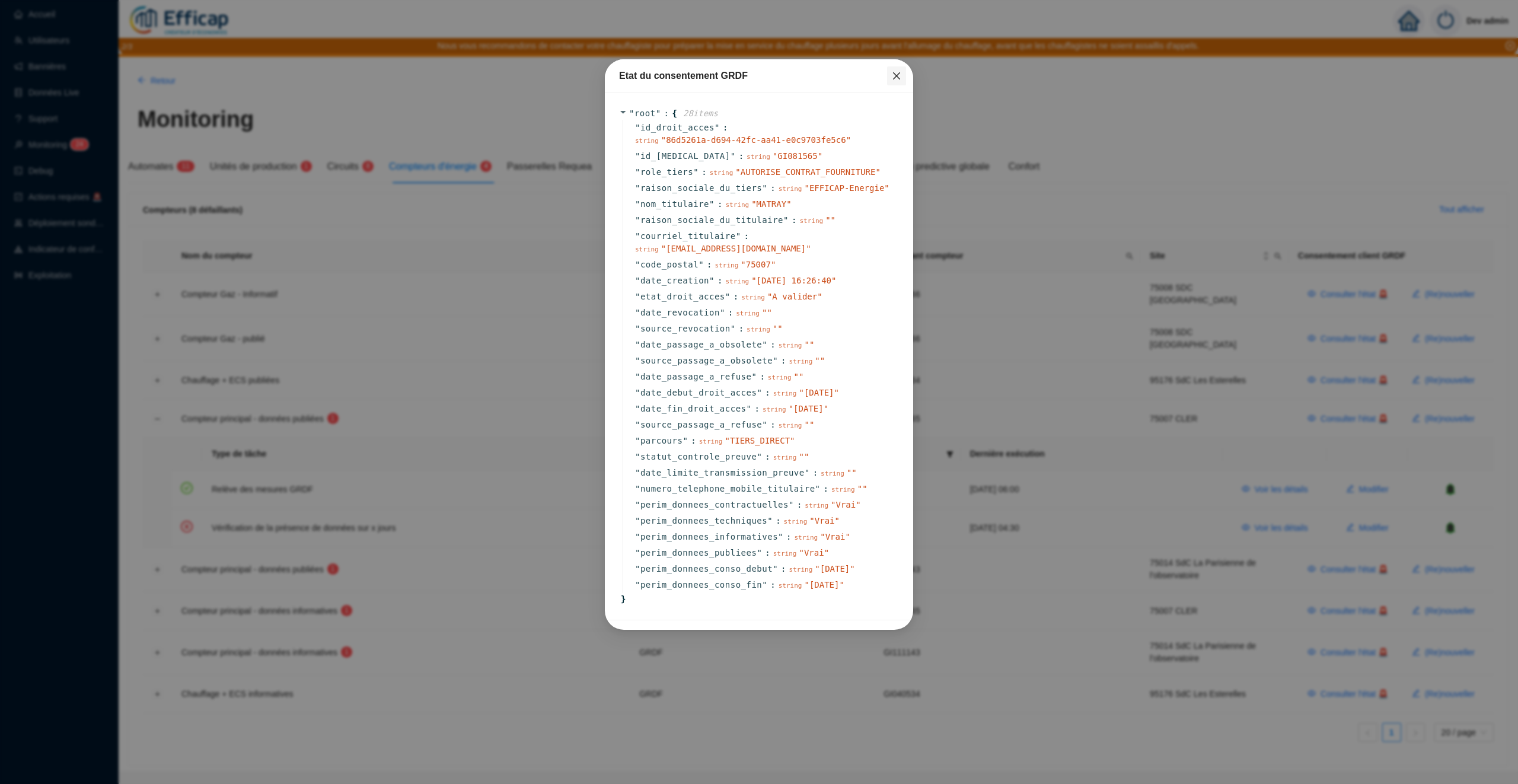
click at [891, 76] on span "Fermer" at bounding box center [897, 76] width 19 height 10
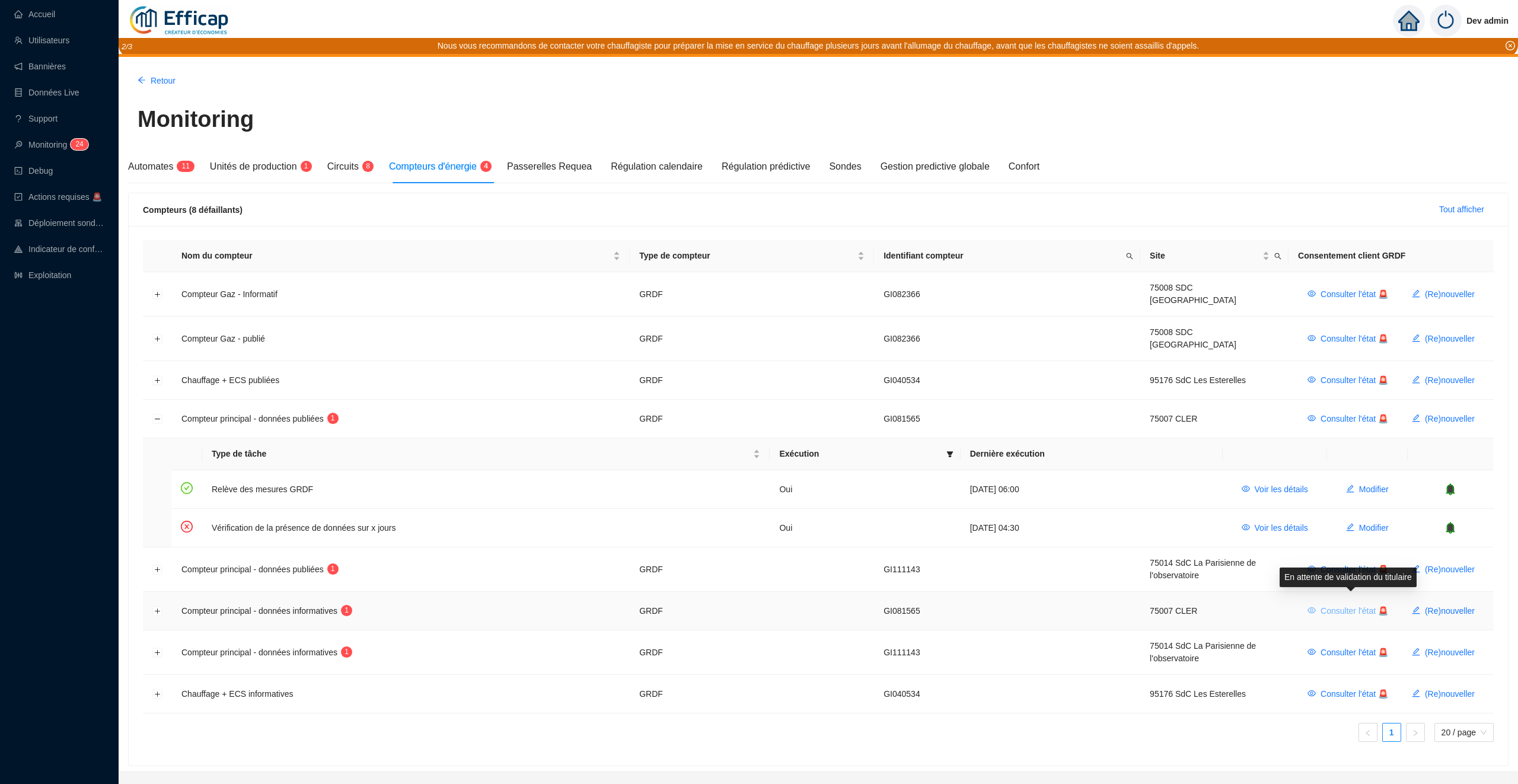
click at [1342, 607] on span "Consulter l'état 🚨" at bounding box center [1355, 611] width 68 height 12
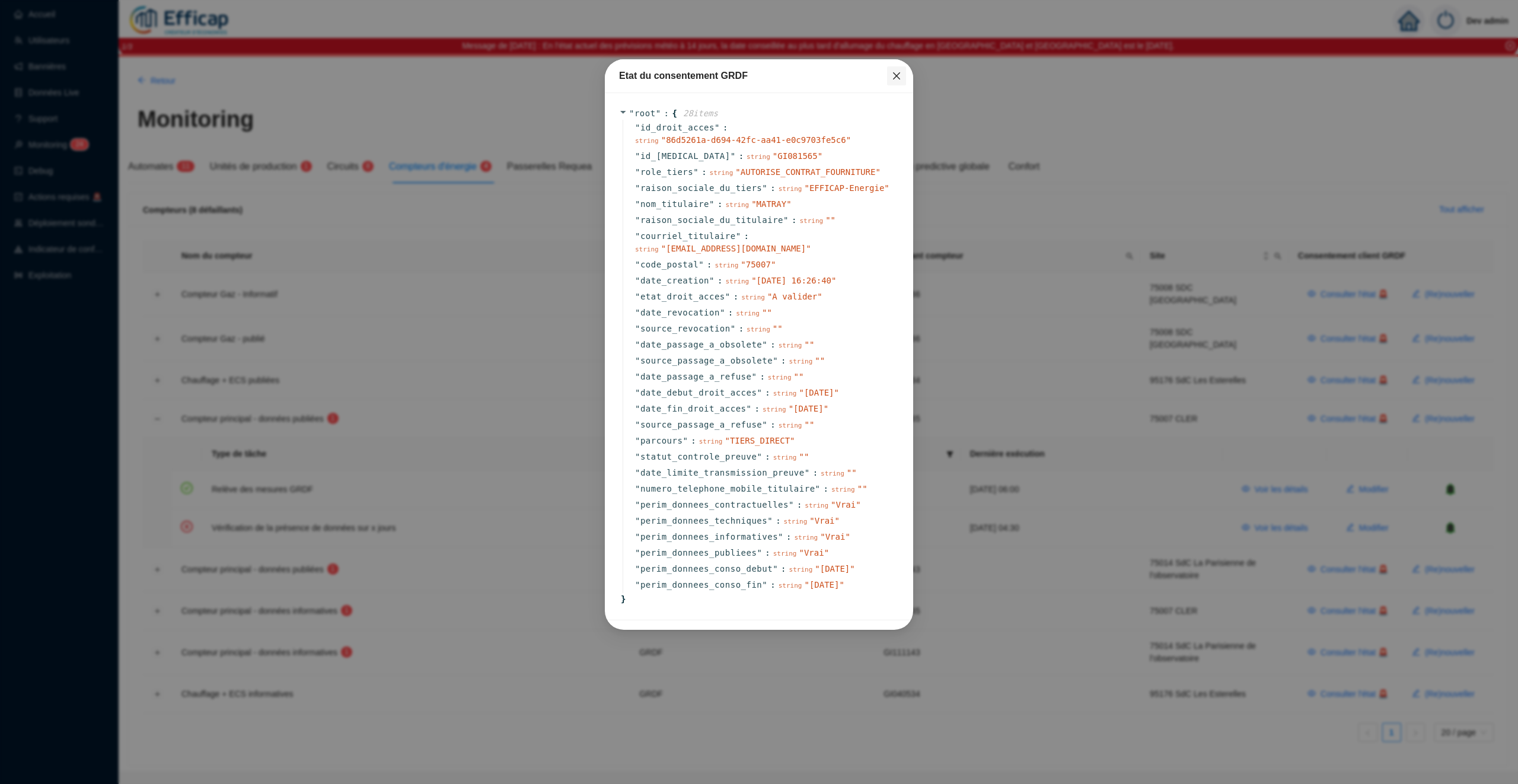
click at [899, 76] on icon "close" at bounding box center [897, 76] width 10 height 10
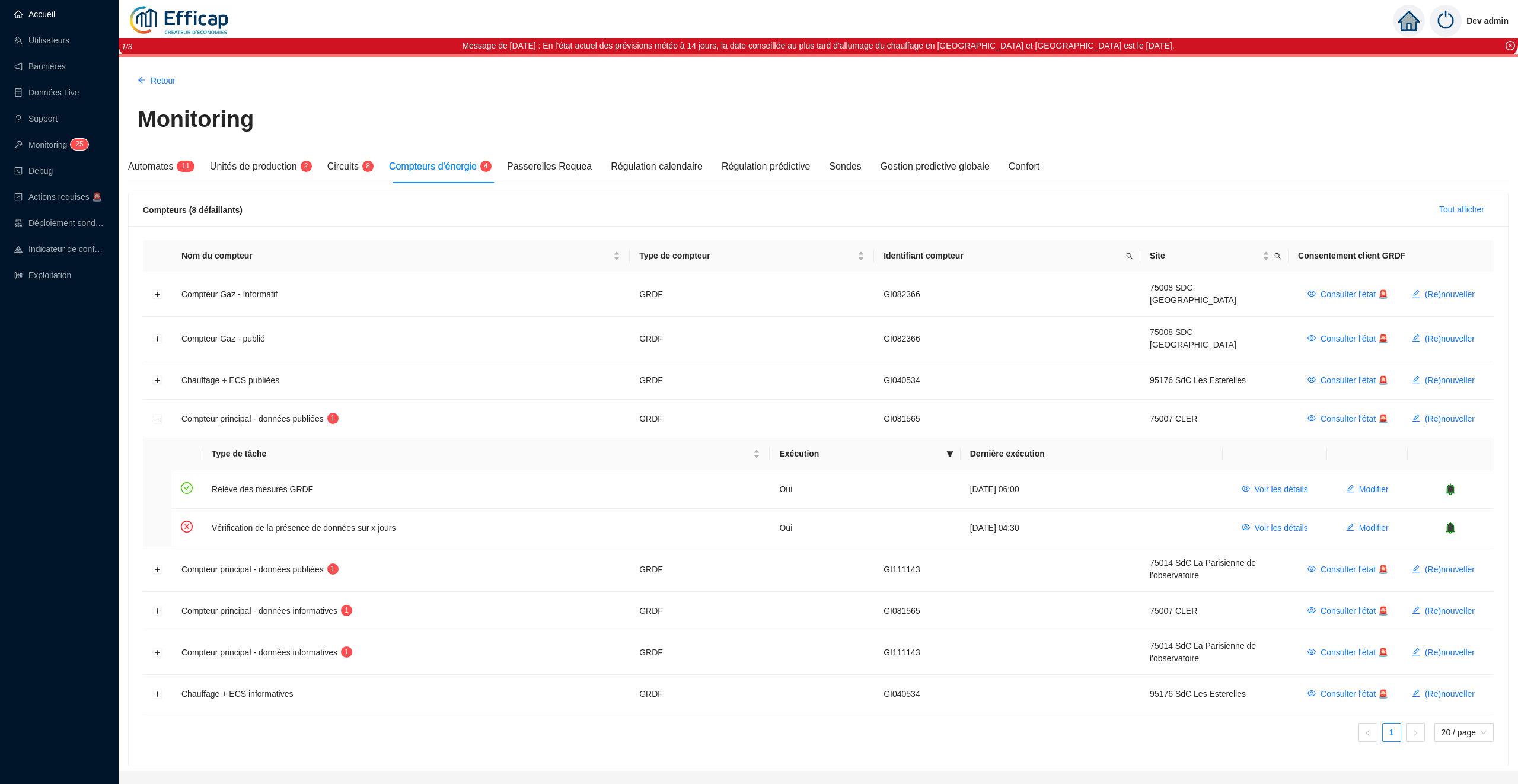
click at [54, 17] on link "Accueil" at bounding box center [35, 14] width 41 height 10
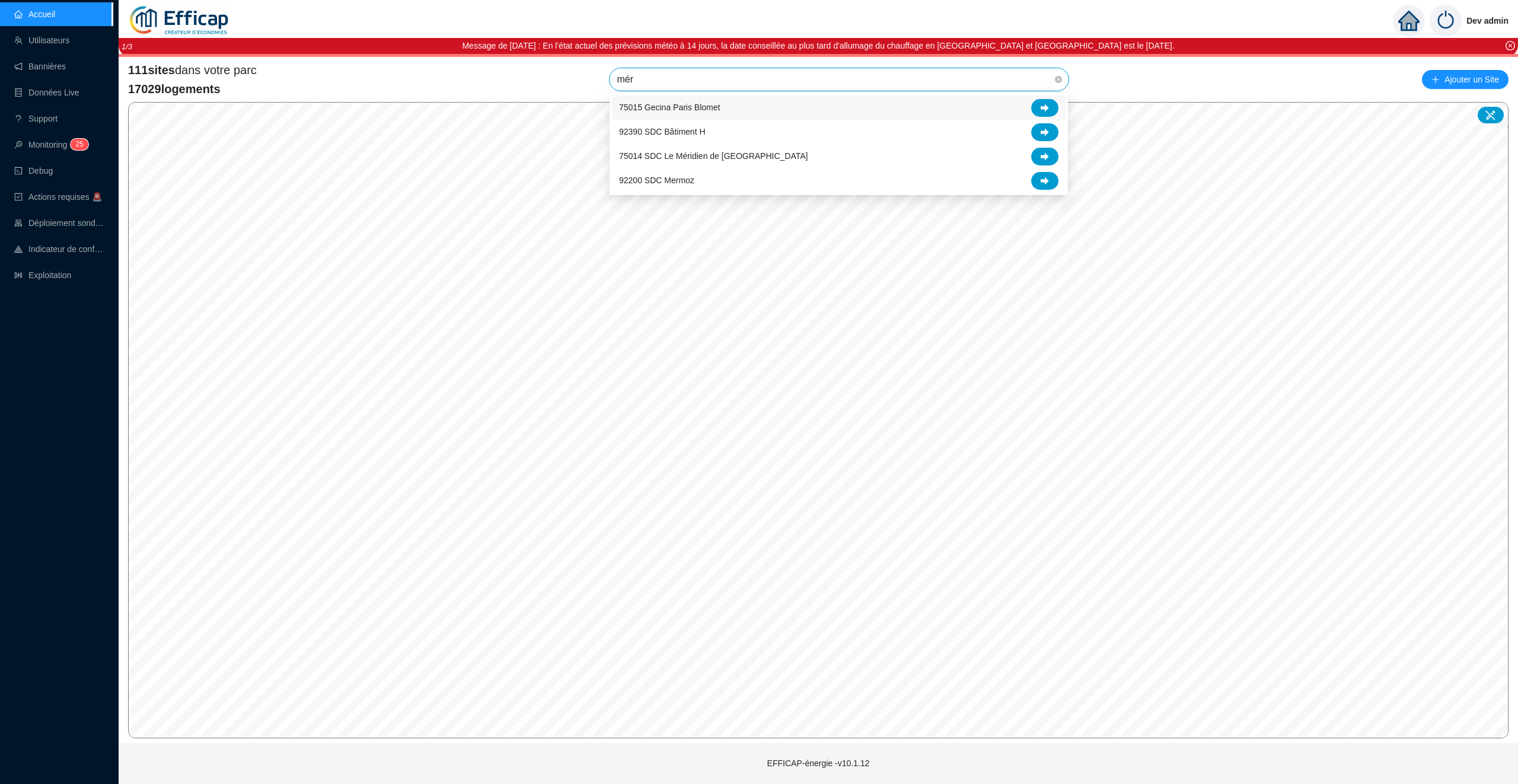
type input "méri"
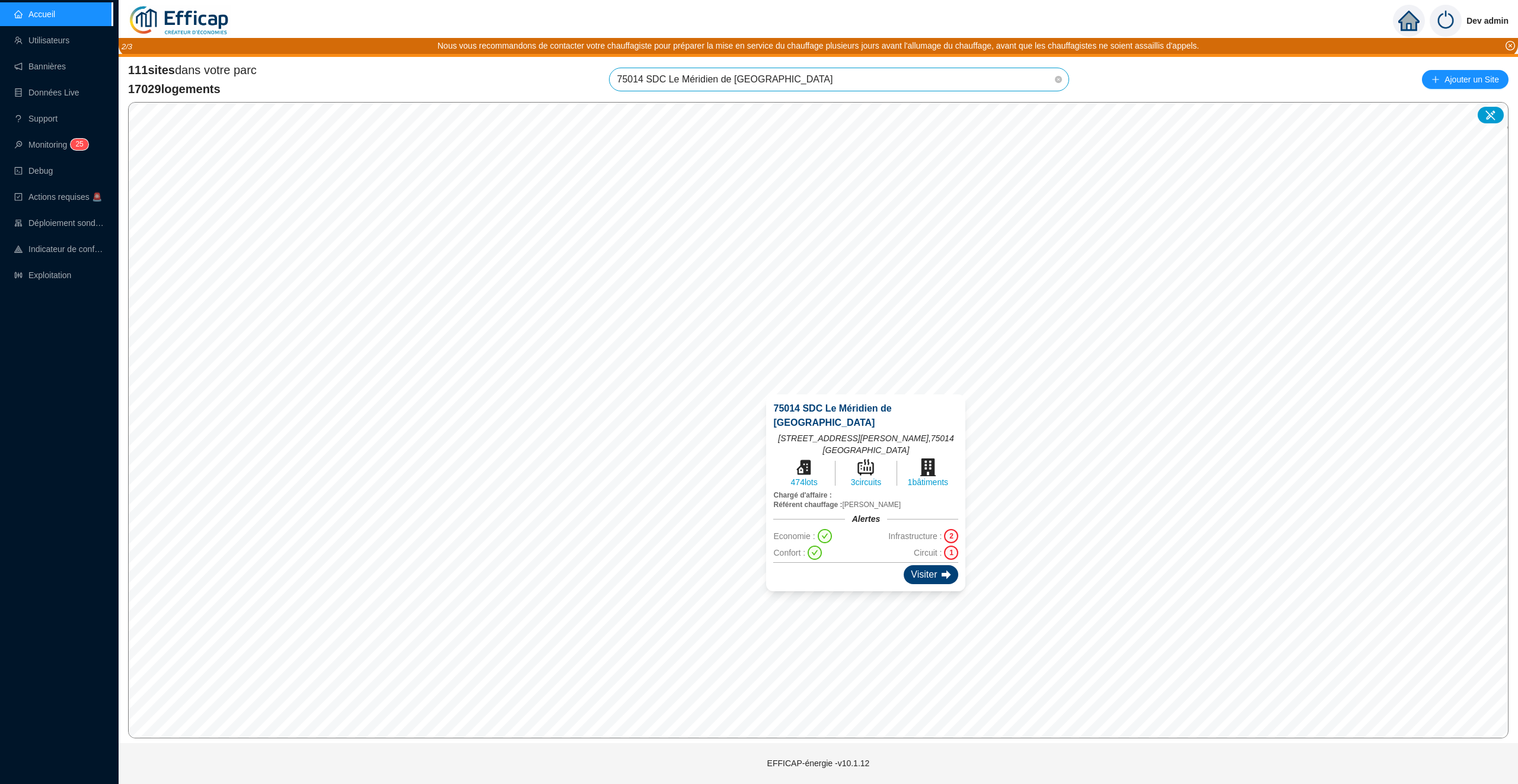
click at [932, 565] on div "Visiter" at bounding box center [932, 575] width 55 height 19
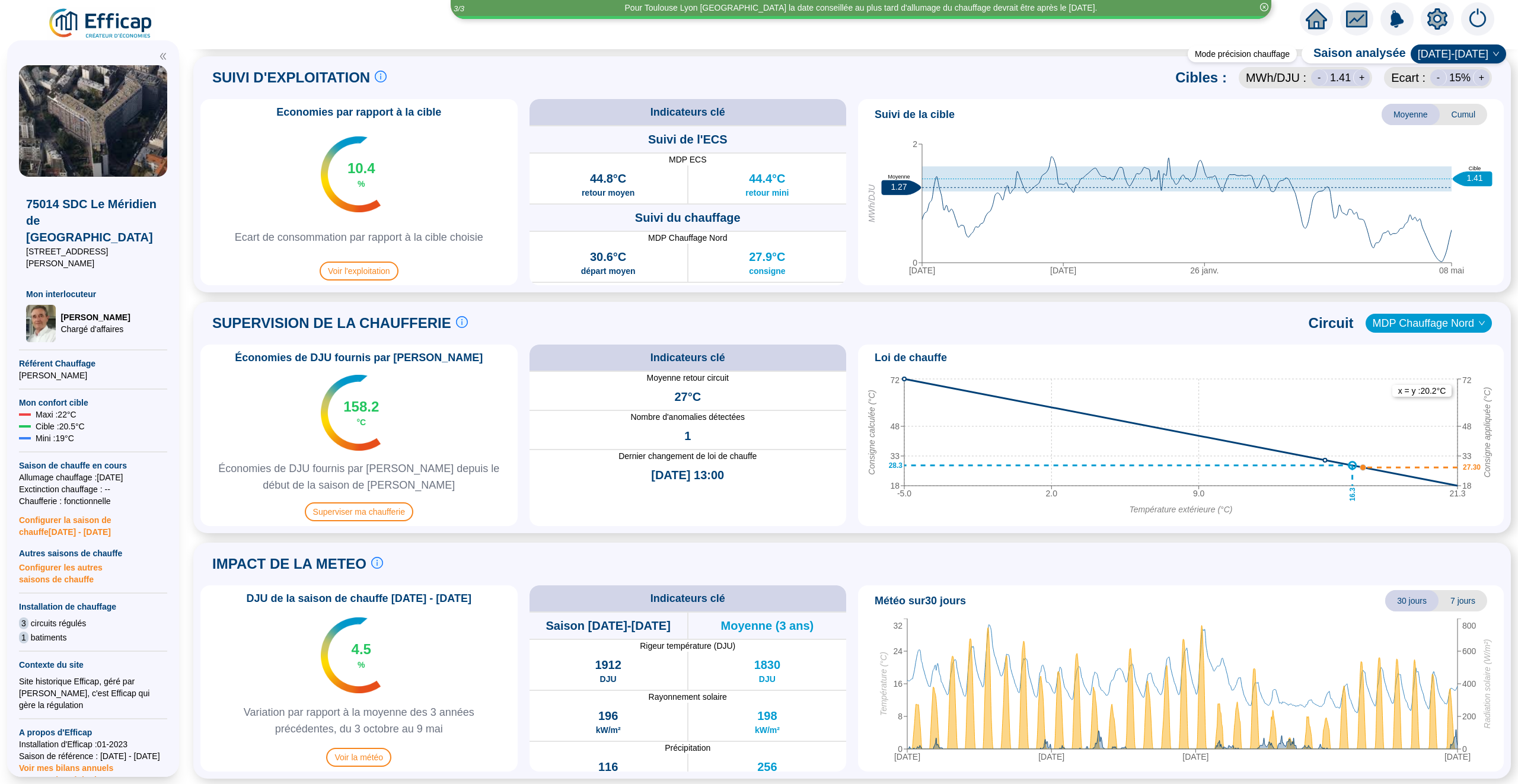
scroll to position [548, 0]
click at [373, 516] on span "Superviser ma chaufferie" at bounding box center [359, 511] width 108 height 19
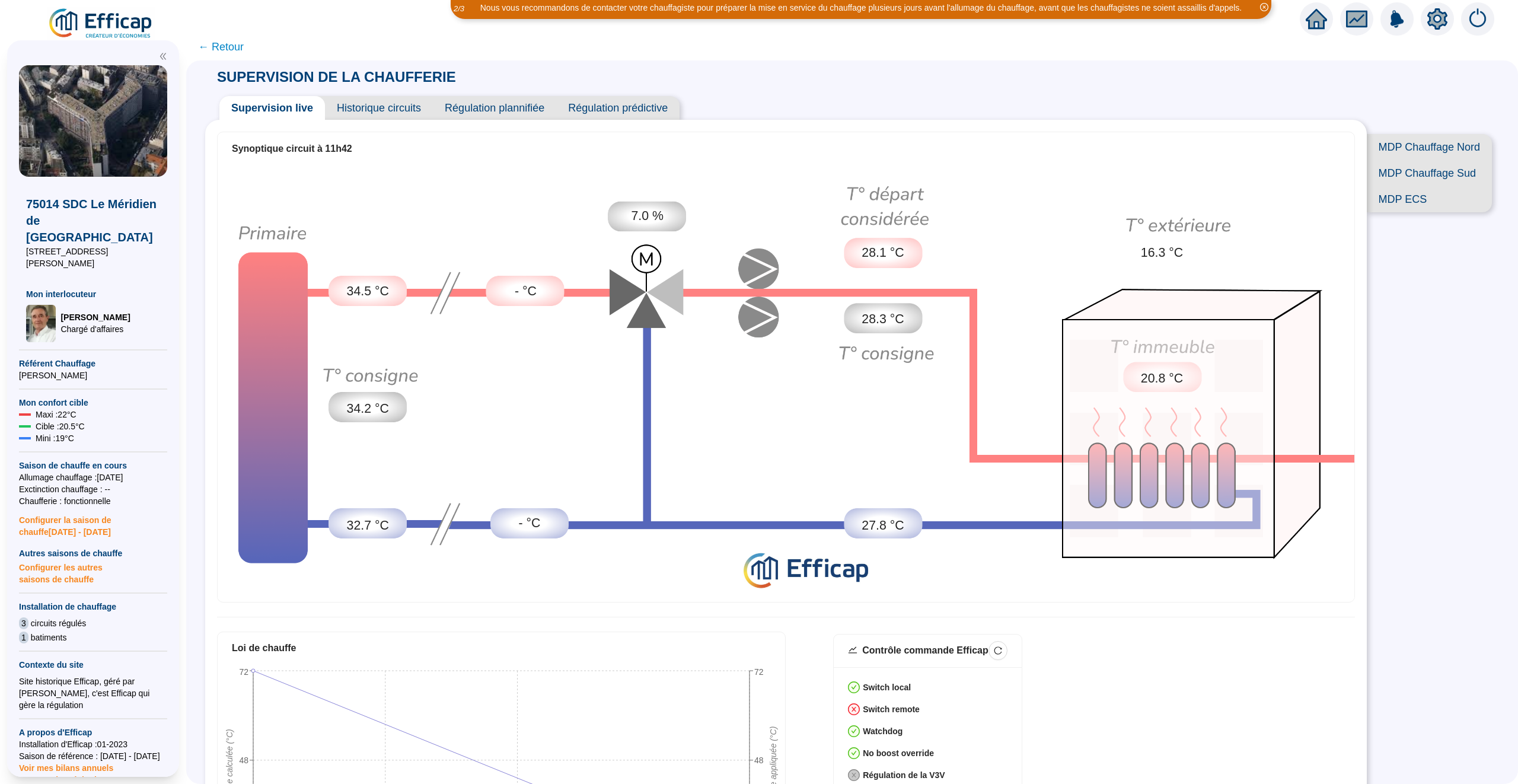
click at [1483, 372] on div "SUPERVISION DE LA CHAUFFERIE Supervision live Historique circuits Régulation pl…" at bounding box center [852, 422] width 1332 height 724
click at [1463, 142] on span "MDP Chauffage Nord" at bounding box center [1430, 147] width 125 height 26
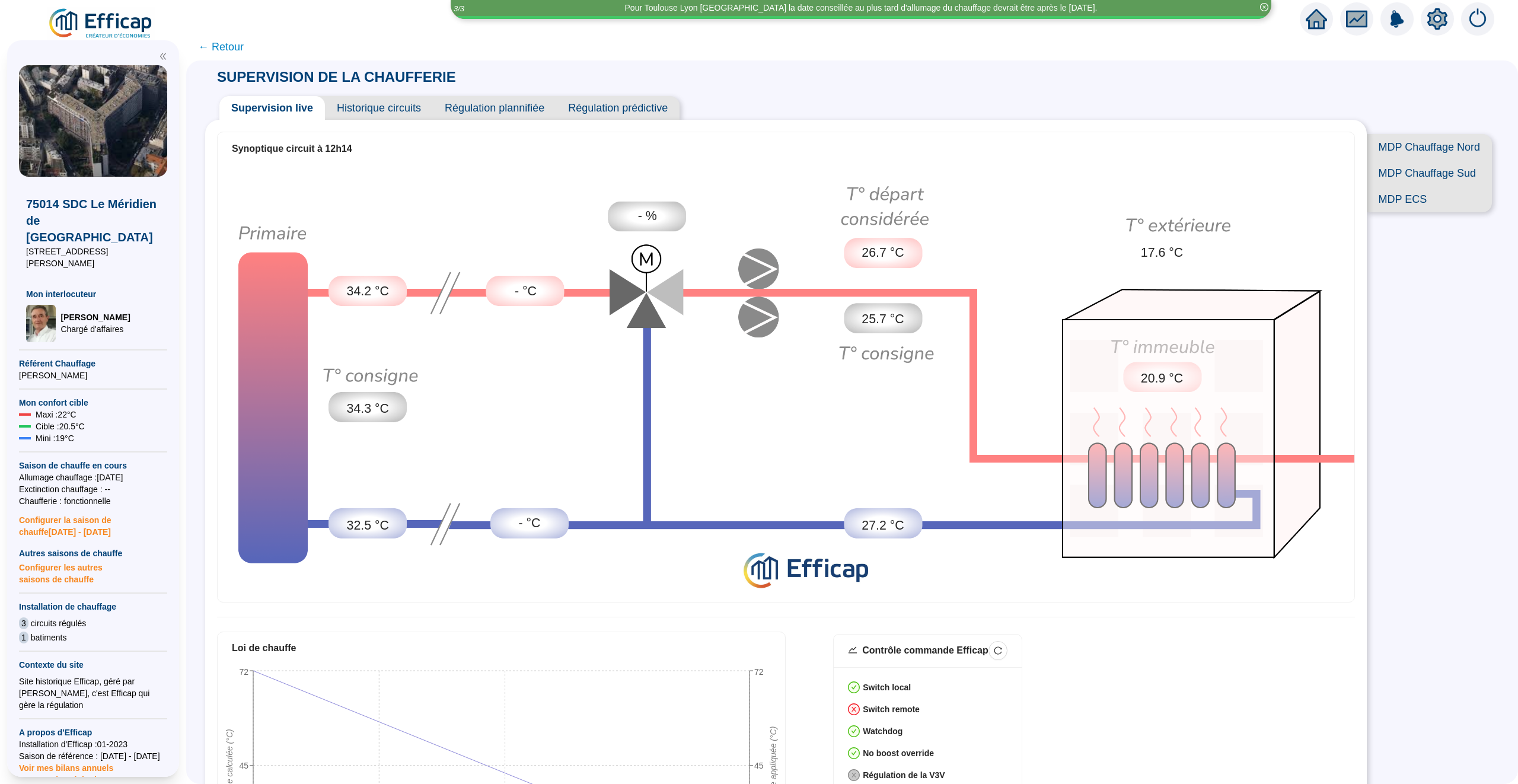
click at [1312, 21] on icon "home" at bounding box center [1316, 19] width 21 height 16
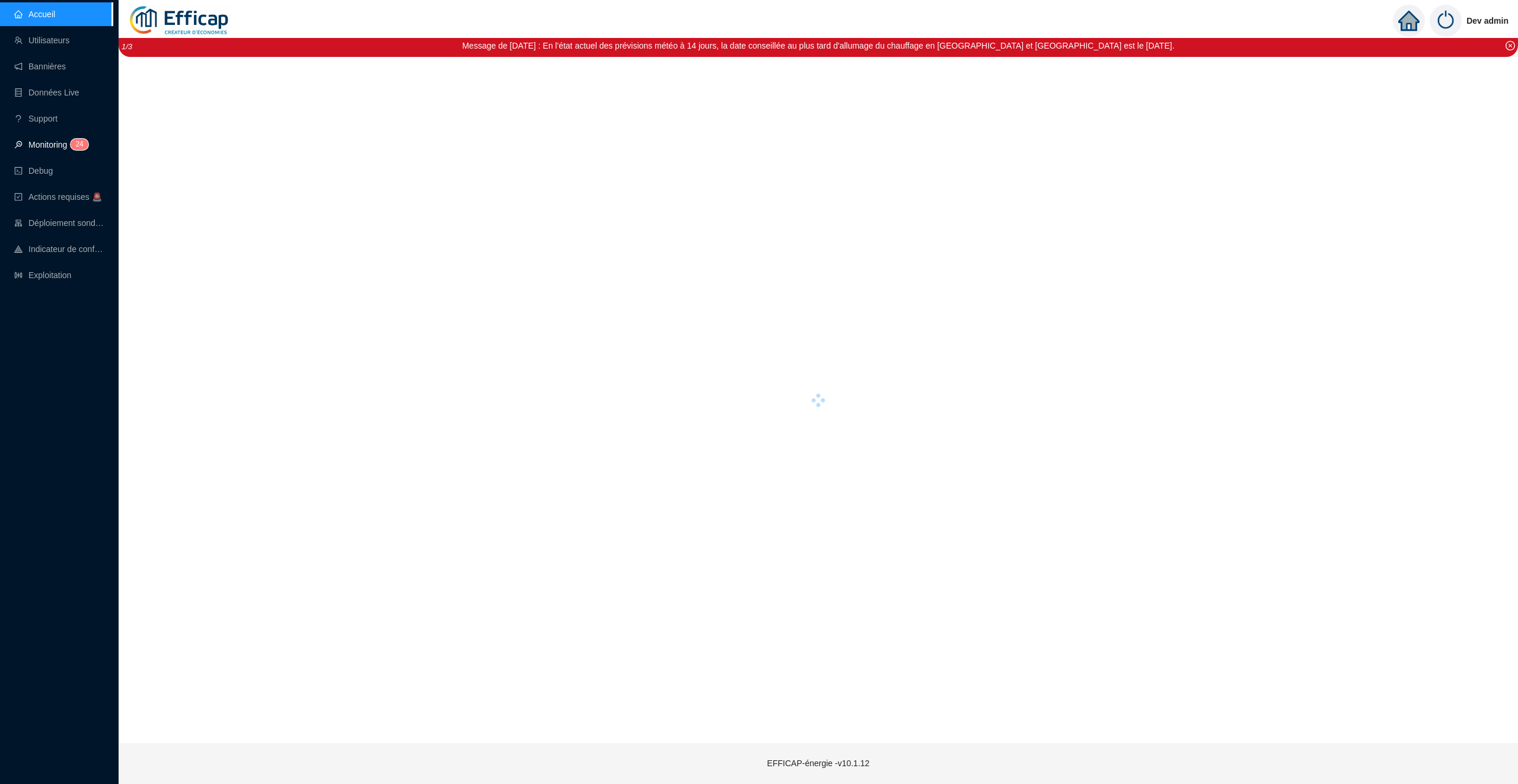
click at [67, 140] on link "Monitoring 2 4" at bounding box center [49, 145] width 71 height 10
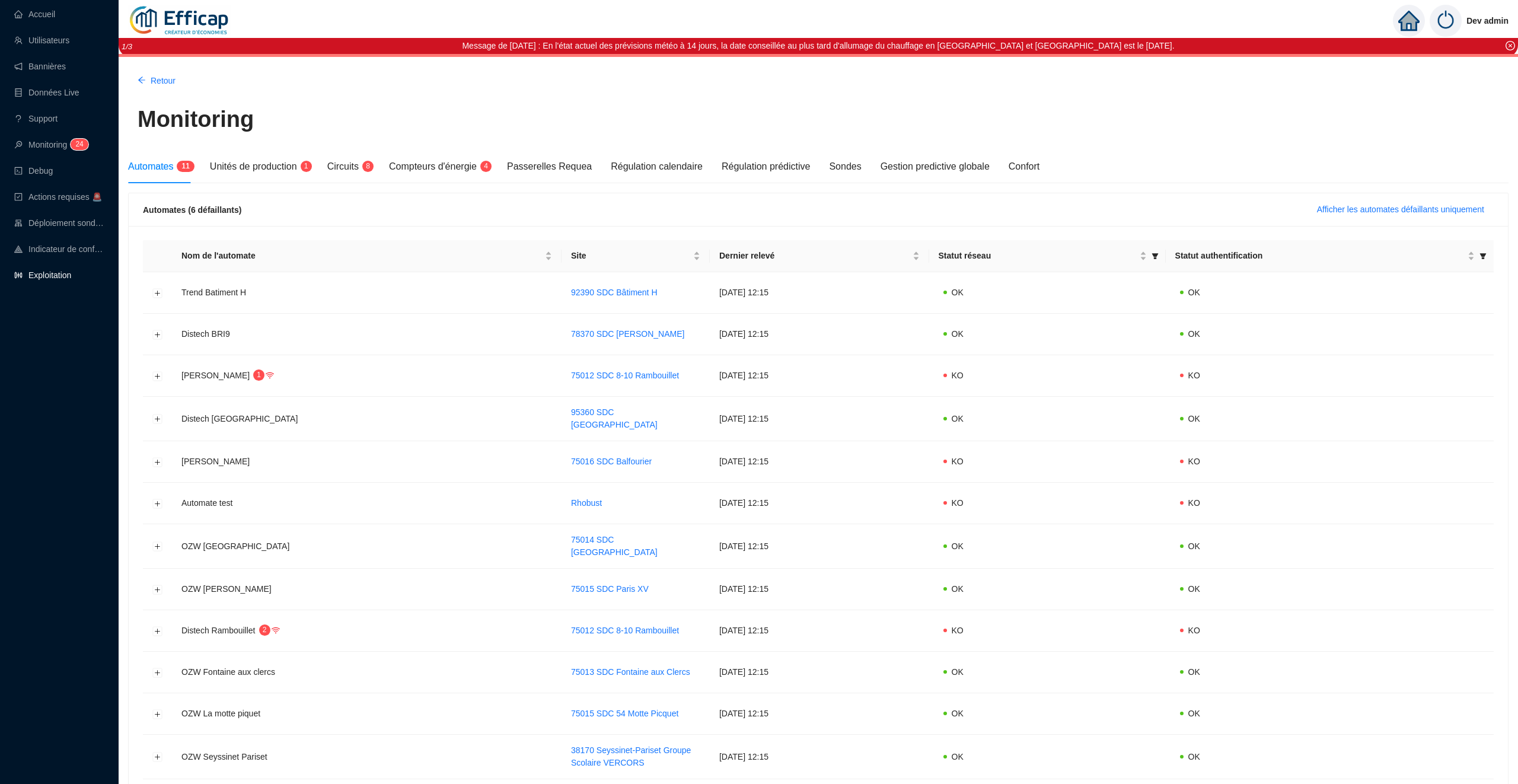
click at [52, 288] on ul "Accueil Utilisateurs Bannières Données Live Support Monitoring 2 4 Debug Action…" at bounding box center [56, 145] width 112 height 289
click at [52, 278] on link "Exploitation" at bounding box center [43, 275] width 57 height 10
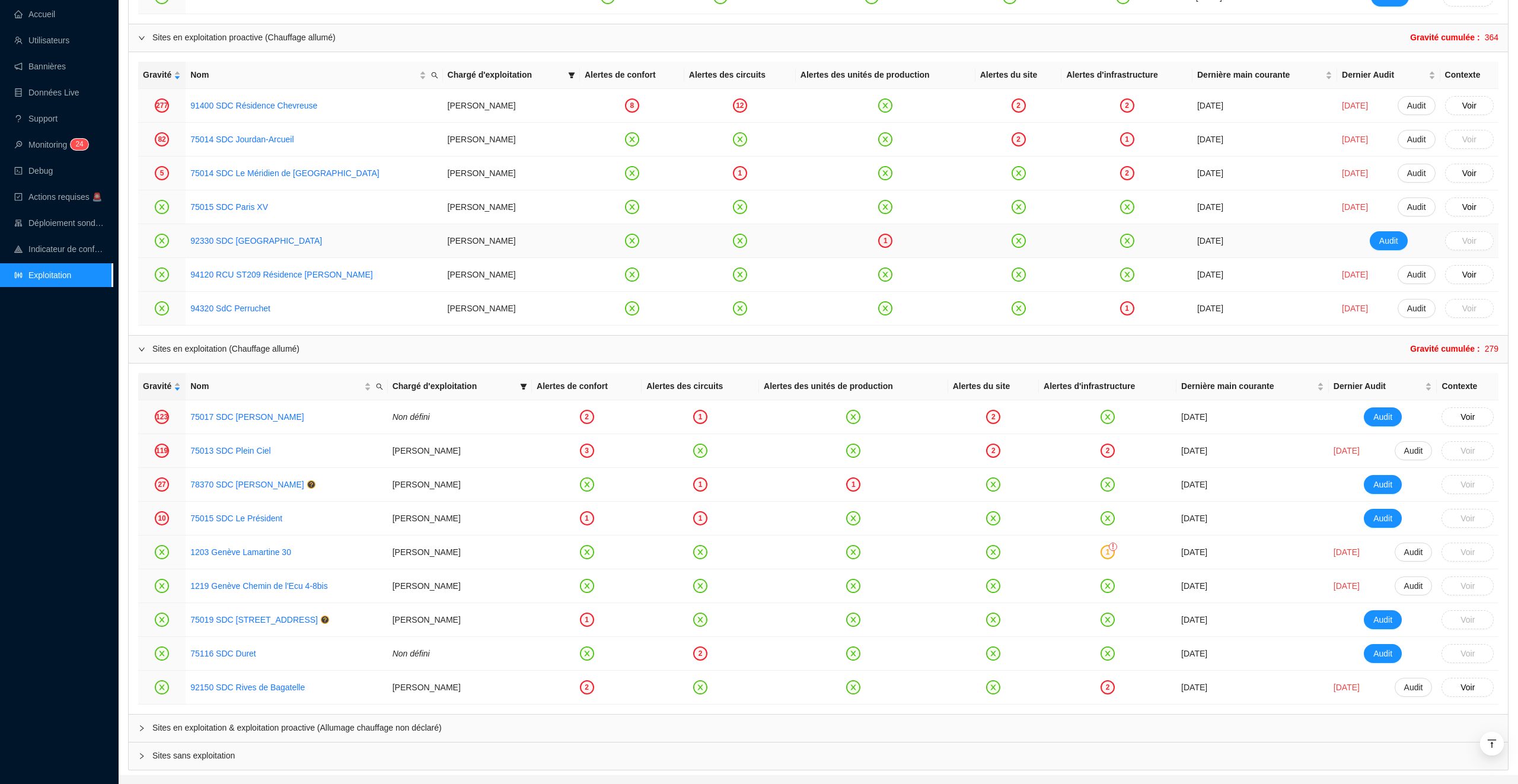
scroll to position [1130, 0]
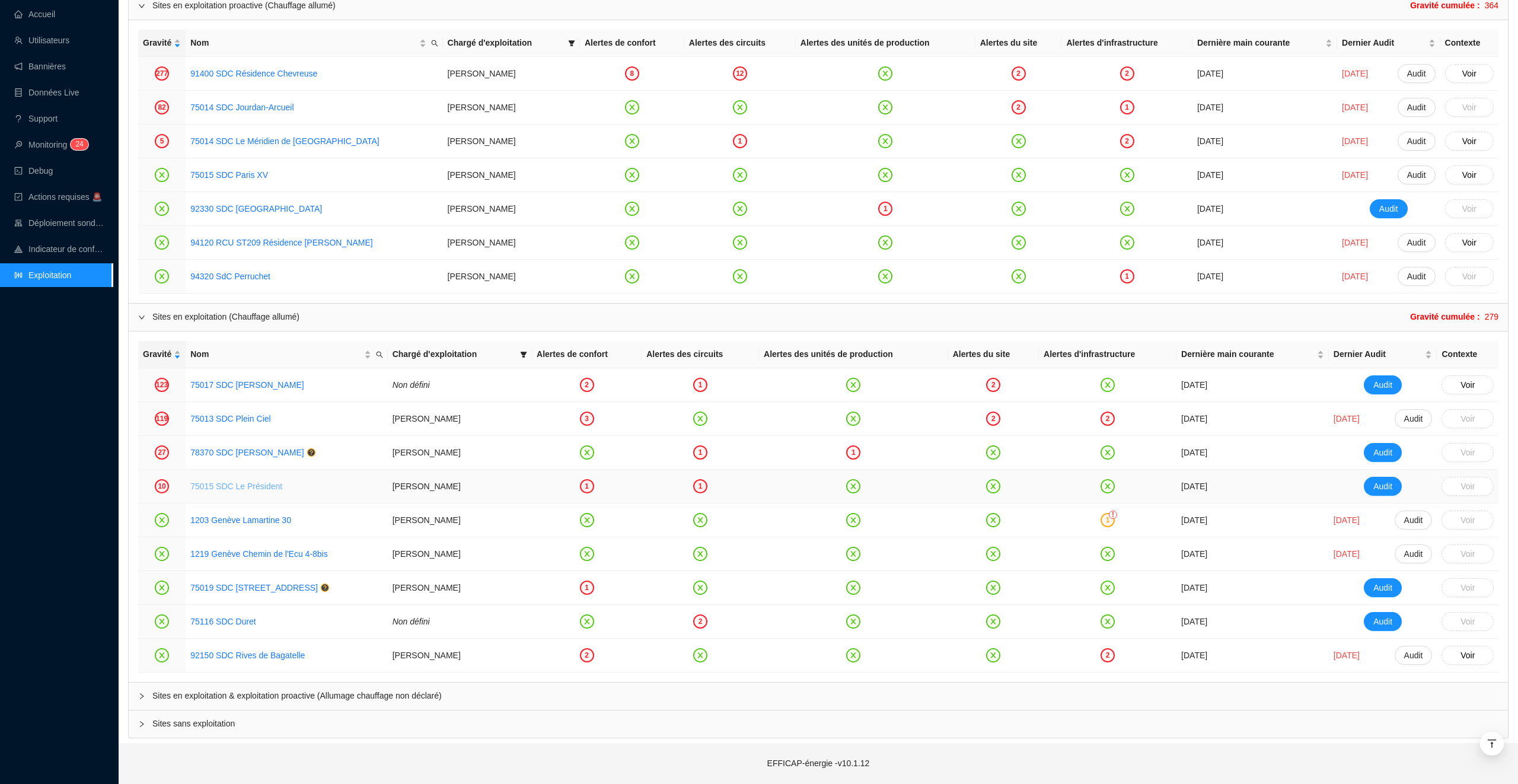
click at [248, 483] on link "75015 SDC Le Président" at bounding box center [237, 486] width 92 height 10
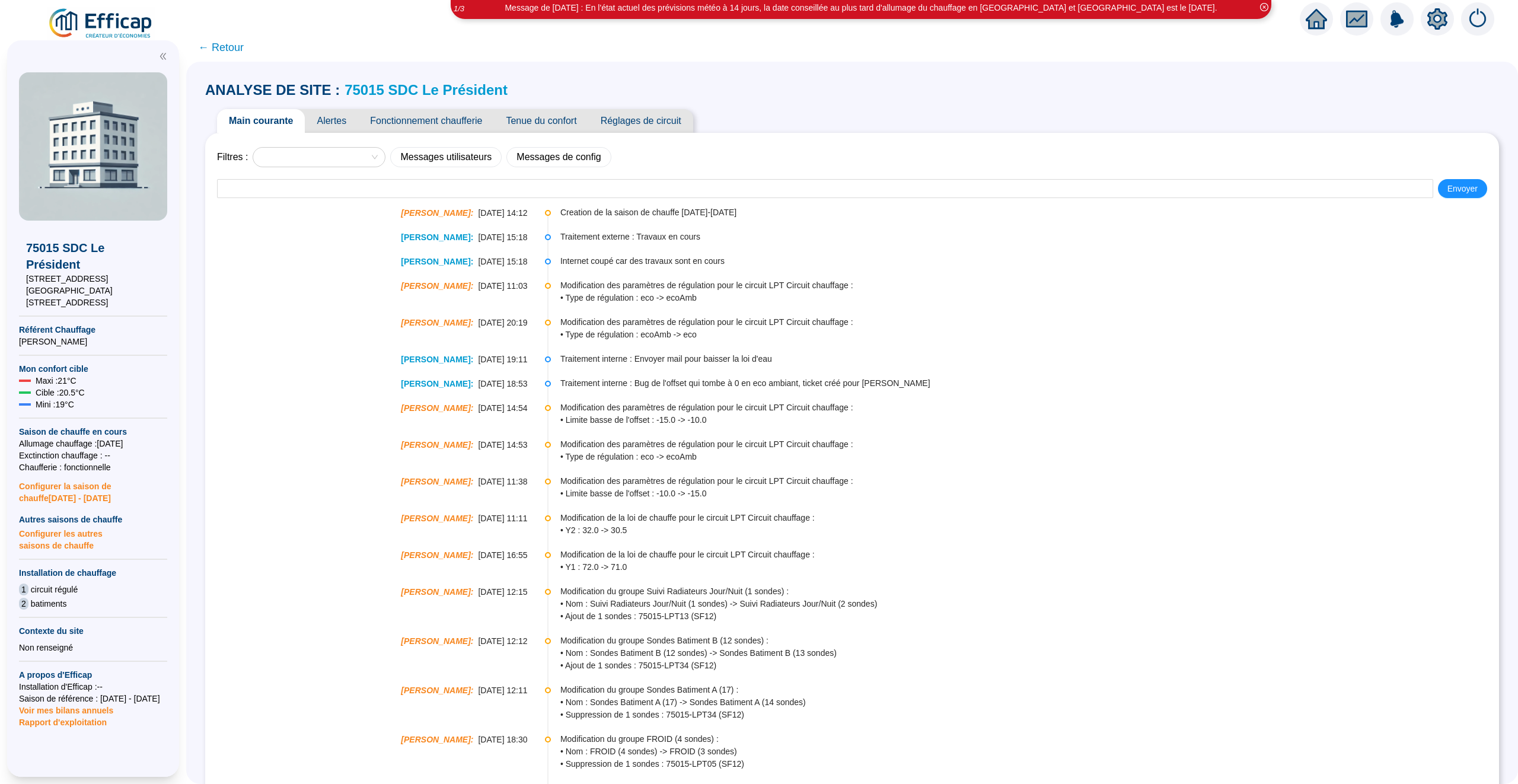
click at [366, 88] on link "75015 SDC Le Président" at bounding box center [426, 89] width 163 height 16
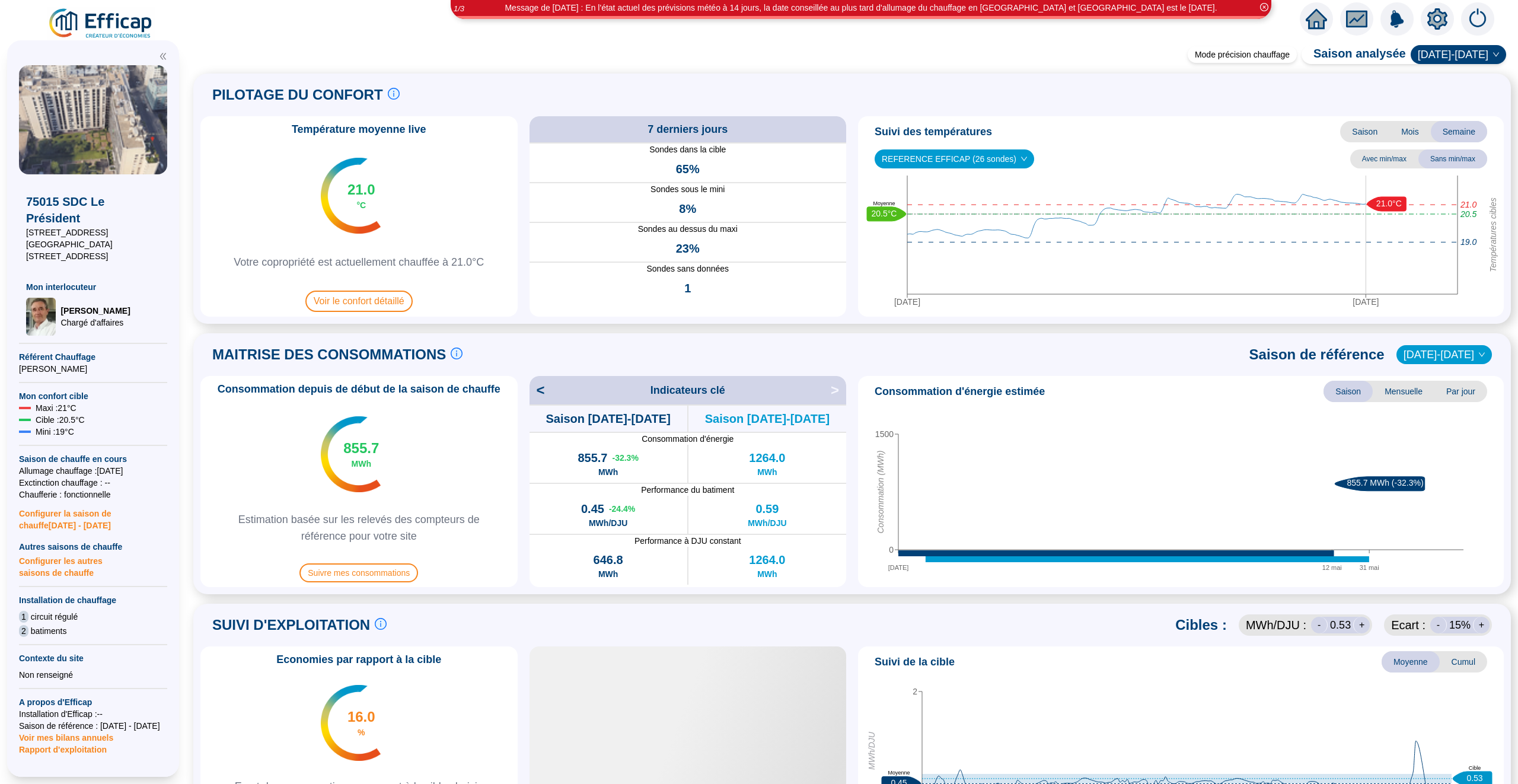
click at [953, 165] on span "REFERENCE EFFICAP (26 sondes)" at bounding box center [955, 159] width 145 height 18
click at [848, 175] on div "Température moyenne live 21.0 °C Votre copropriété est actuellement chauffée à …" at bounding box center [852, 216] width 1303 height 200
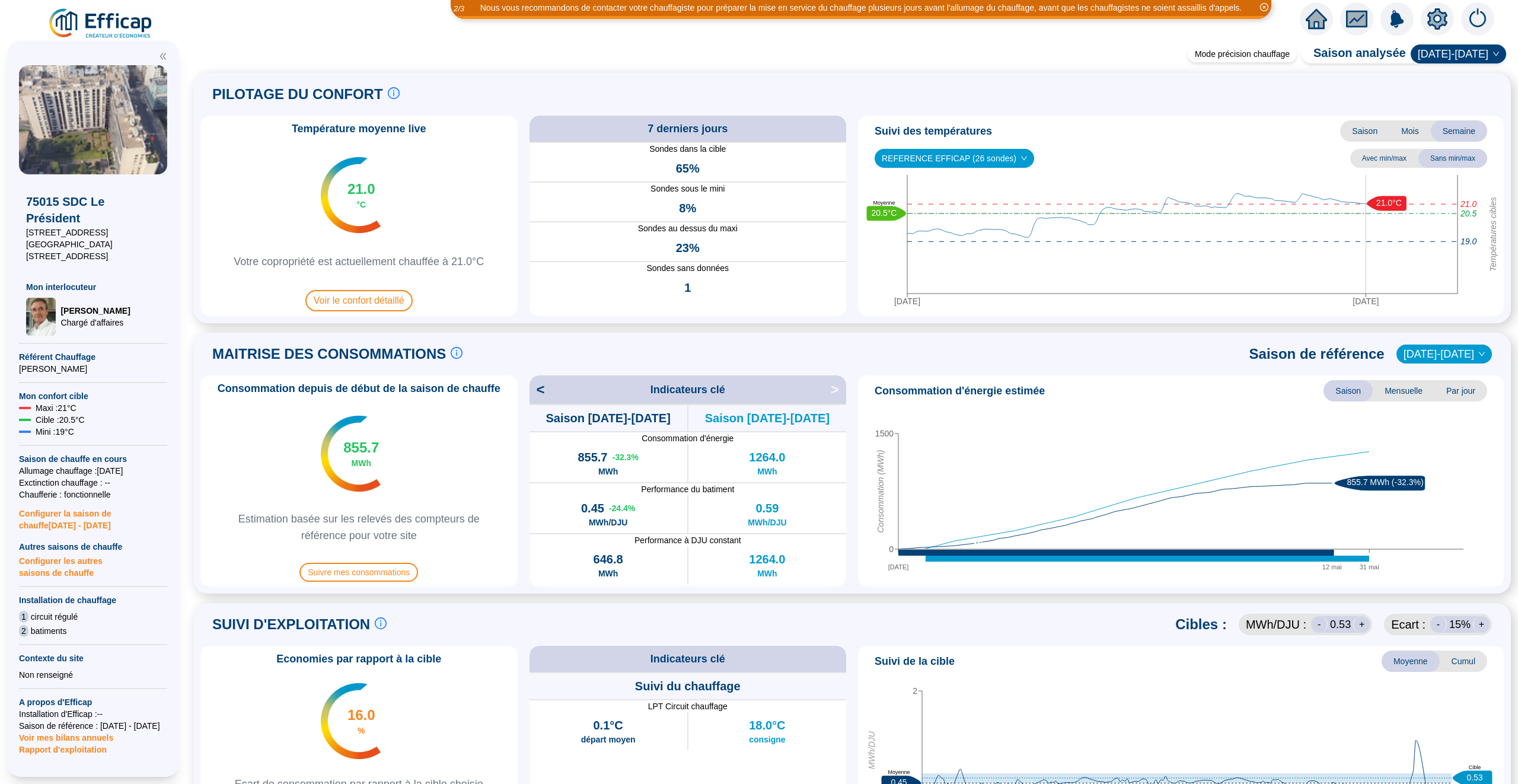
click at [1321, 25] on icon "home" at bounding box center [1316, 19] width 21 height 16
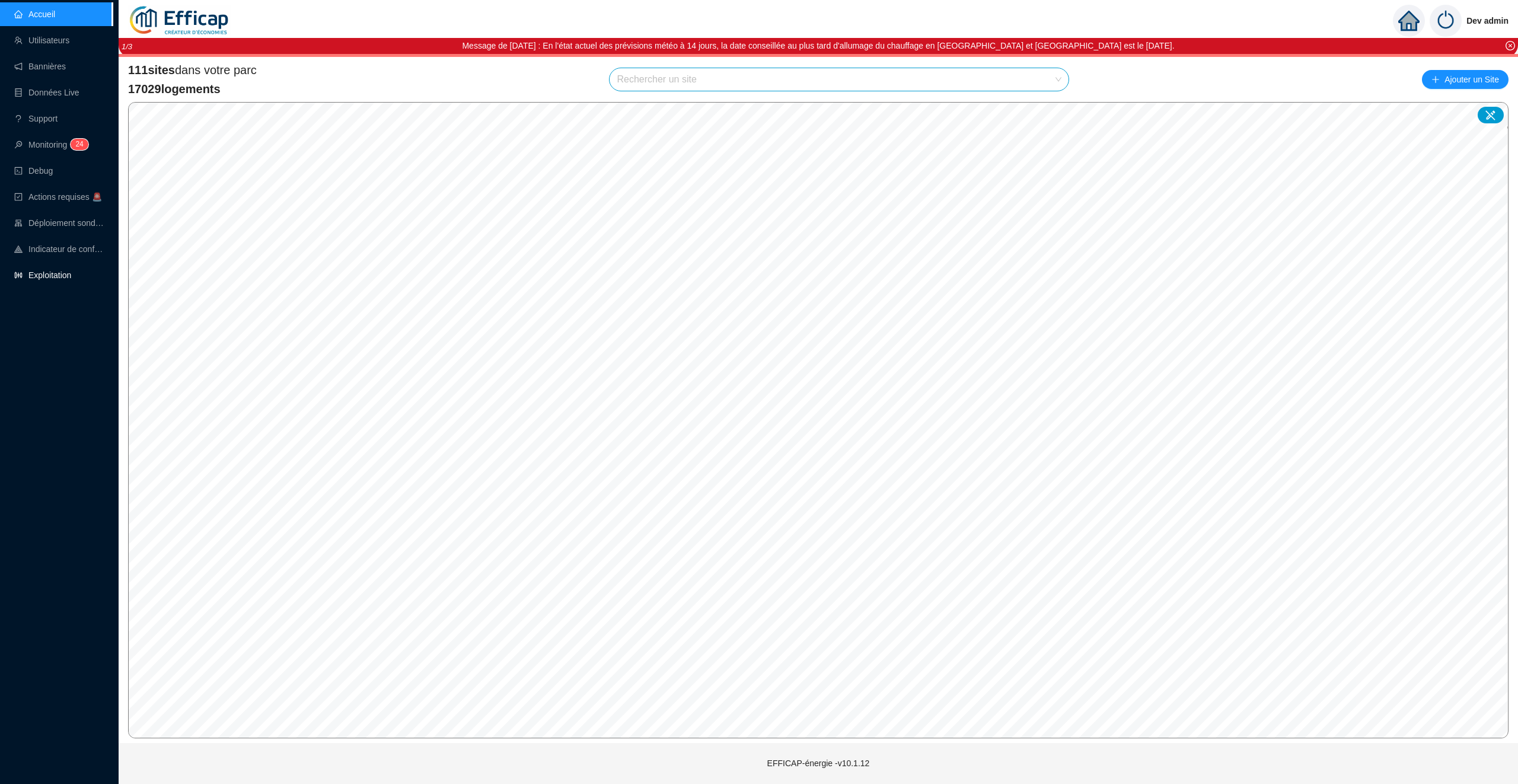
click at [71, 272] on link "Exploitation" at bounding box center [43, 275] width 57 height 10
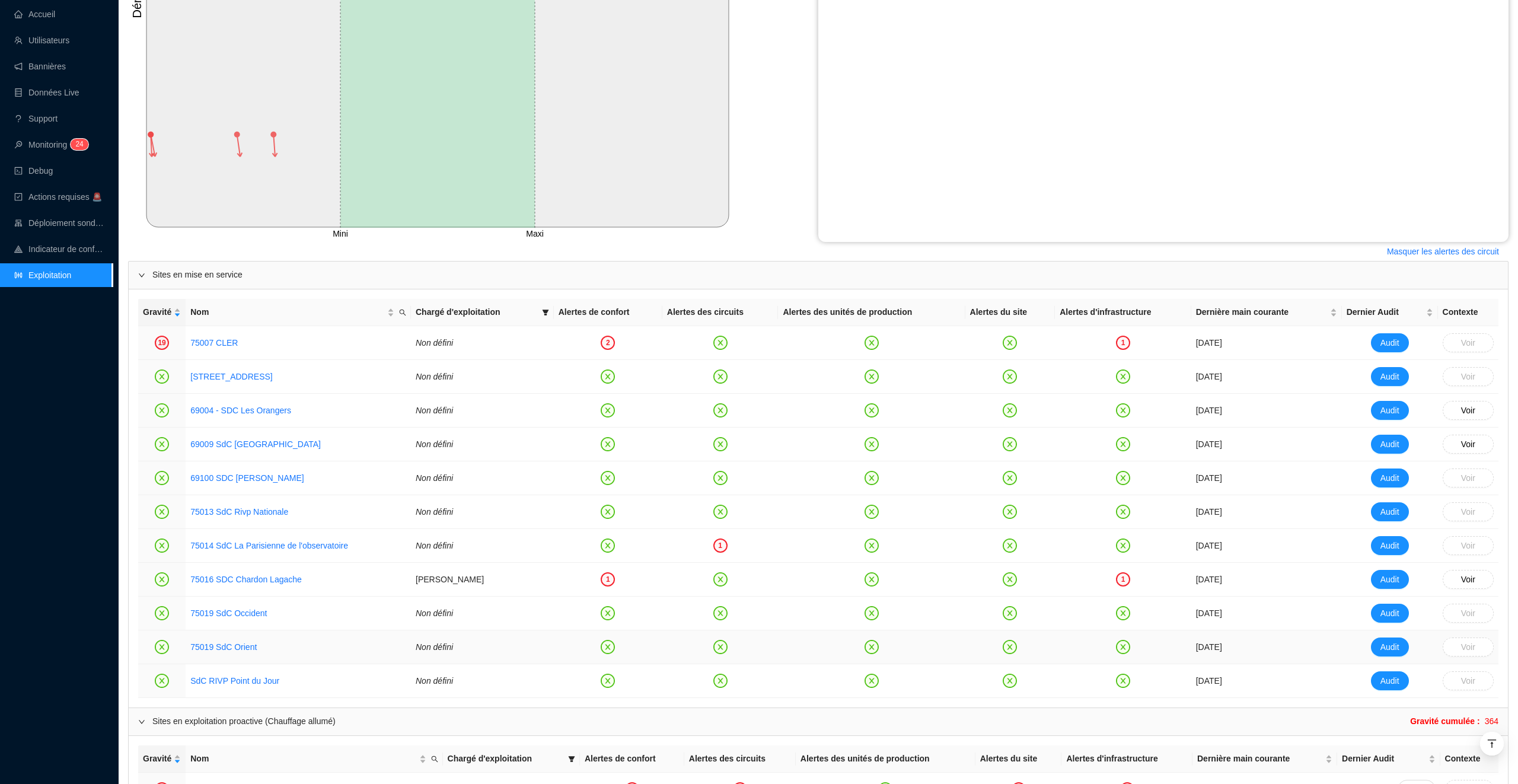
scroll to position [491, 0]
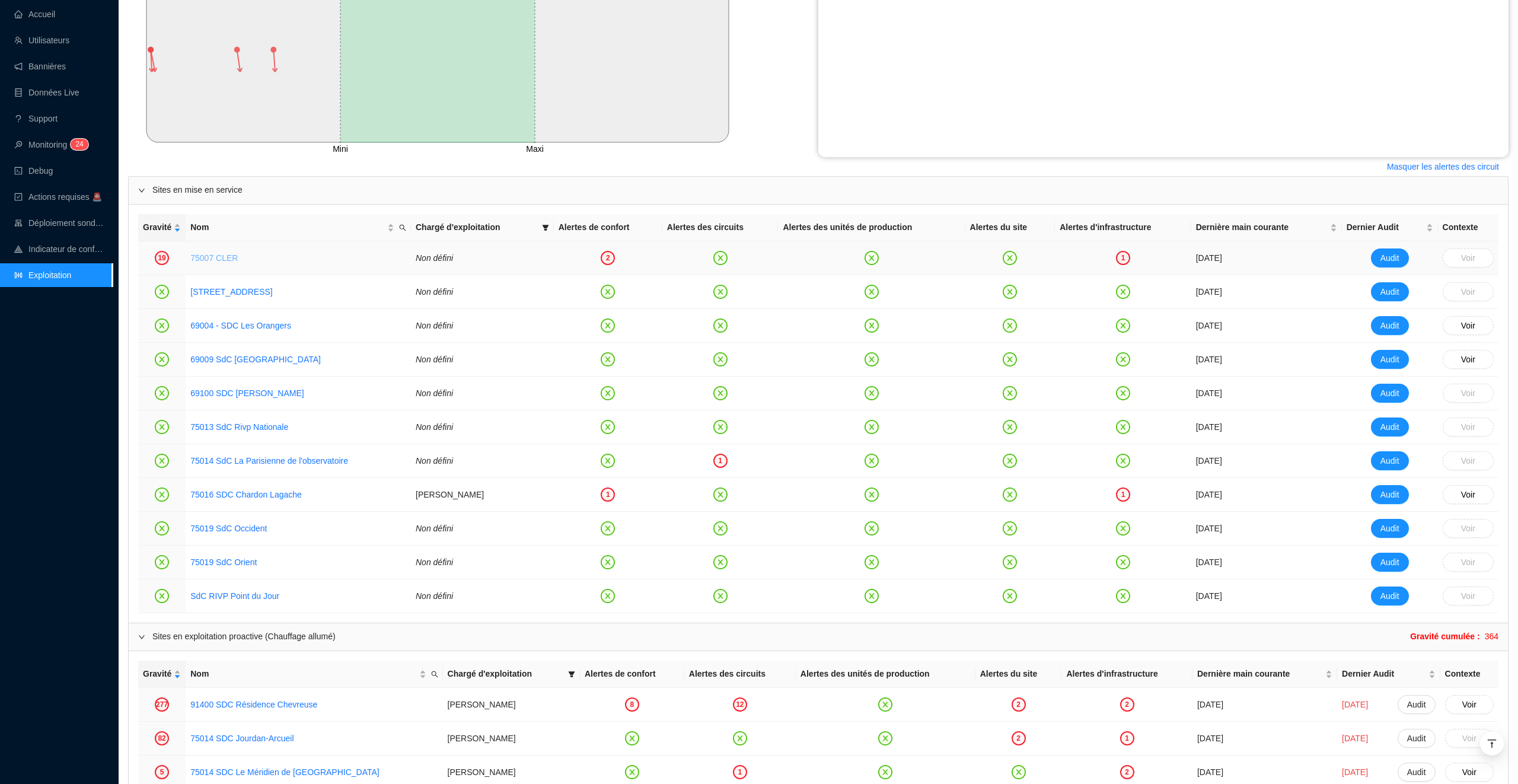
click at [206, 261] on link "75007 CLER" at bounding box center [214, 258] width 47 height 10
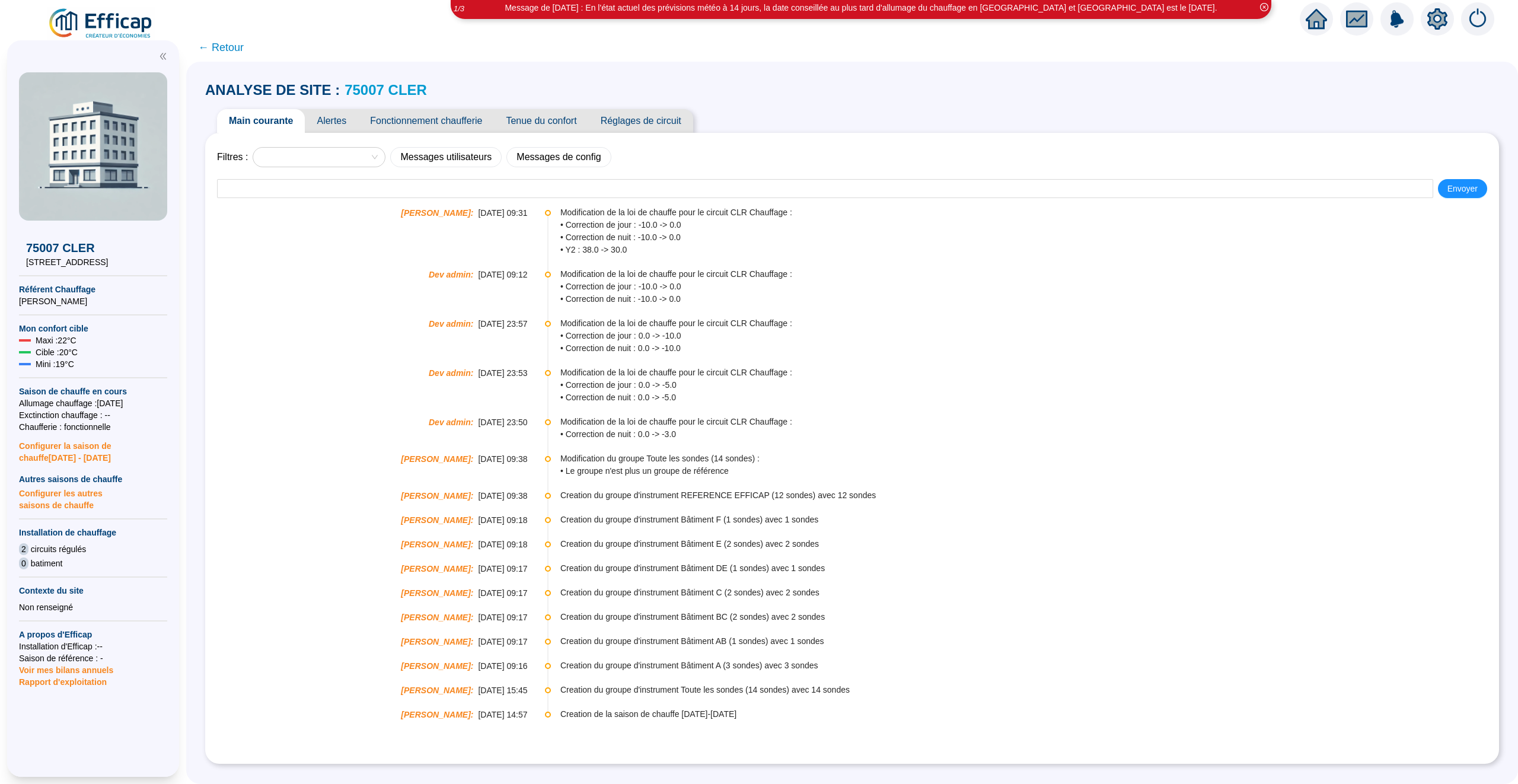
click at [348, 134] on div "Filtres : Messages utilisateurs Messages de config Envoyer Christophe Coiron : …" at bounding box center [852, 449] width 1294 height 631
click at [338, 129] on span "Alertes" at bounding box center [331, 121] width 54 height 24
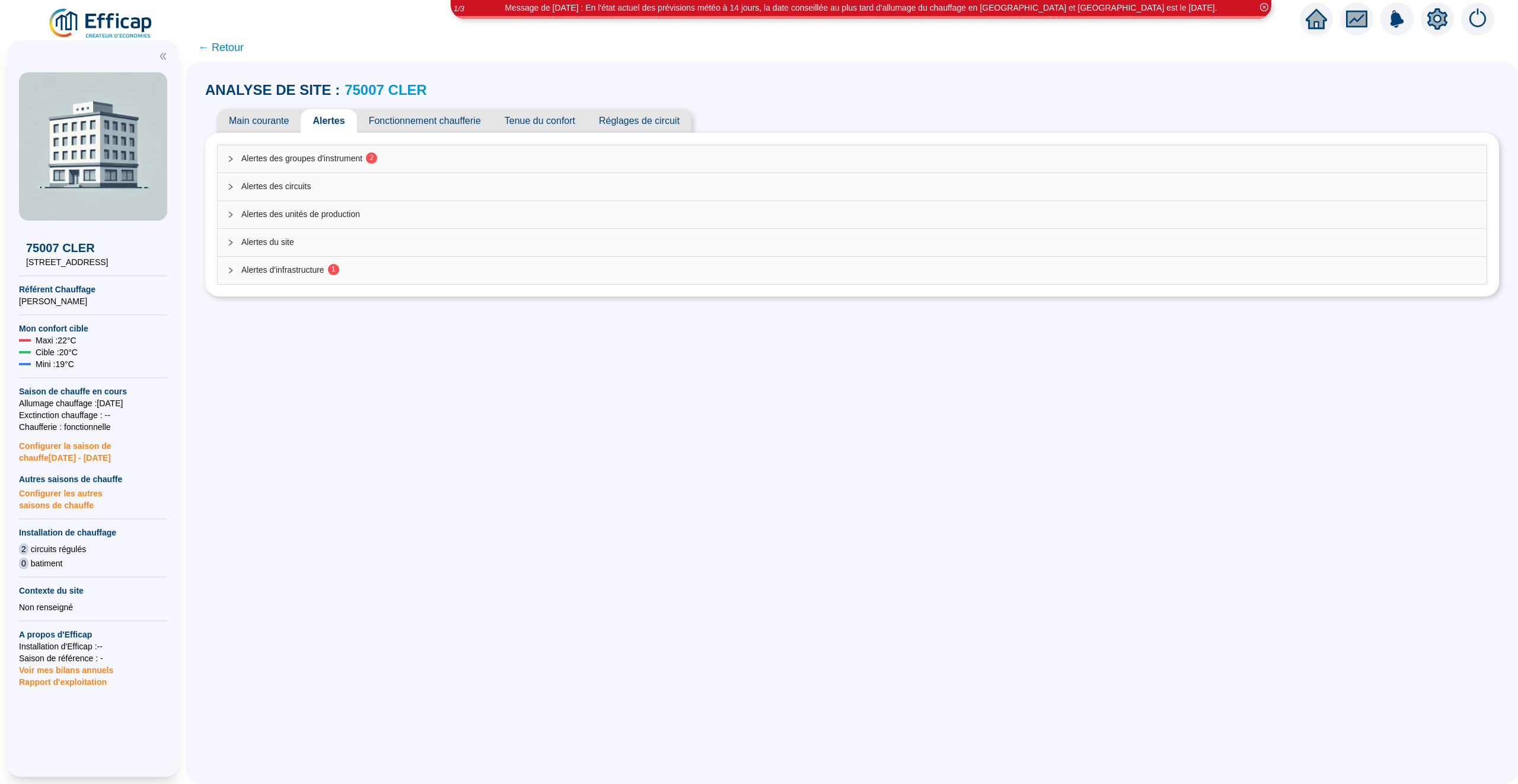
click at [411, 152] on span "Alertes des groupes d'instrument 2" at bounding box center [859, 158] width 1236 height 12
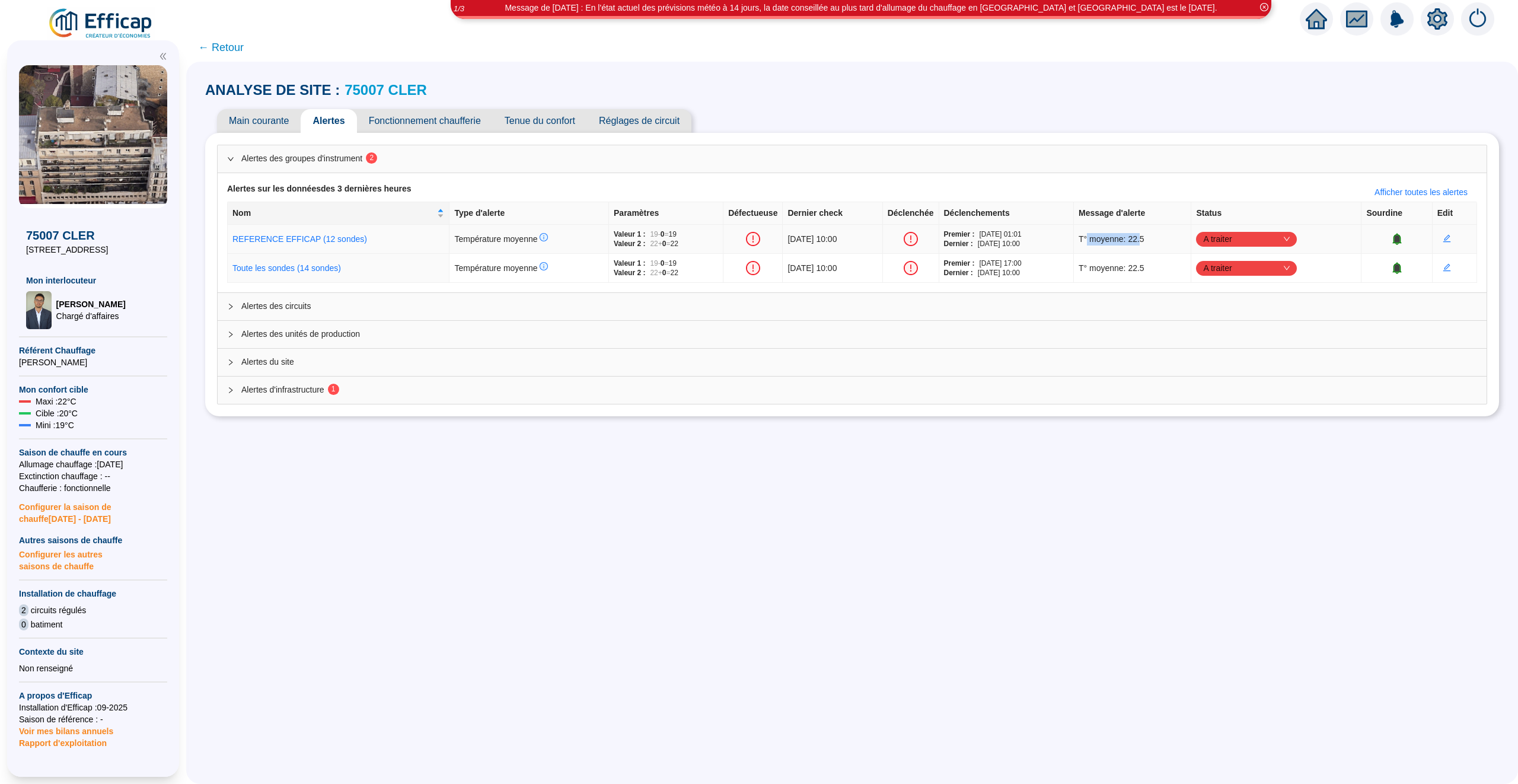
drag, startPoint x: 1167, startPoint y: 241, endPoint x: 1110, endPoint y: 241, distance: 57.0
click at [1110, 241] on span "T° moyenne: 22.5" at bounding box center [1112, 239] width 66 height 12
click at [1116, 265] on span "T° moyenne: 22.5" at bounding box center [1112, 268] width 66 height 12
drag, startPoint x: 1158, startPoint y: 265, endPoint x: 1117, endPoint y: 266, distance: 41.0
click at [1145, 265] on span "T° moyenne: 22.5" at bounding box center [1112, 268] width 66 height 12
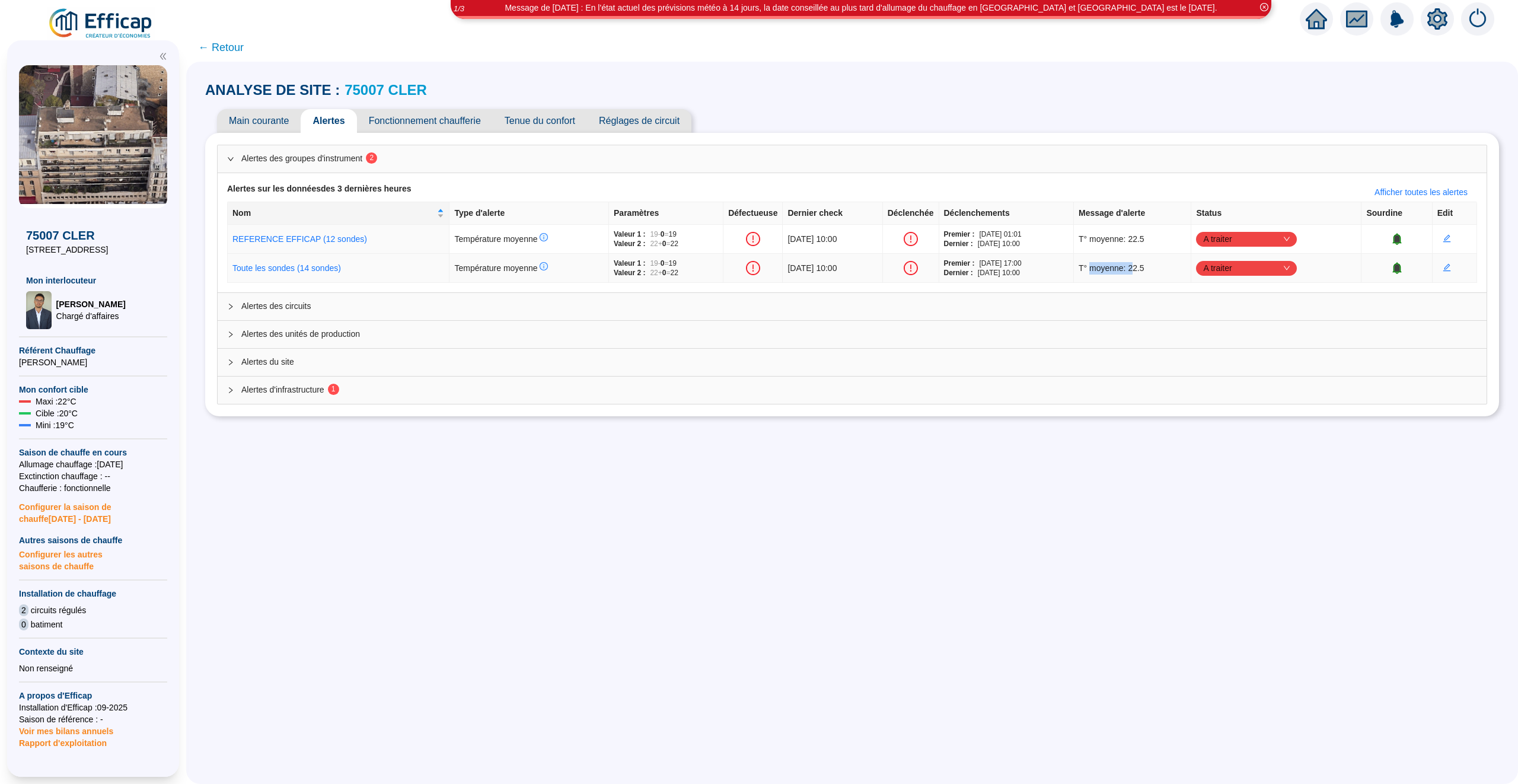
drag, startPoint x: 1117, startPoint y: 266, endPoint x: 1161, endPoint y: 266, distance: 44.0
click at [1145, 266] on span "T° moyenne: 22.5" at bounding box center [1112, 268] width 66 height 12
drag, startPoint x: 1161, startPoint y: 236, endPoint x: 1105, endPoint y: 235, distance: 56.0
click at [1105, 235] on span "T° moyenne: 22.5" at bounding box center [1112, 239] width 66 height 12
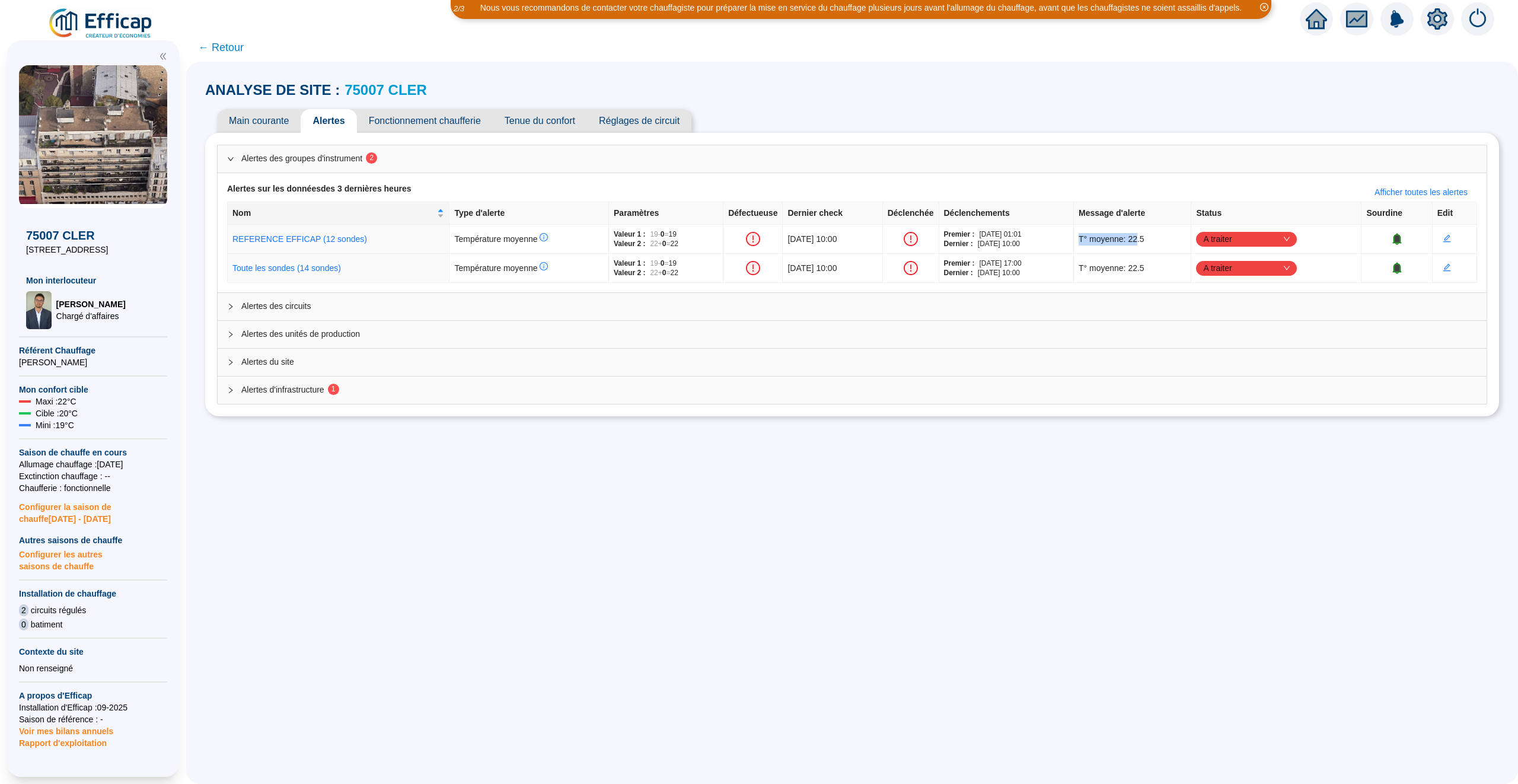
click at [399, 88] on link "75007 CLER" at bounding box center [386, 89] width 82 height 16
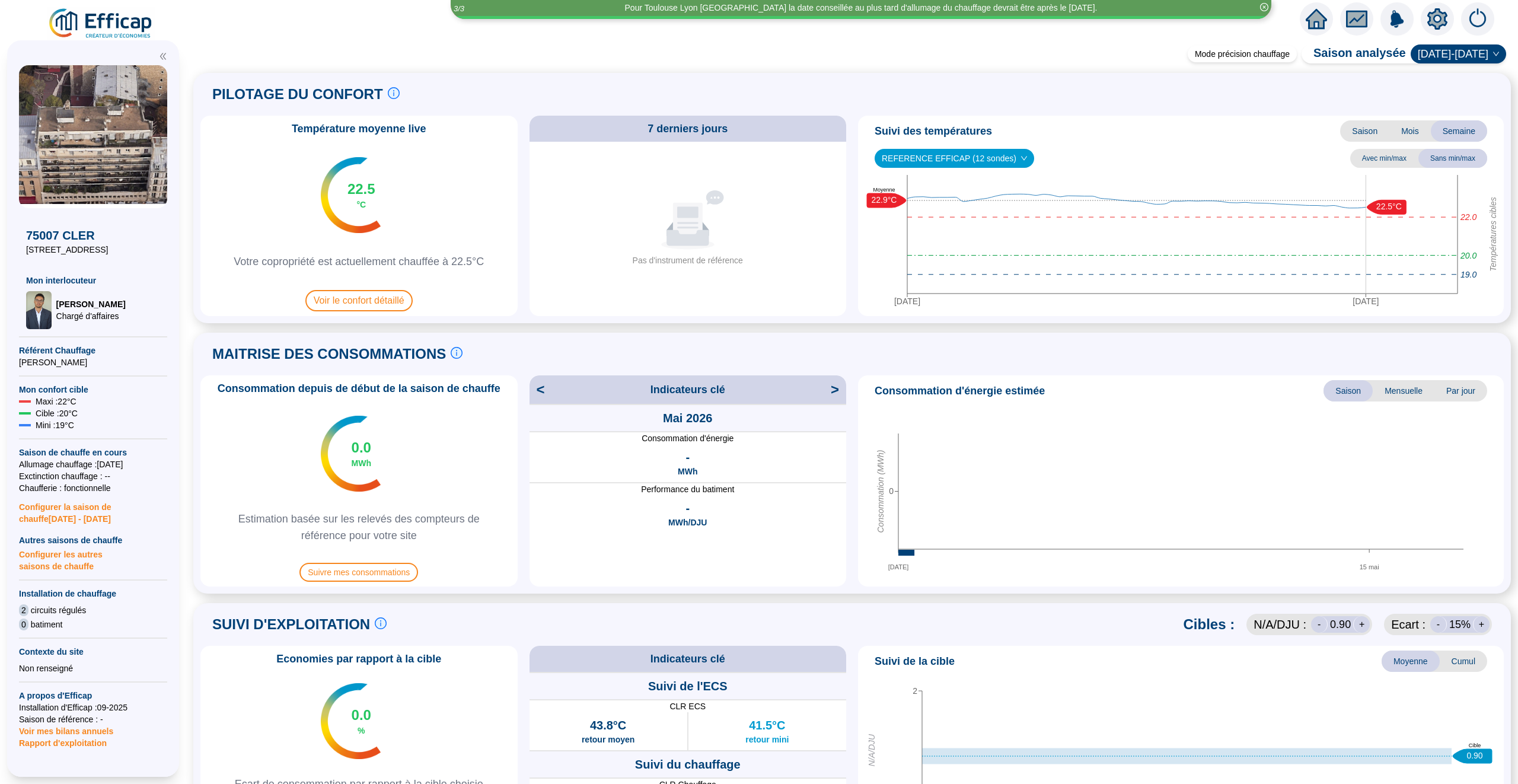
scroll to position [548, 0]
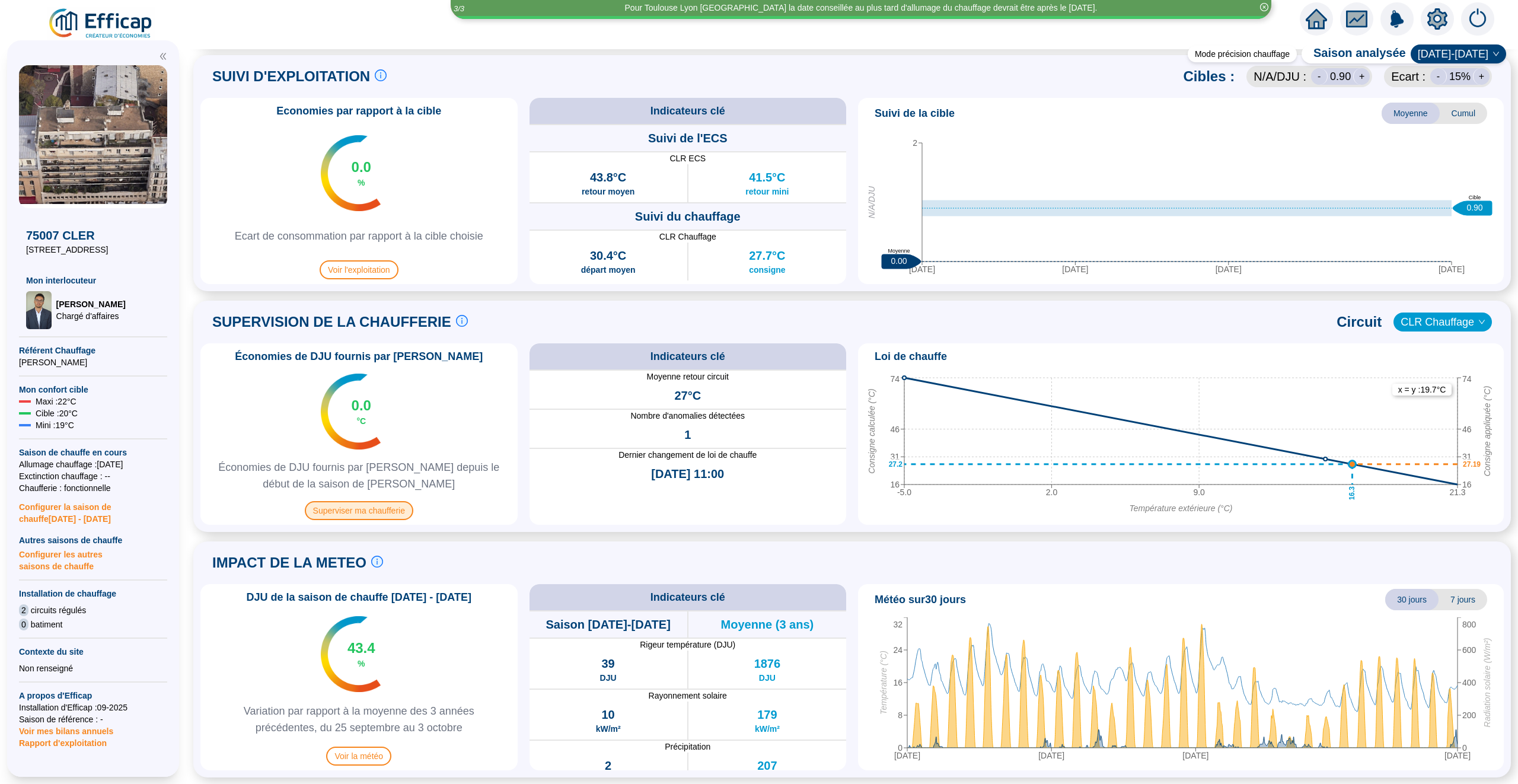
click at [372, 509] on span "Superviser ma chaufferie" at bounding box center [359, 511] width 108 height 19
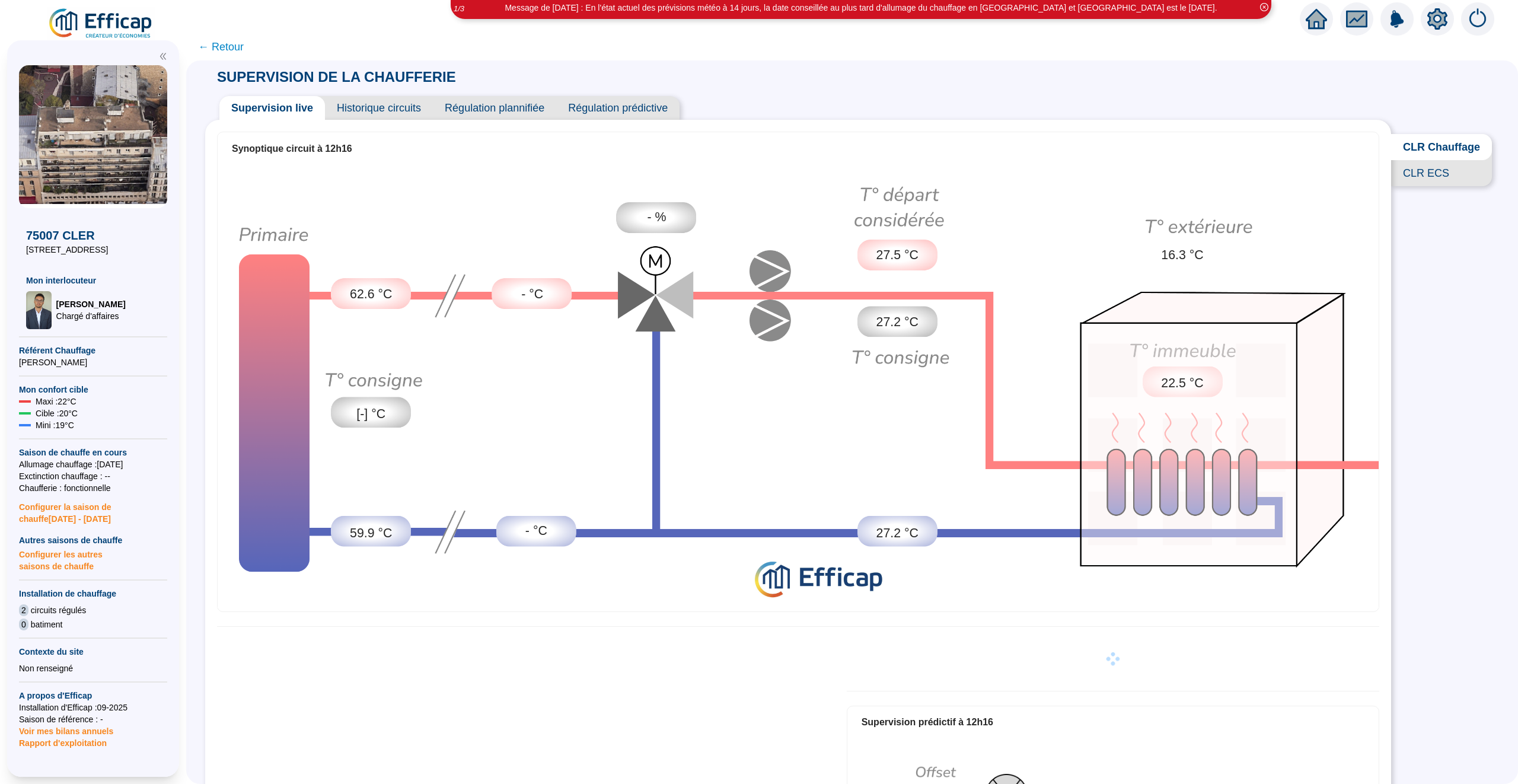
click at [224, 49] on span "← Retour" at bounding box center [221, 47] width 46 height 16
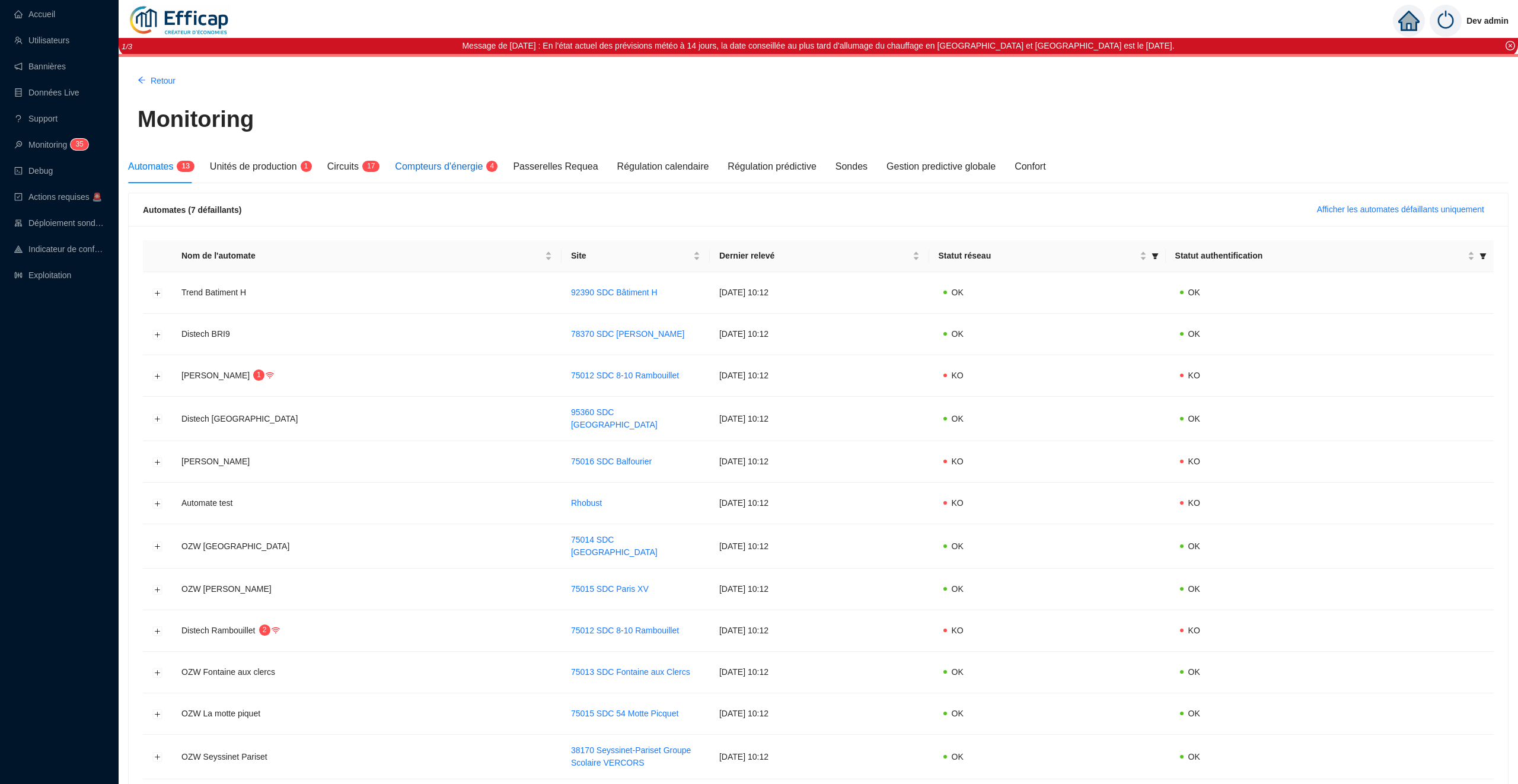
click at [432, 164] on span "Compteurs d'énergie" at bounding box center [439, 166] width 88 height 10
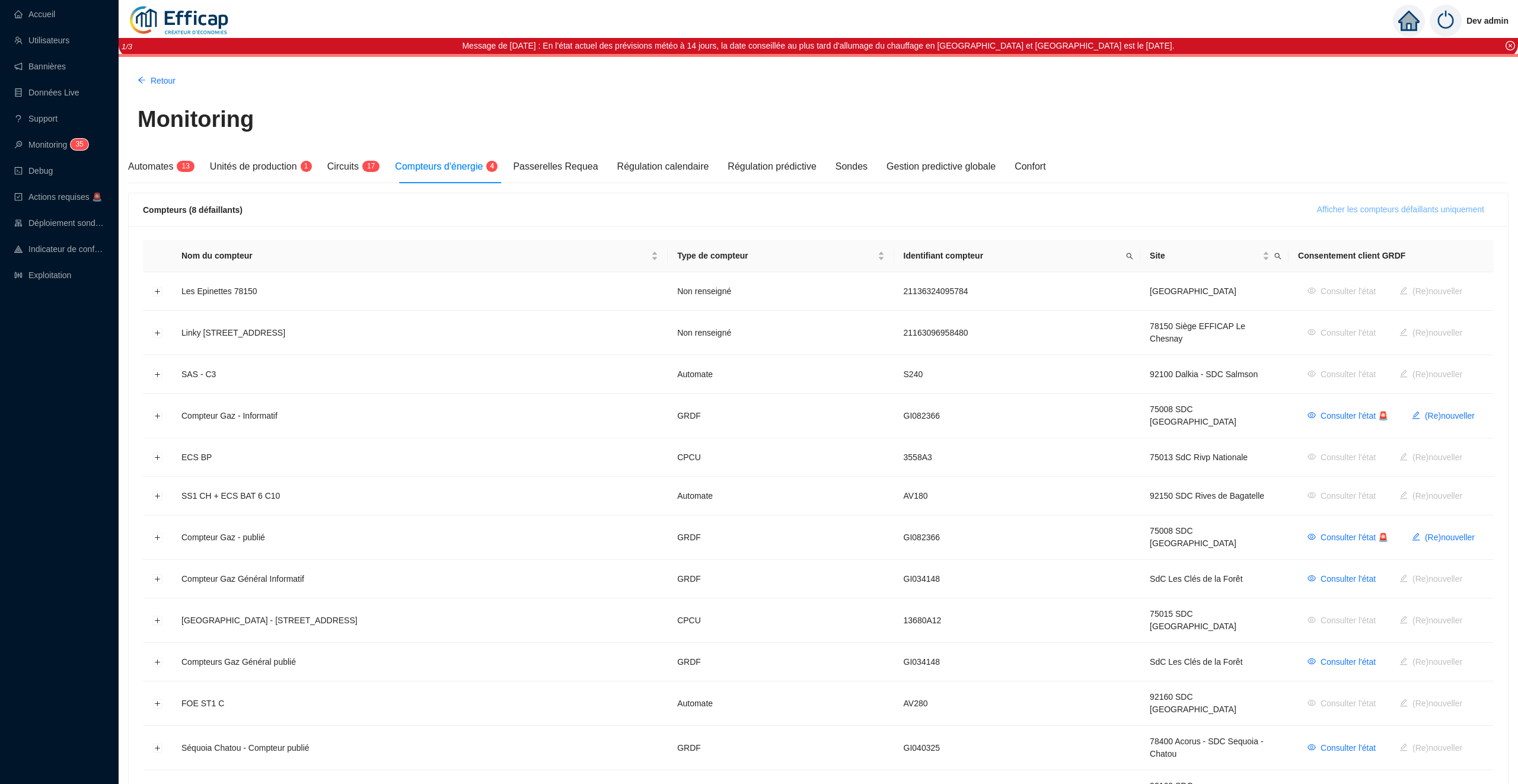
click at [1343, 208] on span "Afficher les compteurs défaillants uniquement" at bounding box center [1401, 210] width 167 height 12
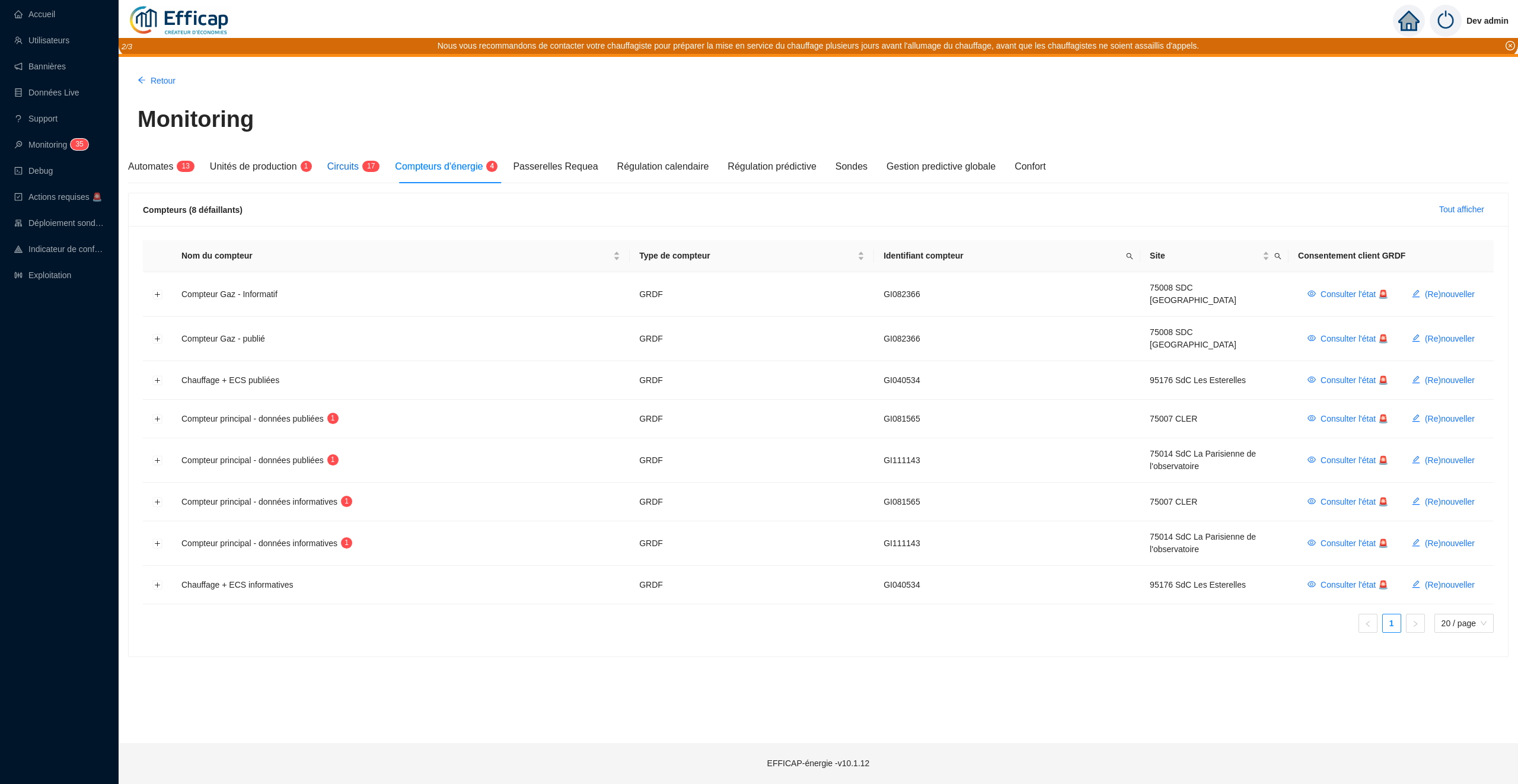
click at [350, 169] on span "Circuits" at bounding box center [343, 166] width 32 height 10
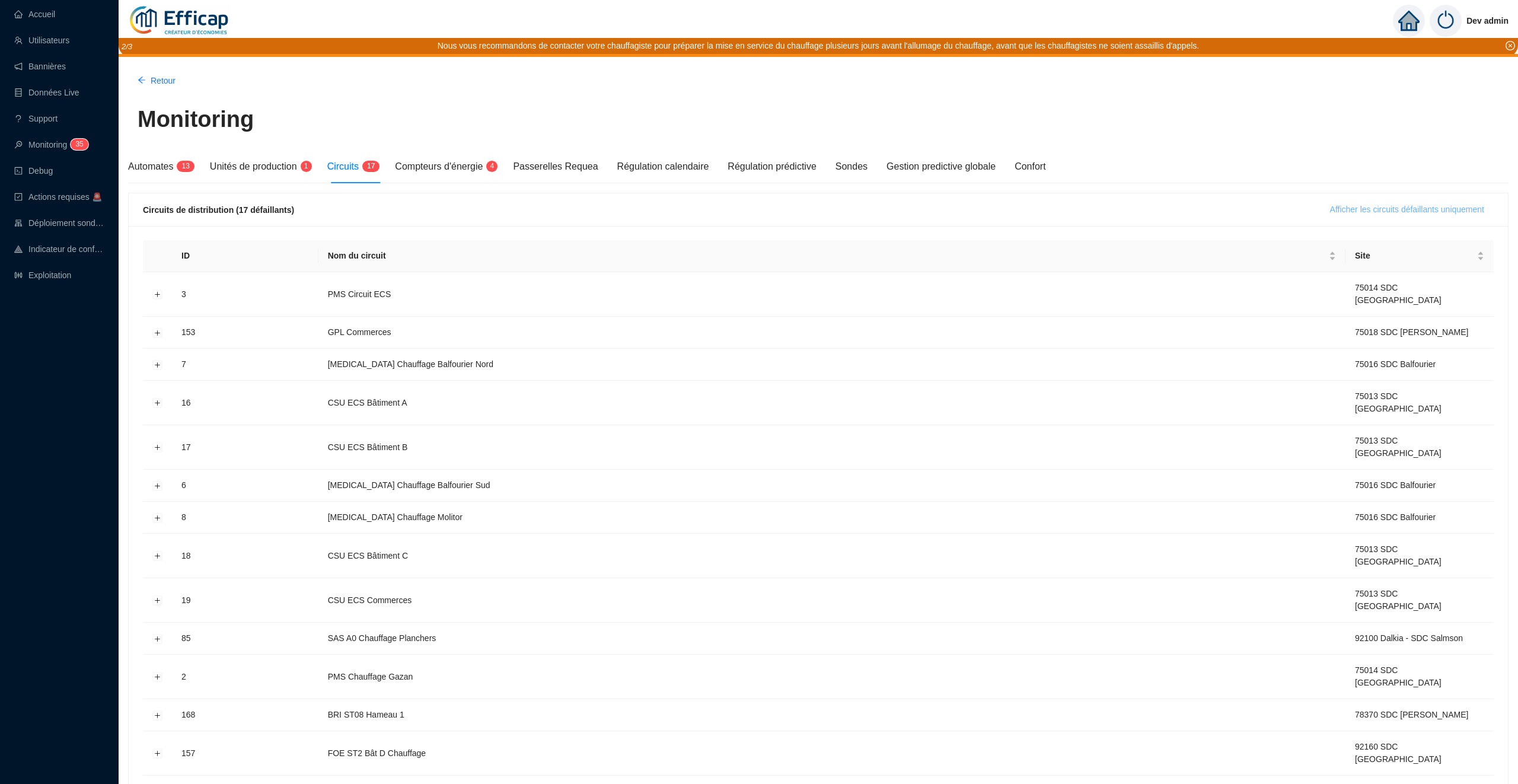
click at [1421, 211] on span "Afficher les circuits défaillants uniquement" at bounding box center [1407, 210] width 154 height 12
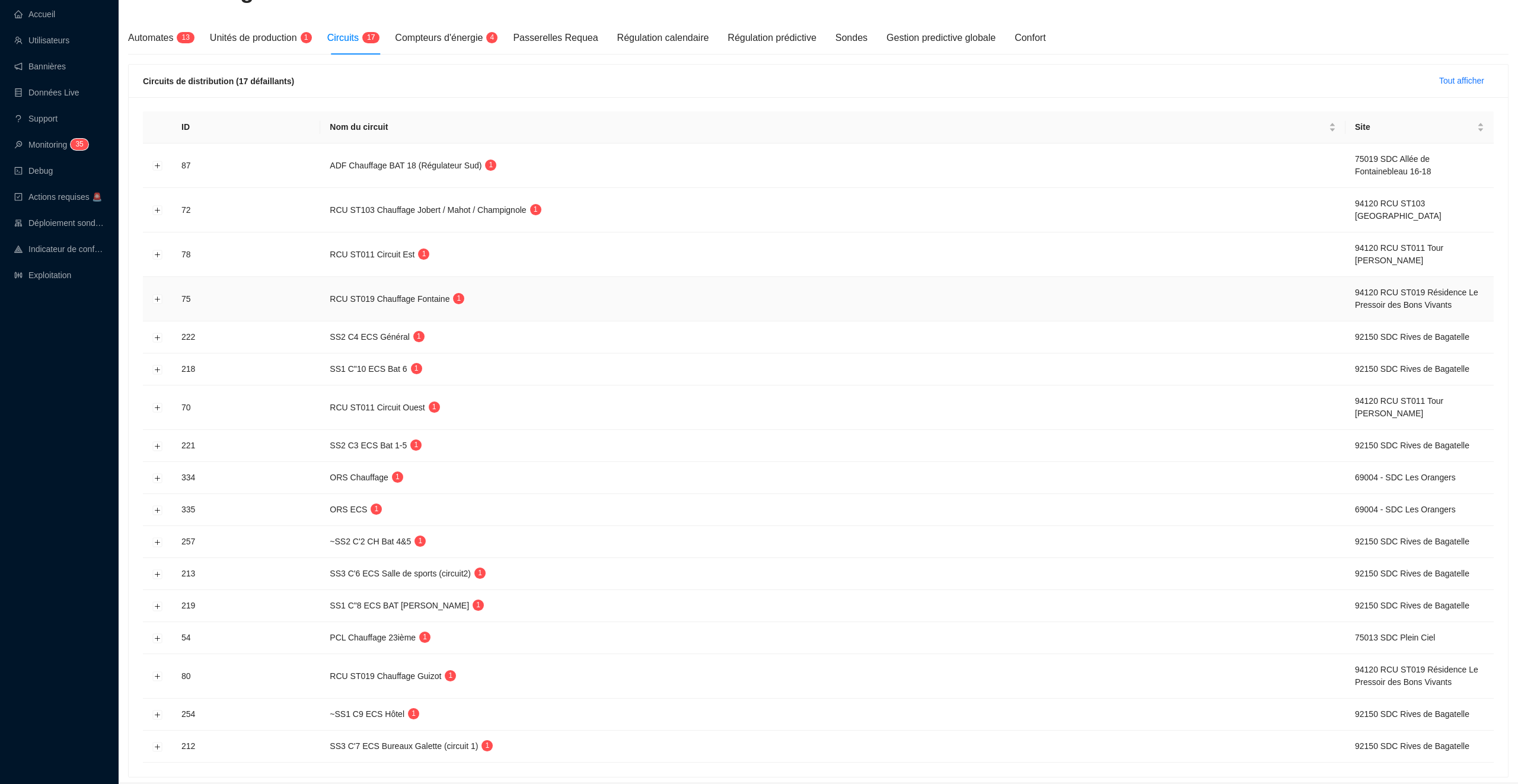
scroll to position [171, 0]
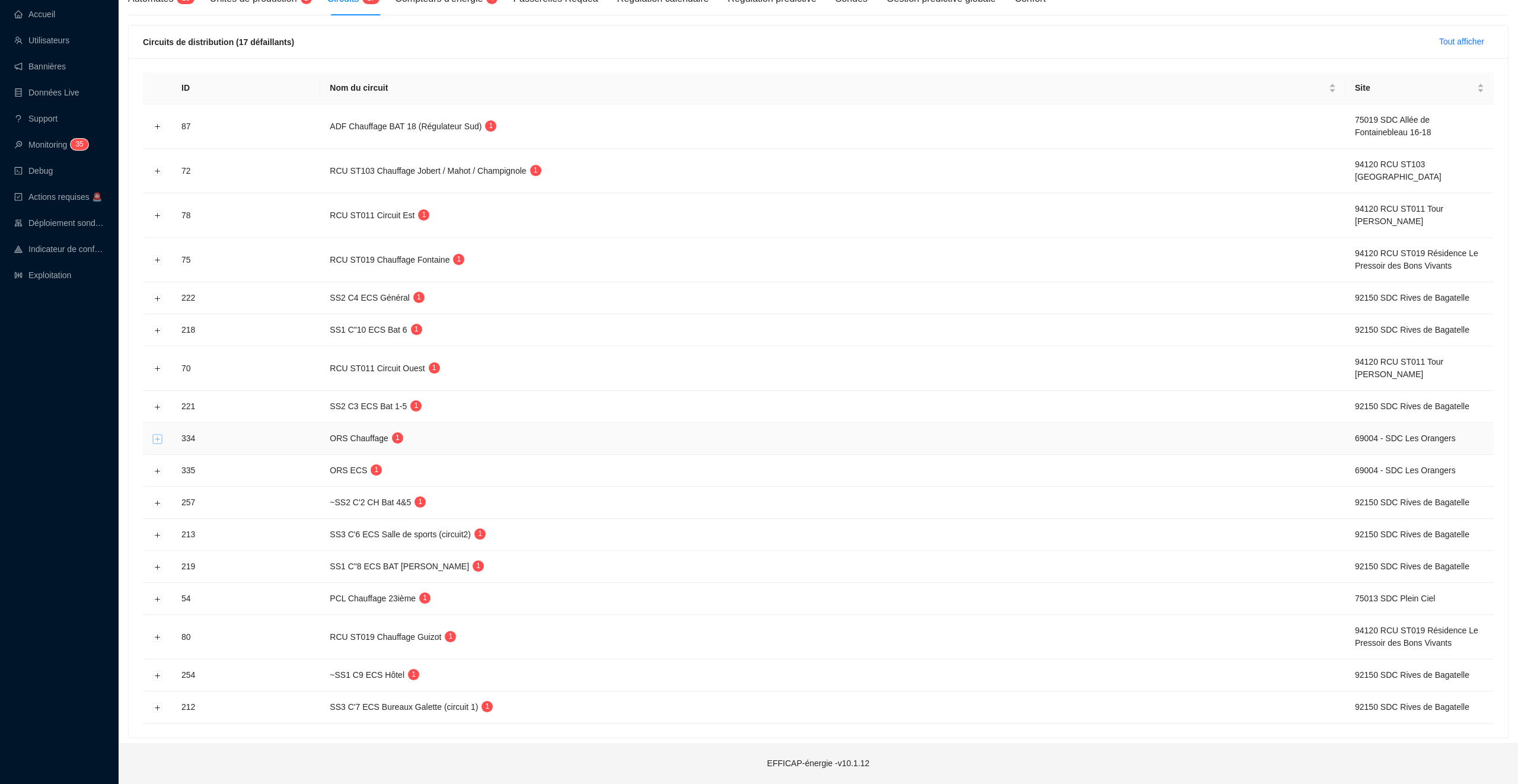
click at [154, 435] on button "Développer la ligne" at bounding box center [158, 439] width 10 height 10
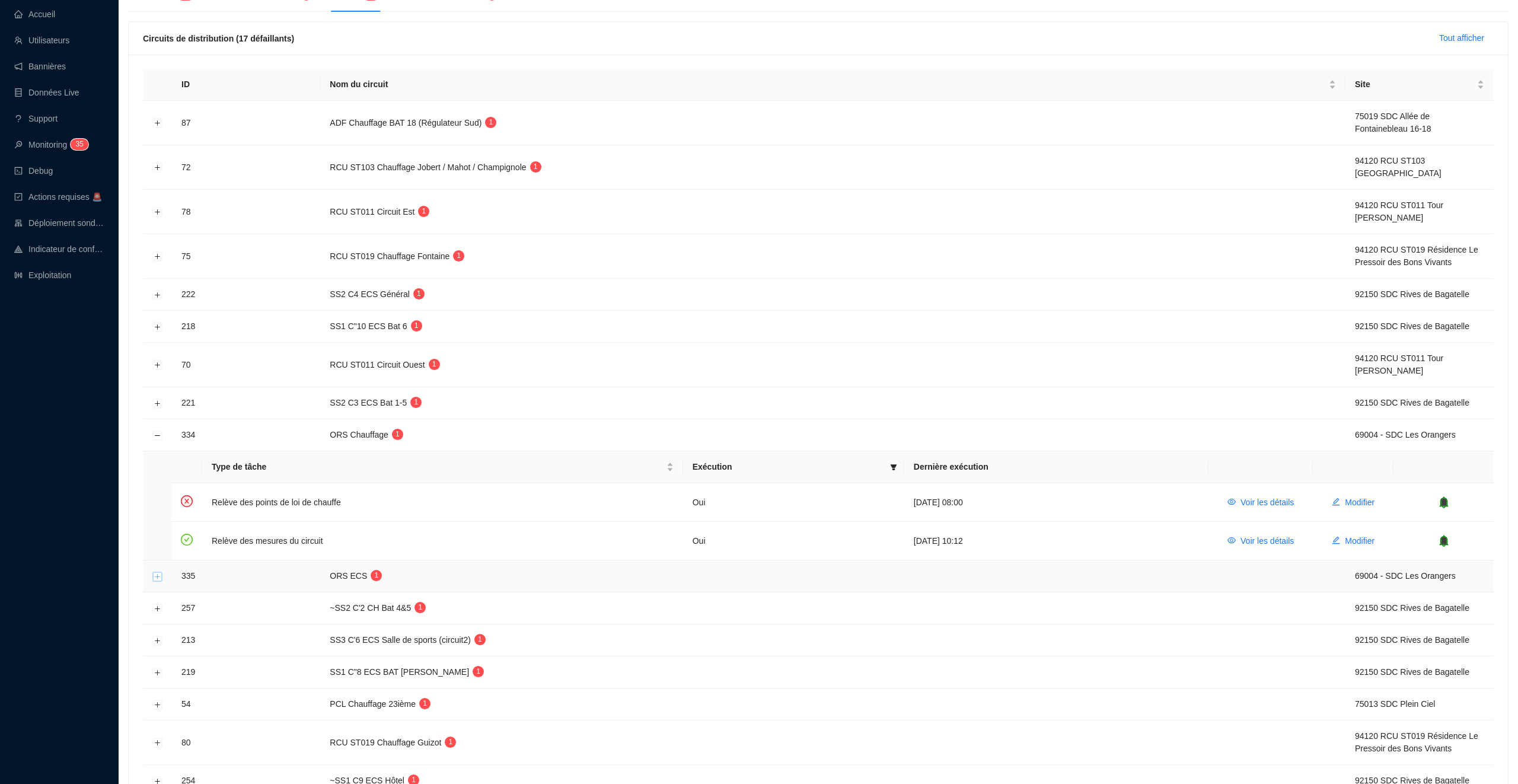
click at [160, 579] on button "Développer la ligne" at bounding box center [158, 577] width 10 height 10
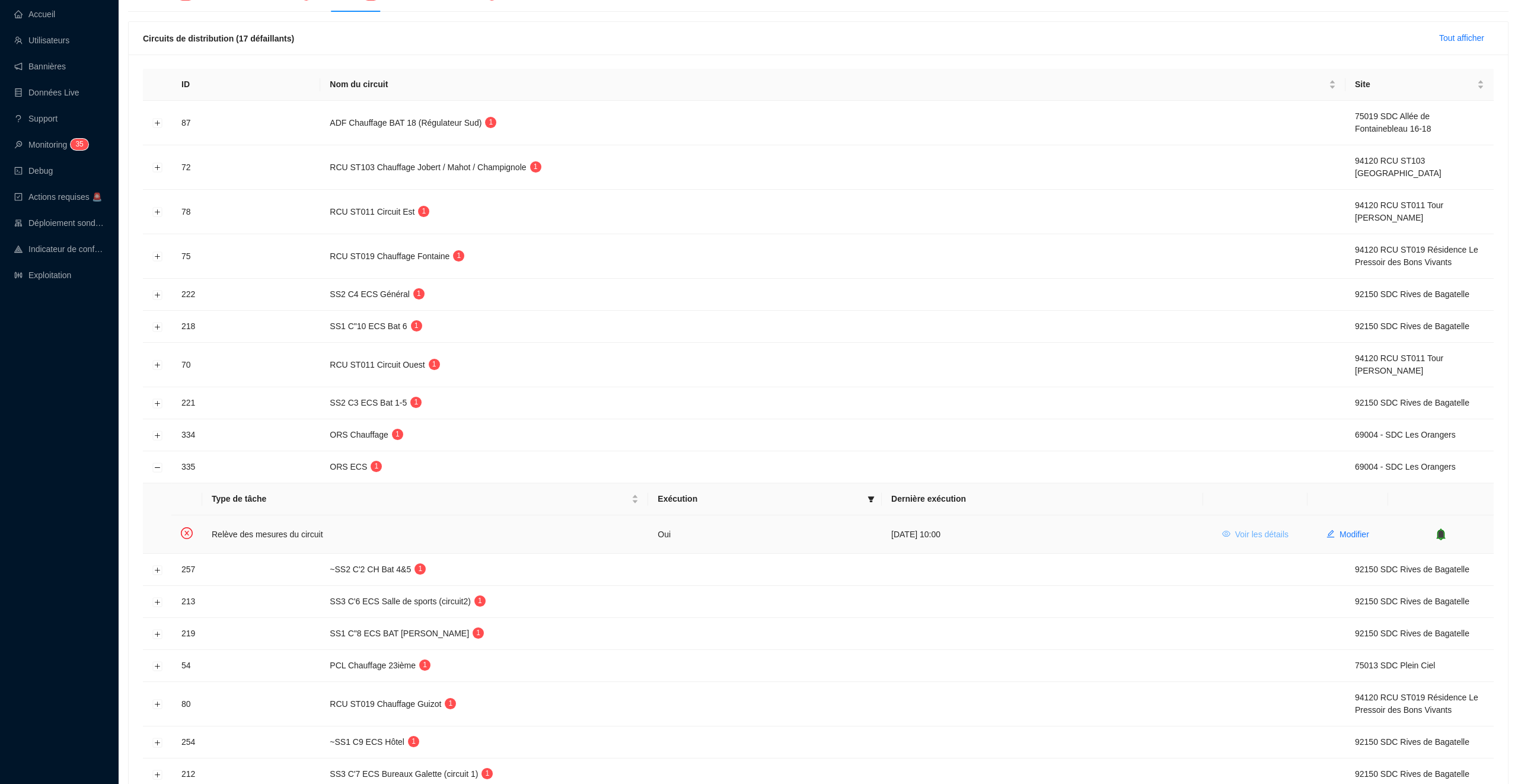
click at [1277, 536] on span "Voir les détails" at bounding box center [1262, 534] width 54 height 12
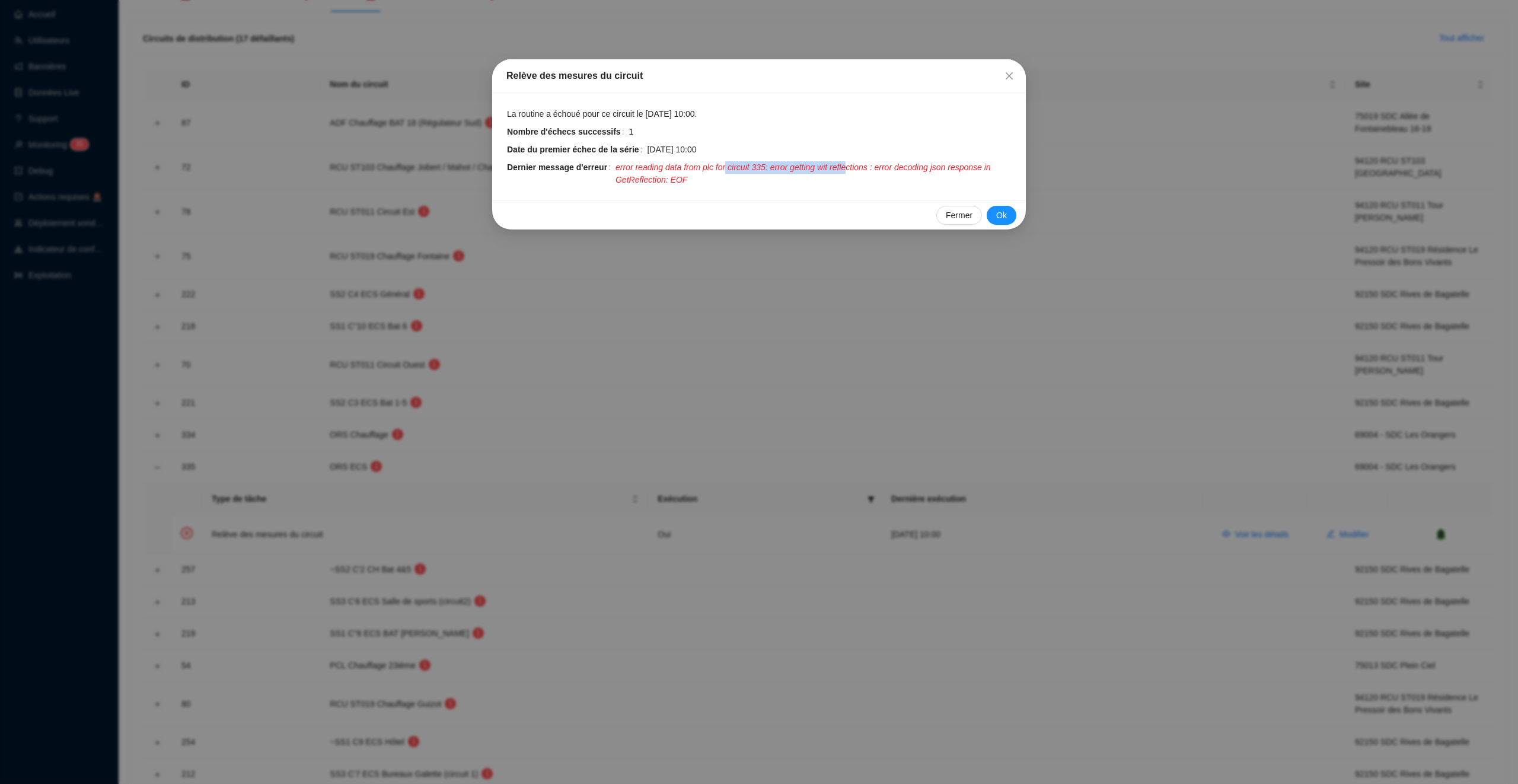
drag, startPoint x: 733, startPoint y: 165, endPoint x: 861, endPoint y: 165, distance: 128.0
click at [861, 165] on span "error reading data from plc for circuit 335: error getting wit reflections : er…" at bounding box center [814, 174] width 396 height 25
drag, startPoint x: 901, startPoint y: 169, endPoint x: 993, endPoint y: 169, distance: 92.0
click at [993, 169] on span "error reading data from plc for circuit 335: error getting wit reflections : er…" at bounding box center [814, 174] width 396 height 25
click at [1006, 72] on icon "close" at bounding box center [1010, 76] width 10 height 10
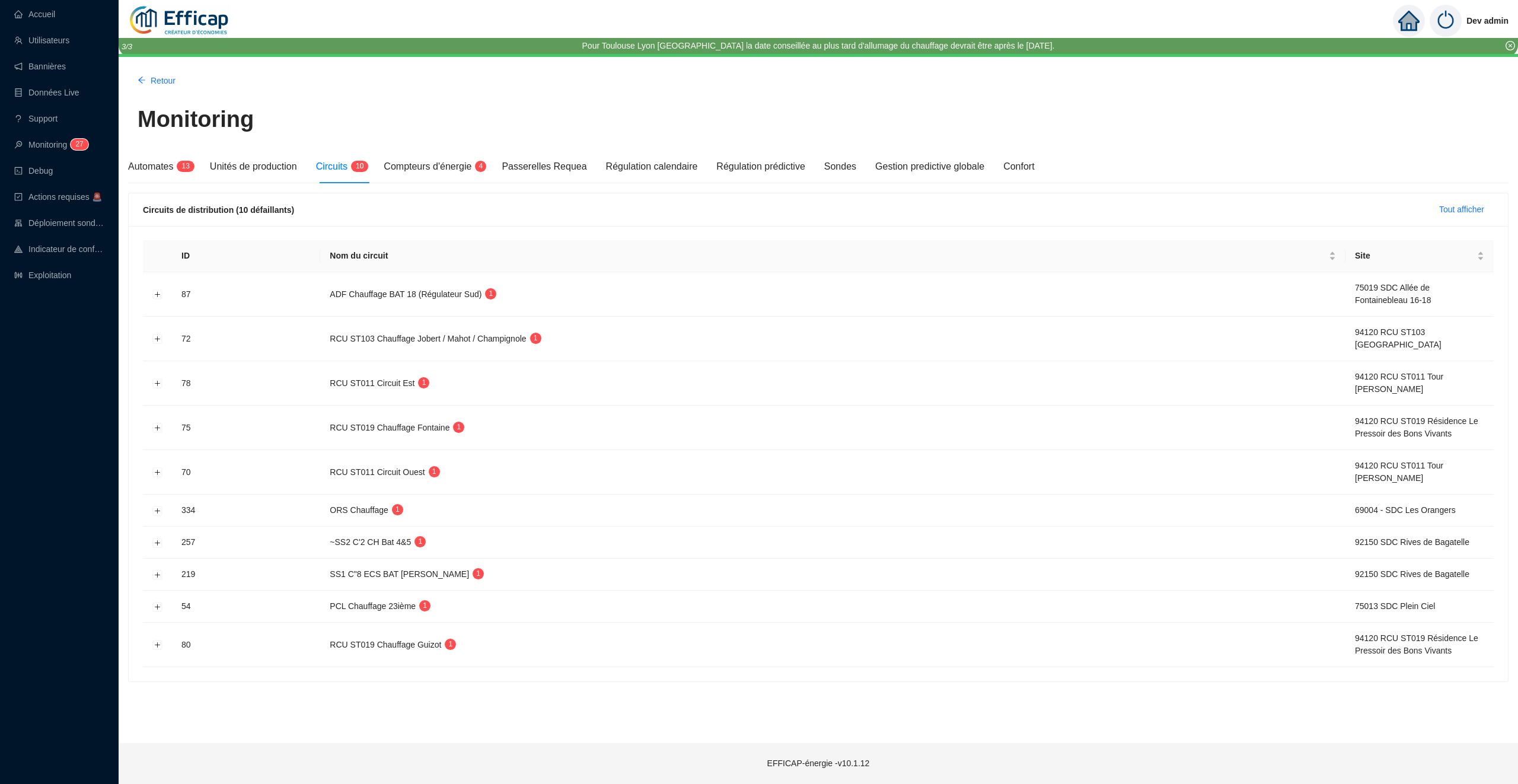
scroll to position [0, 0]
click at [54, 19] on link "Accueil" at bounding box center [35, 14] width 41 height 10
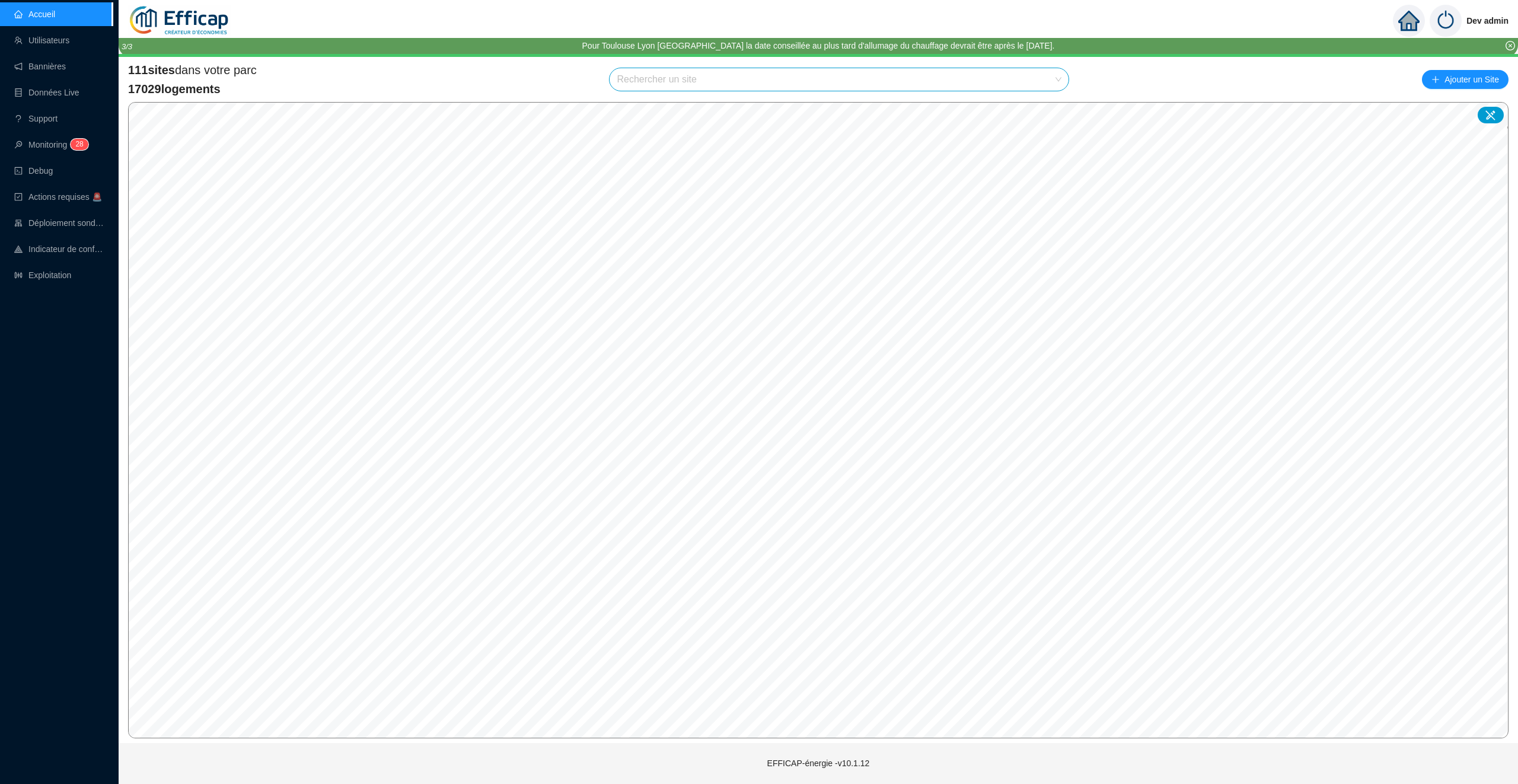
click at [55, 18] on link "Accueil" at bounding box center [35, 14] width 41 height 10
click at [683, 75] on input "search" at bounding box center [833, 79] width 434 height 23
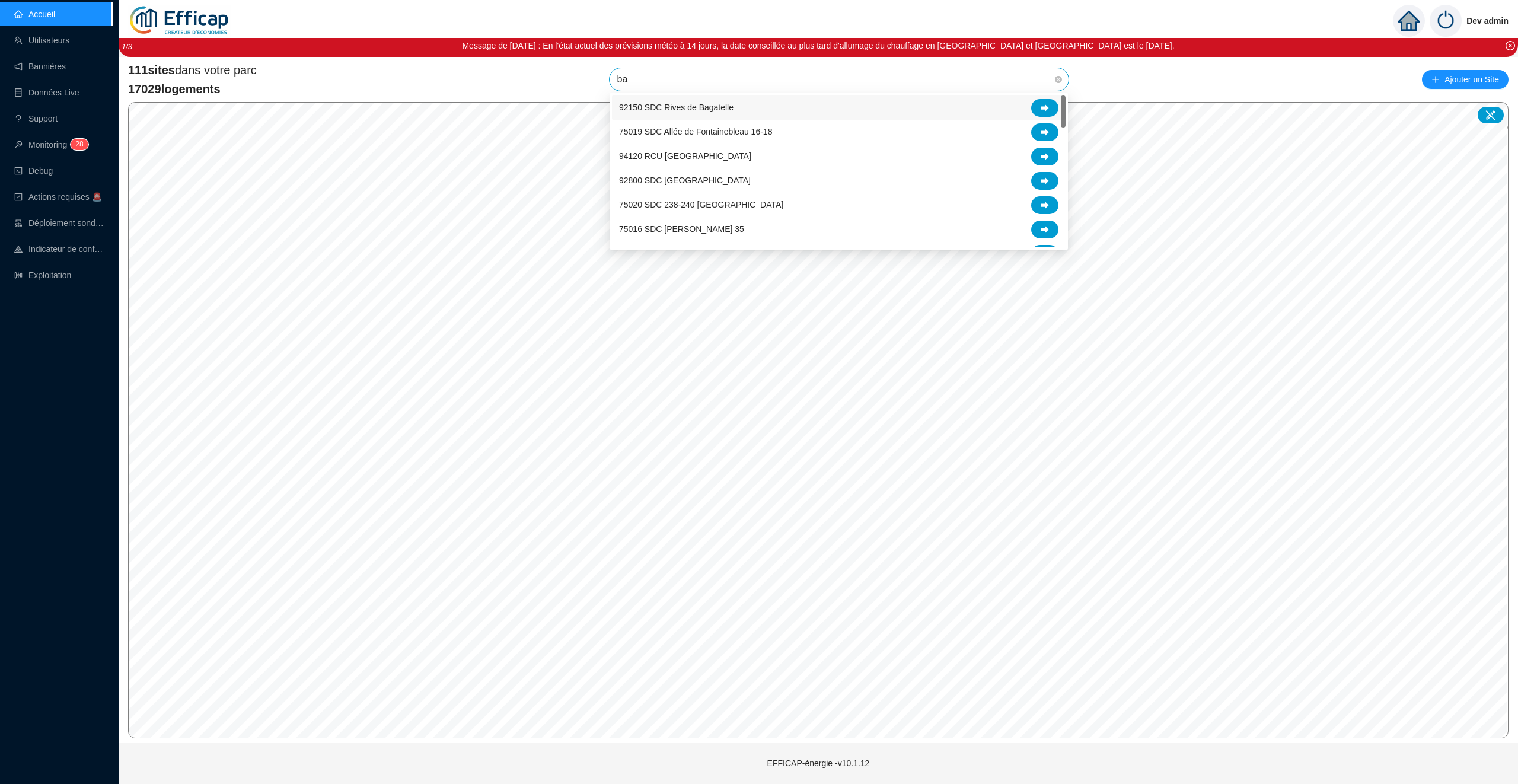
type input "bag"
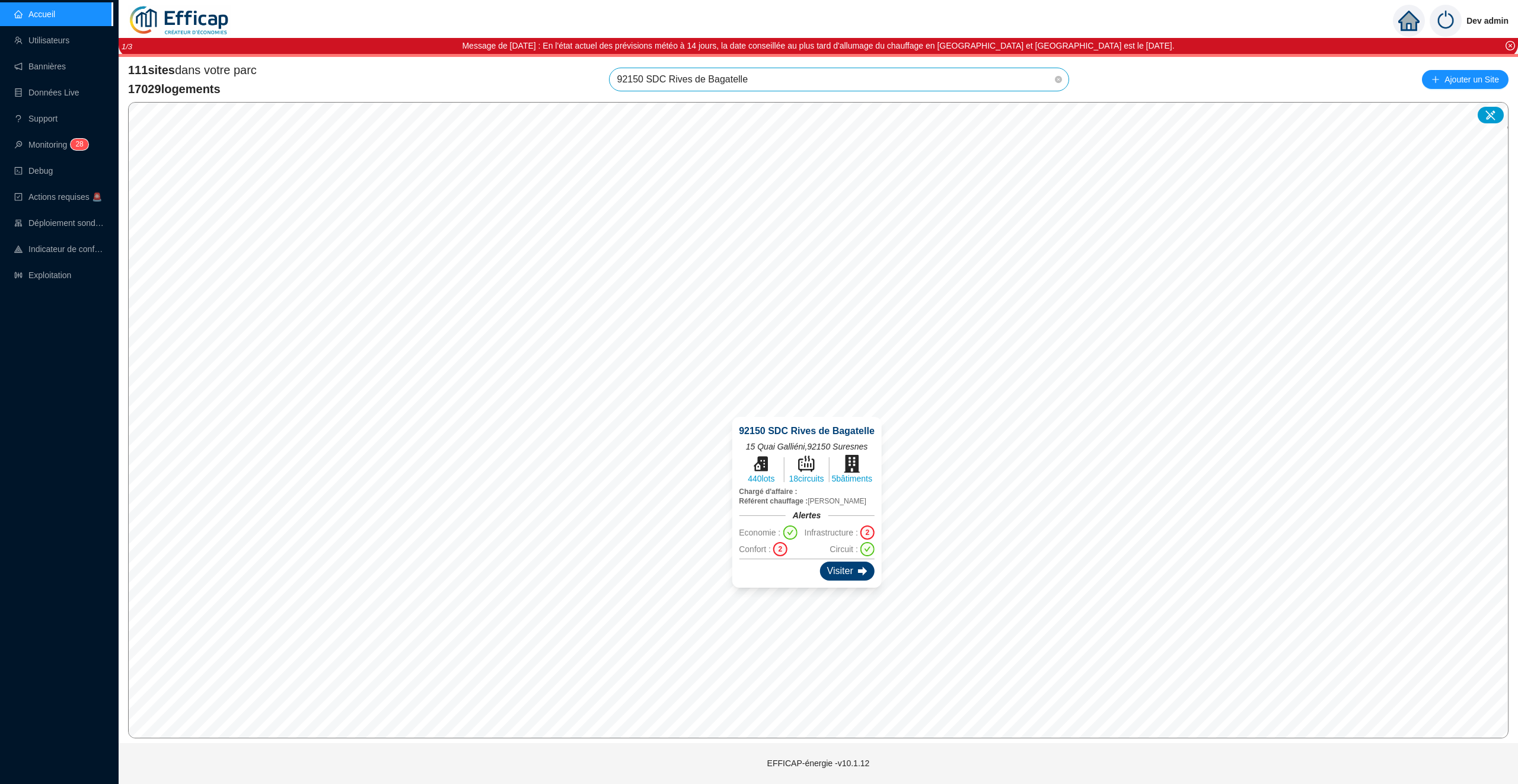
click at [855, 573] on div "Visiter" at bounding box center [848, 571] width 55 height 19
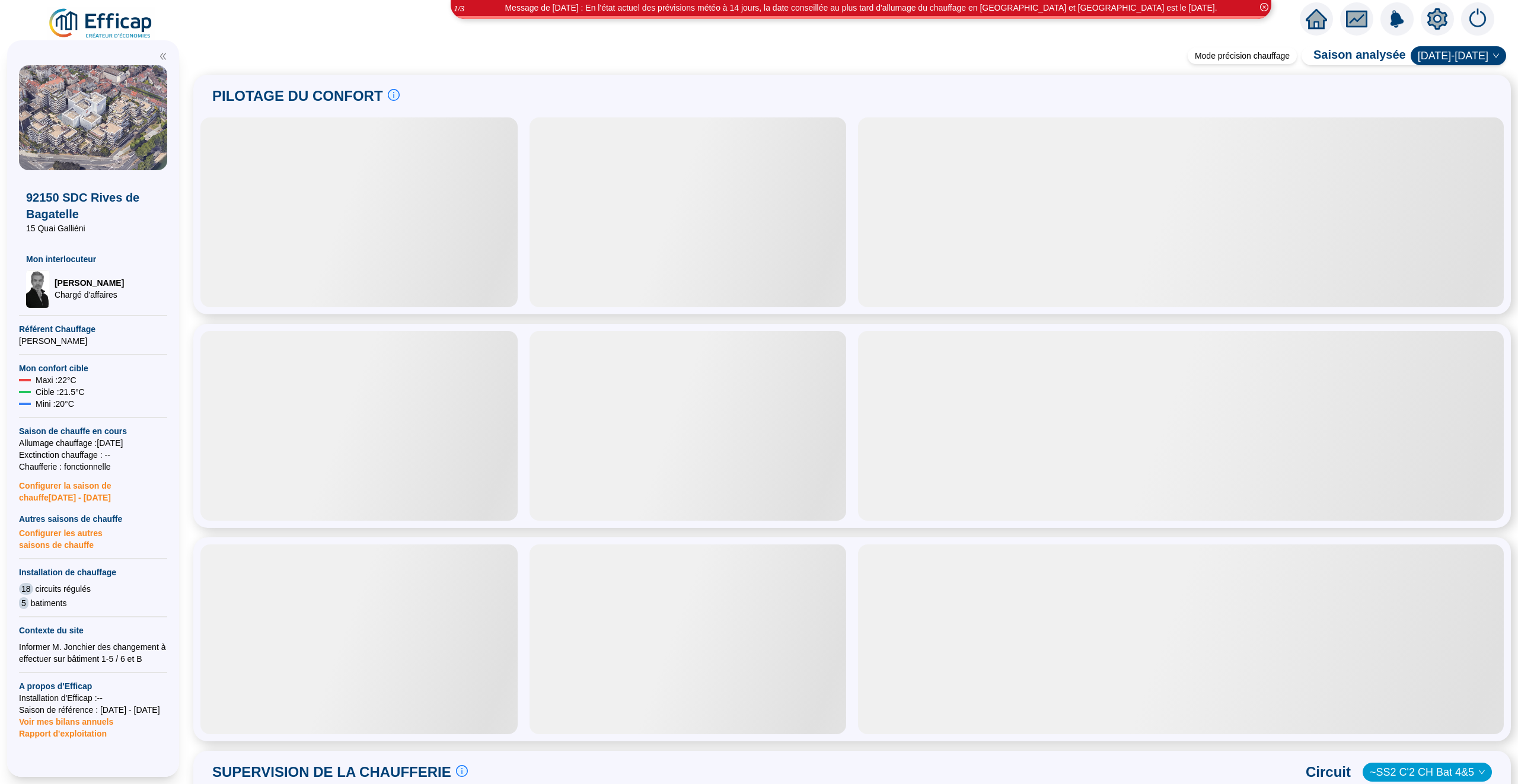
click at [1435, 16] on icon "setting" at bounding box center [1438, 19] width 8 height 8
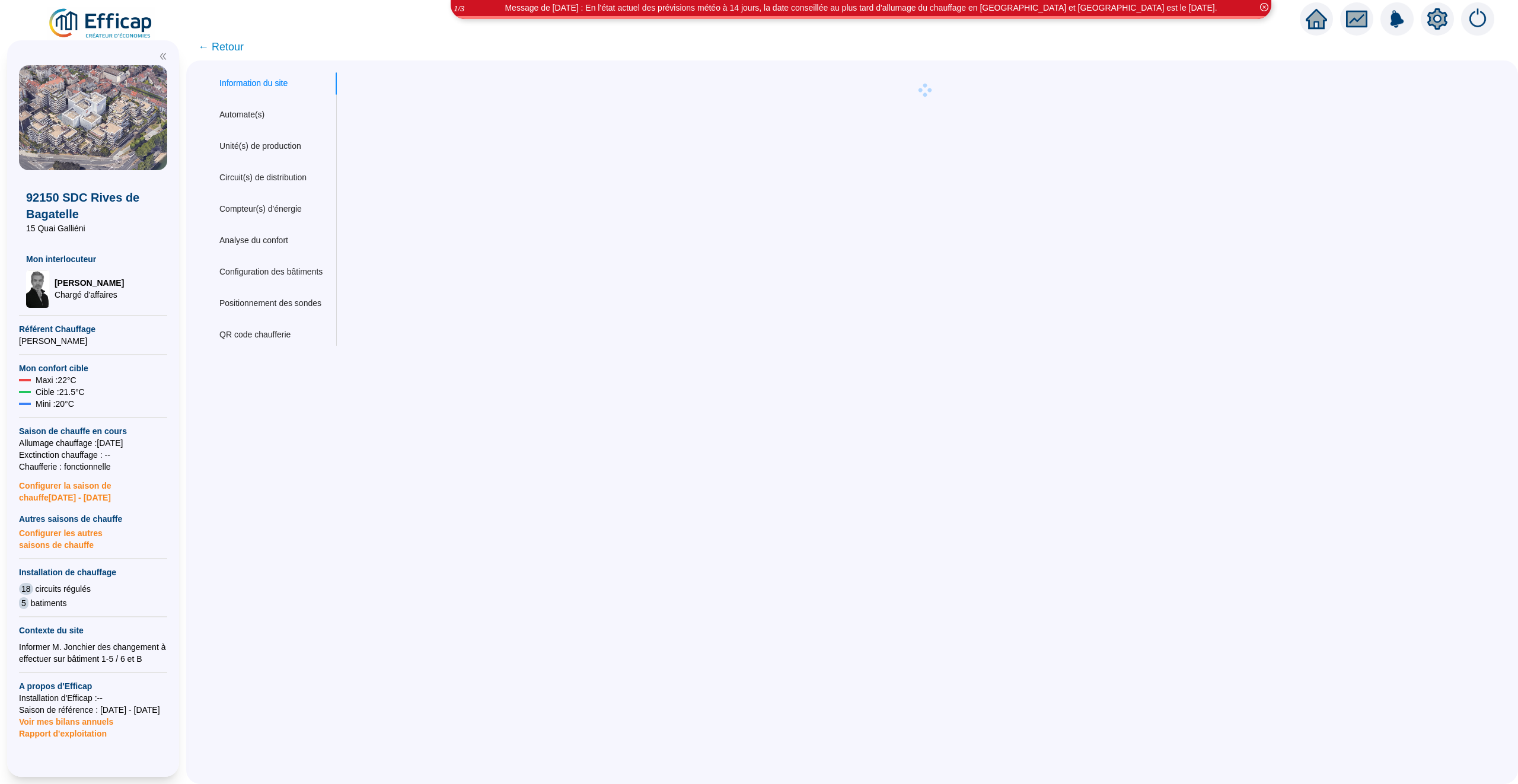
click at [281, 222] on div "Information du site Automate(s) Unité(s) de production Circuit(s) de distributi…" at bounding box center [271, 209] width 132 height 274
click at [279, 175] on div "Circuit(s) de distribution" at bounding box center [263, 178] width 87 height 12
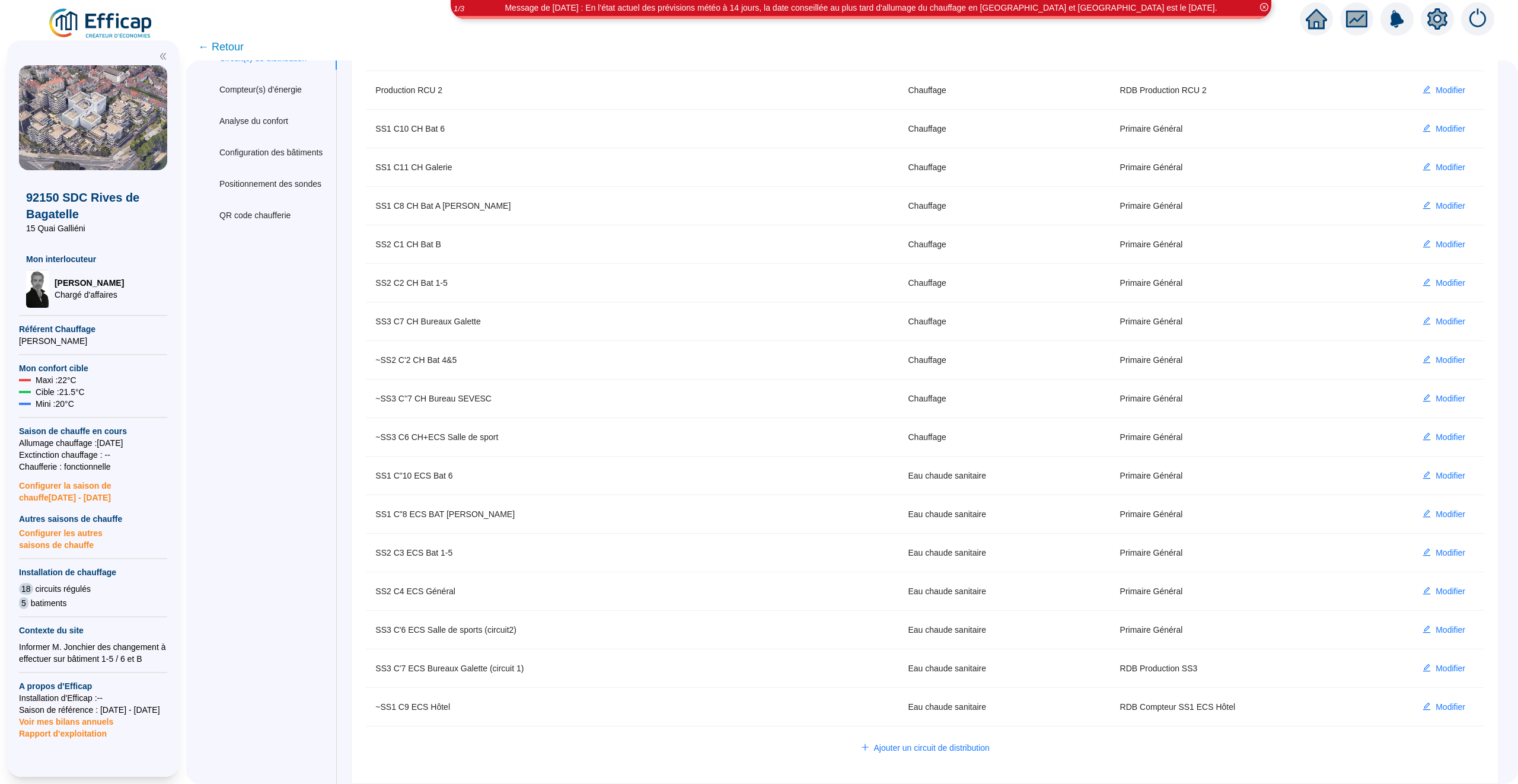
scroll to position [123, 0]
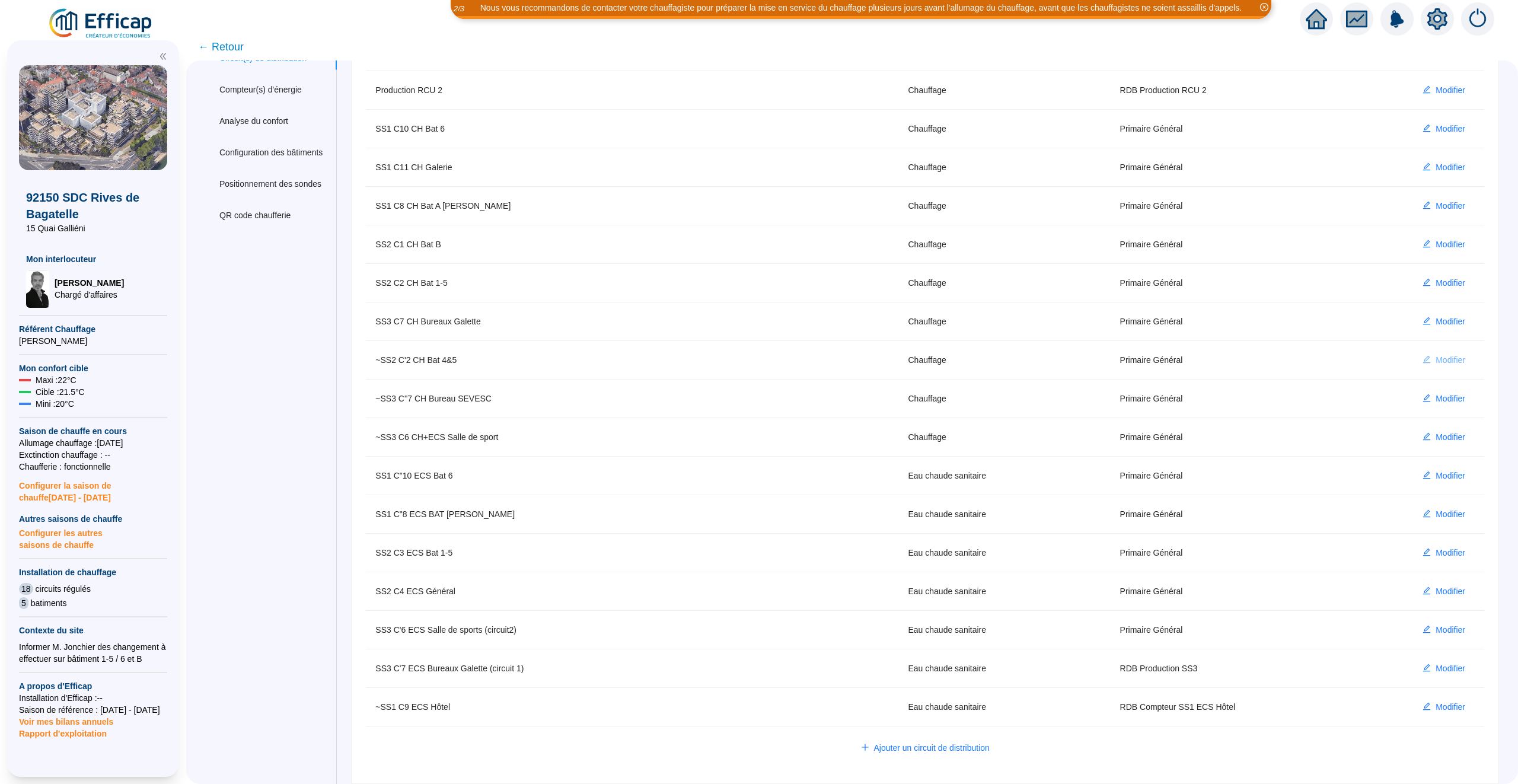
click at [1448, 358] on span "Modifier" at bounding box center [1450, 360] width 29 height 12
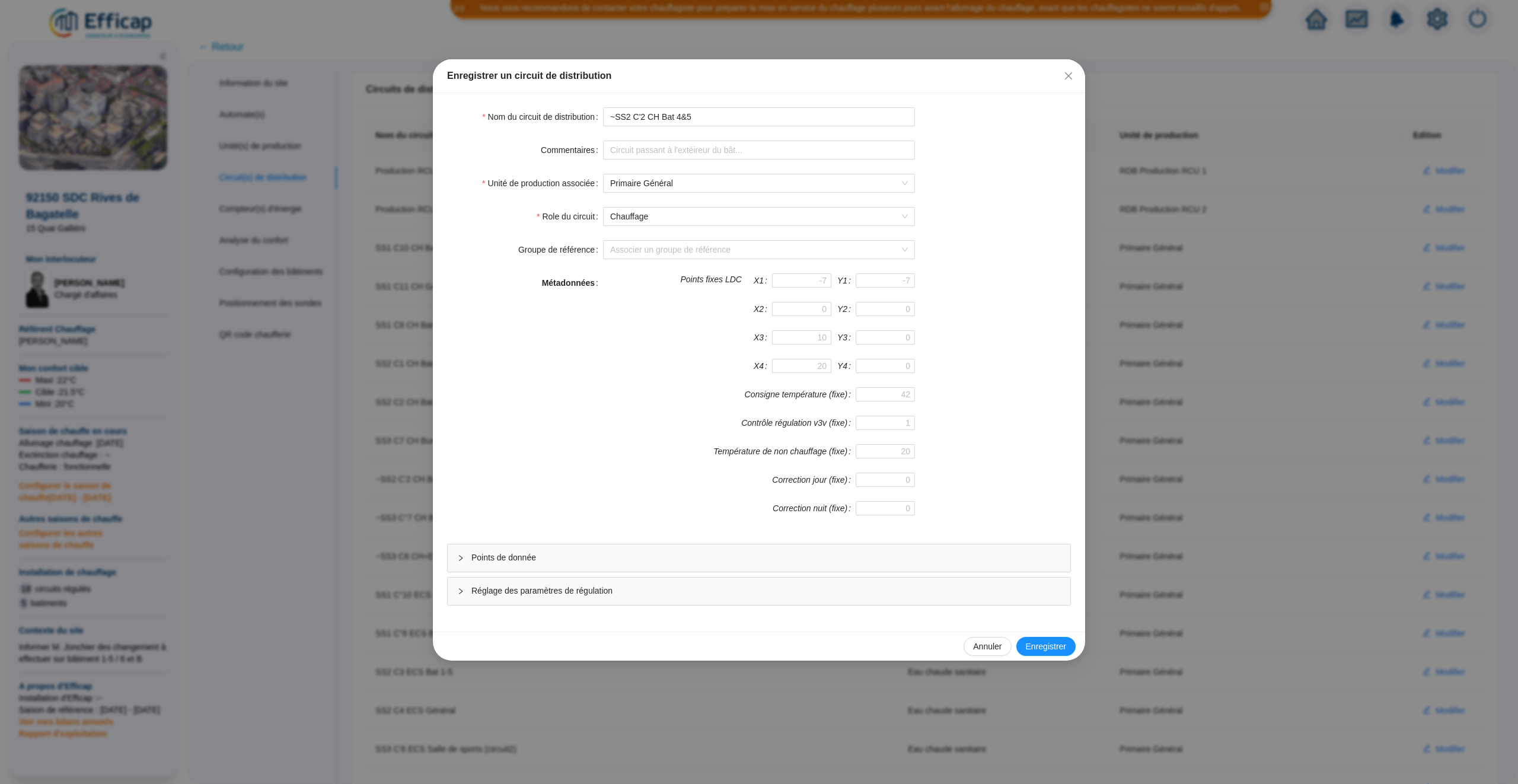
click at [606, 558] on span "Points de donnée" at bounding box center [766, 558] width 589 height 12
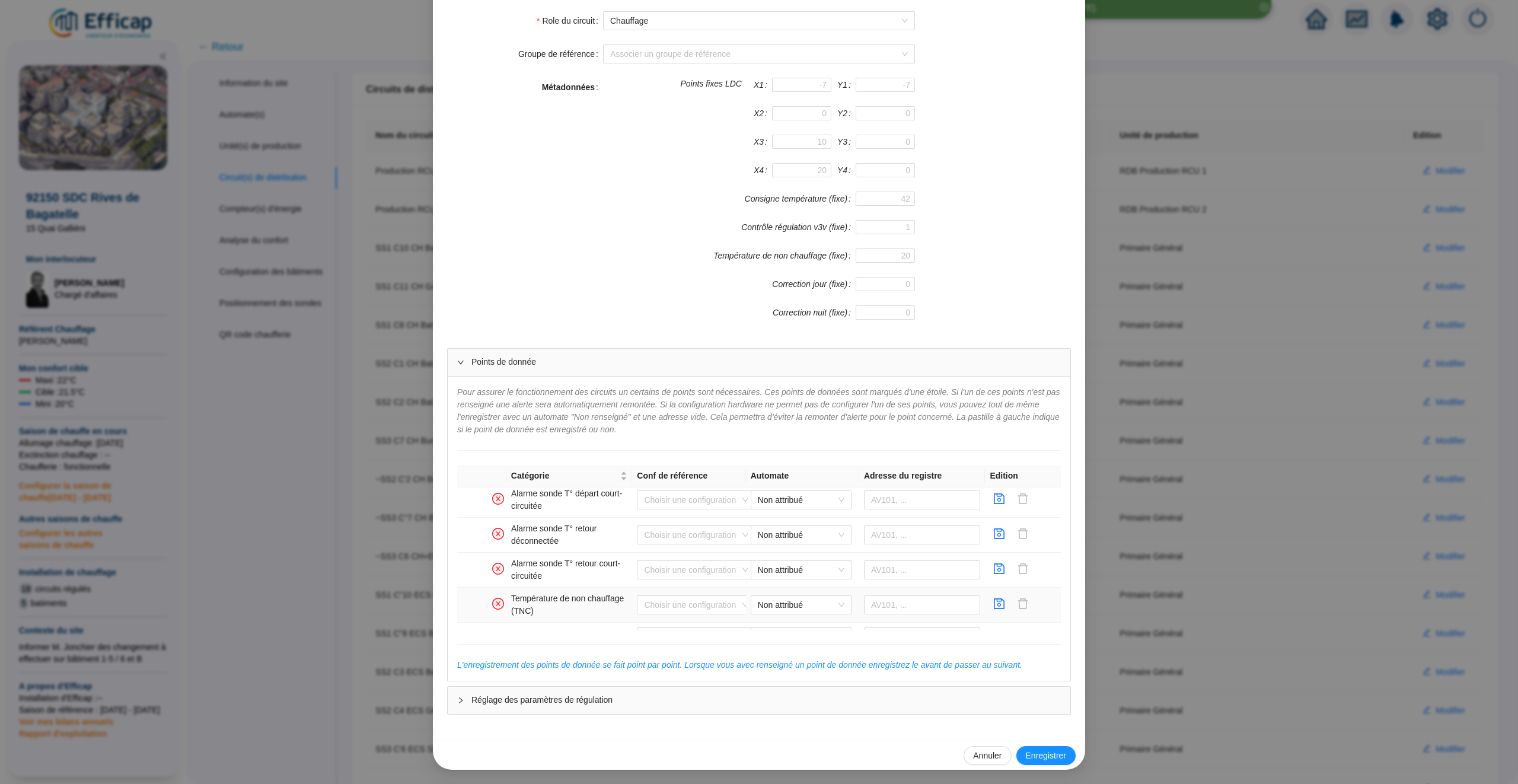
scroll to position [808, 0]
click at [999, 574] on icon "save" at bounding box center [1000, 576] width 11 height 11
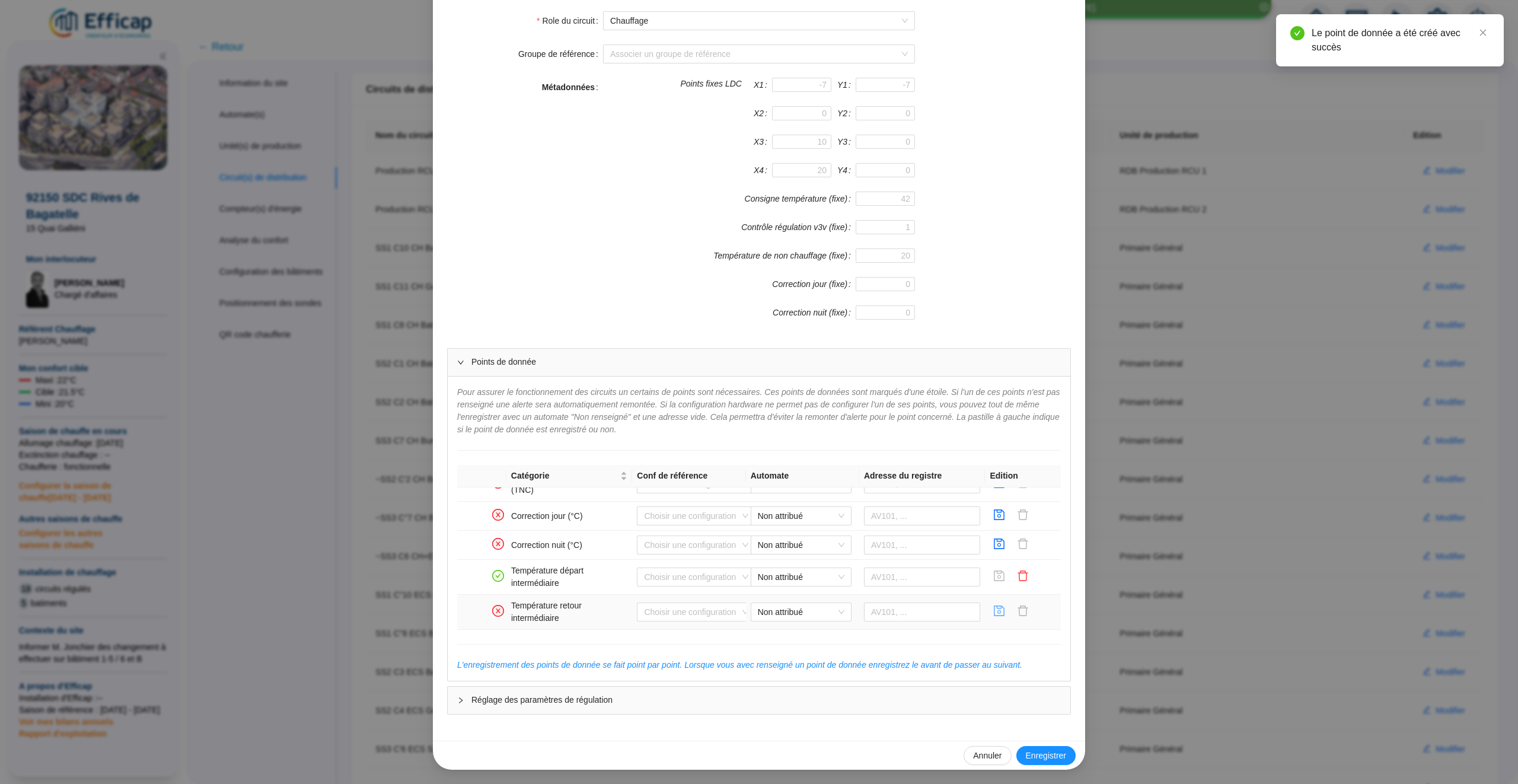
click at [1003, 612] on icon "save" at bounding box center [999, 610] width 12 height 12
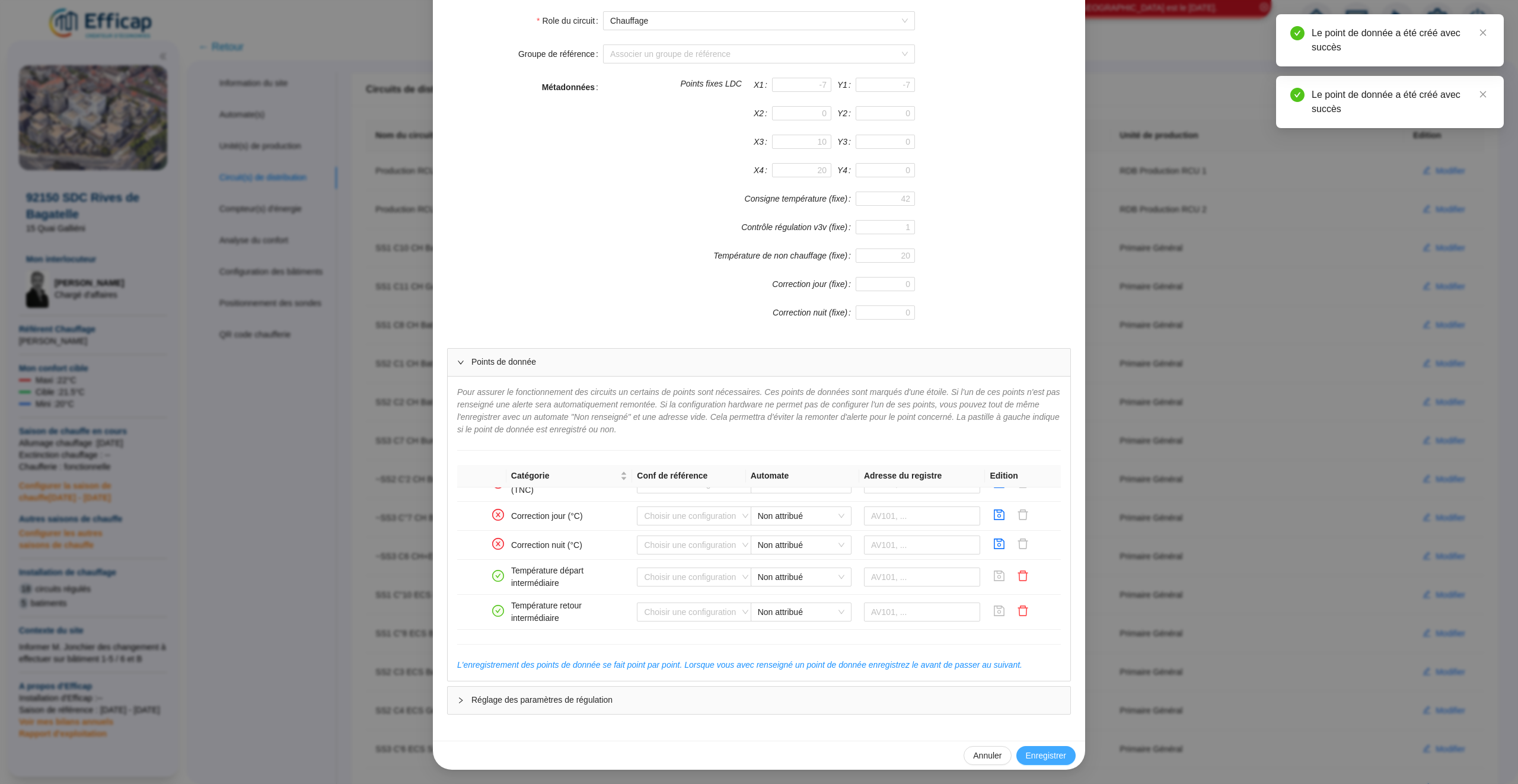
click at [1047, 755] on span "Enregistrer" at bounding box center [1046, 756] width 40 height 12
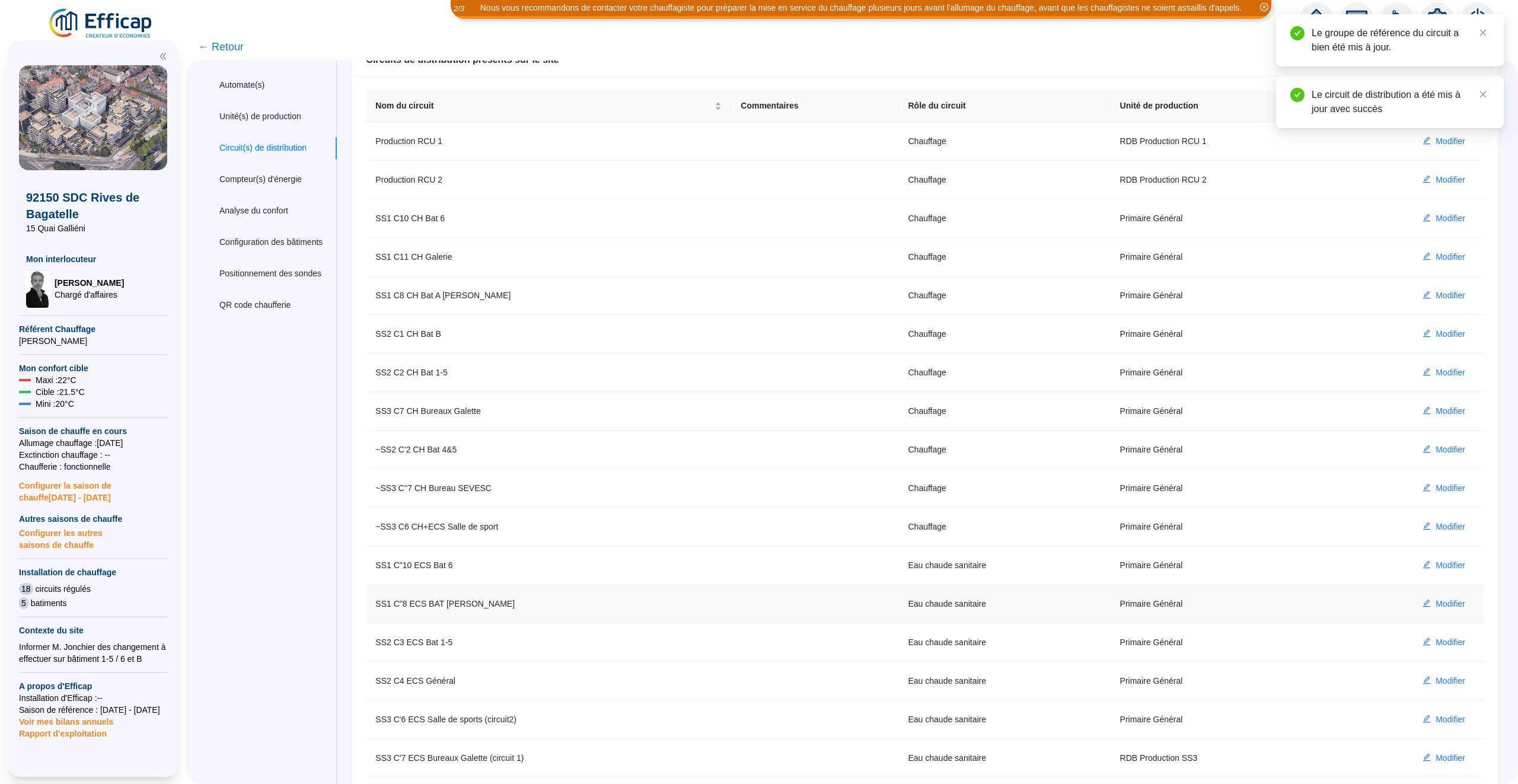
scroll to position [32, 0]
click at [1449, 608] on span "Modifier" at bounding box center [1450, 602] width 29 height 12
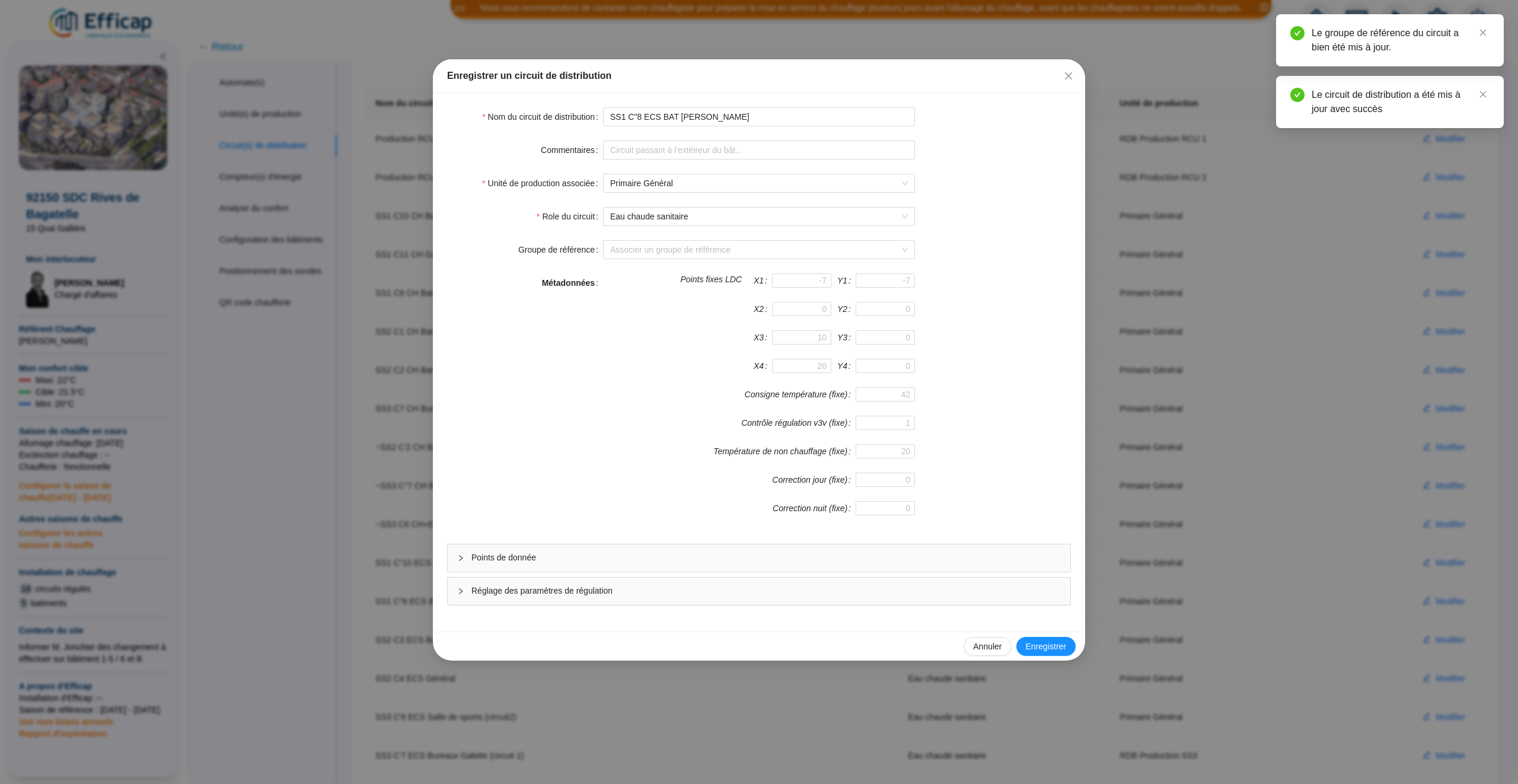
click at [660, 571] on div "Points de donnée" at bounding box center [759, 558] width 623 height 27
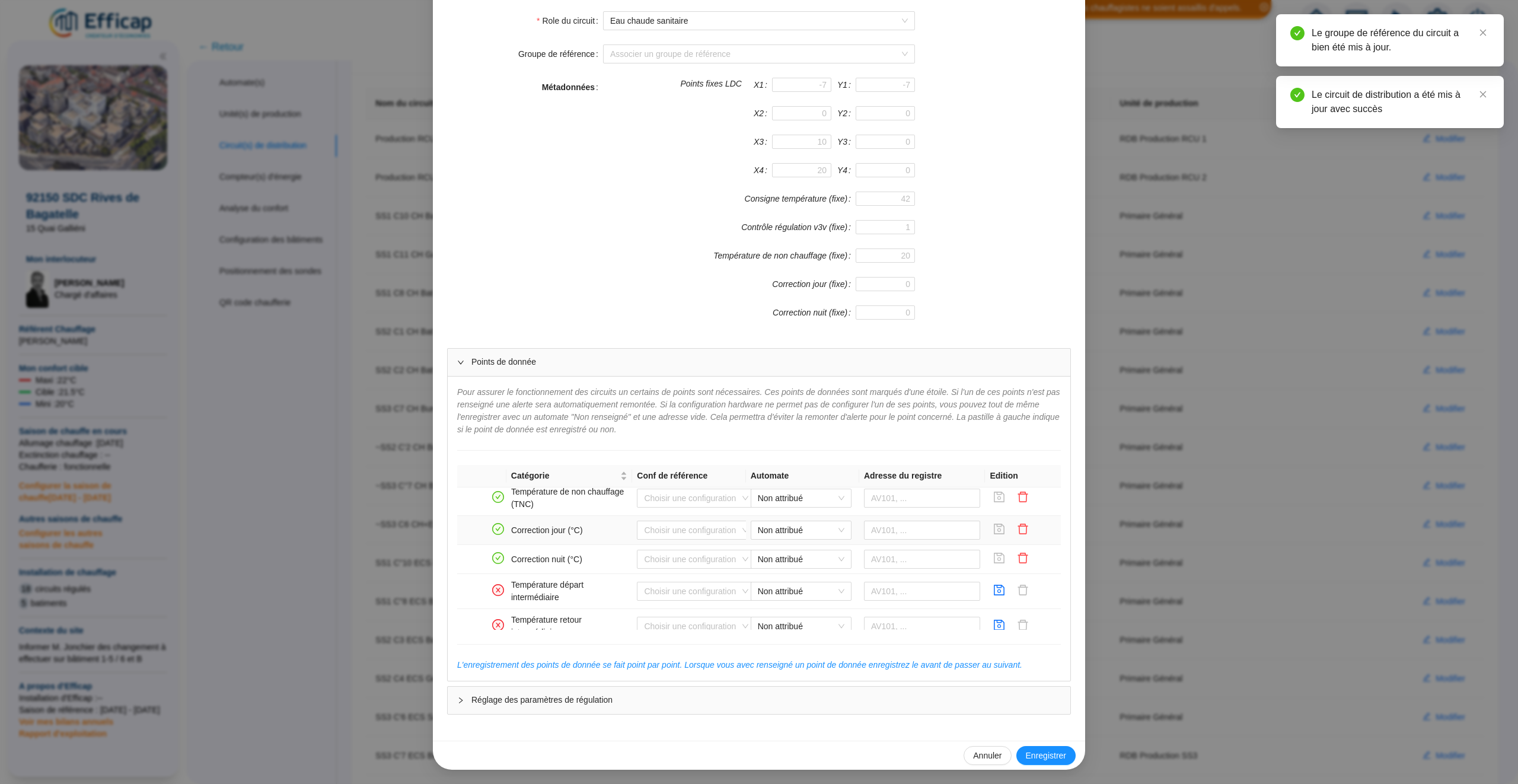
scroll to position [808, 0]
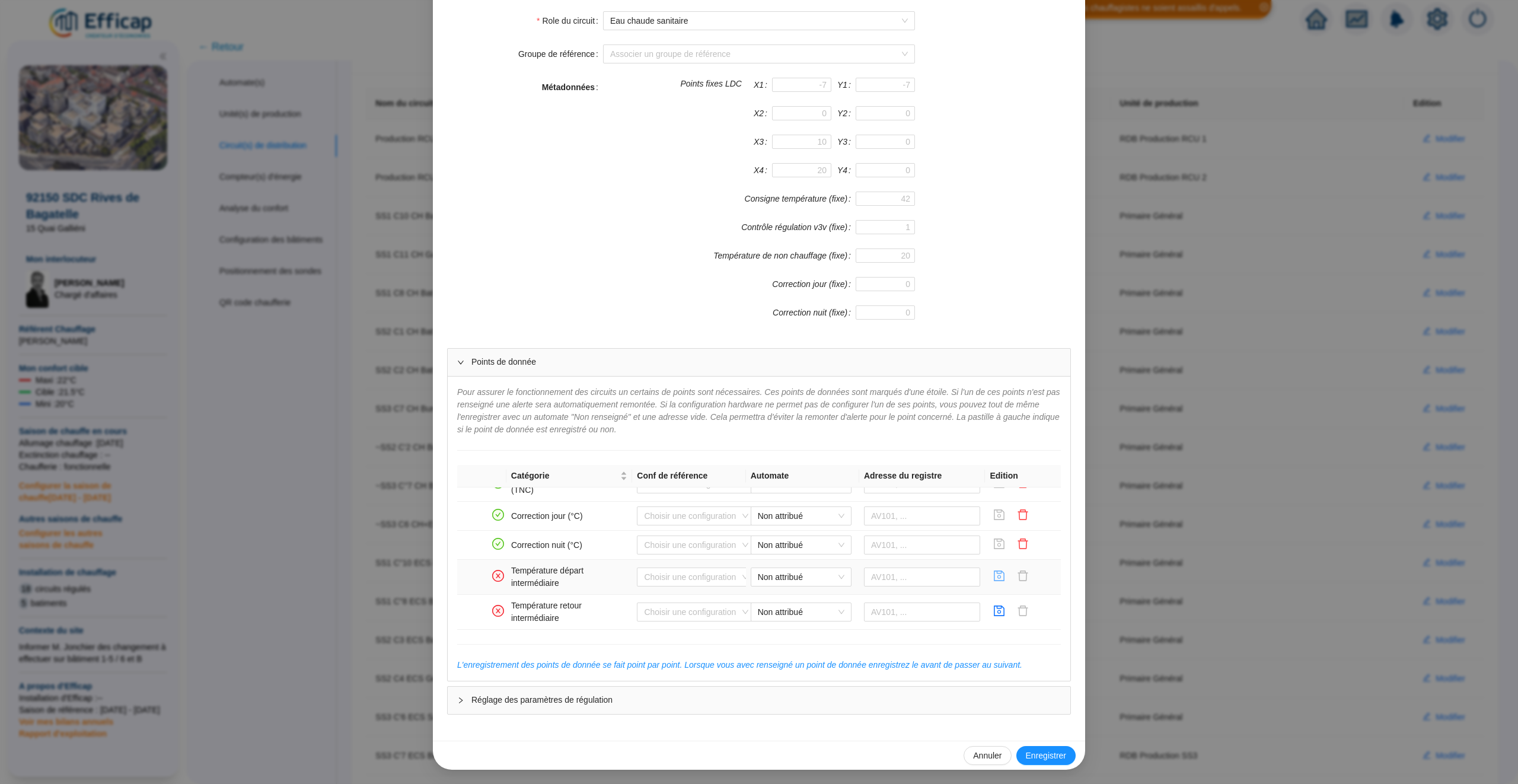
click at [1001, 575] on icon "save" at bounding box center [999, 575] width 12 height 12
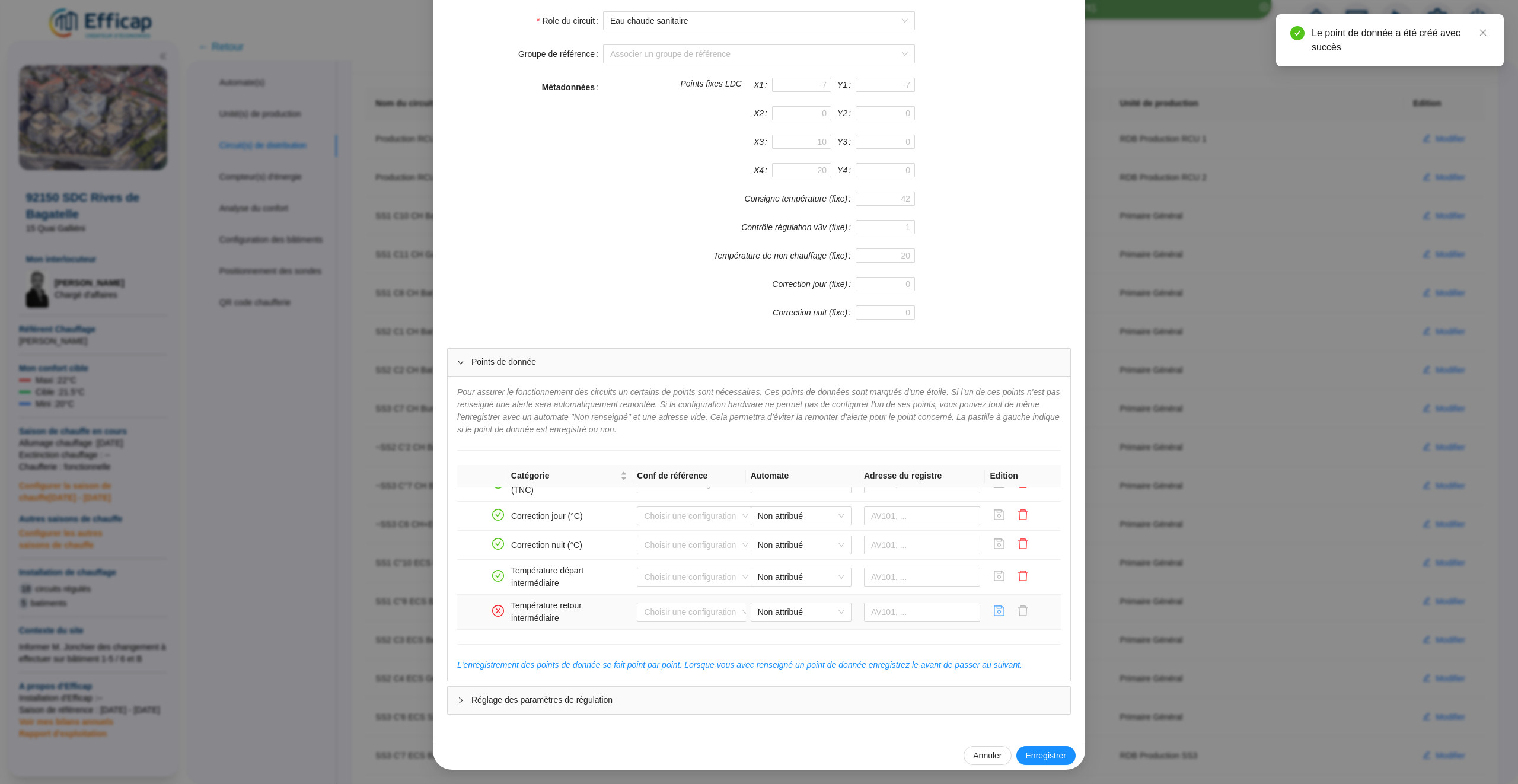
click at [1001, 611] on icon "save" at bounding box center [1000, 611] width 11 height 11
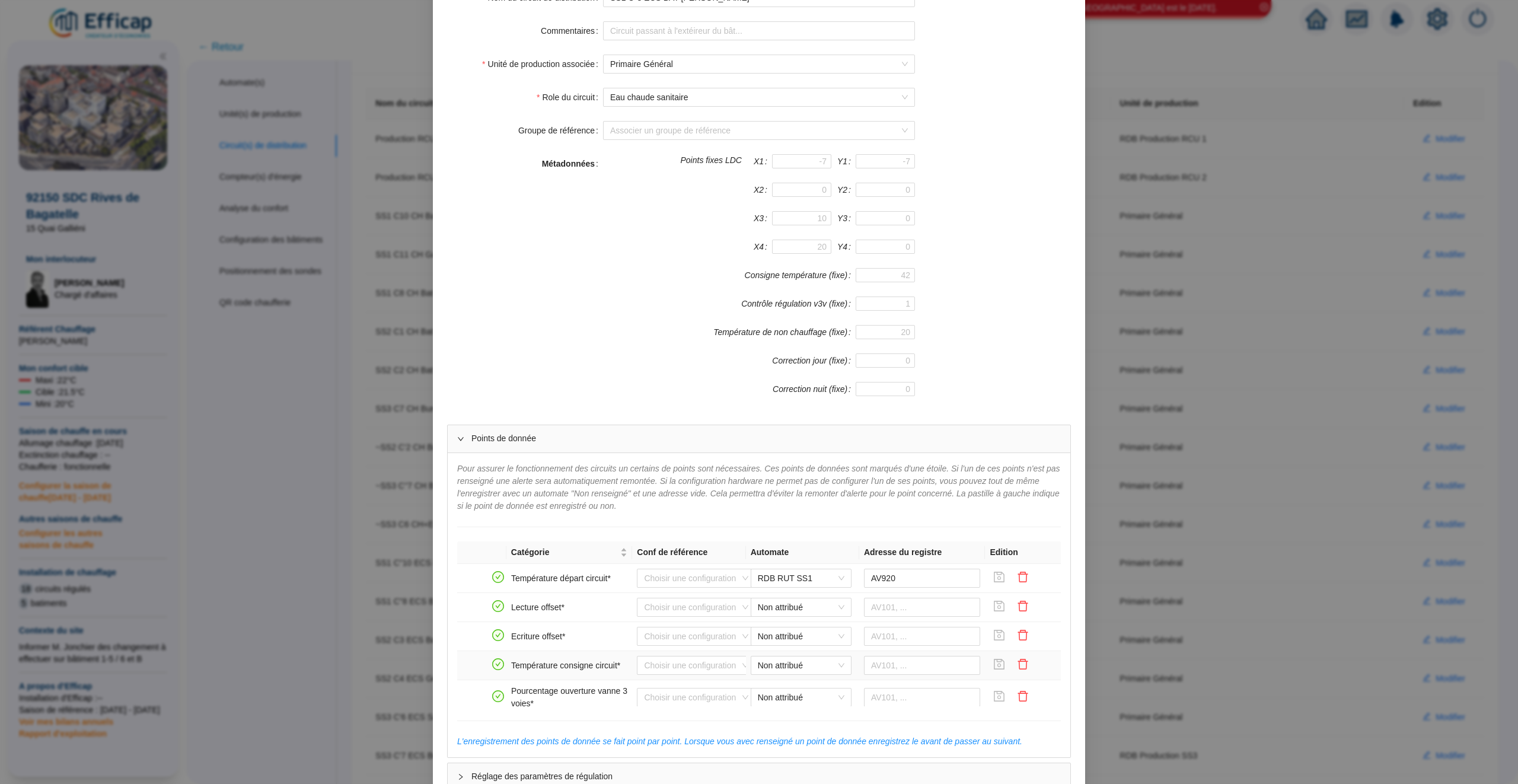
scroll to position [202, 0]
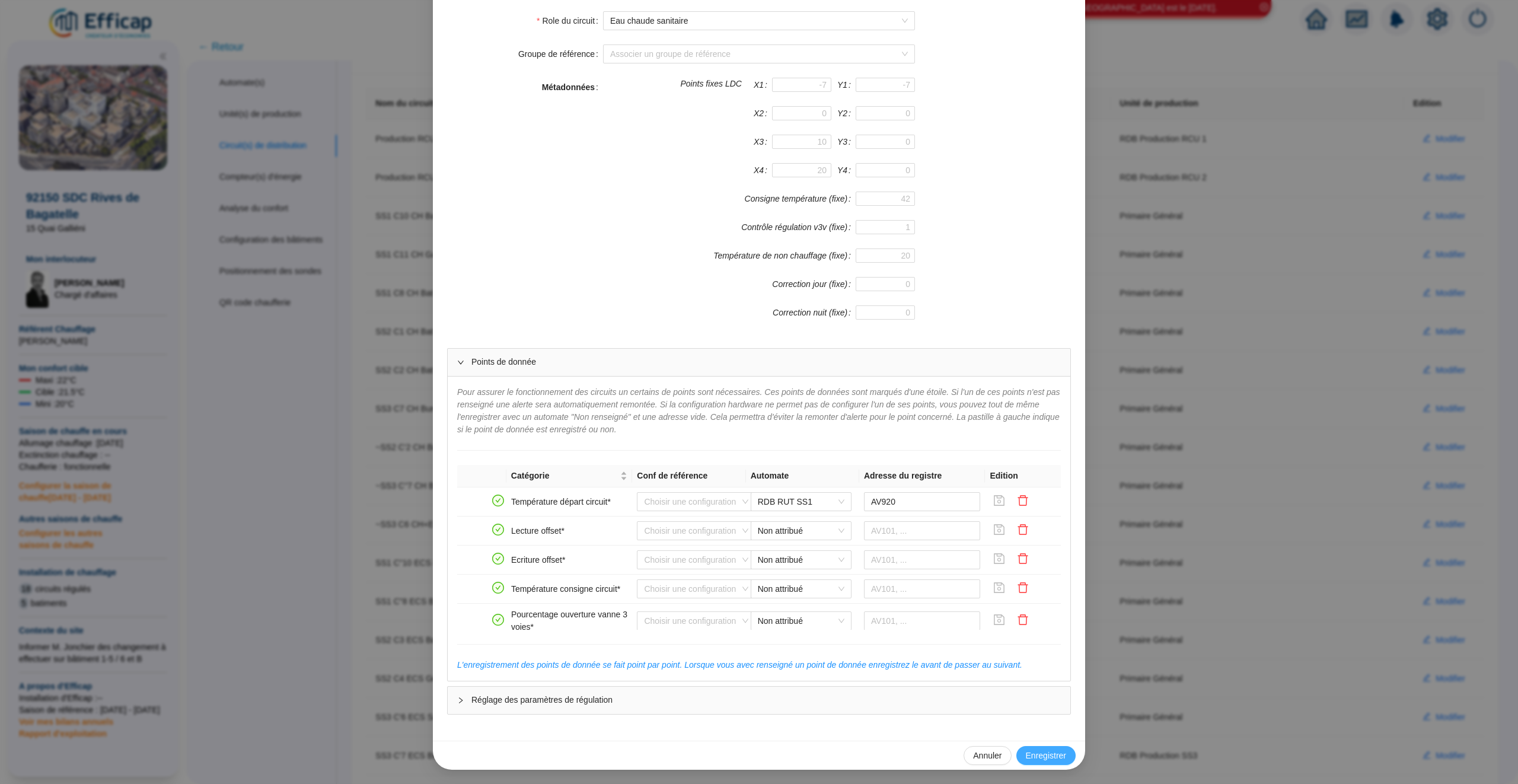
click at [1045, 757] on span "Enregistrer" at bounding box center [1046, 756] width 40 height 12
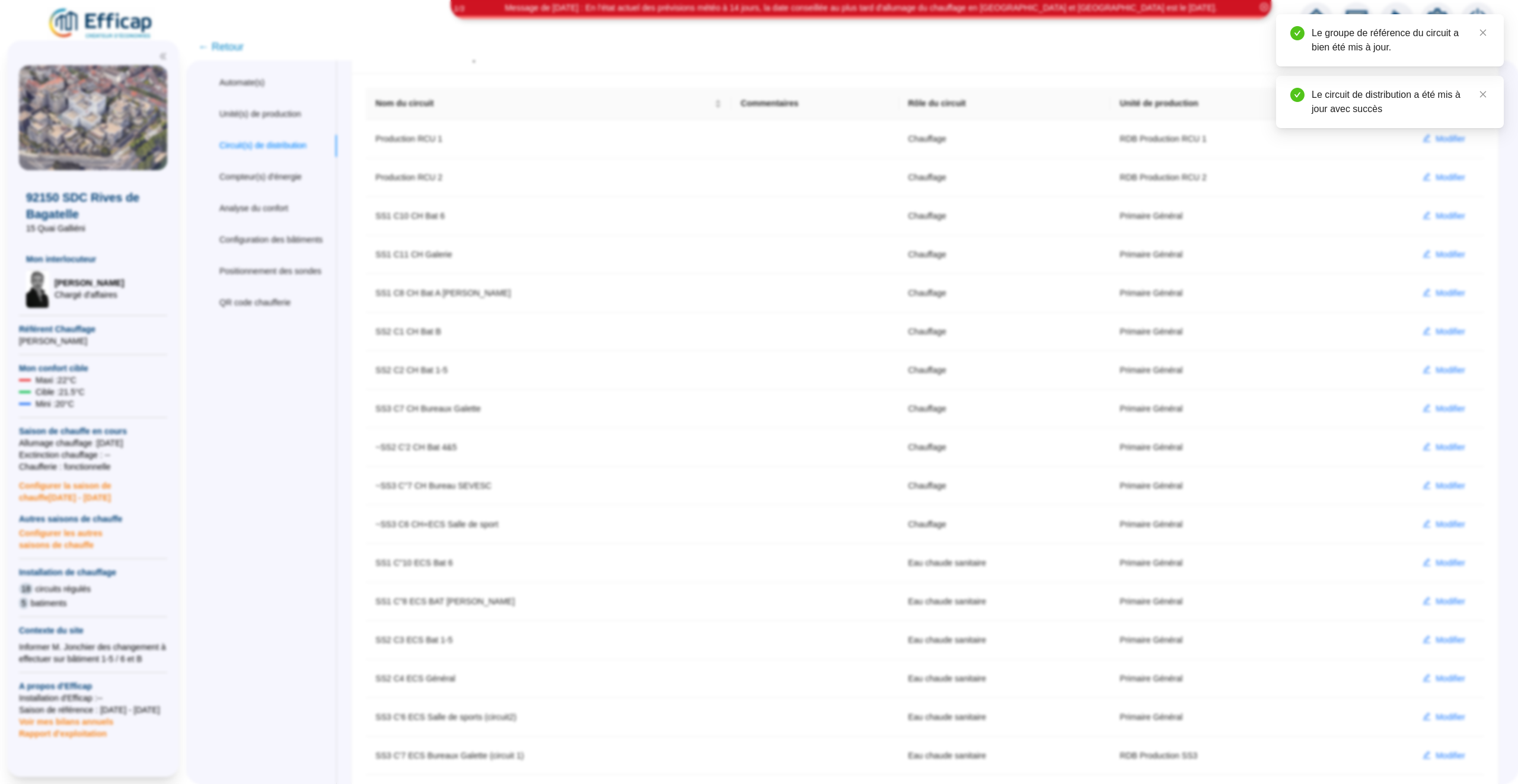
scroll to position [143, 0]
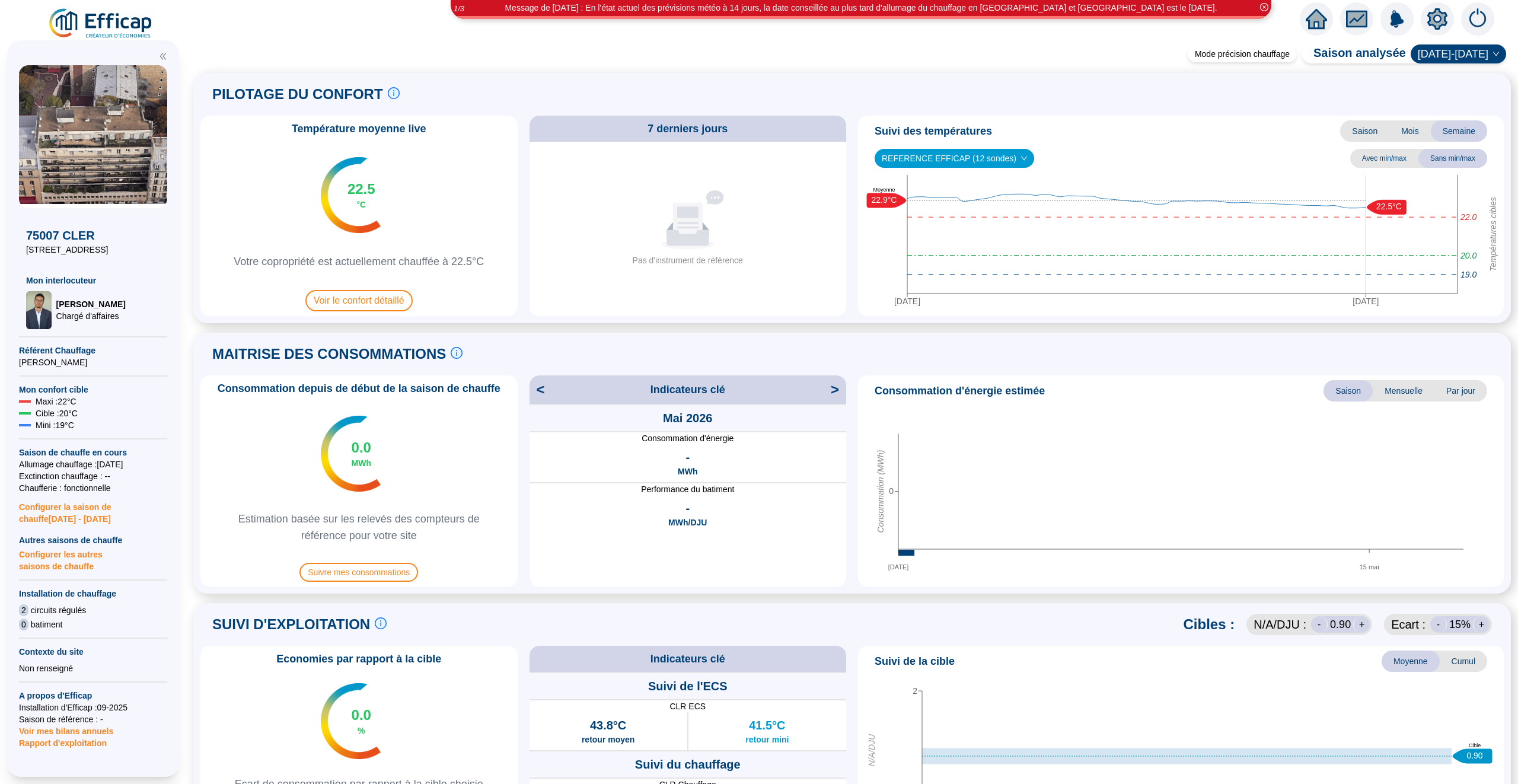
scroll to position [548, 0]
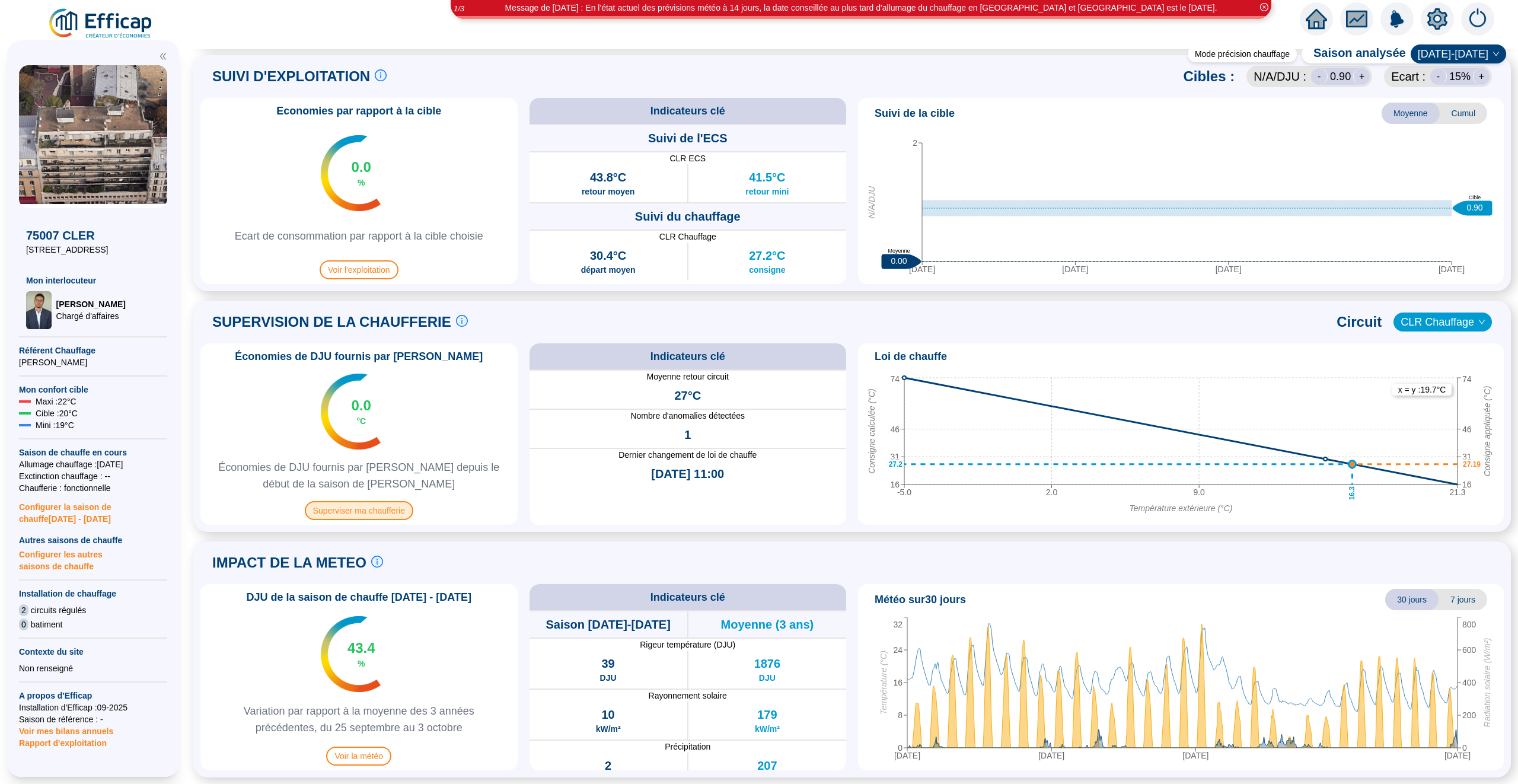
click at [369, 508] on span "Superviser ma chaufferie" at bounding box center [359, 511] width 108 height 19
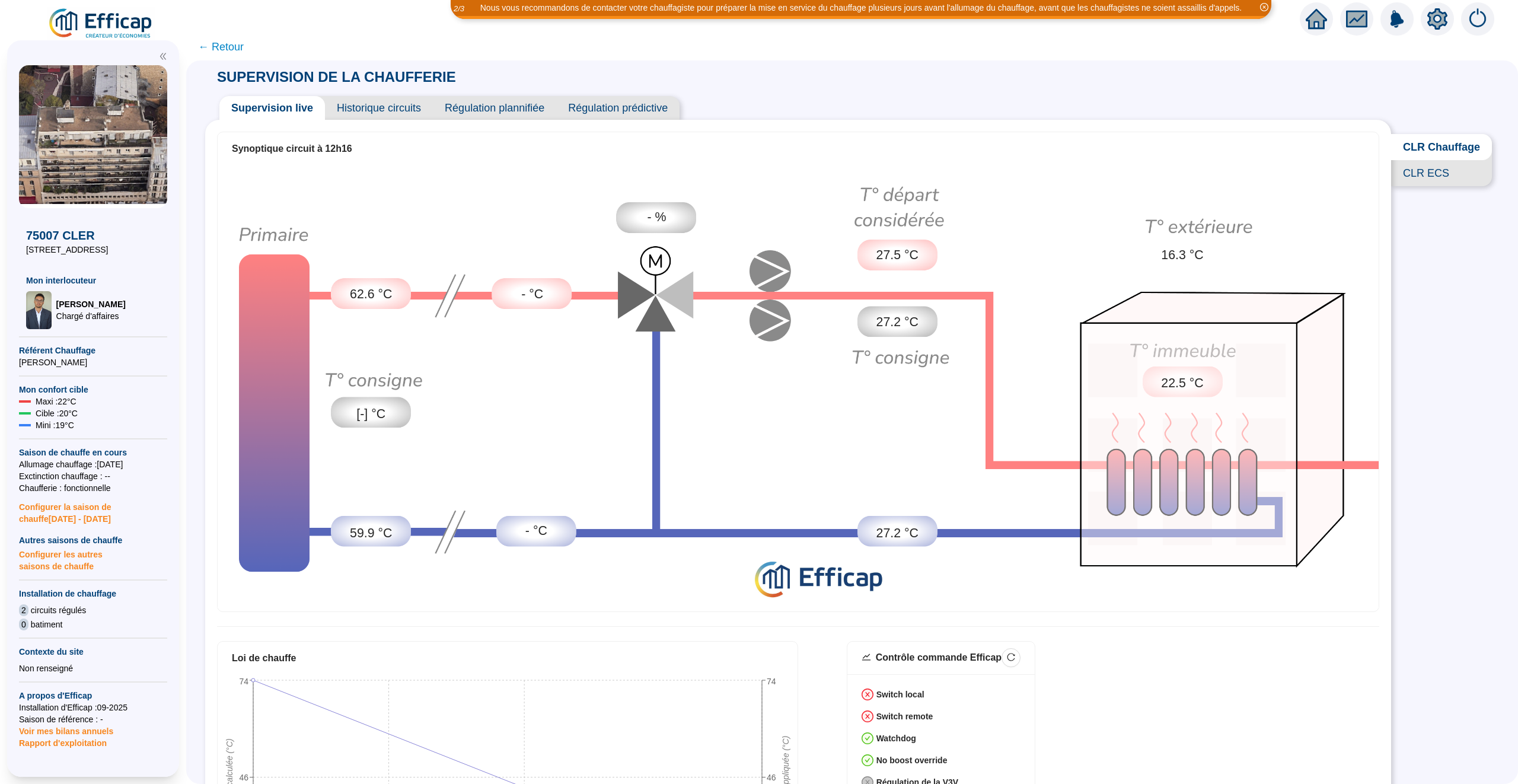
click at [235, 49] on span "← Retour" at bounding box center [221, 47] width 46 height 16
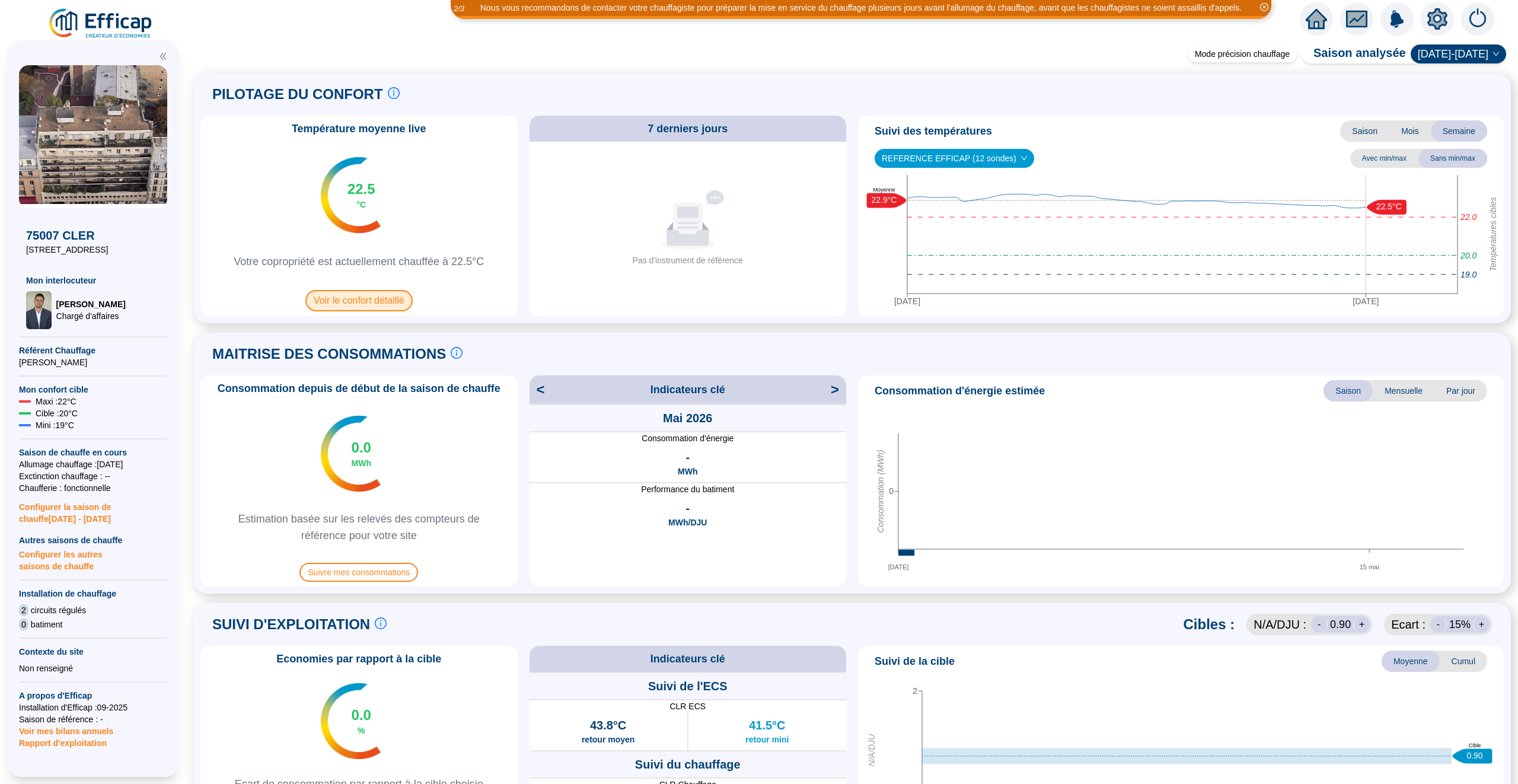
click at [379, 300] on span "Voir le confort détaillé" at bounding box center [359, 300] width 108 height 21
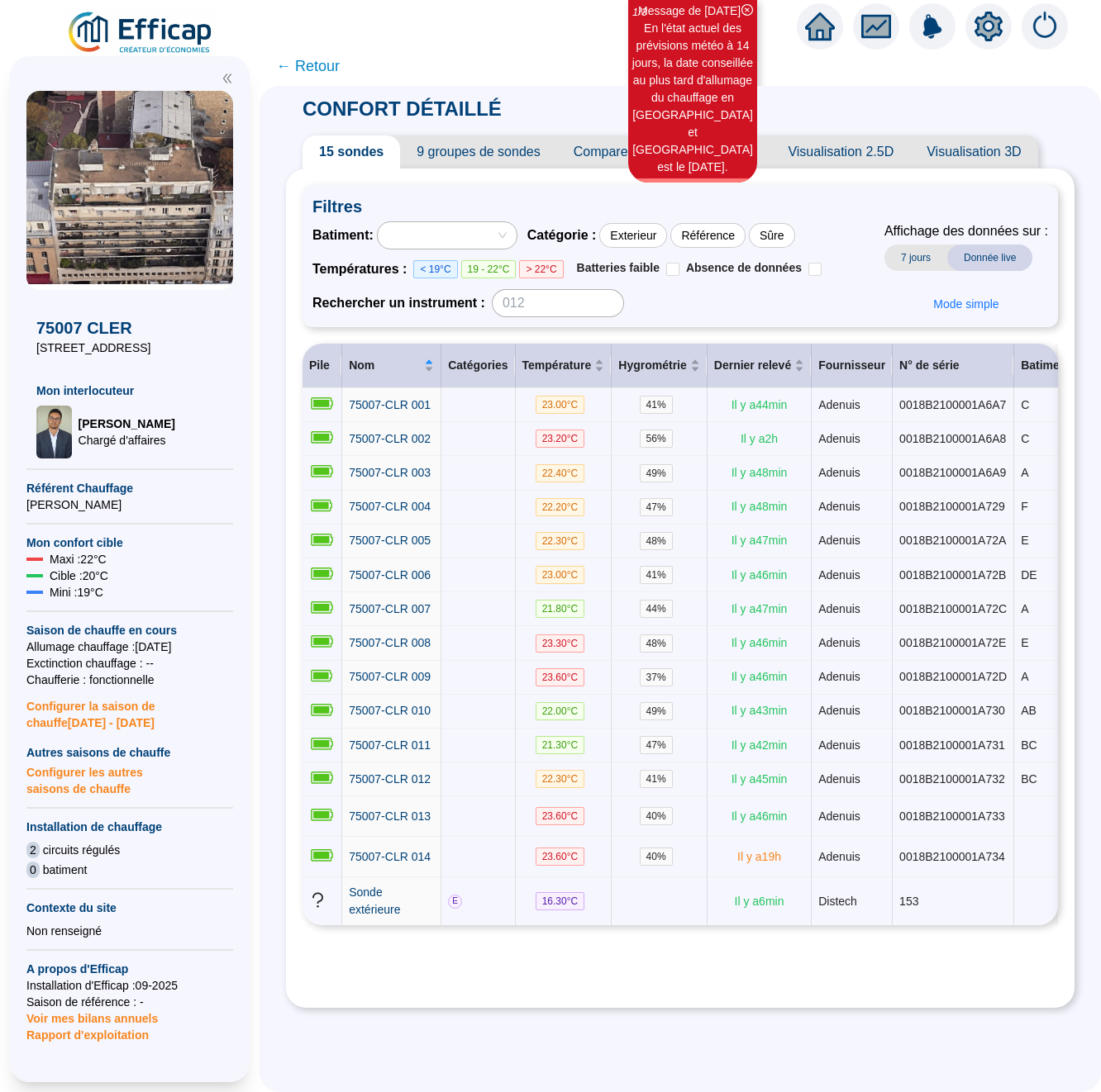
click at [821, 31] on icon "home" at bounding box center [819, 26] width 30 height 28
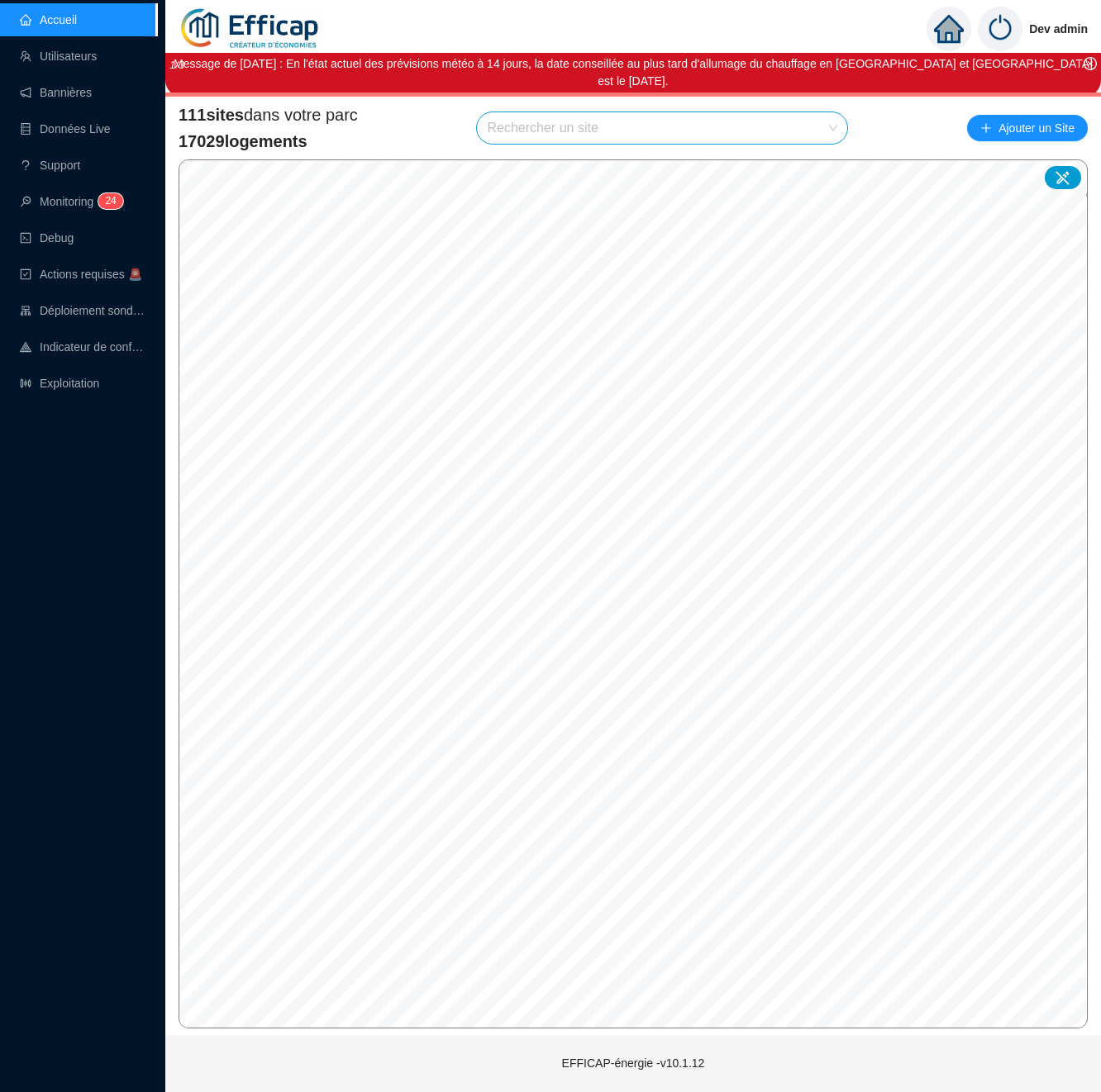
click at [552, 127] on input "search" at bounding box center [654, 128] width 335 height 32
type input "plein"
click at [806, 162] on div at bounding box center [814, 168] width 38 height 25
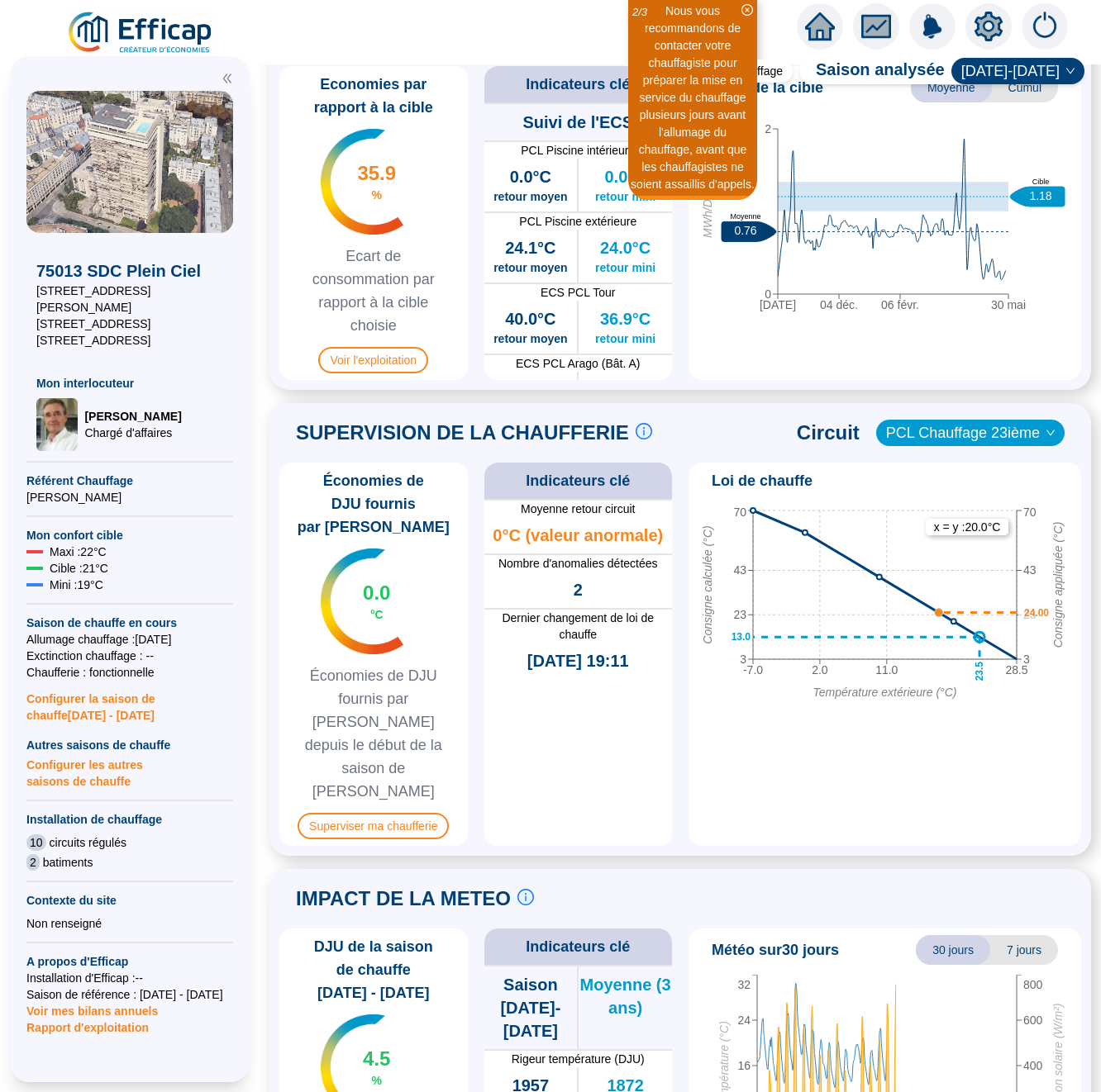
scroll to position [1032, 0]
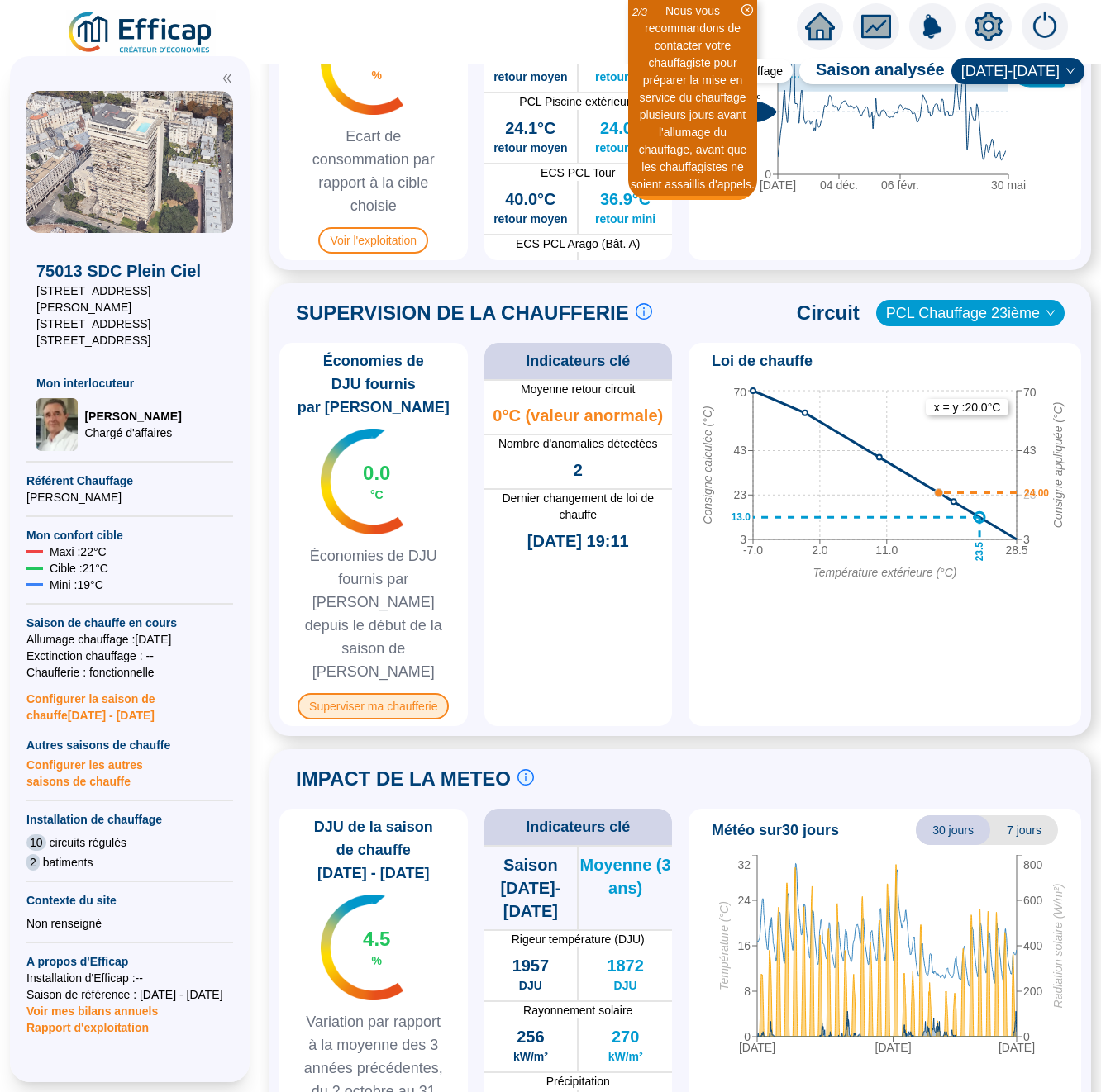
click at [394, 693] on span "Superviser ma chaufferie" at bounding box center [373, 706] width 151 height 27
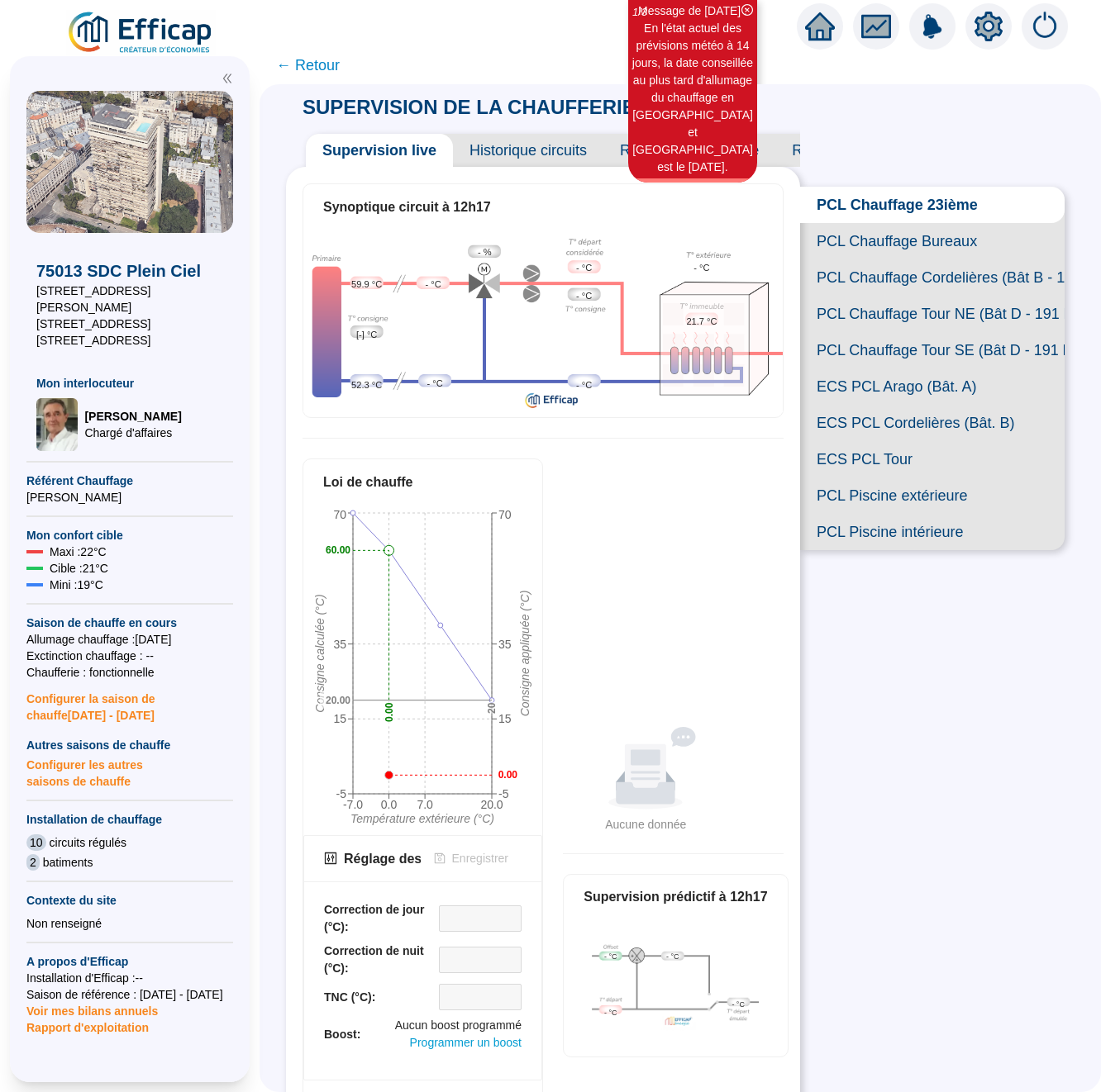
click at [905, 276] on span "PCL Chauffage Cordelières (Bât B - 109 lots)" at bounding box center [932, 277] width 265 height 36
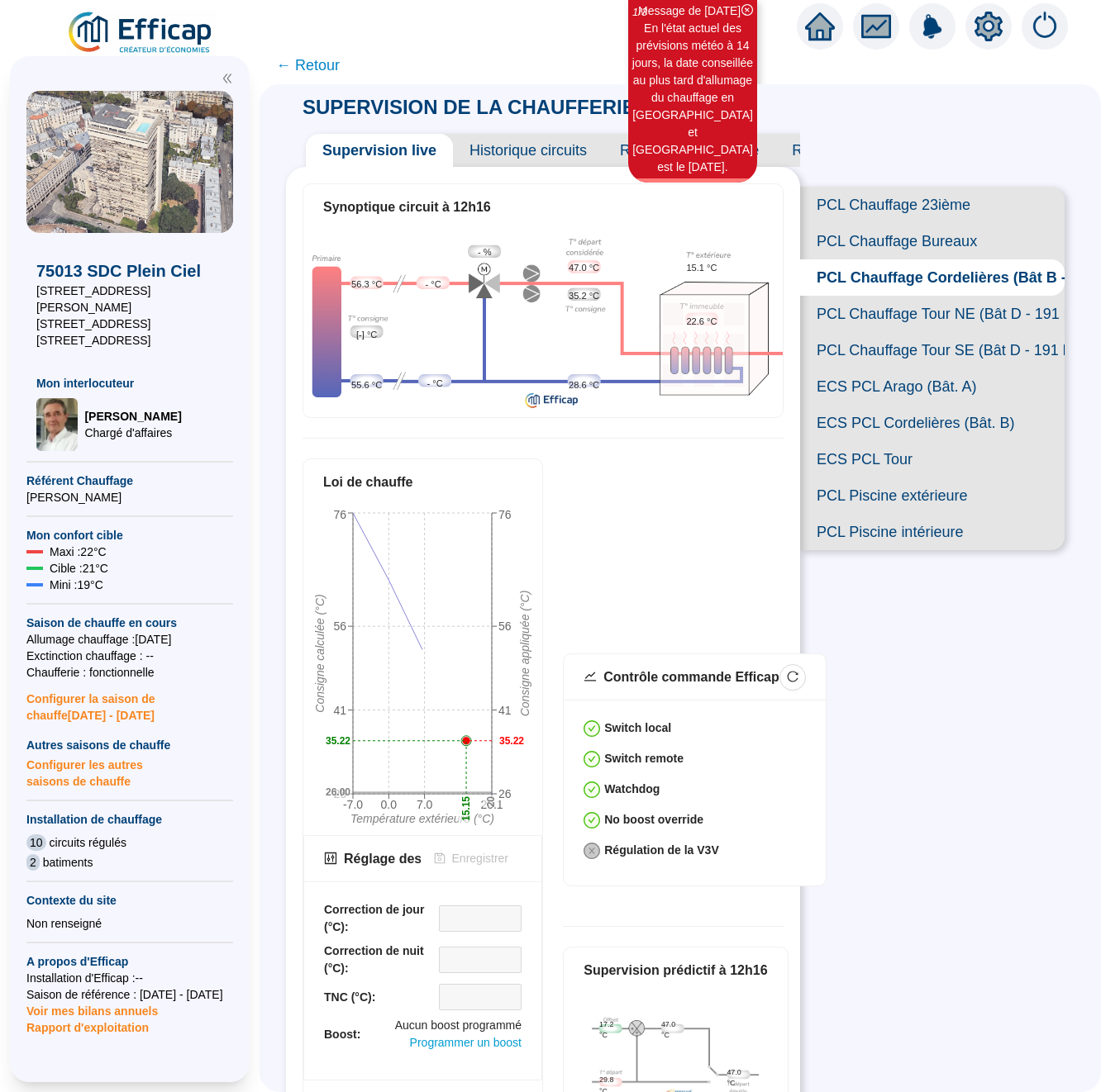
click at [913, 315] on span "PCL Chauffage Tour NE (Bât D - 191 lots/2)" at bounding box center [932, 314] width 265 height 36
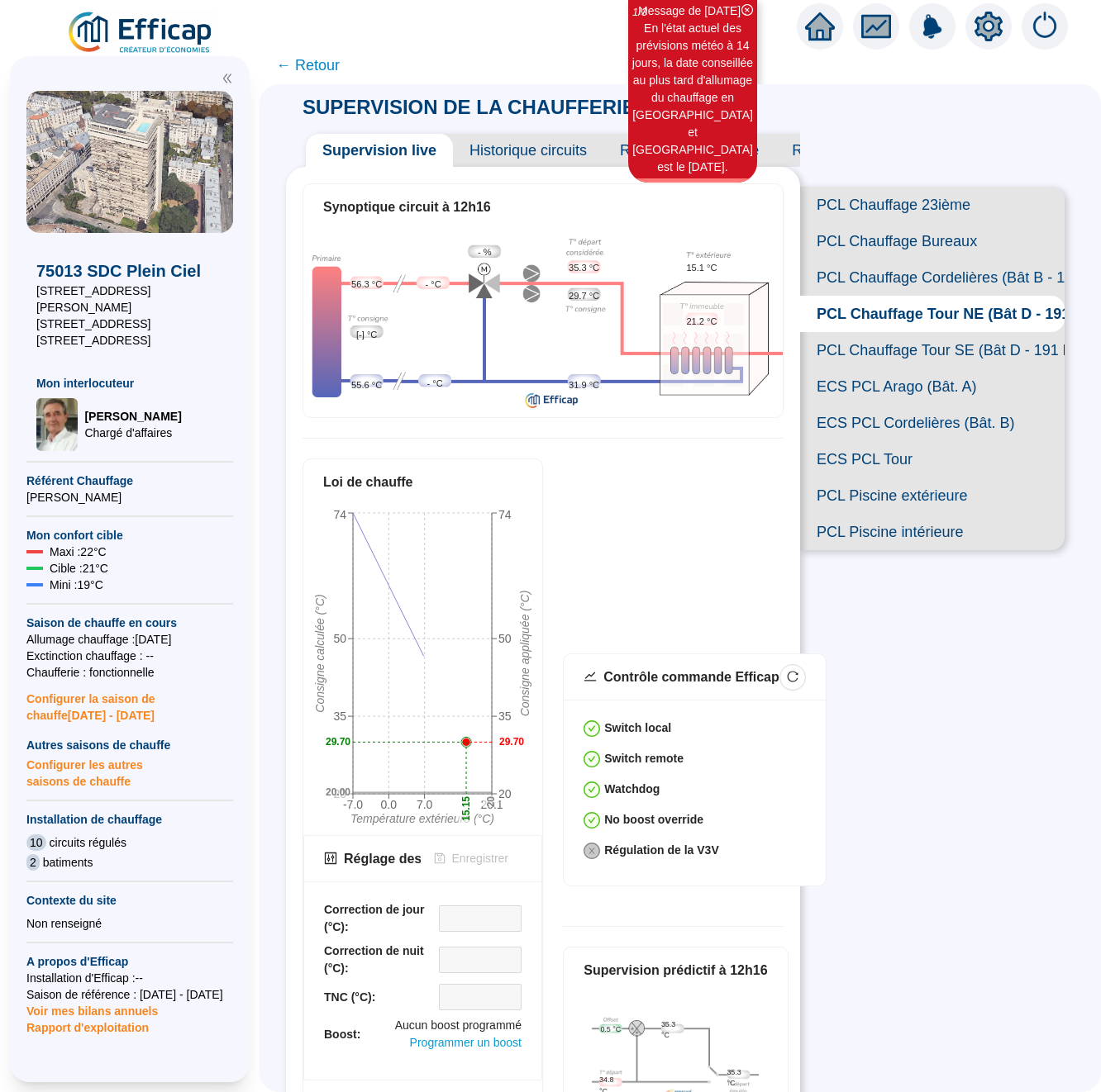
click at [904, 357] on span "PCL Chauffage Tour SE (Bât D - 191 lots/2)" at bounding box center [932, 351] width 265 height 36
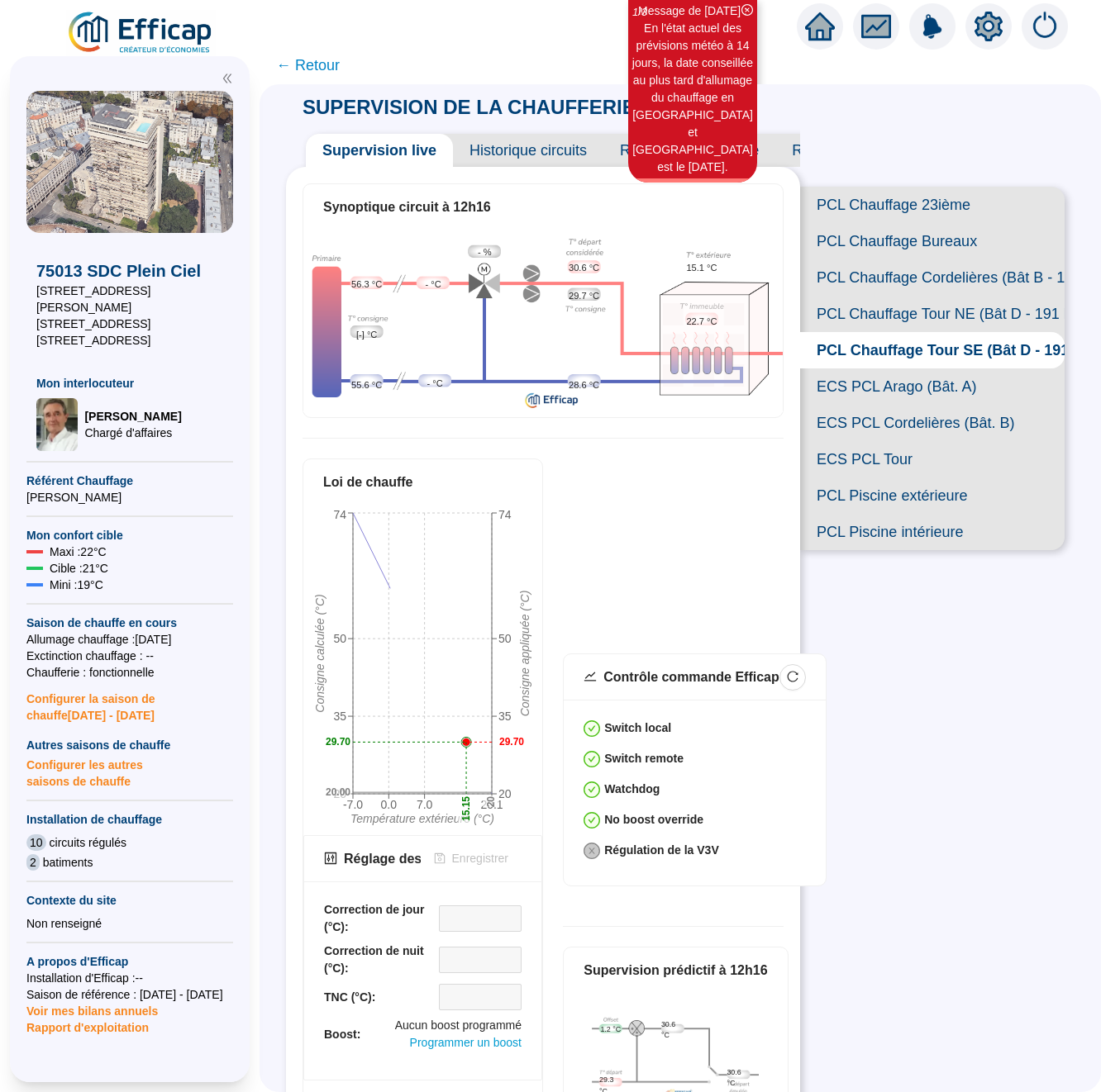
click at [918, 283] on span "PCL Chauffage Cordelières (Bât B - 109 lots)" at bounding box center [932, 277] width 265 height 36
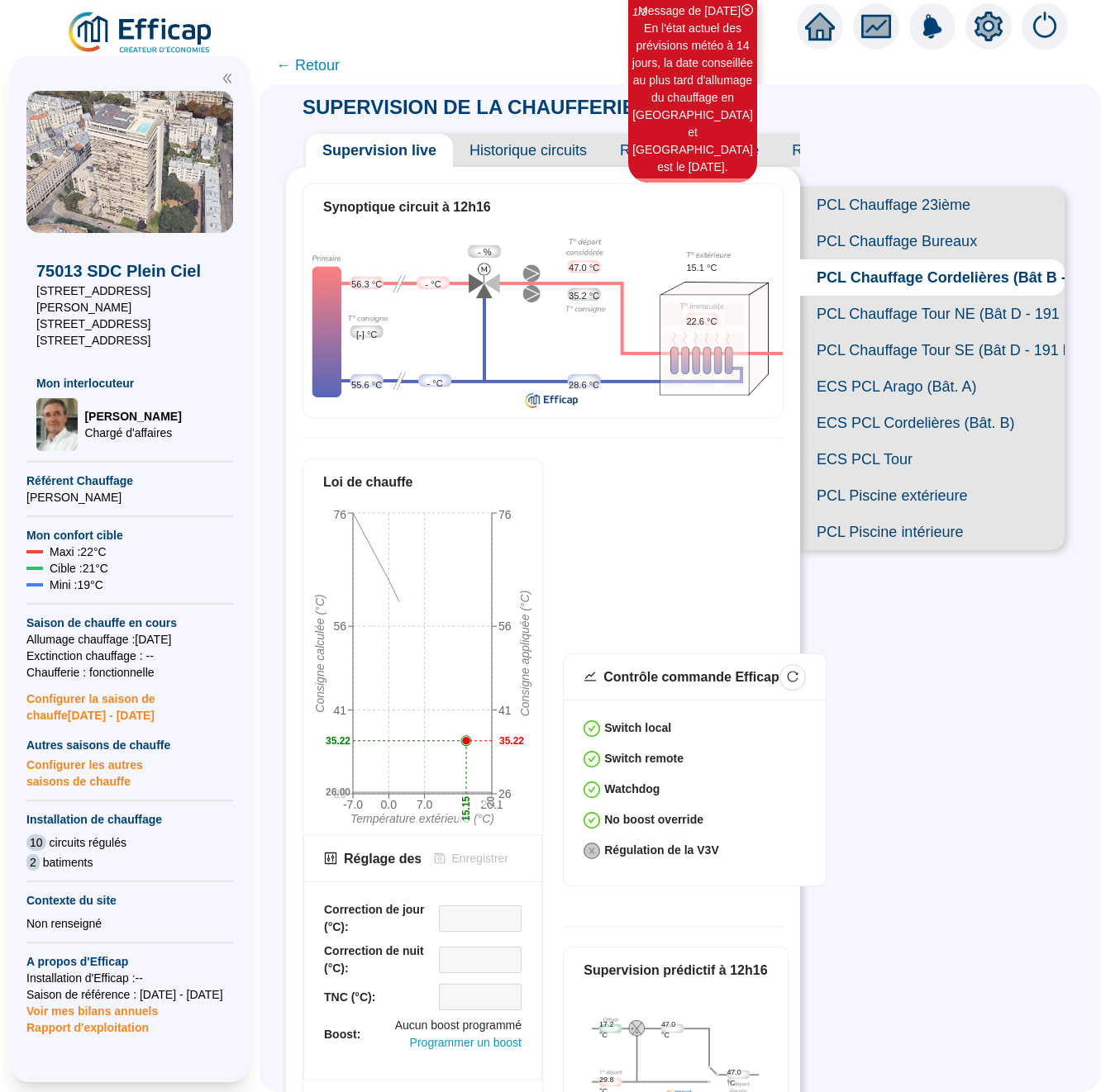
click at [917, 313] on span "PCL Chauffage Tour NE (Bât D - 191 lots/2)" at bounding box center [932, 314] width 265 height 36
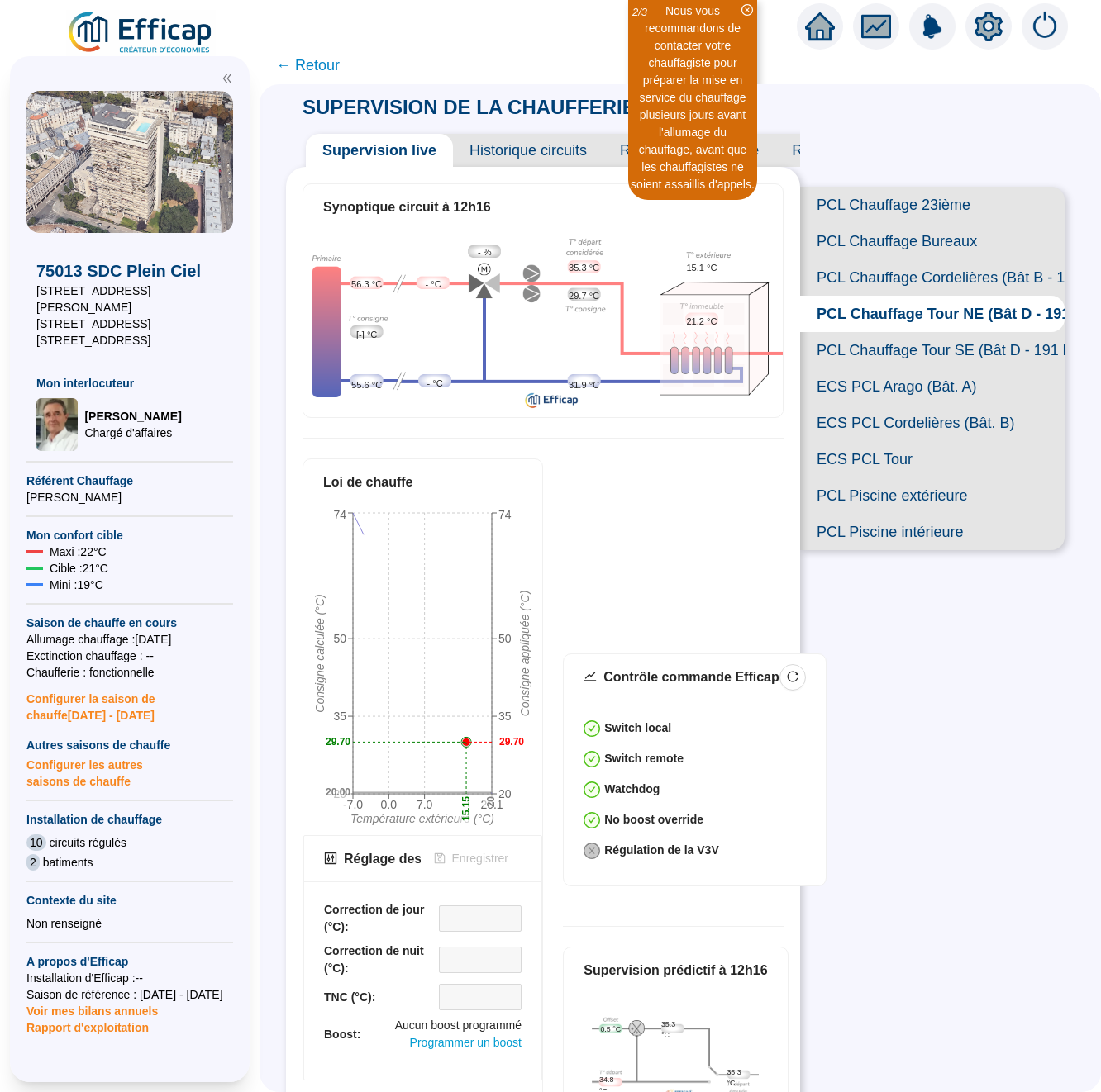
click at [917, 344] on span "PCL Chauffage Tour SE (Bât D - 191 lots/2)" at bounding box center [932, 351] width 265 height 36
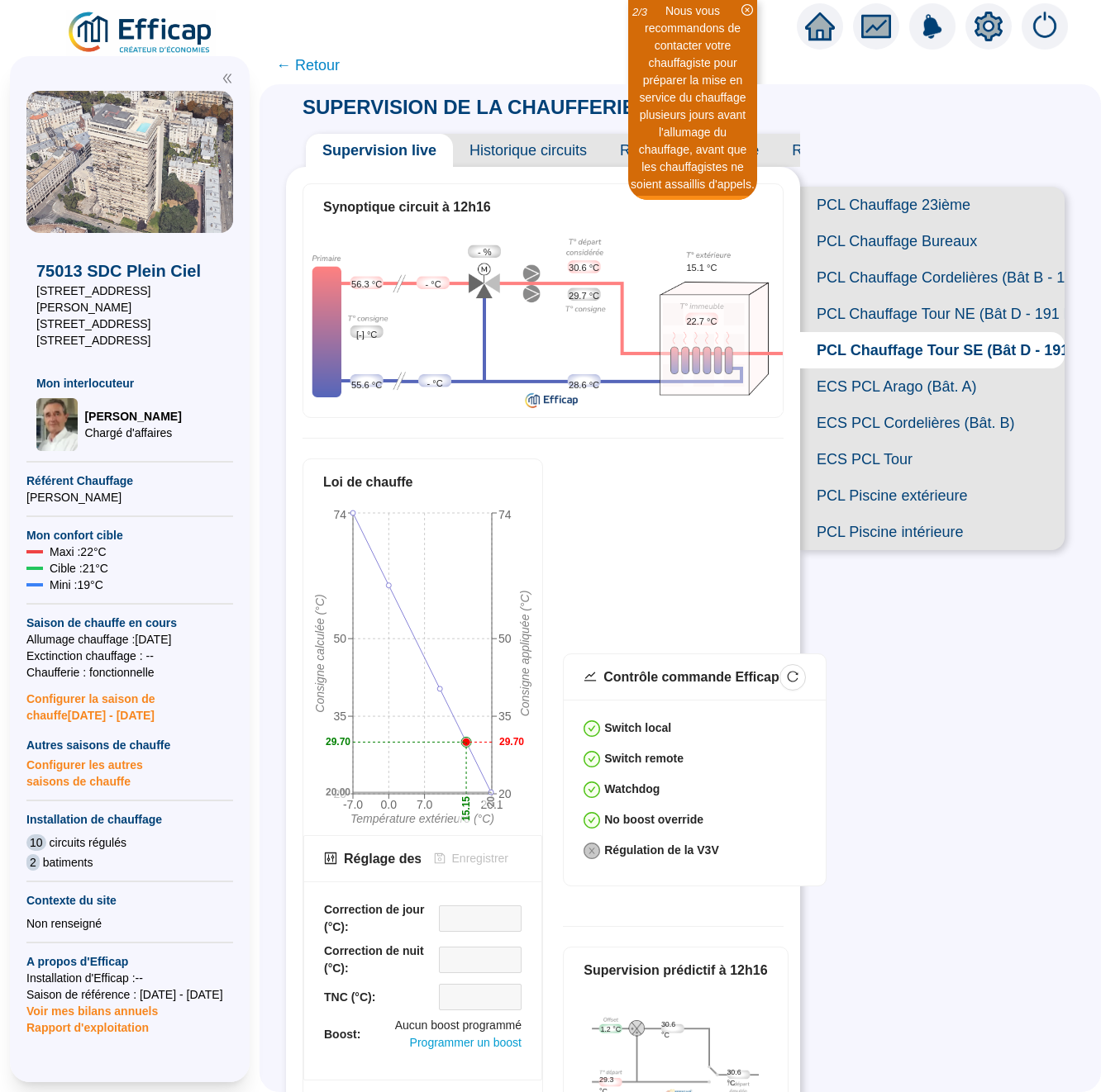
click at [905, 285] on span "PCL Chauffage Cordelières (Bât B - 109 lots)" at bounding box center [932, 277] width 265 height 36
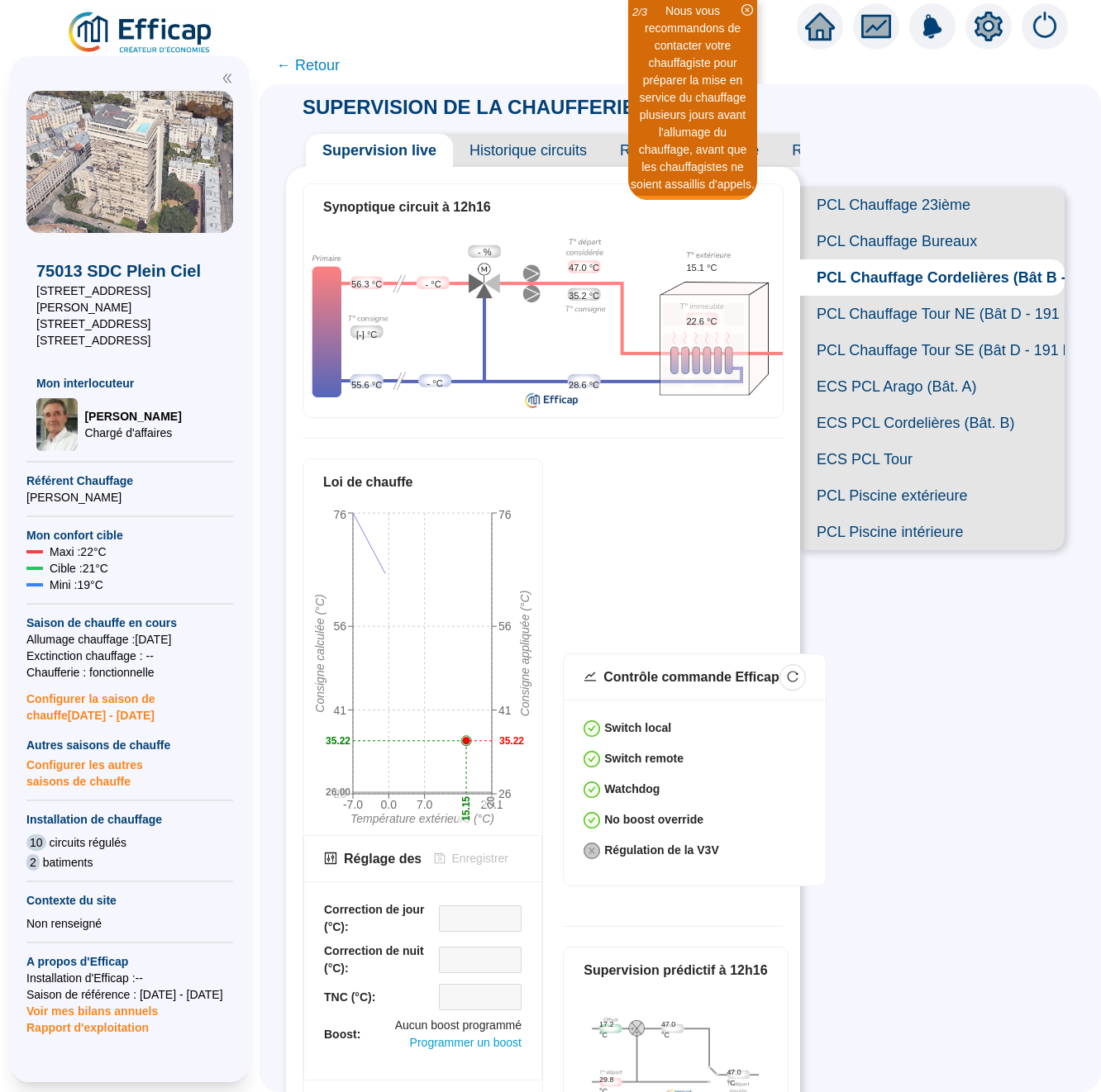
click at [905, 318] on span "PCL Chauffage Tour NE (Bât D - 191 lots/2)" at bounding box center [932, 314] width 265 height 36
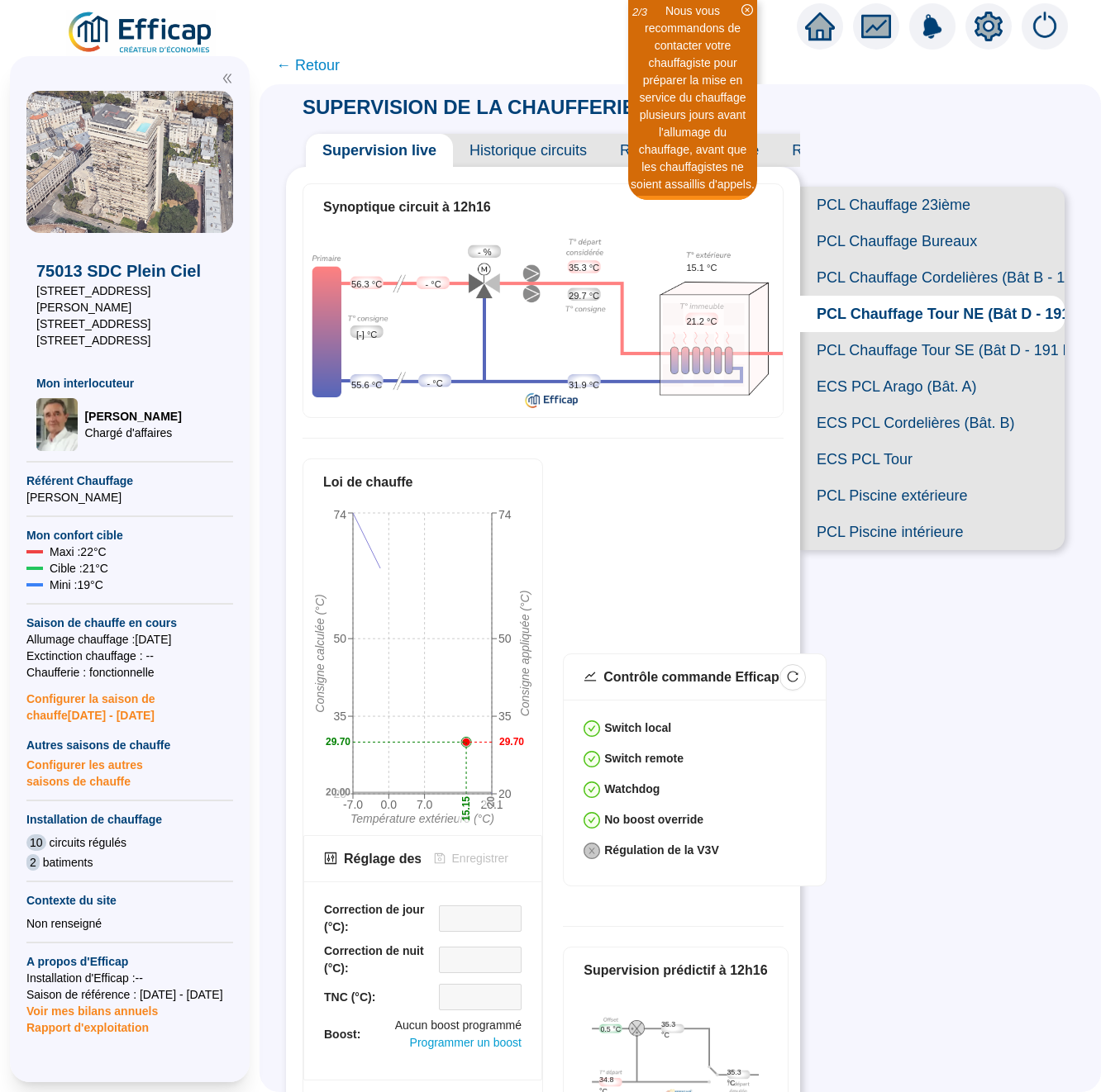
click at [897, 340] on span "PCL Chauffage Tour SE (Bât D - 191 lots/2)" at bounding box center [932, 351] width 265 height 36
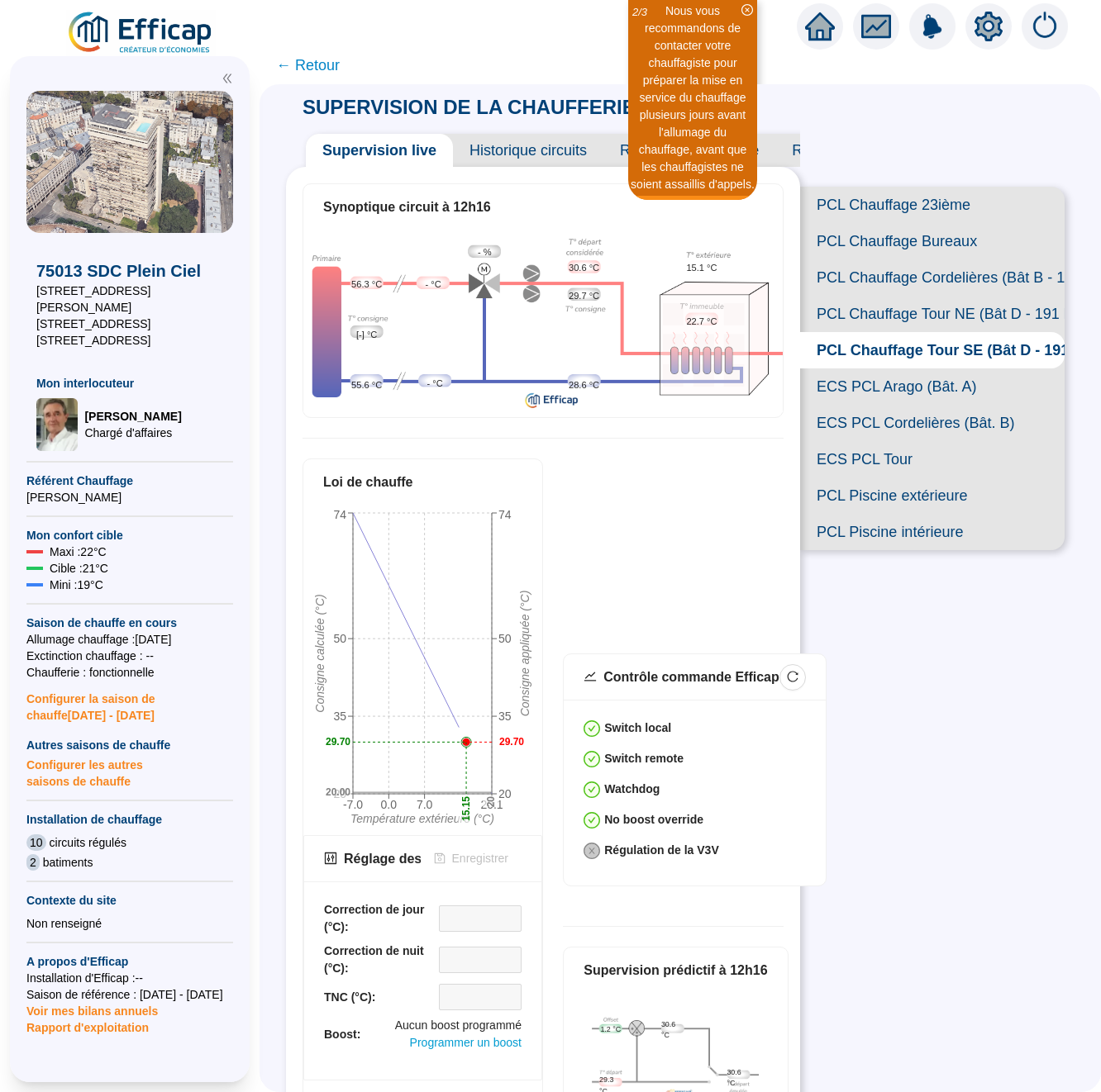
click at [881, 391] on span "ECS PCL Arago (Bât. A)" at bounding box center [932, 387] width 265 height 36
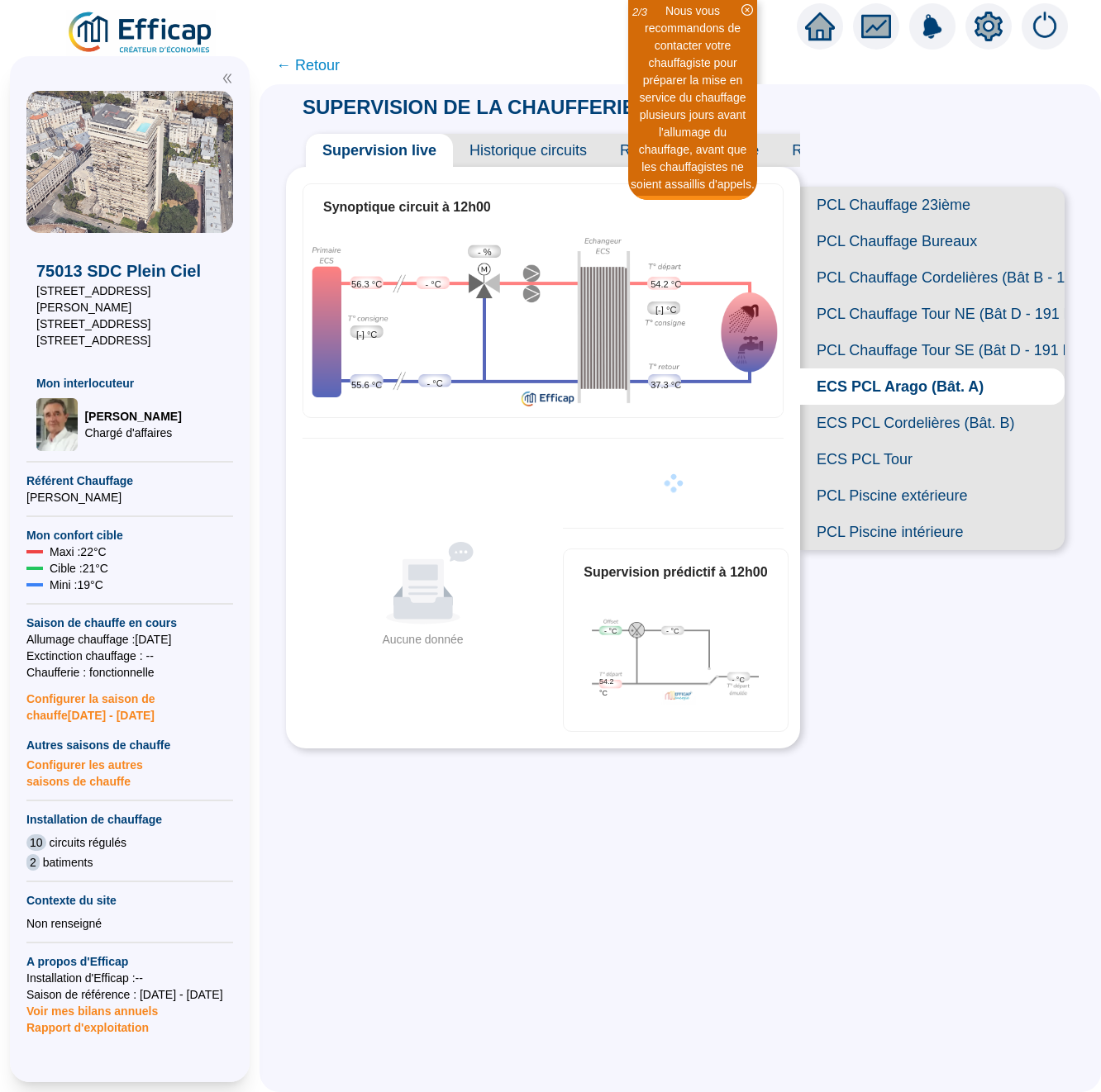
click at [628, 60] on div "Nous vous recommandons de contacter votre chauffagiste pour préparer la mise en…" at bounding box center [692, 99] width 129 height 200
click at [313, 64] on span "← Retour" at bounding box center [308, 65] width 64 height 23
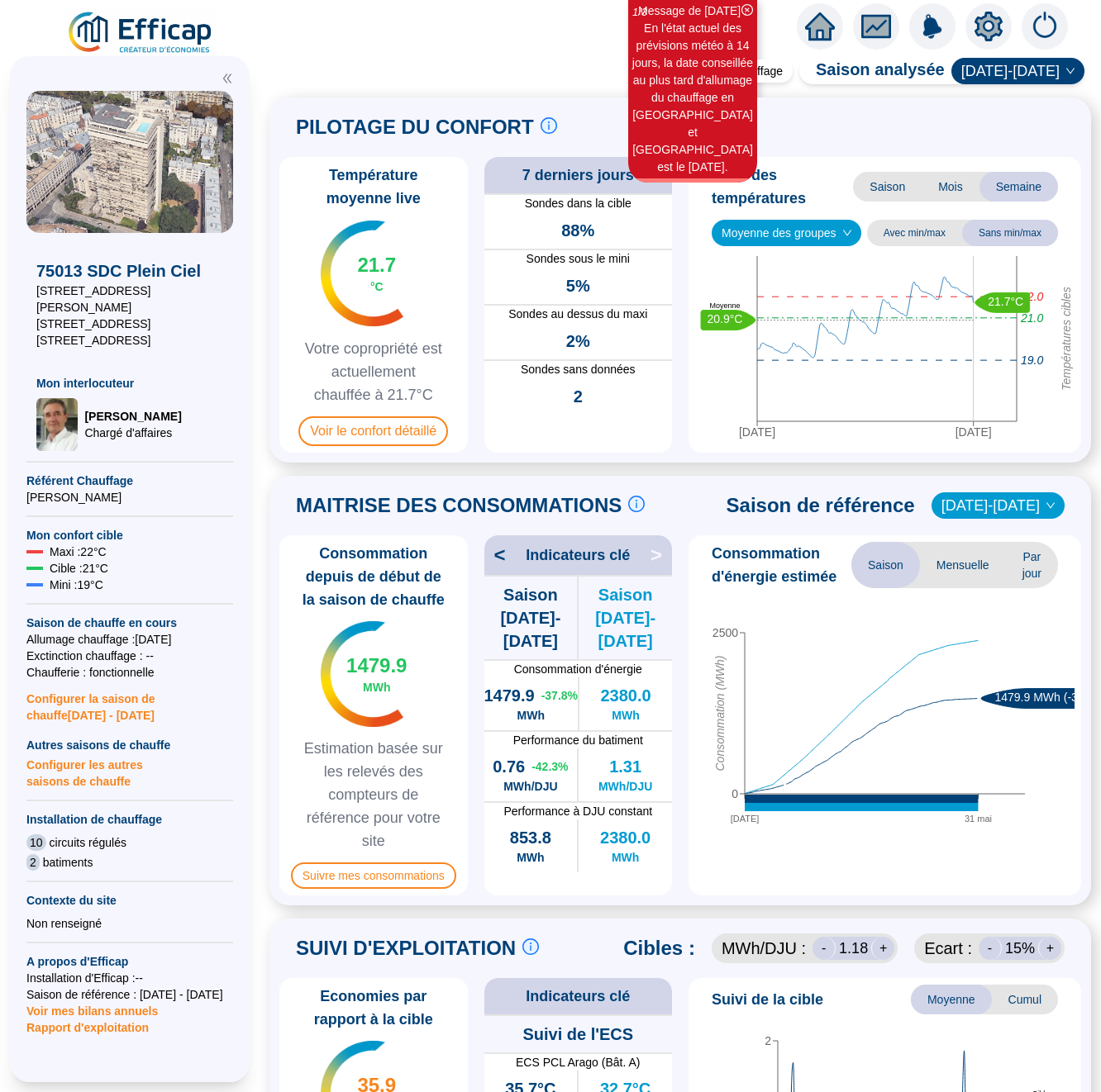
click at [815, 28] on icon "home" at bounding box center [819, 27] width 30 height 23
